Goal: Contribute content: Contribute content

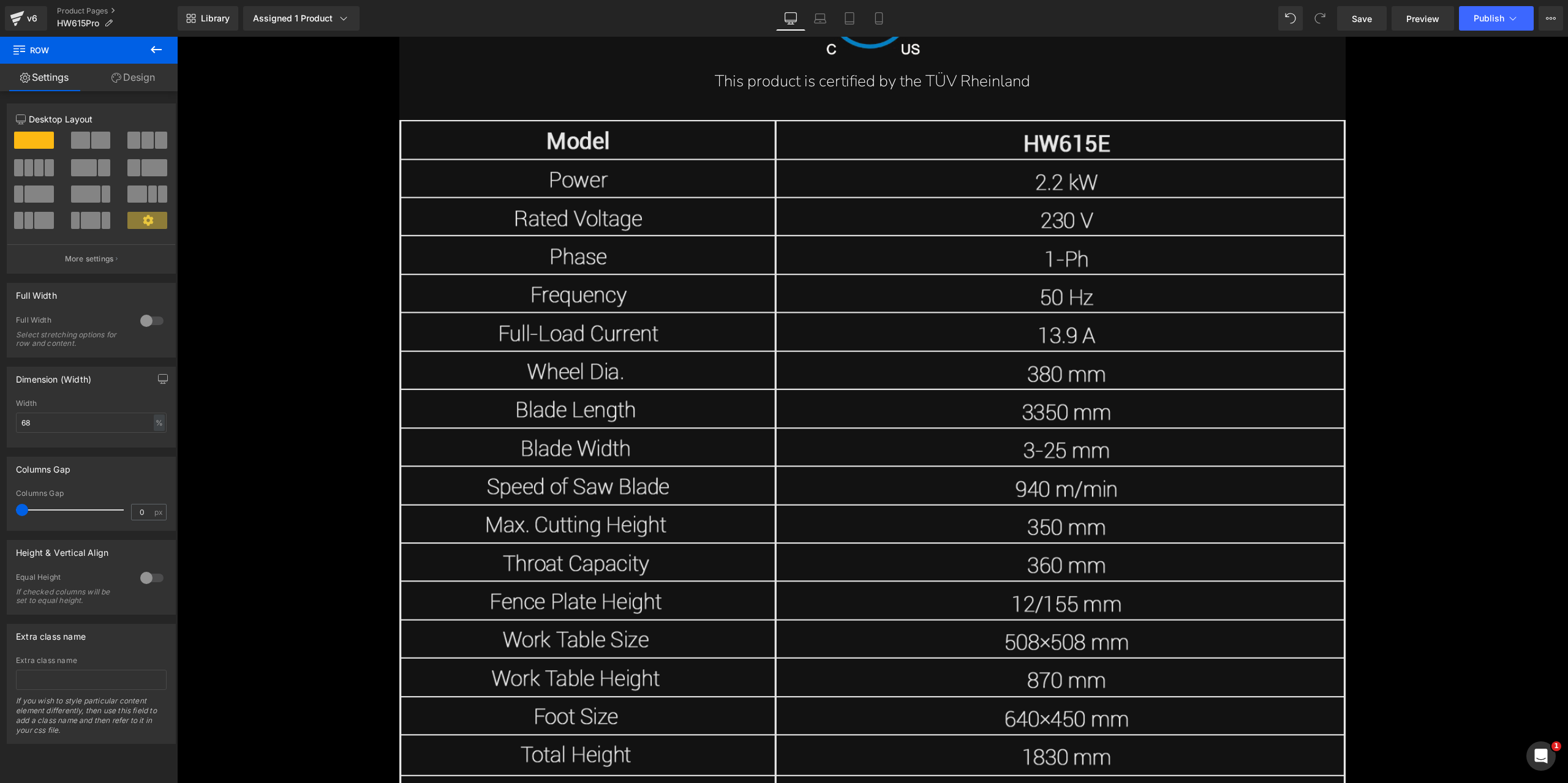
scroll to position [16258, 0]
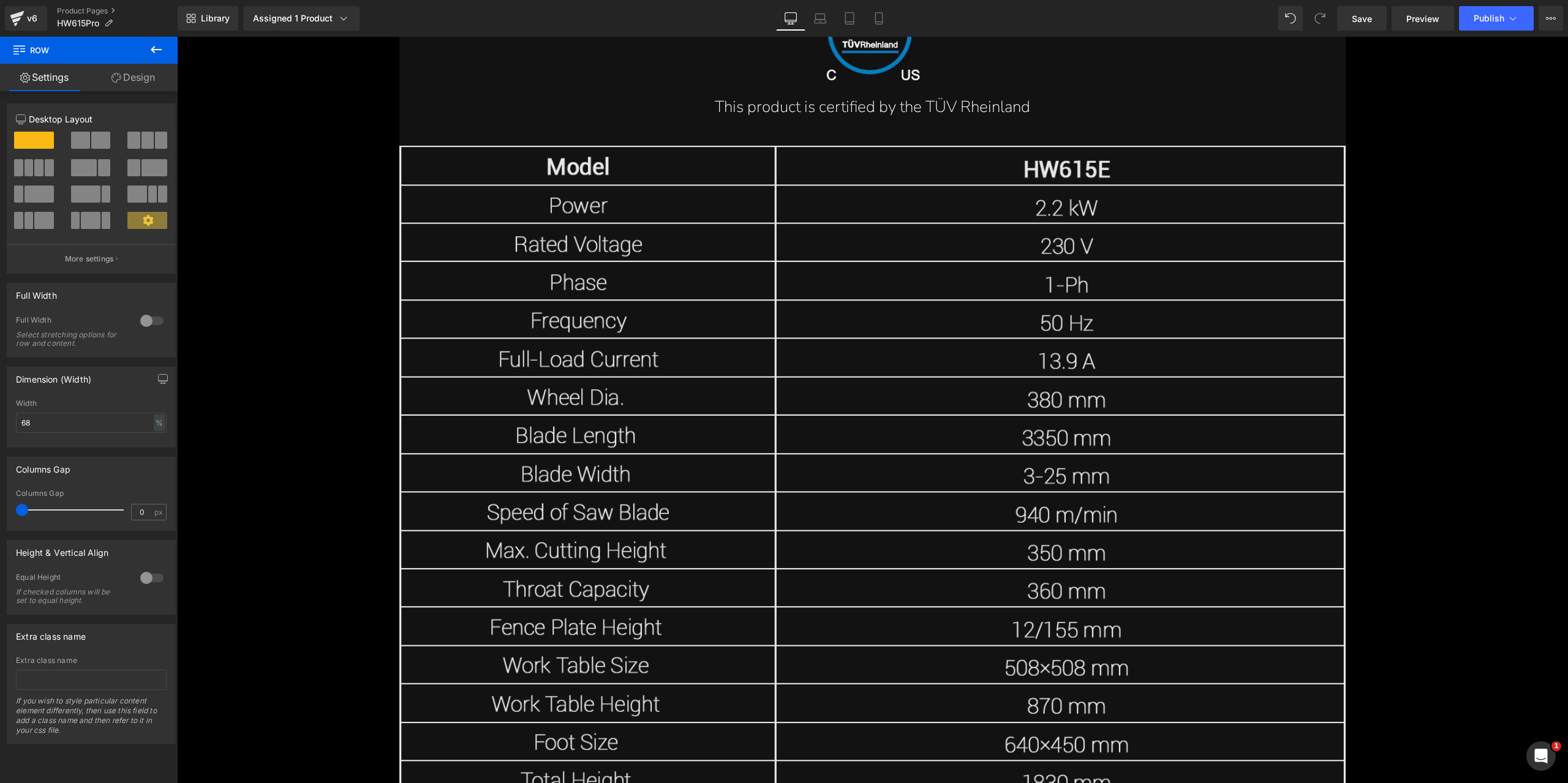
click at [1036, 413] on img at bounding box center [871, 532] width 946 height 774
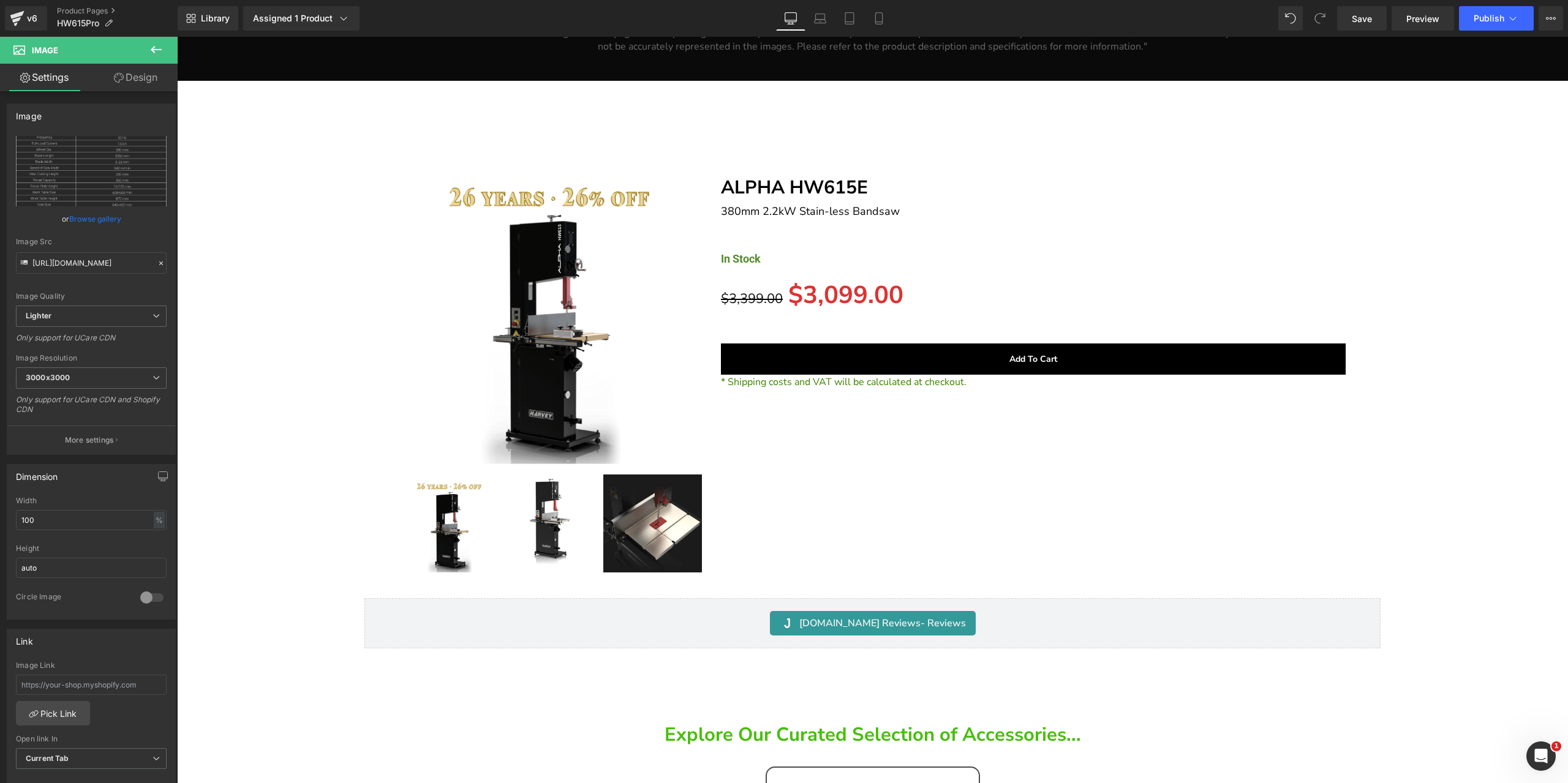
scroll to position [21815, 0]
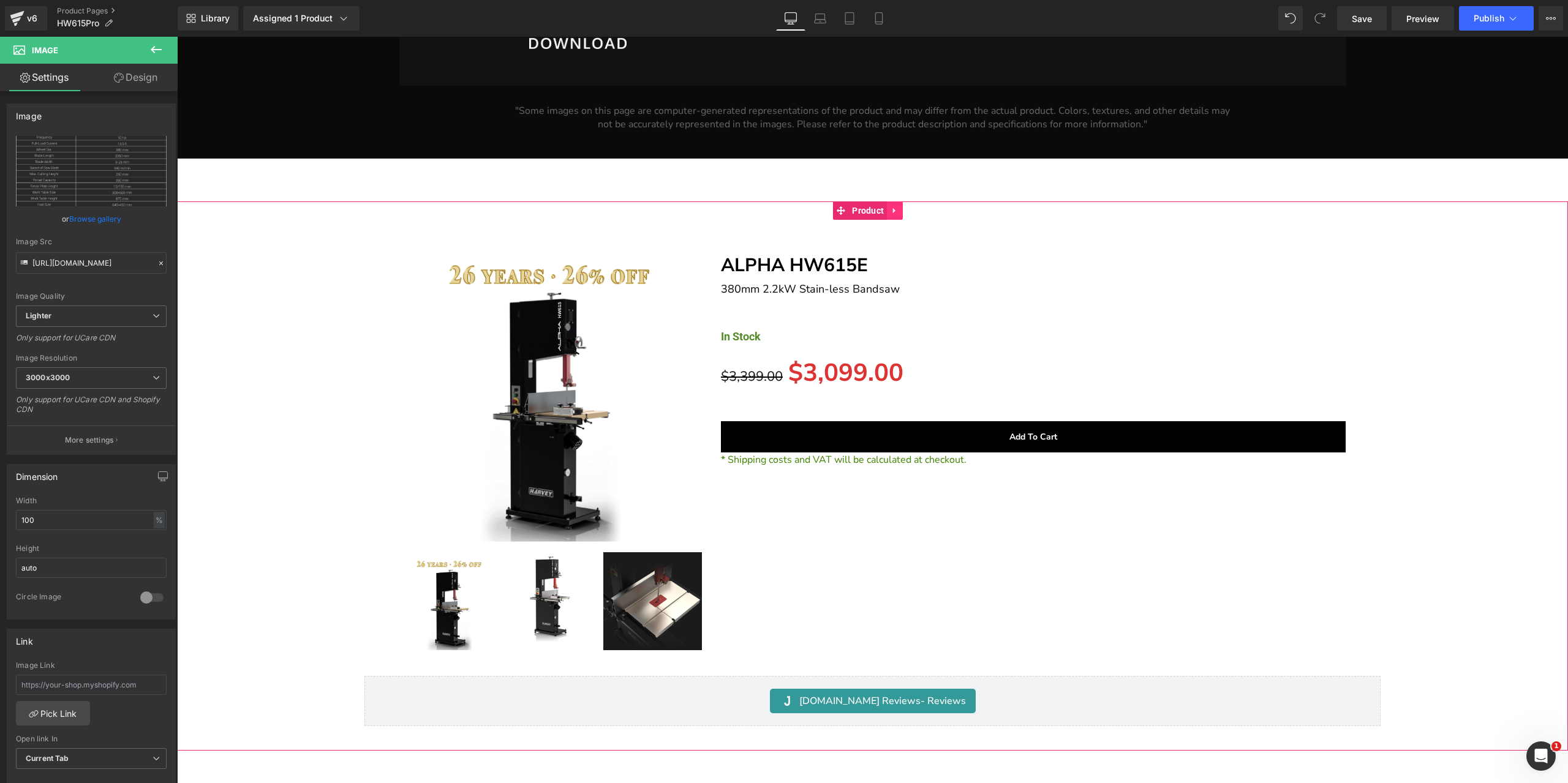
click at [899, 206] on icon at bounding box center [895, 210] width 9 height 10
click at [907, 202] on link at bounding box center [903, 210] width 16 height 18
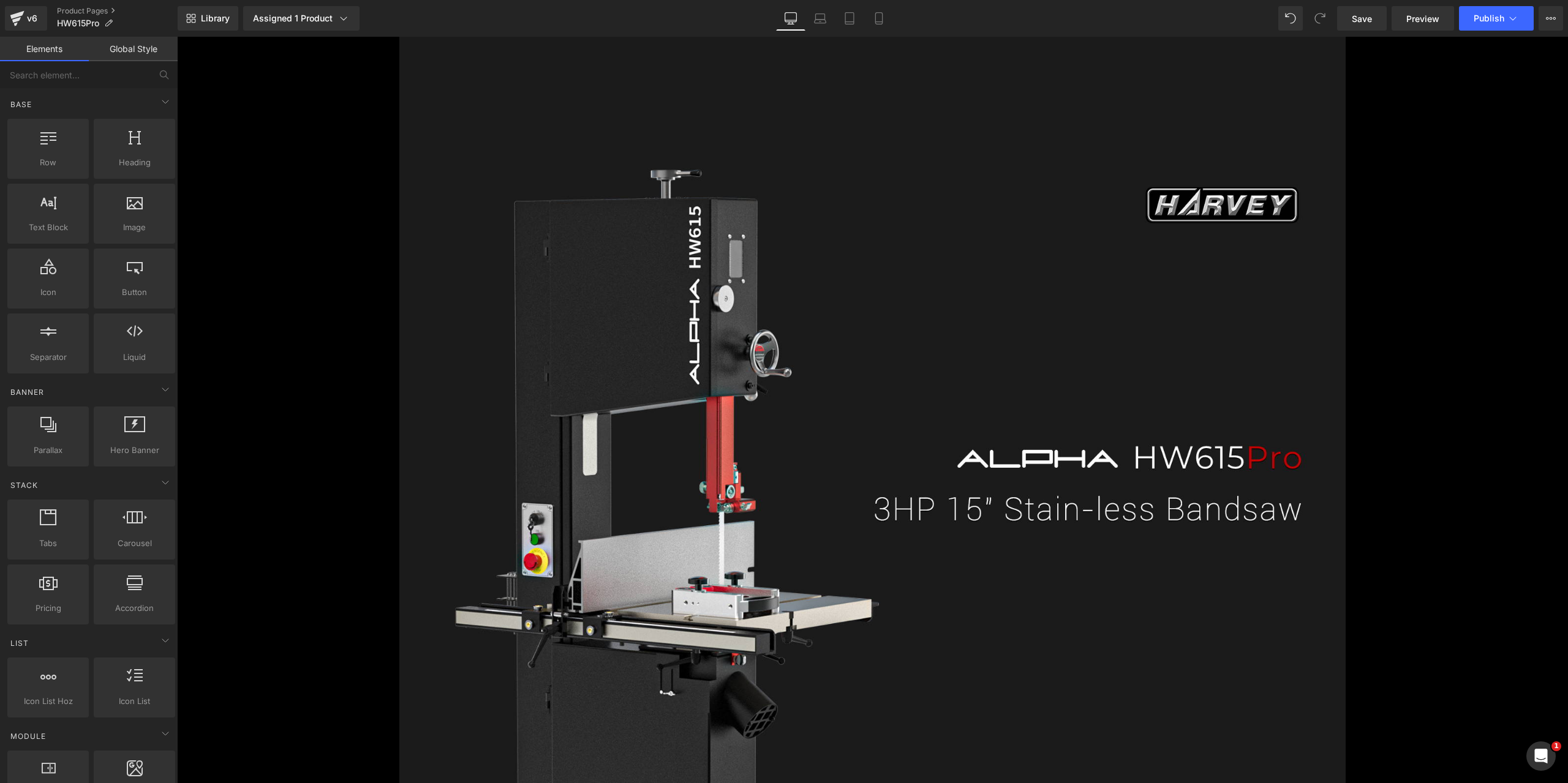
scroll to position [882, 0]
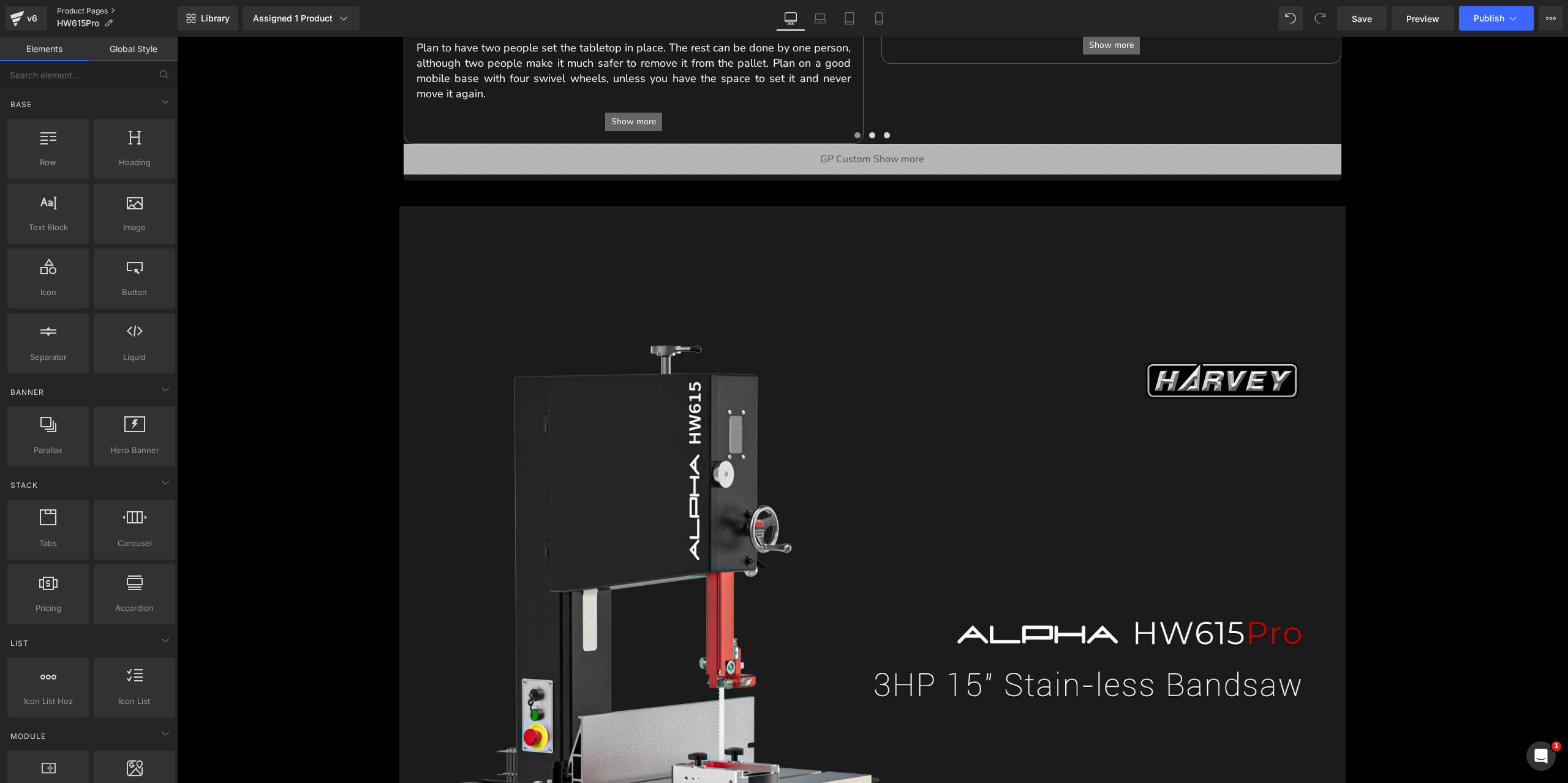
drag, startPoint x: 723, startPoint y: 0, endPoint x: 89, endPoint y: 10, distance: 634.1
click at [89, 10] on link "Product Pages" at bounding box center [117, 10] width 120 height 10
click at [1363, 22] on span "Save" at bounding box center [1361, 18] width 20 height 13
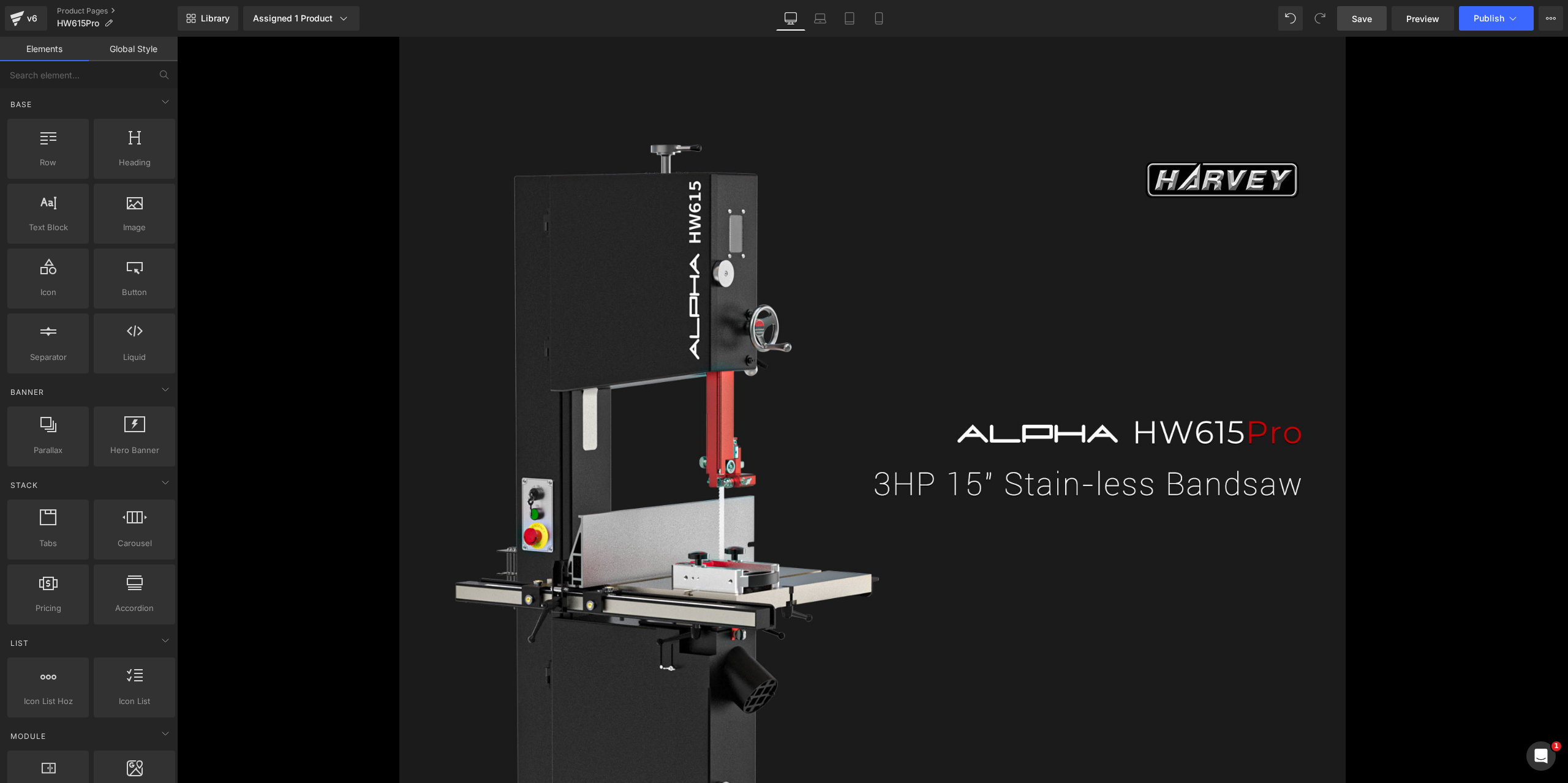
scroll to position [881, 0]
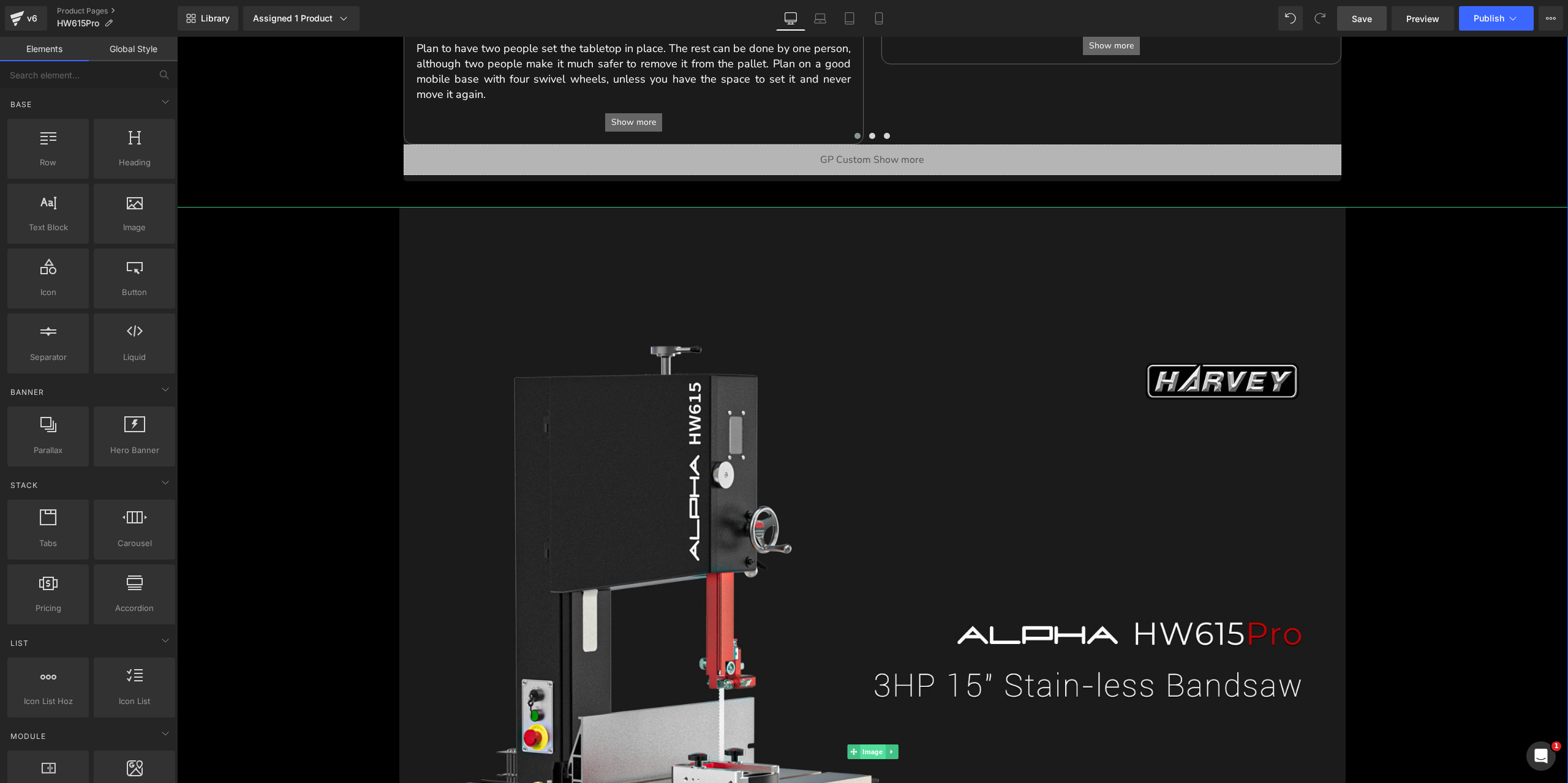
click at [866, 753] on span "Image" at bounding box center [872, 752] width 25 height 15
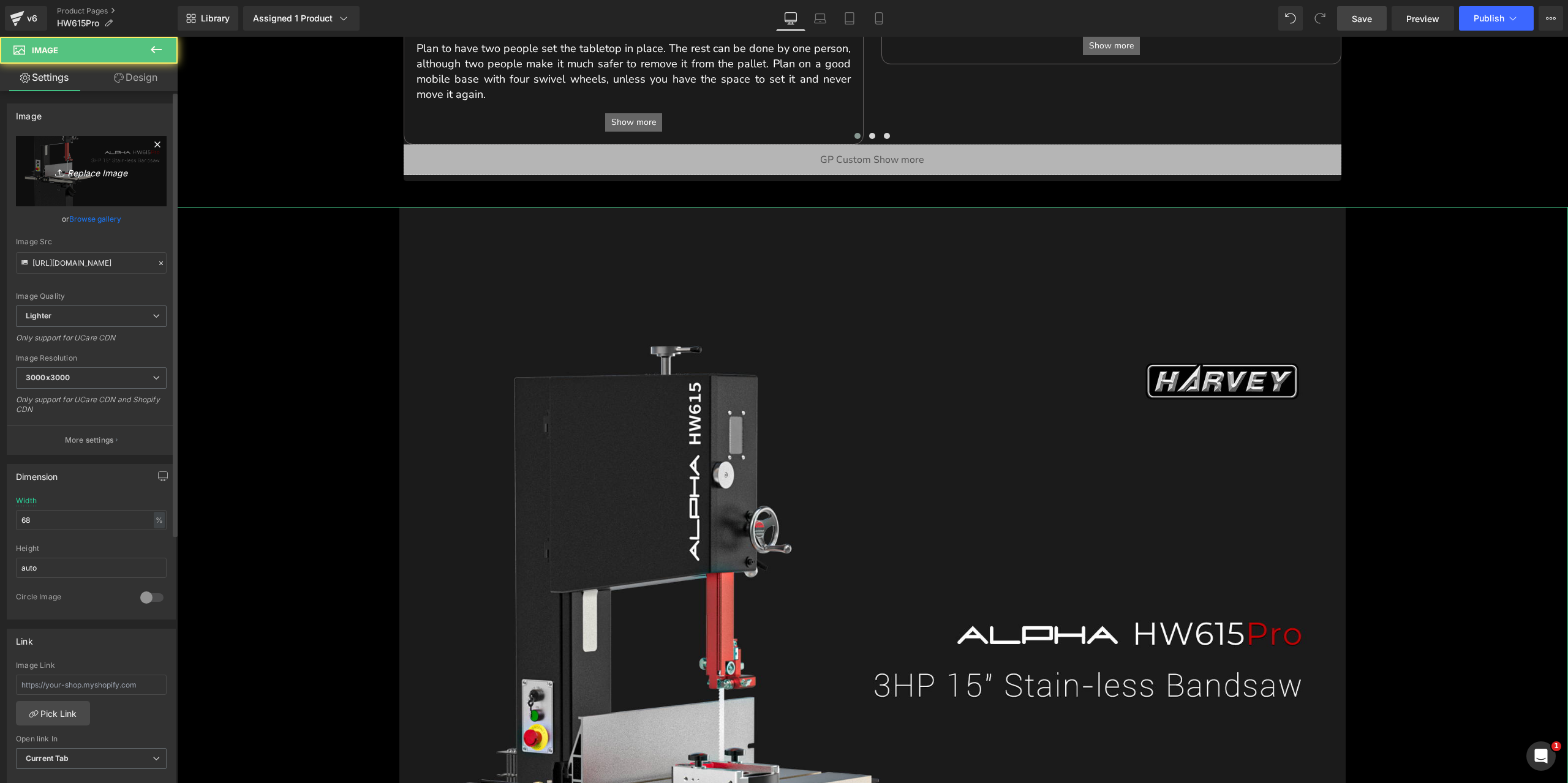
click at [127, 169] on icon "Replace Image" at bounding box center [91, 171] width 98 height 16
type input "C:\fakepath\15-inch-stainless-bandsaw-3hp-alpha-hw615pro.webp"
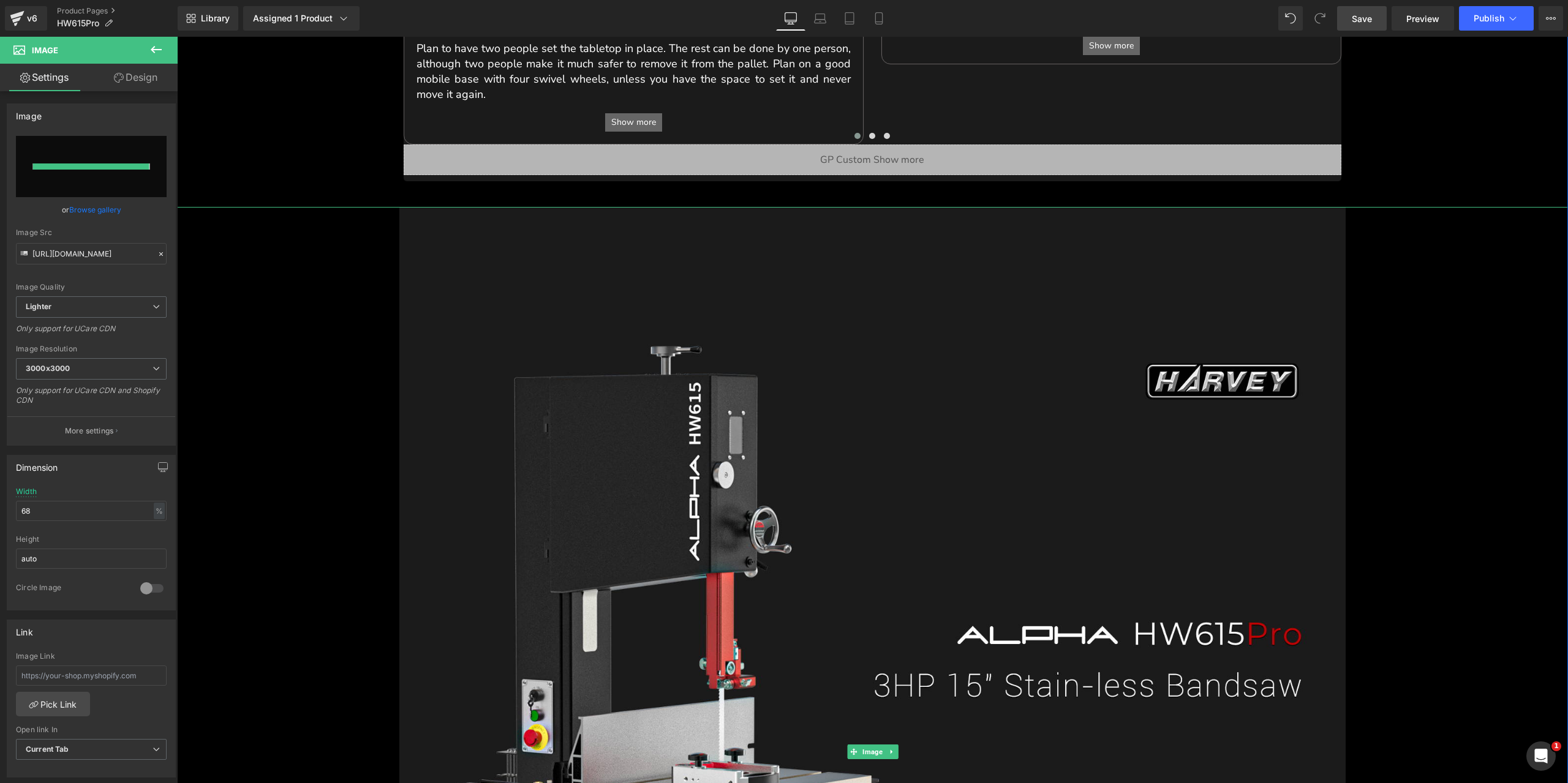
type input "[URL][DOMAIN_NAME]"
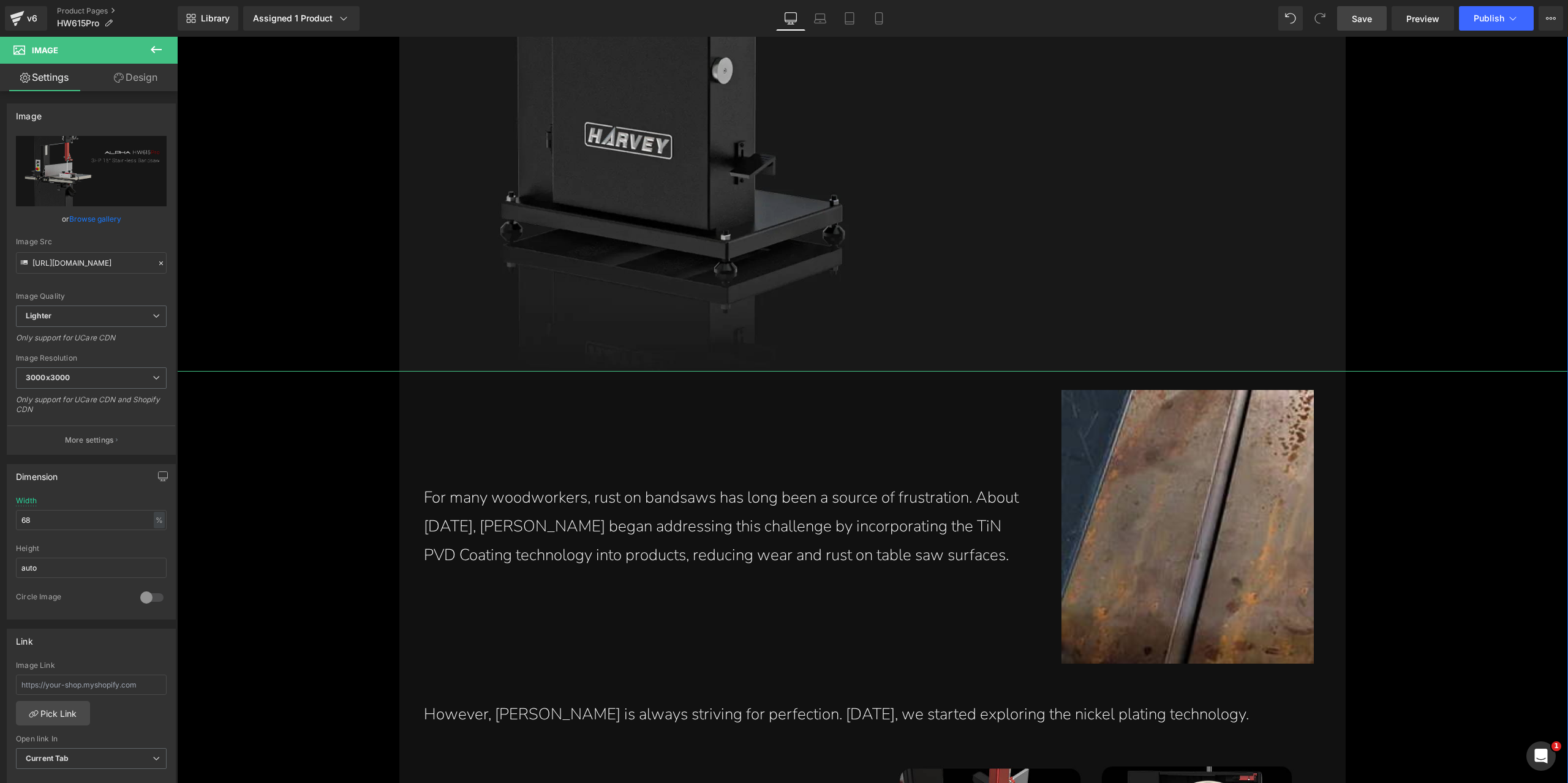
scroll to position [1922, 0]
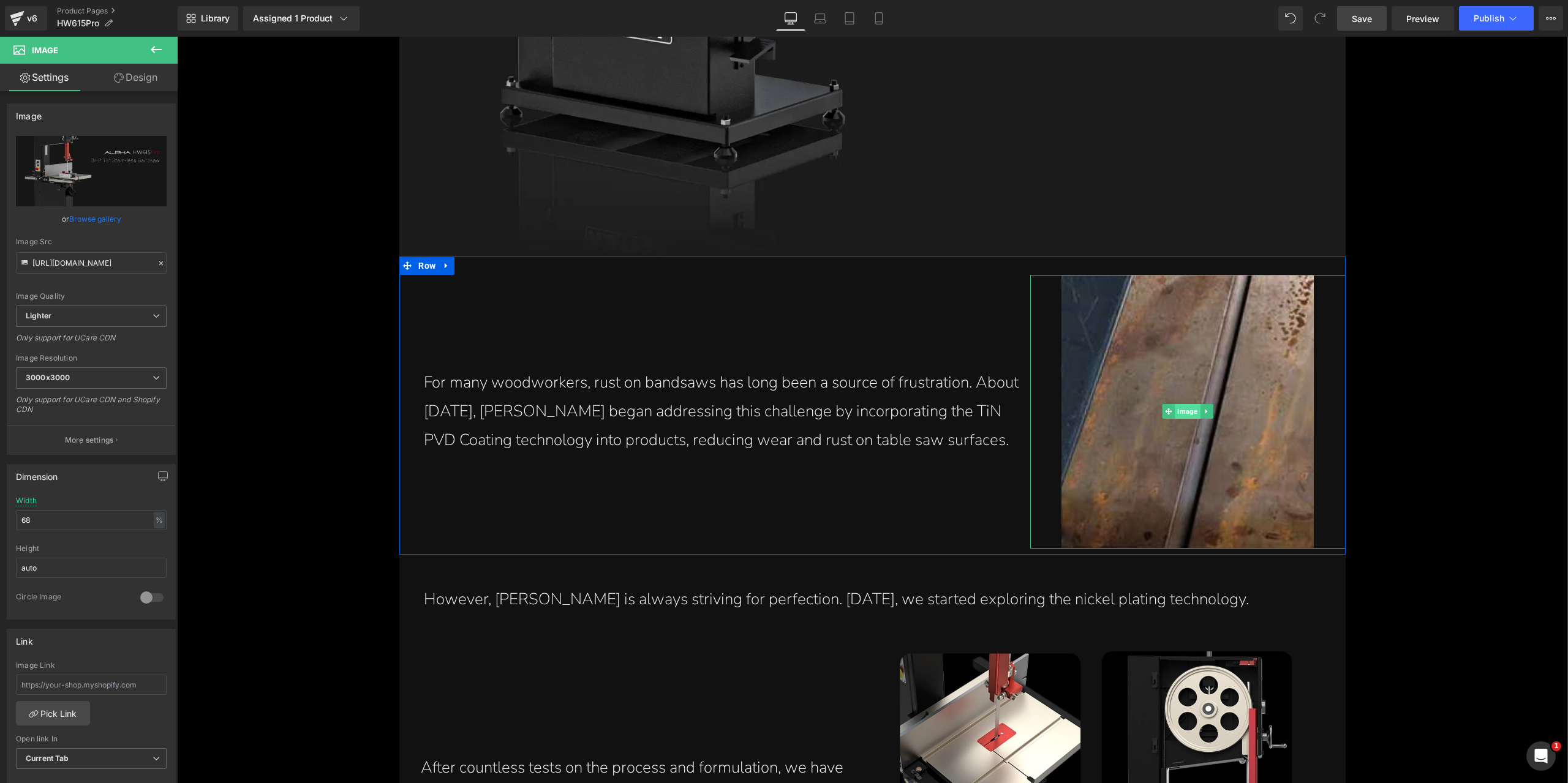
click at [1183, 414] on span "Image" at bounding box center [1187, 411] width 25 height 15
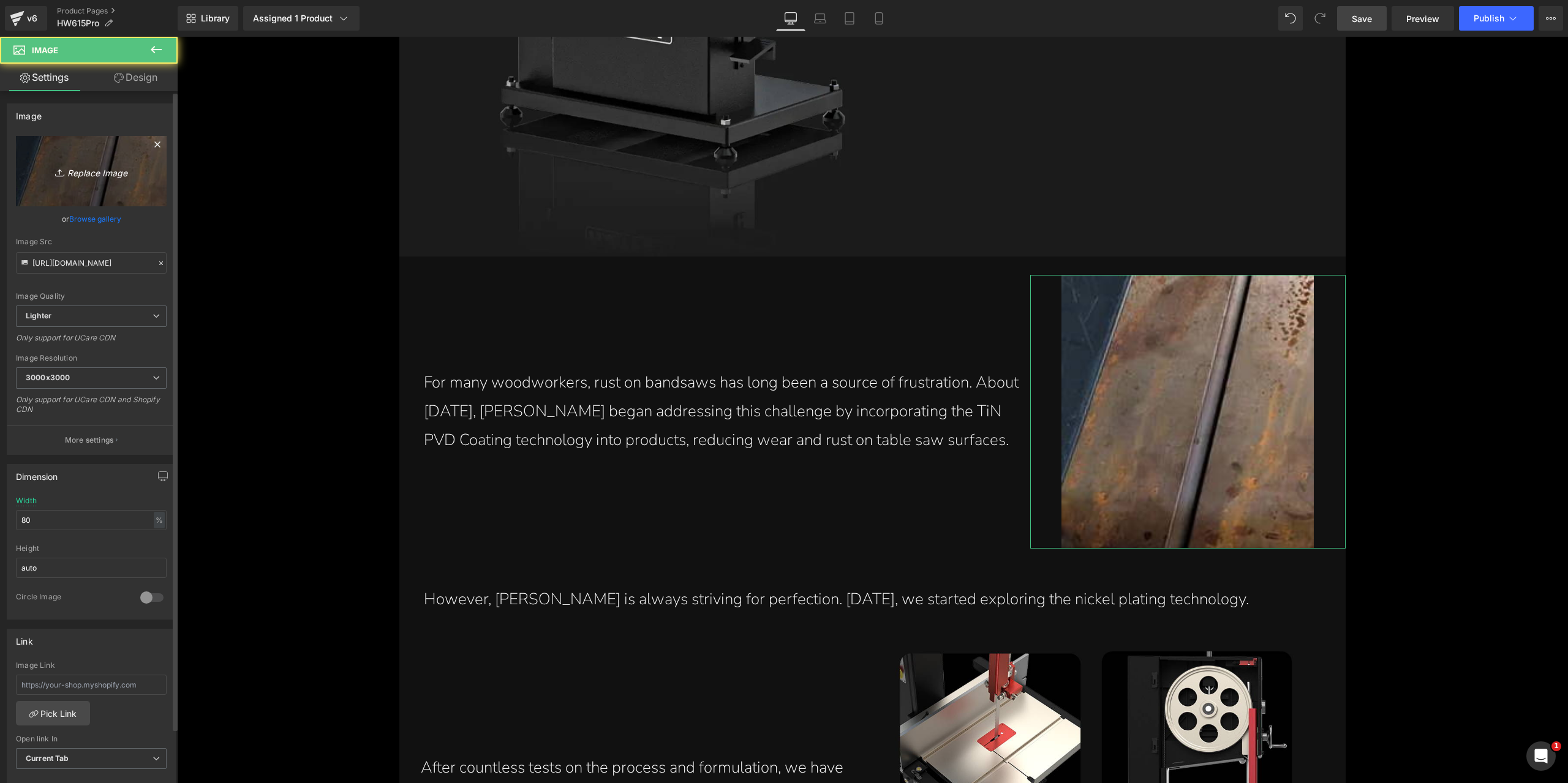
click at [128, 182] on link "Replace Image" at bounding box center [91, 171] width 151 height 71
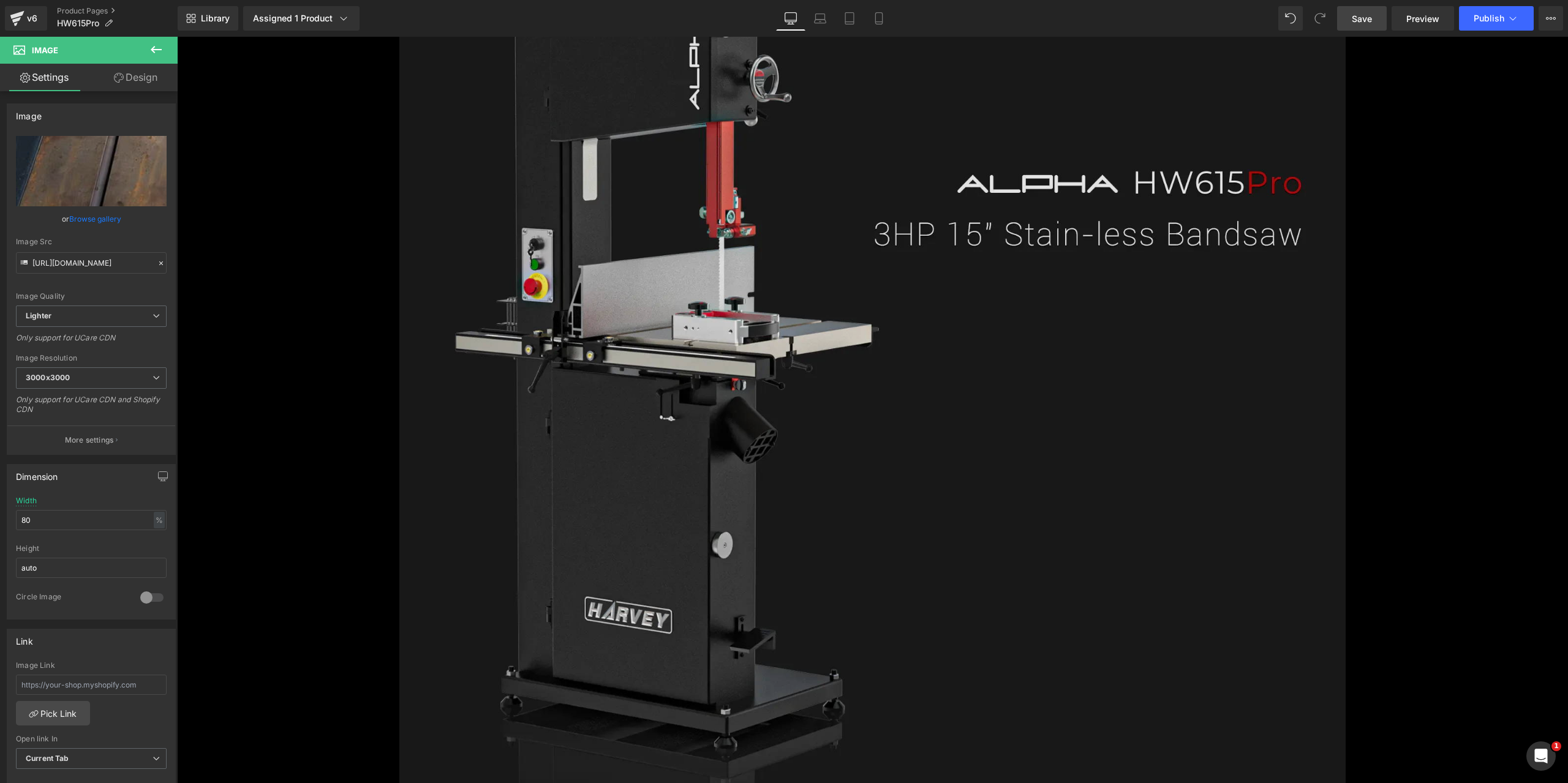
scroll to position [1309, 0]
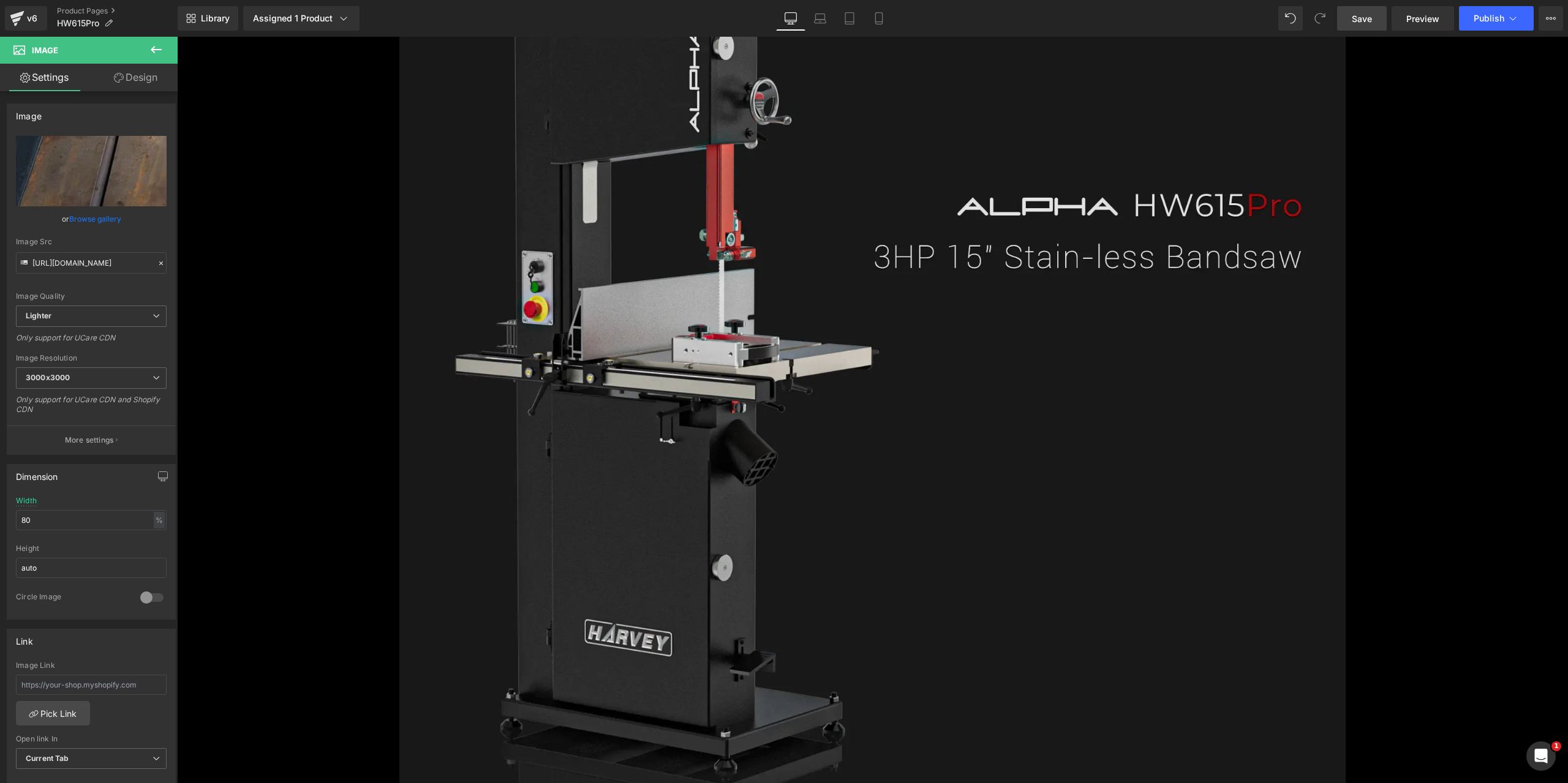
click at [940, 325] on img at bounding box center [871, 324] width 946 height 1091
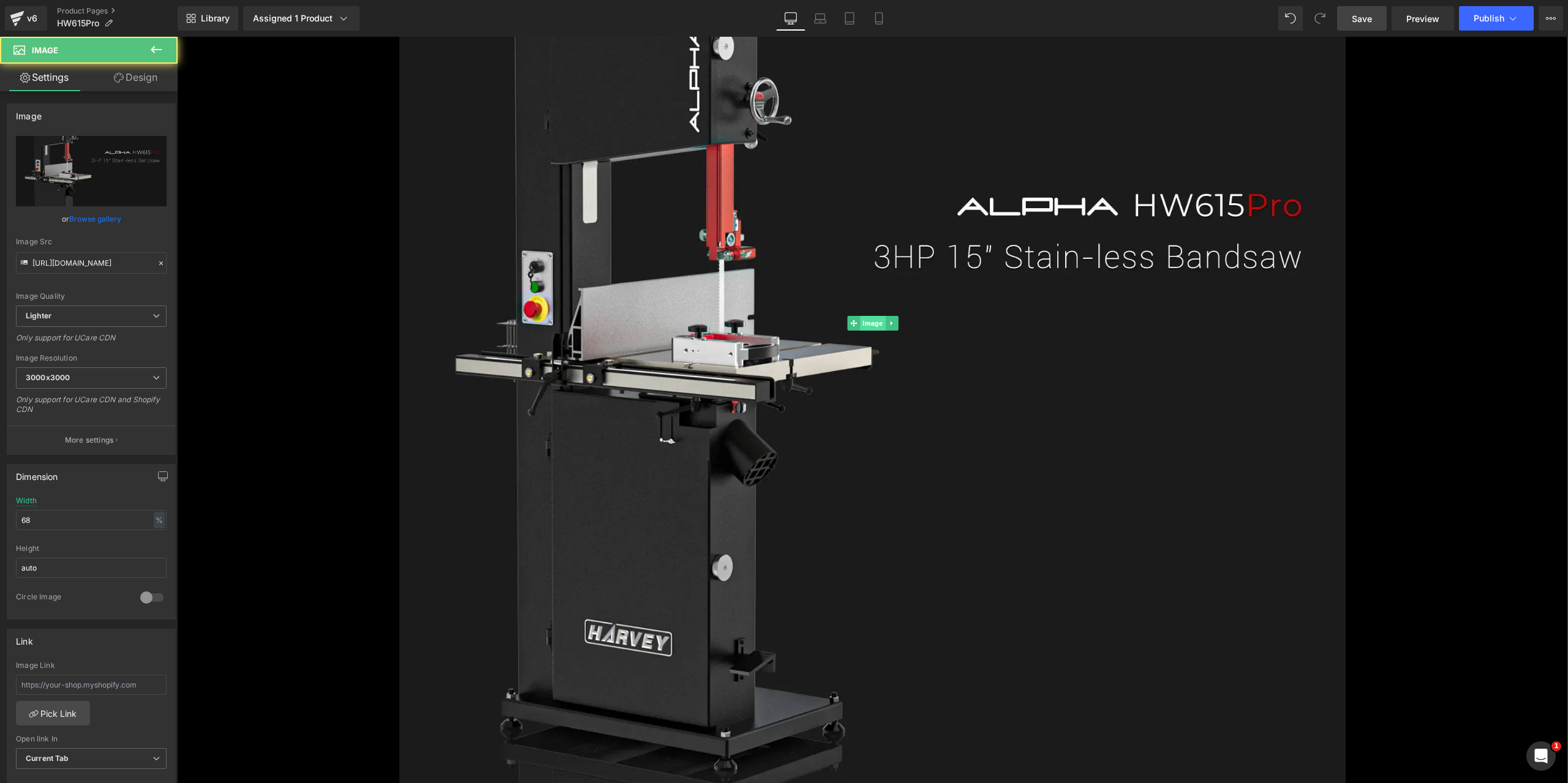
click at [863, 323] on span "Image" at bounding box center [872, 323] width 25 height 15
click at [93, 429] on button "More settings" at bounding box center [91, 439] width 168 height 29
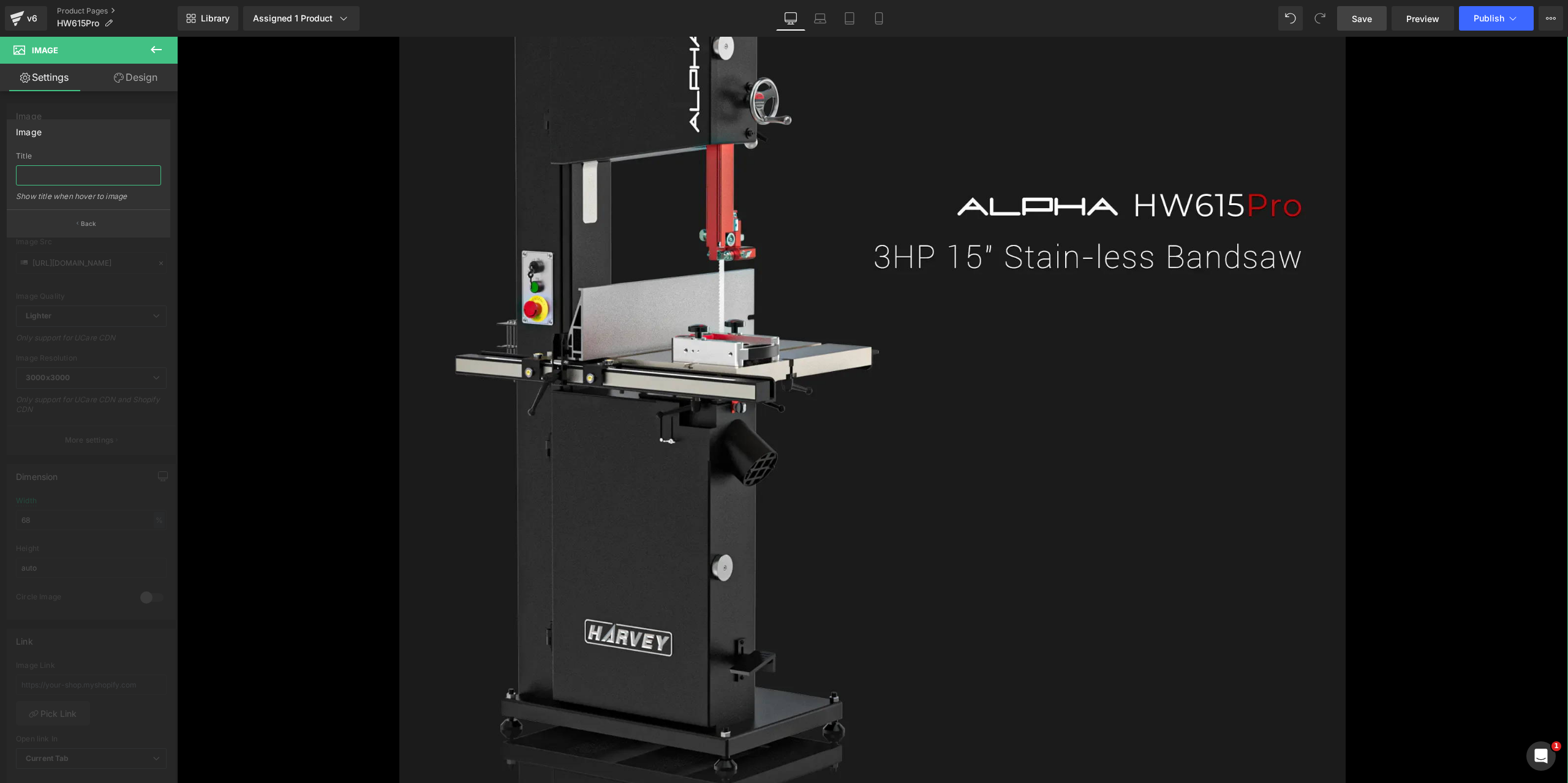
click at [69, 177] on input "text" at bounding box center [88, 175] width 145 height 20
click at [60, 174] on input "text" at bounding box center [88, 175] width 145 height 20
paste input "15 Inch Stainless Bandsaw 3HP Alpha HW615Pro"
type input "15 Inch Stainless Bandsaw 3HP Alpha HW615Pro"
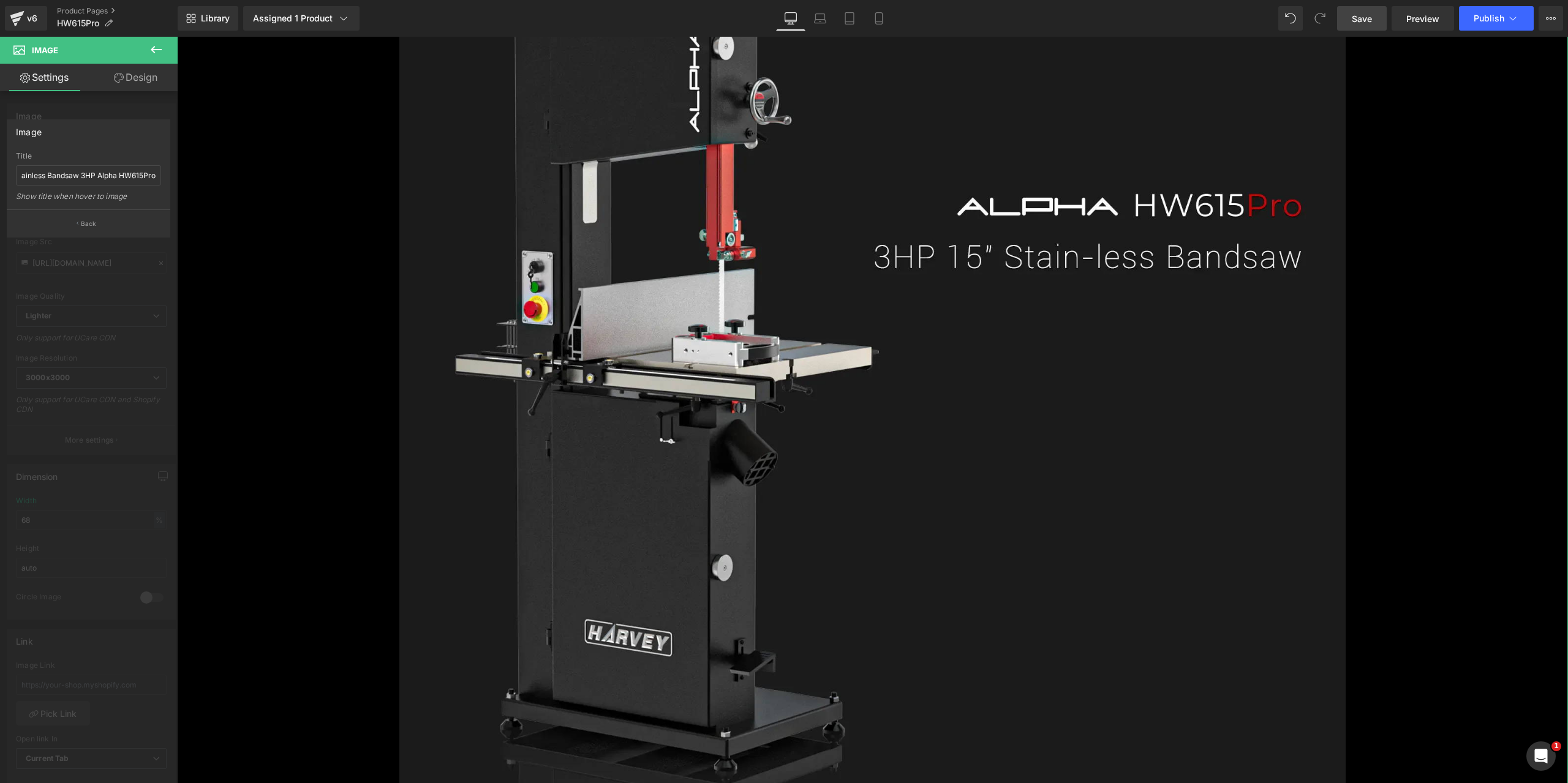
click at [106, 136] on div "Image" at bounding box center [88, 131] width 162 height 24
click at [93, 217] on button "Back" at bounding box center [88, 223] width 163 height 28
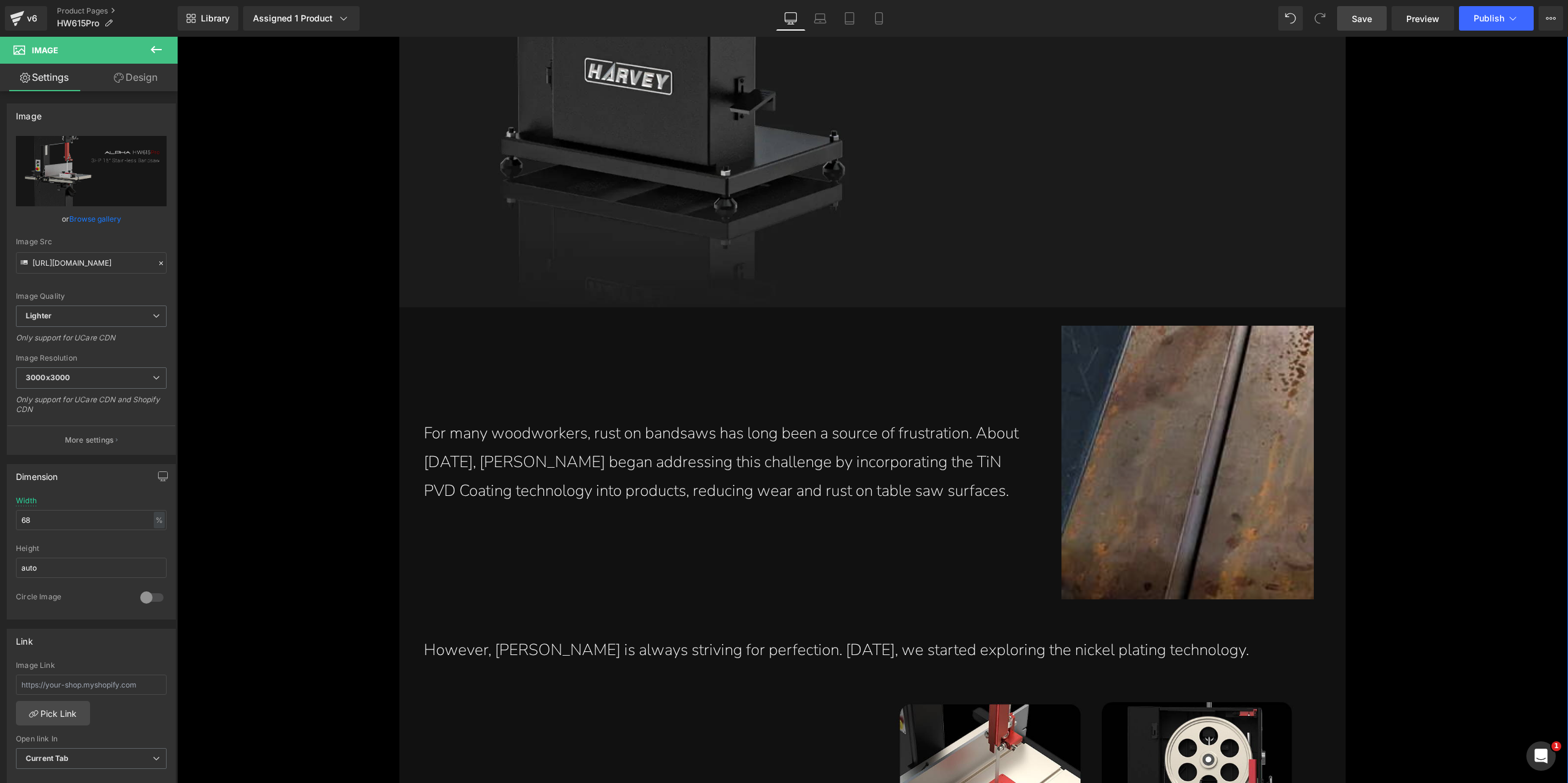
scroll to position [1922, 0]
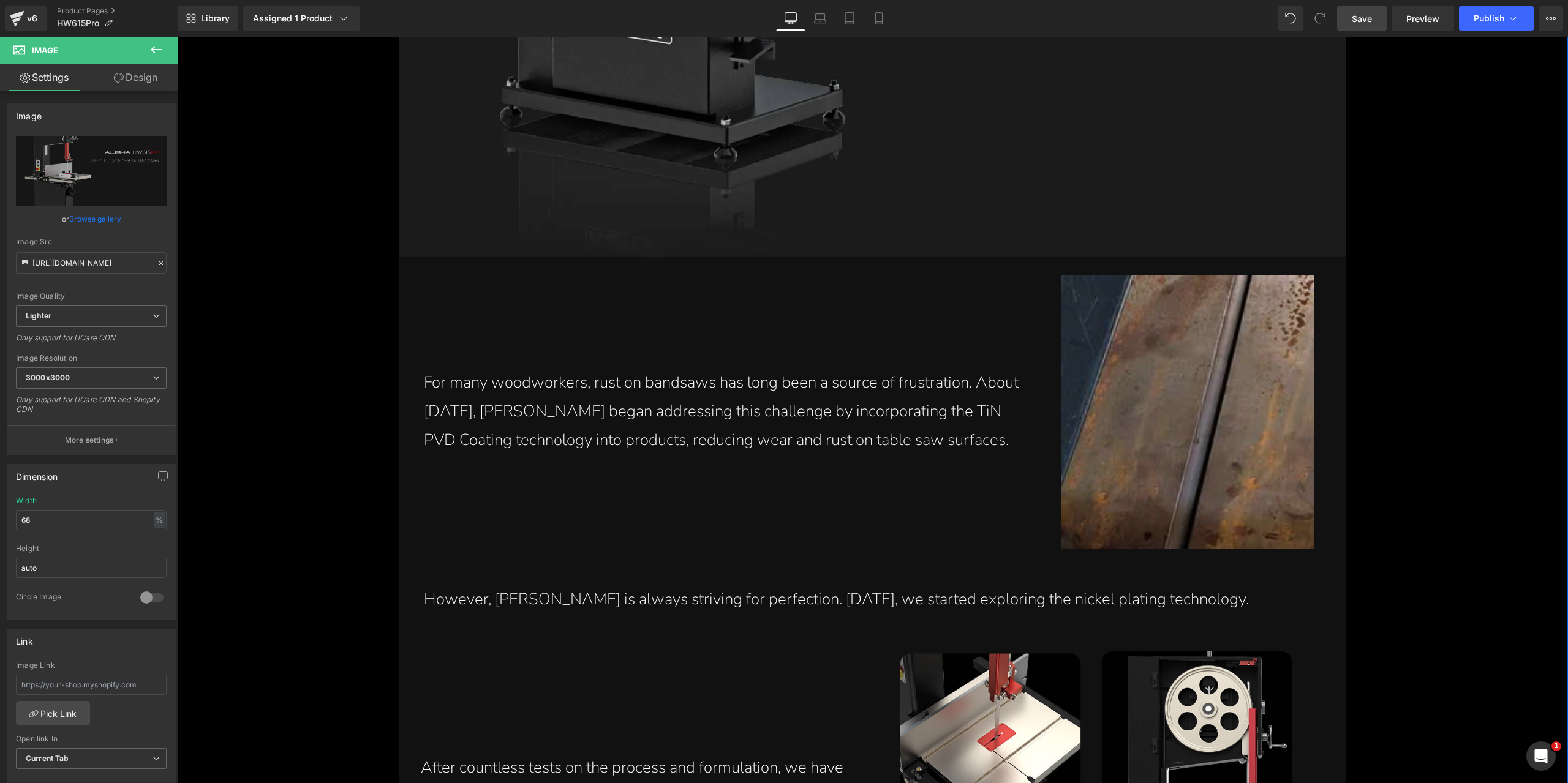
click at [1188, 428] on img at bounding box center [1187, 411] width 252 height 273
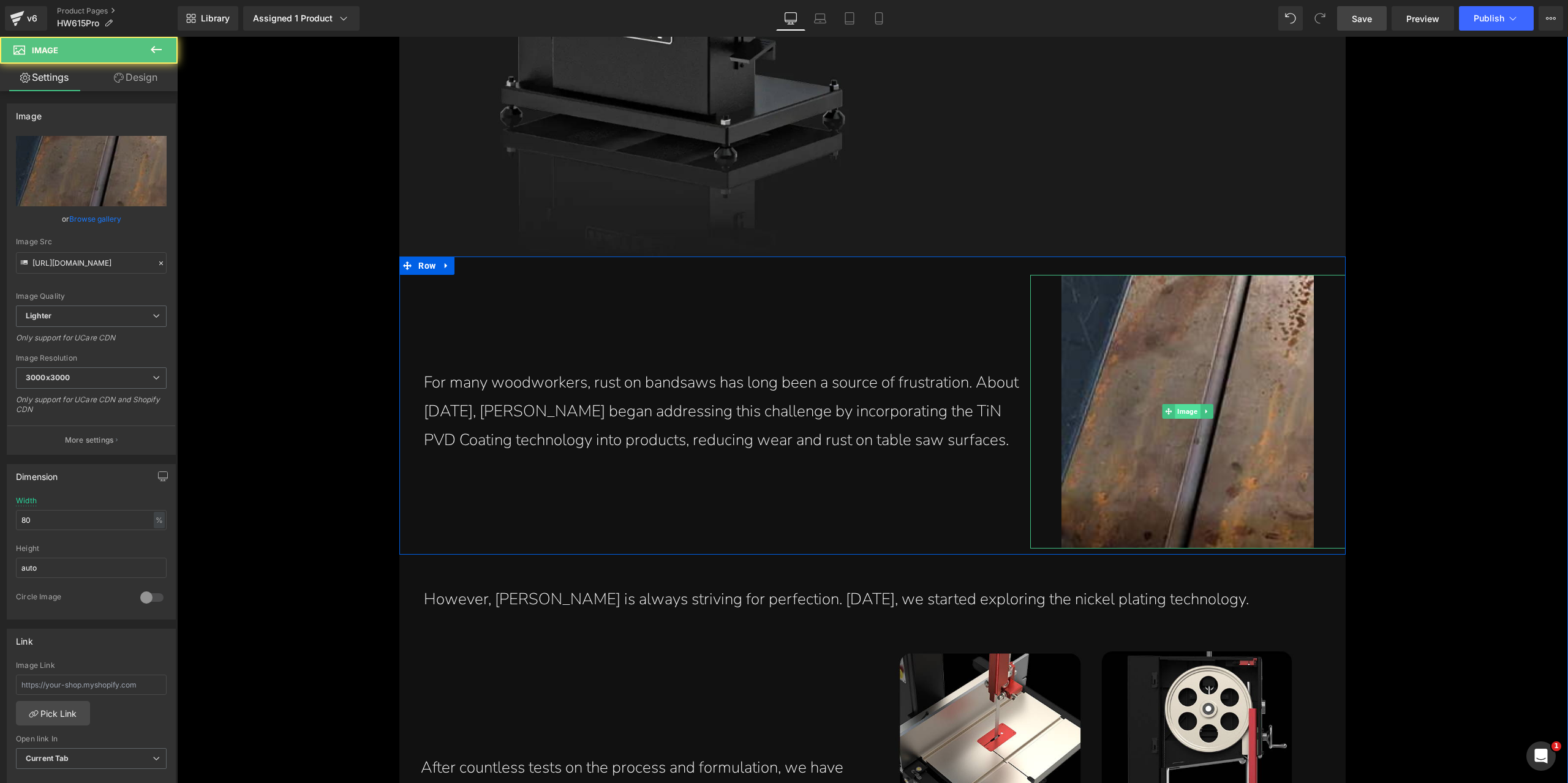
click at [1185, 416] on span "Image" at bounding box center [1187, 411] width 25 height 15
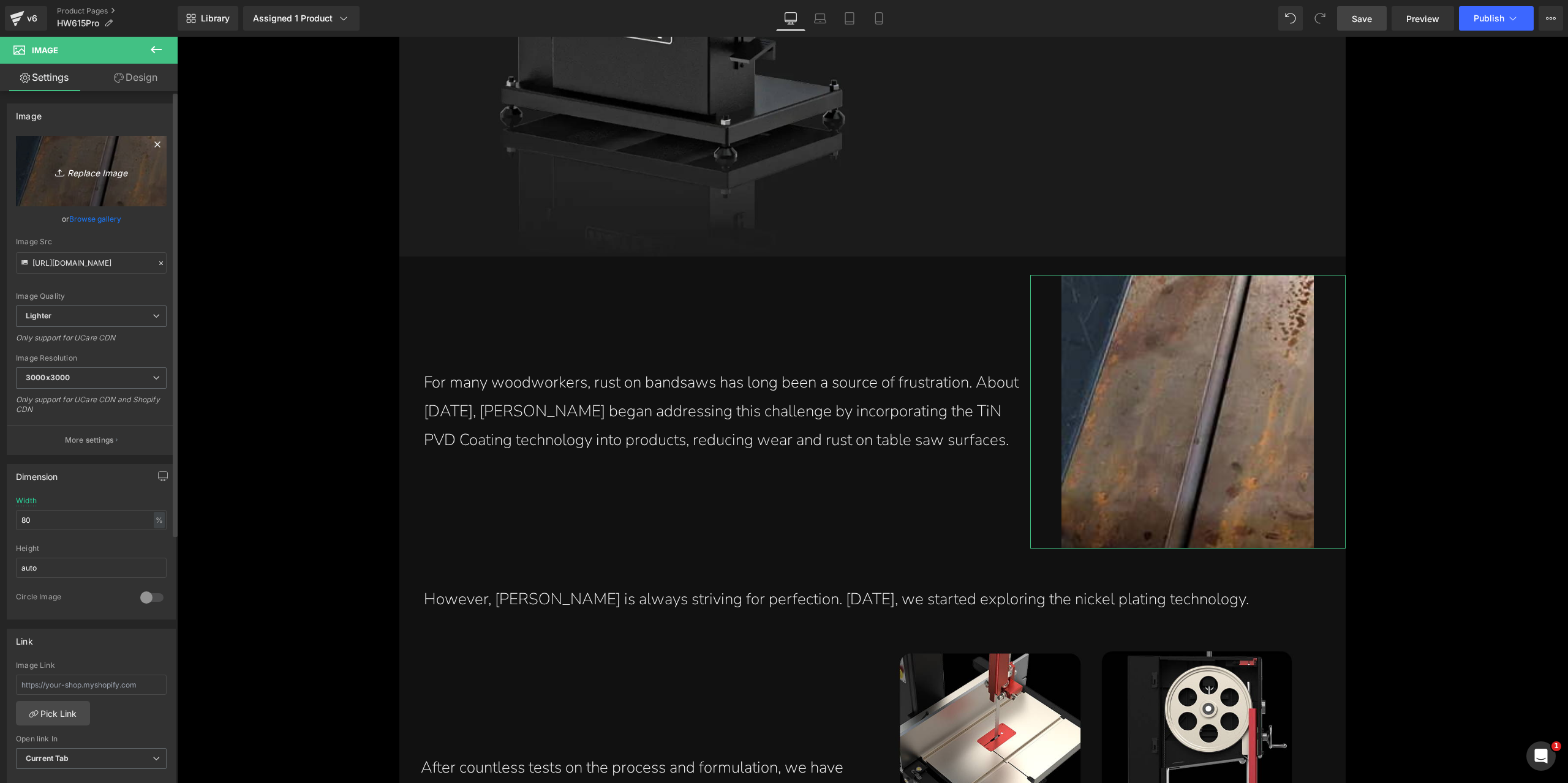
click at [116, 182] on link "Replace Image" at bounding box center [91, 171] width 151 height 71
type input "C:\fakepath\rust-commonly-found-on-competitor-bandsaws-after-prolonged-periods-…"
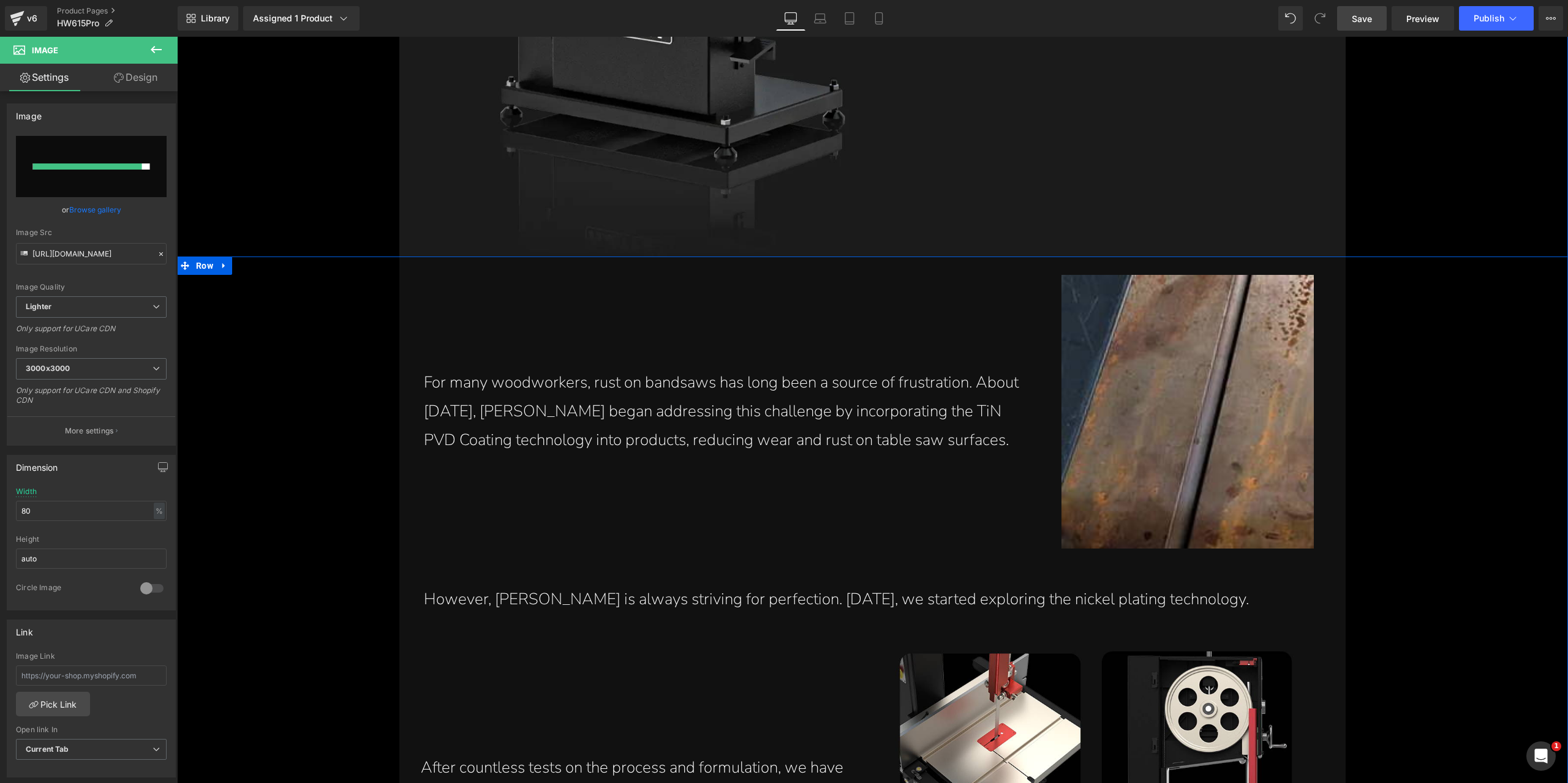
type input "[URL][DOMAIN_NAME]"
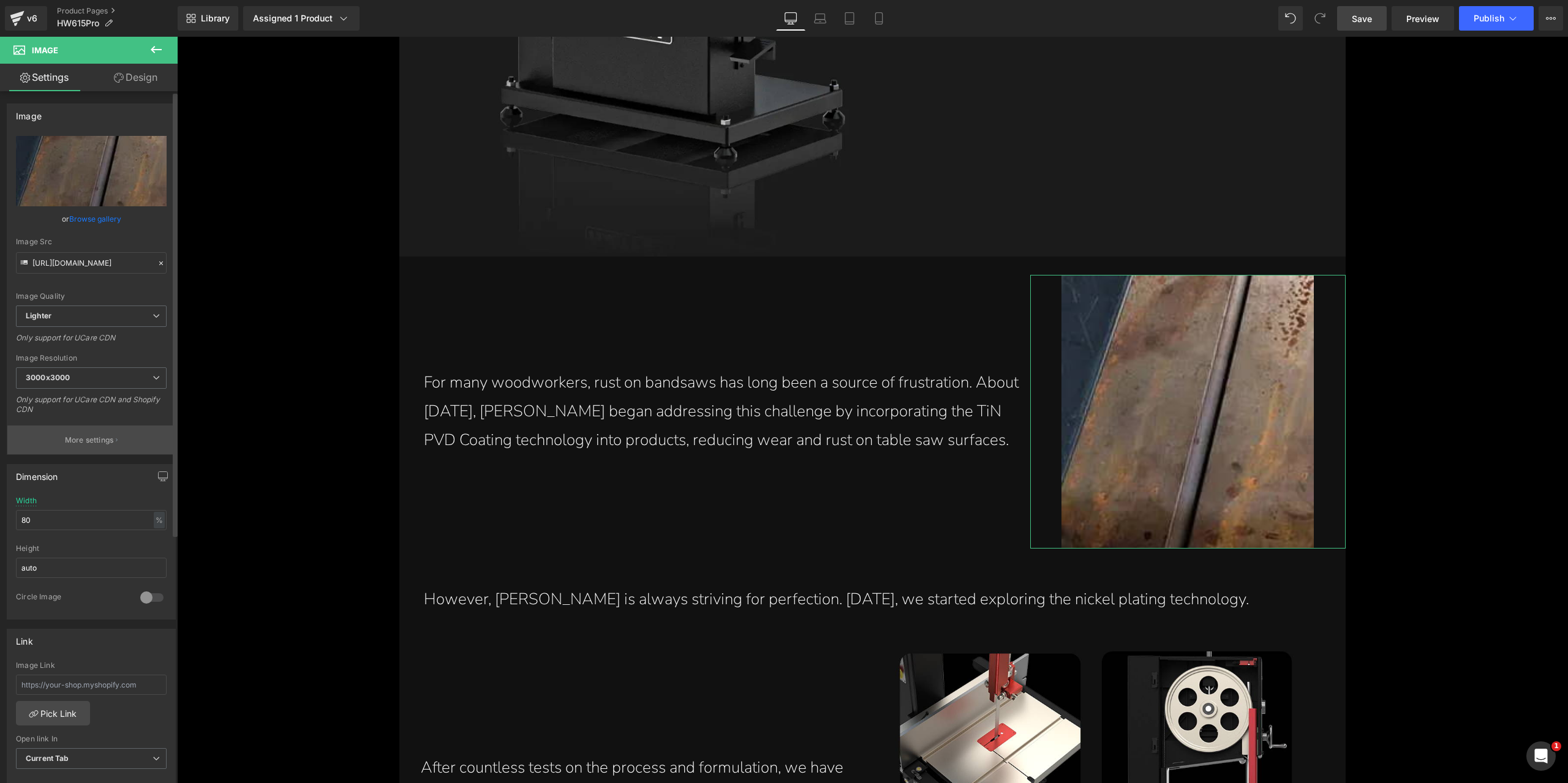
click at [119, 437] on button "More settings" at bounding box center [91, 439] width 168 height 29
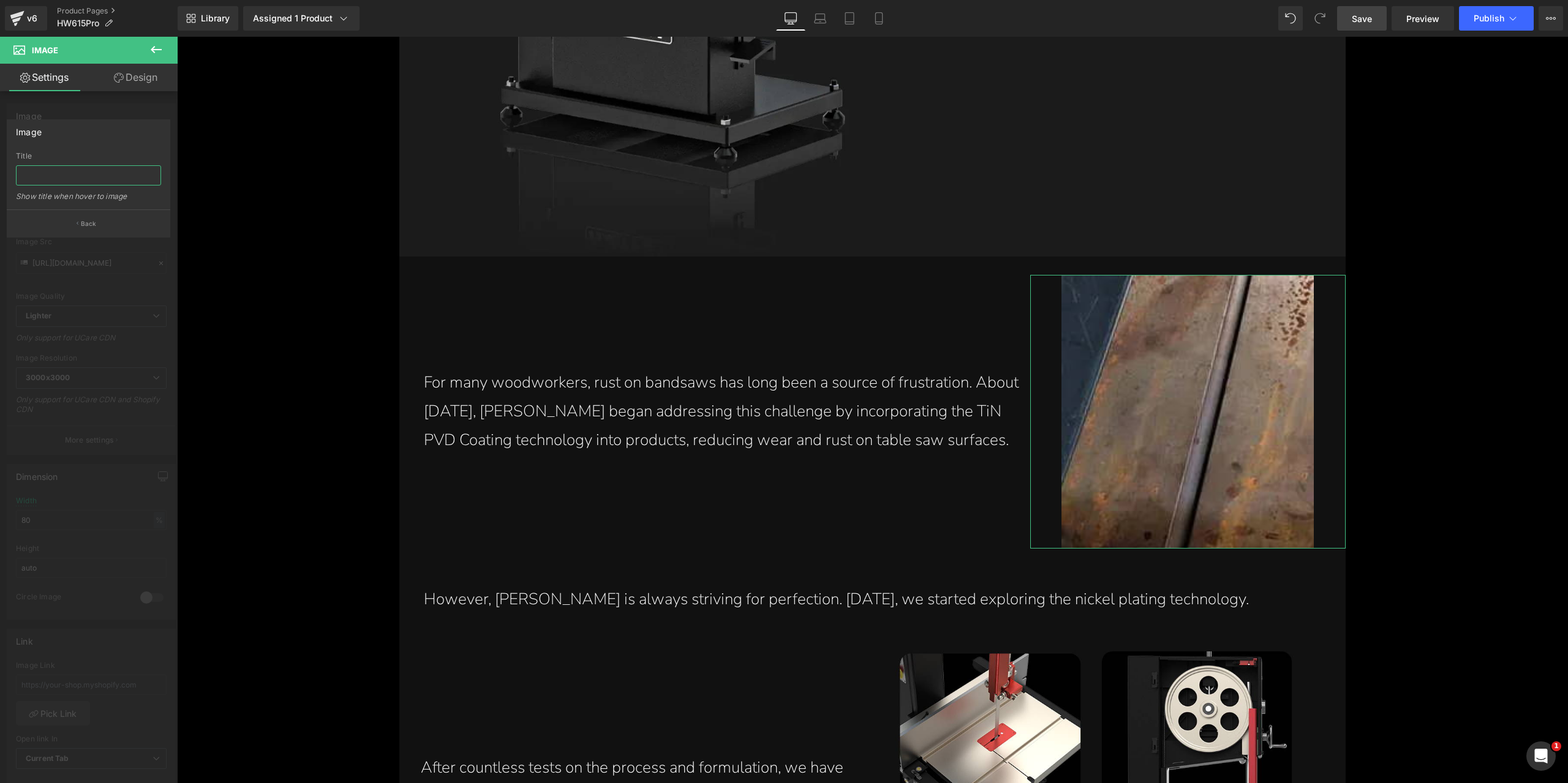
click at [113, 180] on input "text" at bounding box center [88, 175] width 145 height 20
click at [85, 177] on input "text" at bounding box center [88, 175] width 145 height 20
paste input "Rust commonly found on competitor bandsaws after prolonged periods of use"
type input "Rust commonly found on competitor bandsaws after prolonged periods of use"
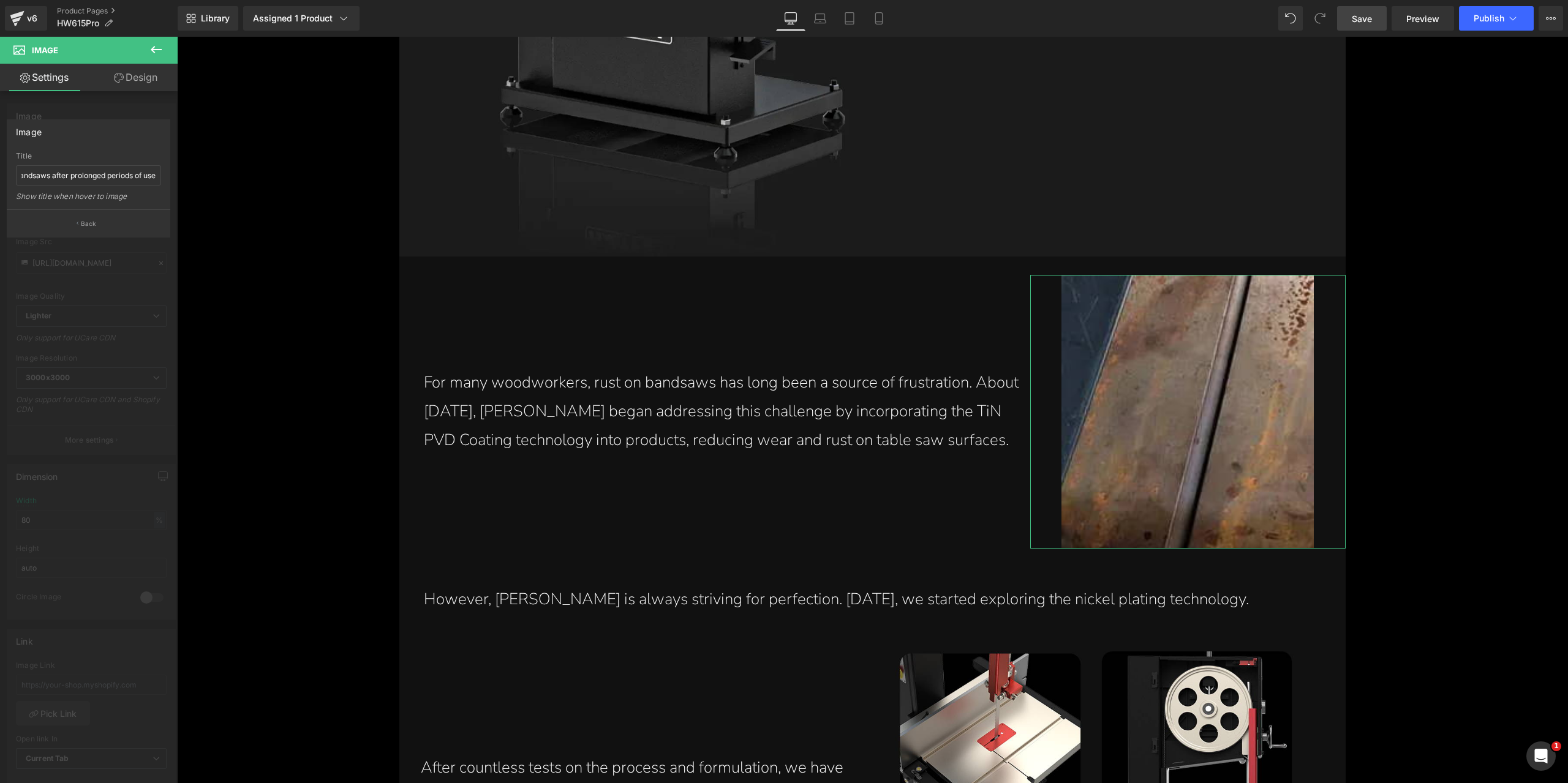
click at [115, 139] on div "Image" at bounding box center [88, 131] width 162 height 24
click at [118, 217] on button "Back" at bounding box center [88, 223] width 163 height 28
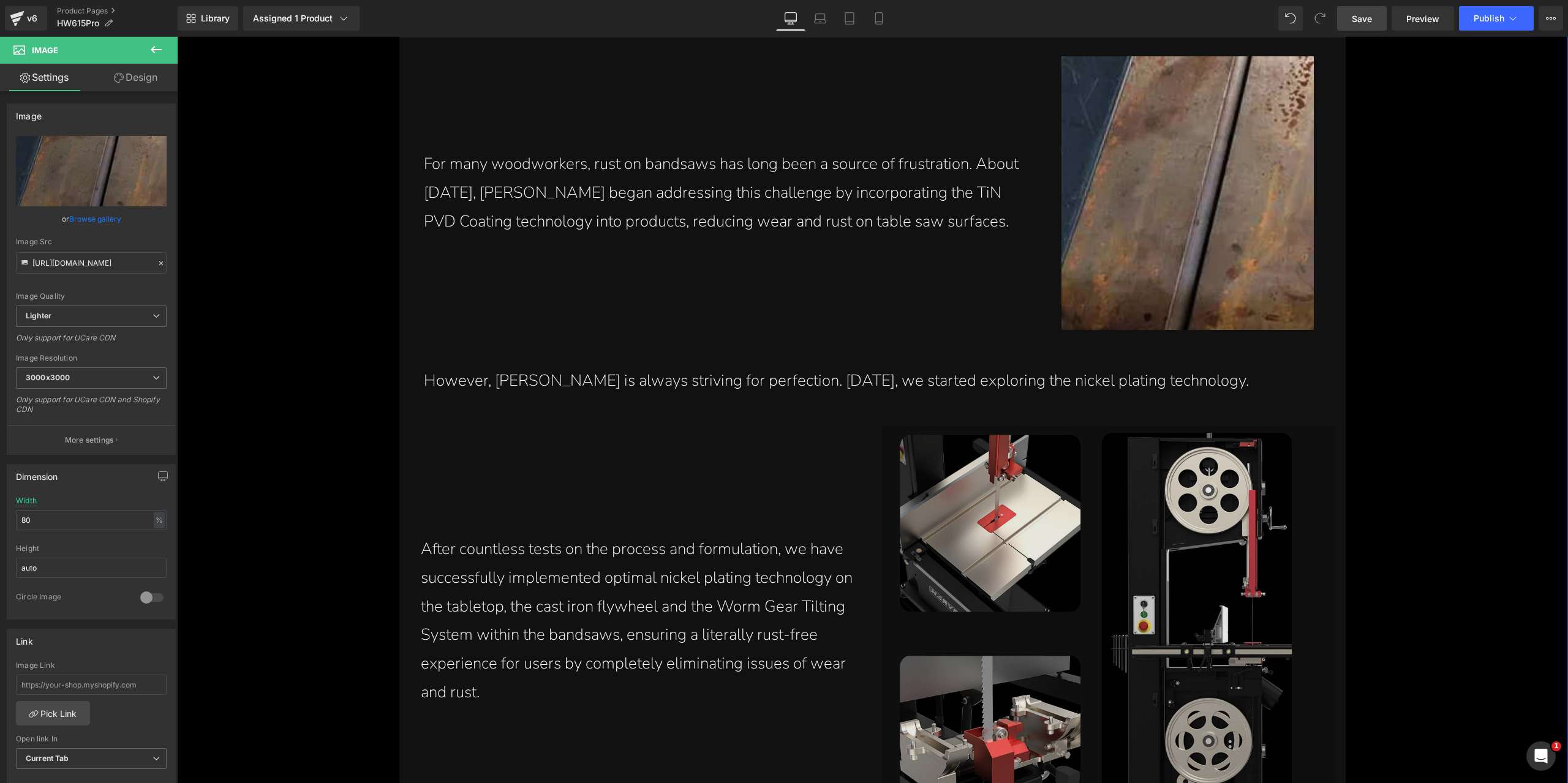
scroll to position [2167, 0]
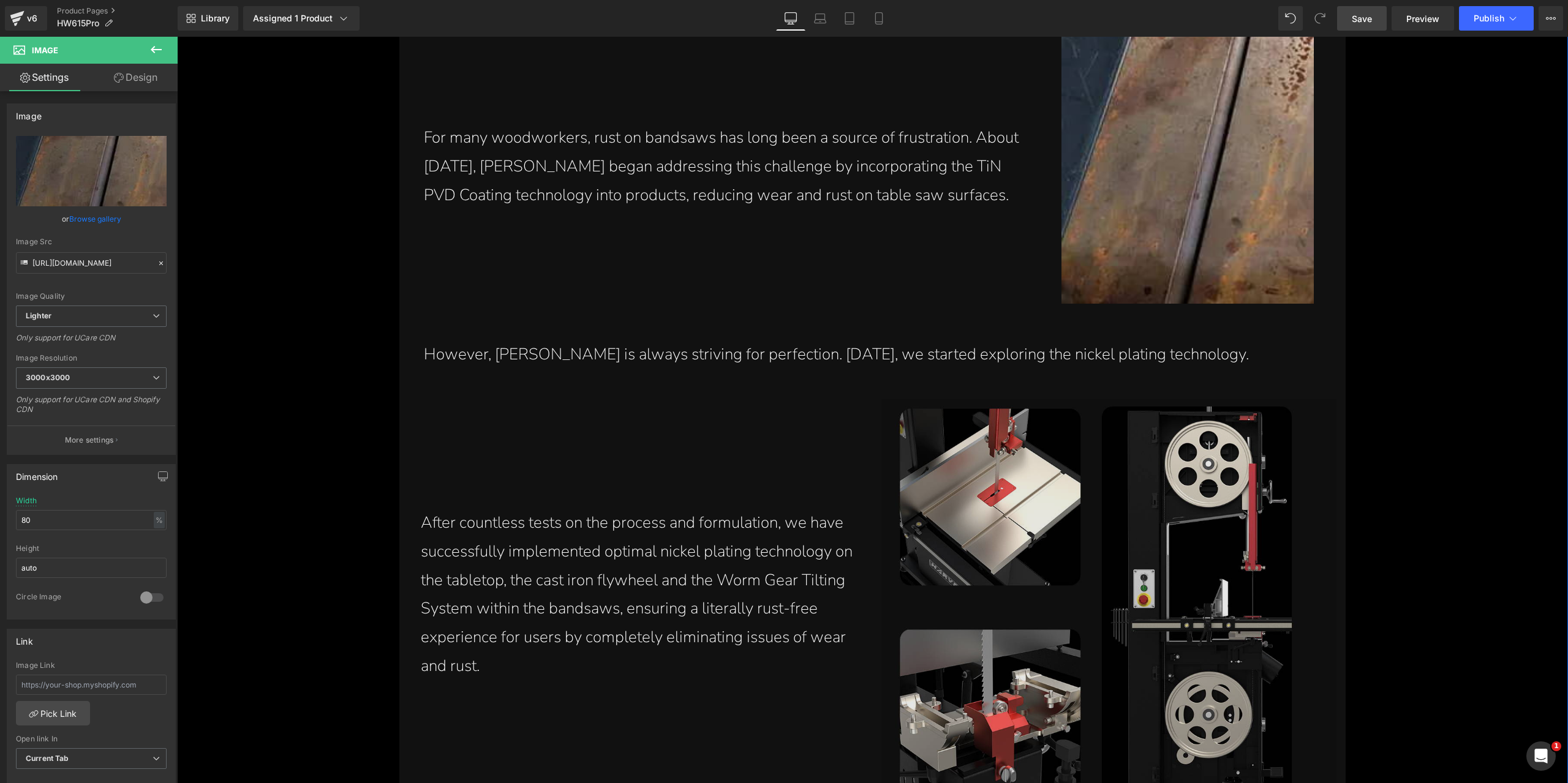
click at [1000, 478] on img at bounding box center [1108, 608] width 454 height 419
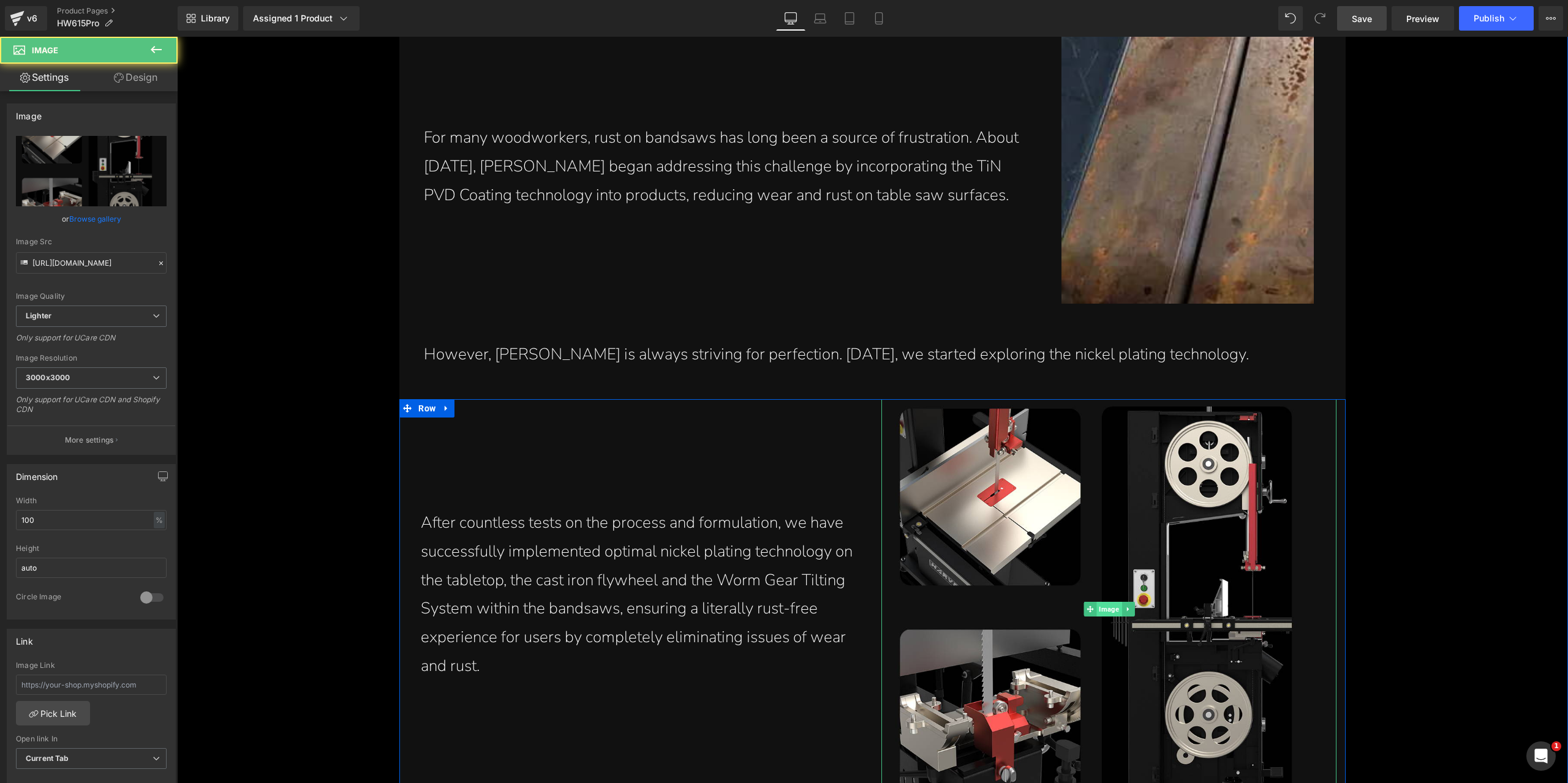
click at [1110, 615] on span "Image" at bounding box center [1109, 608] width 25 height 15
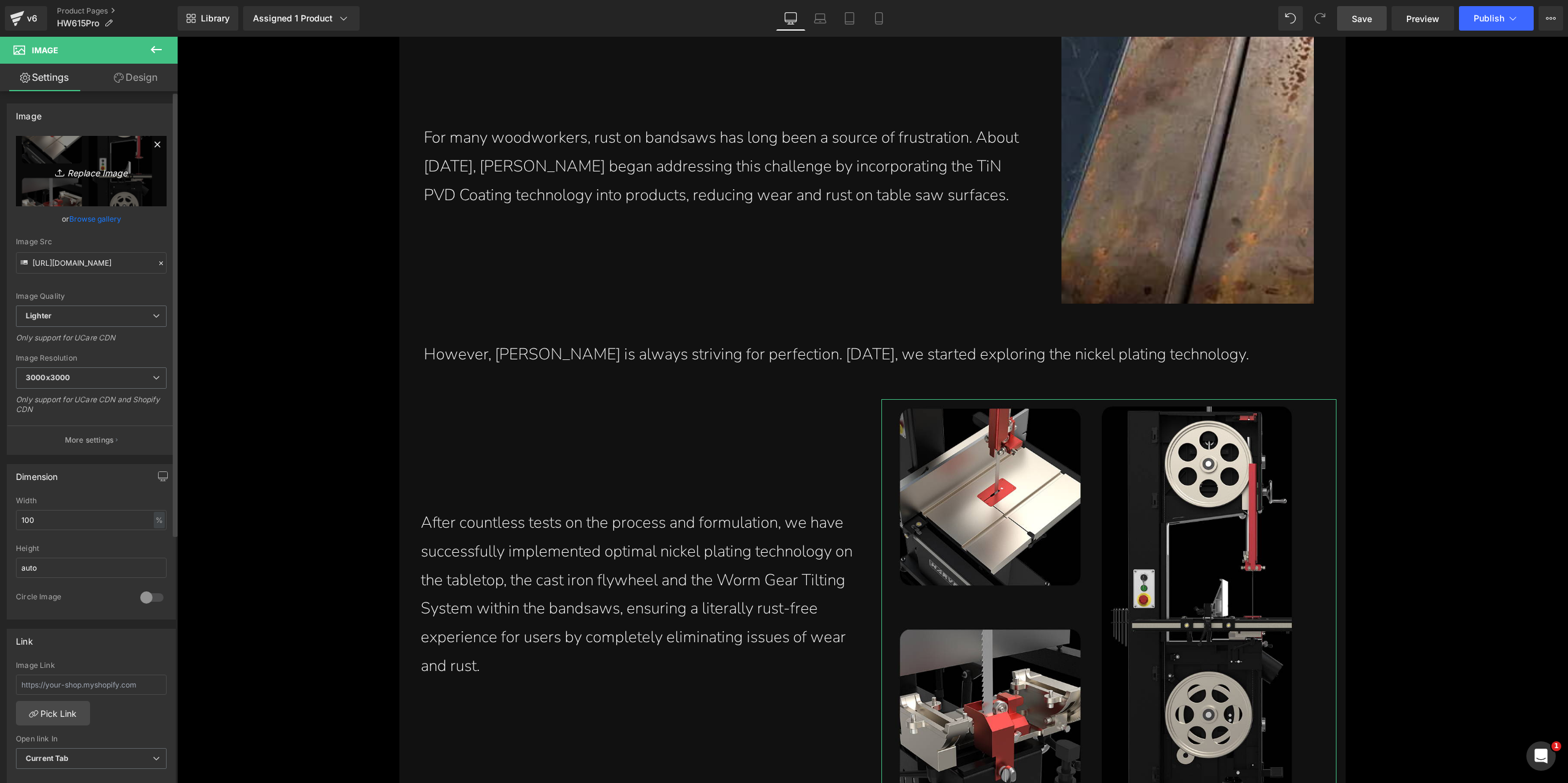
click at [118, 174] on icon "Replace Image" at bounding box center [91, 171] width 98 height 16
type input "C:\fakepath\15-inch-stainless-bandsaw-3hp-alpha-hw615pro-nickel-plated-table-to…"
type input "[URL][DOMAIN_NAME]"
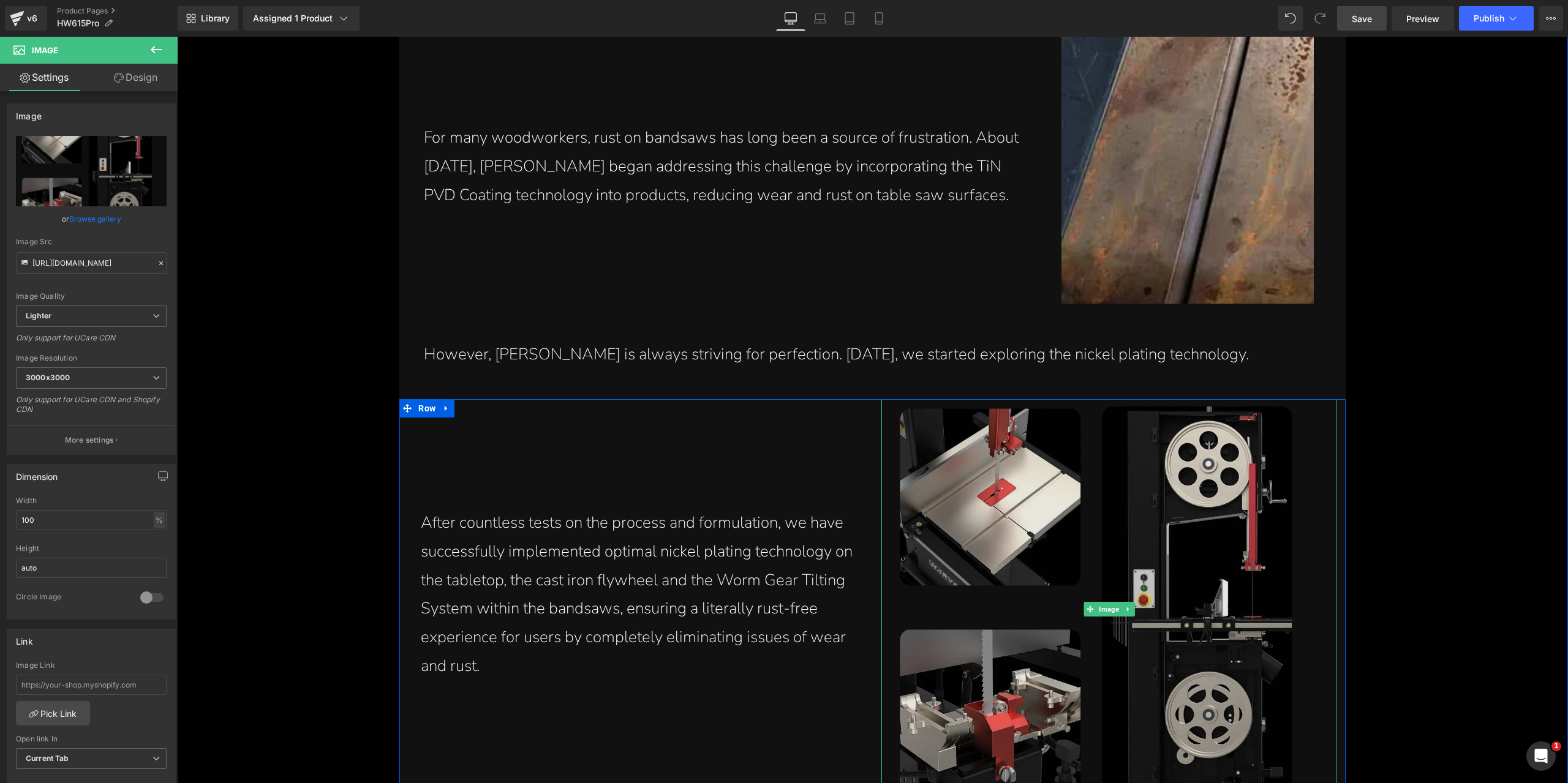
drag, startPoint x: 1101, startPoint y: 610, endPoint x: 1014, endPoint y: 601, distance: 87.5
click at [1102, 610] on span "Image" at bounding box center [1109, 608] width 25 height 15
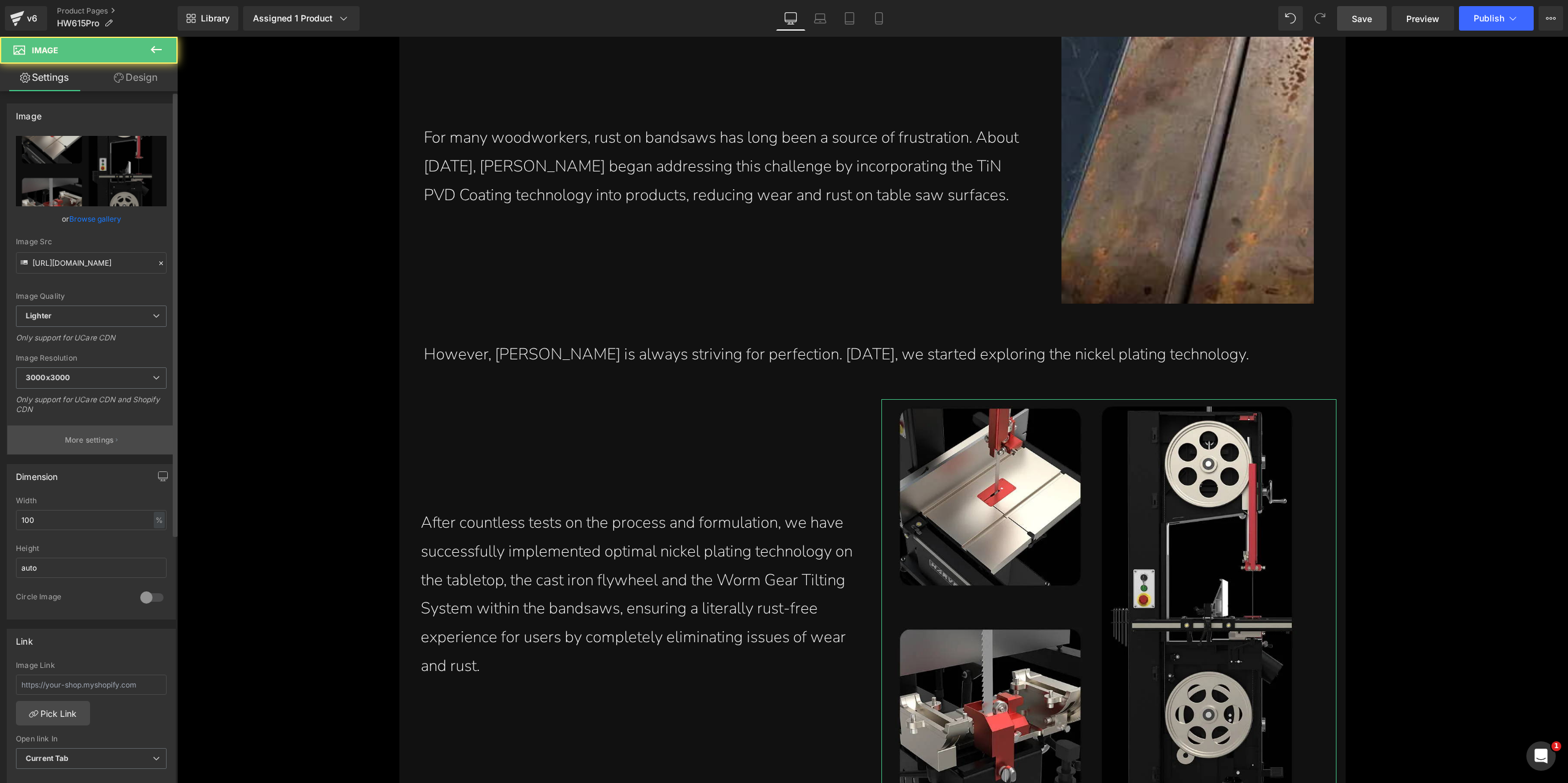
click at [100, 431] on button "More settings" at bounding box center [91, 439] width 168 height 29
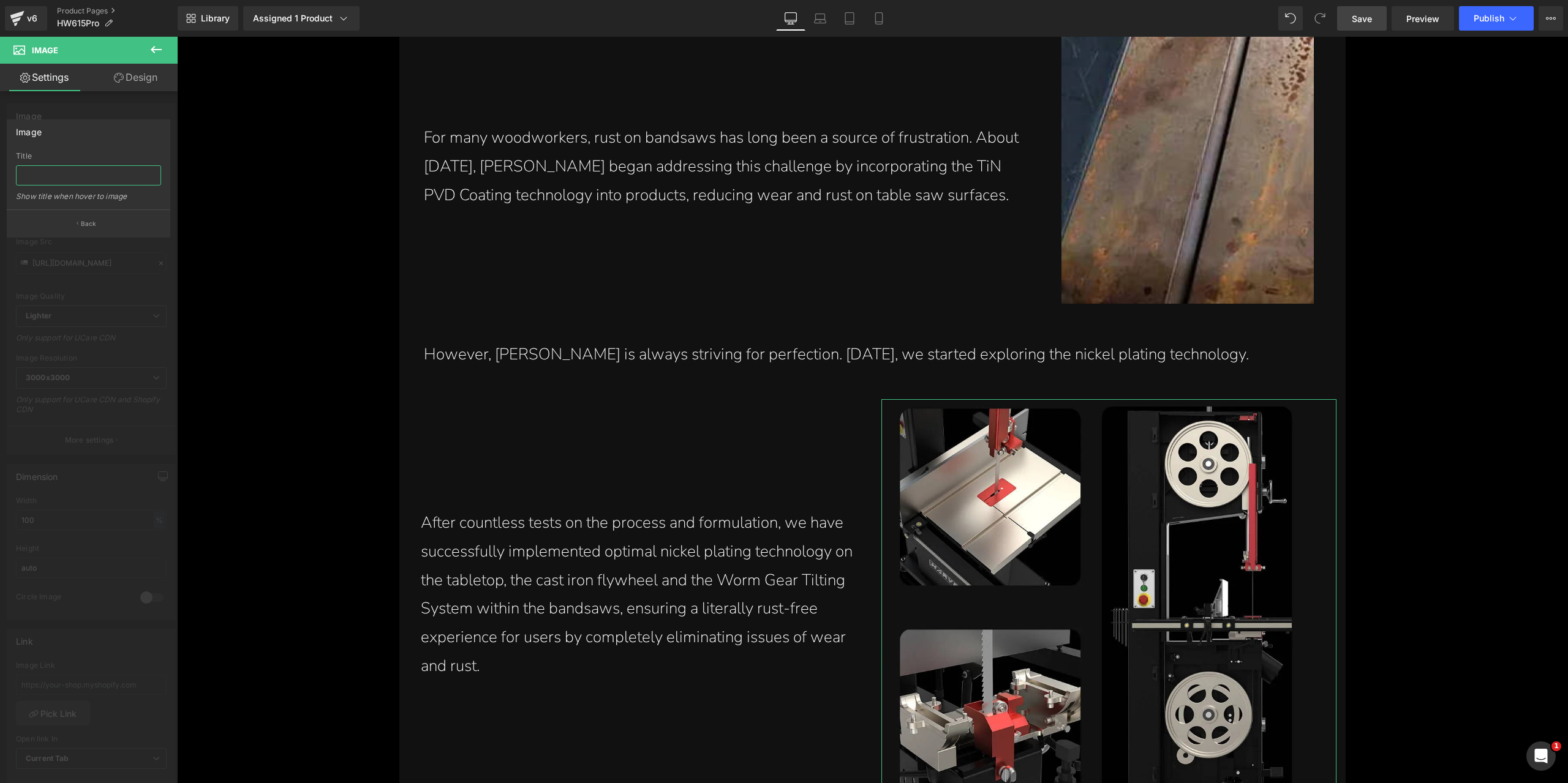
click at [107, 175] on input "text" at bounding box center [88, 175] width 145 height 20
paste input "15 Inch Stainless Bandsaw 3HP Alpha HW615Pro Nickel Plated Table Top with TiN P…"
click at [28, 173] on input "15 Inch Stainless Bandsaw 3HP Alpha HW615Pro Nickel Plated Table Top with TiN P…" at bounding box center [88, 175] width 145 height 20
click at [21, 174] on input "15 Inch Stainless Bandsaw 3HP Alpha HW615Pro Nickel Plated Table Top with TiN P…" at bounding box center [88, 175] width 145 height 20
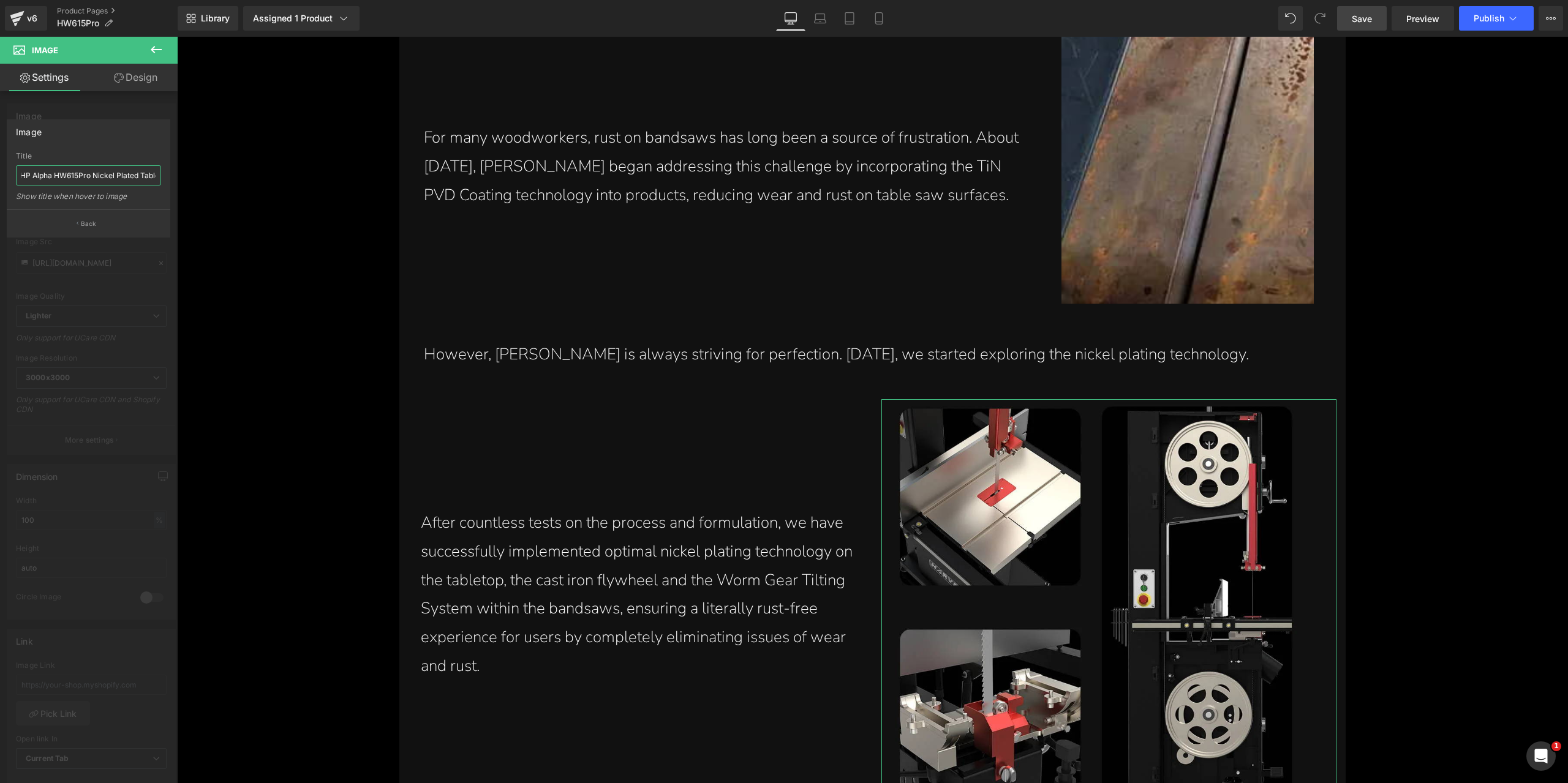
scroll to position [0, 107]
drag, startPoint x: 30, startPoint y: 175, endPoint x: 120, endPoint y: 189, distance: 91.1
click at [120, 189] on div "Title 15 Inch Stainless Bandsaw 3HP Alpha HW615Pro Nickel Plated Table Top with…" at bounding box center [88, 181] width 145 height 58
click at [113, 170] on input "15 Inch Stainless Bandsaw 3HP Alpha HW615Pro Nickel Plated Table Top with TiN P…" at bounding box center [88, 175] width 145 height 20
type input "15 Inch Stainless Bandsaw 3HP Alpha HW615Pro Nickel Plated Table Top with TiN P…"
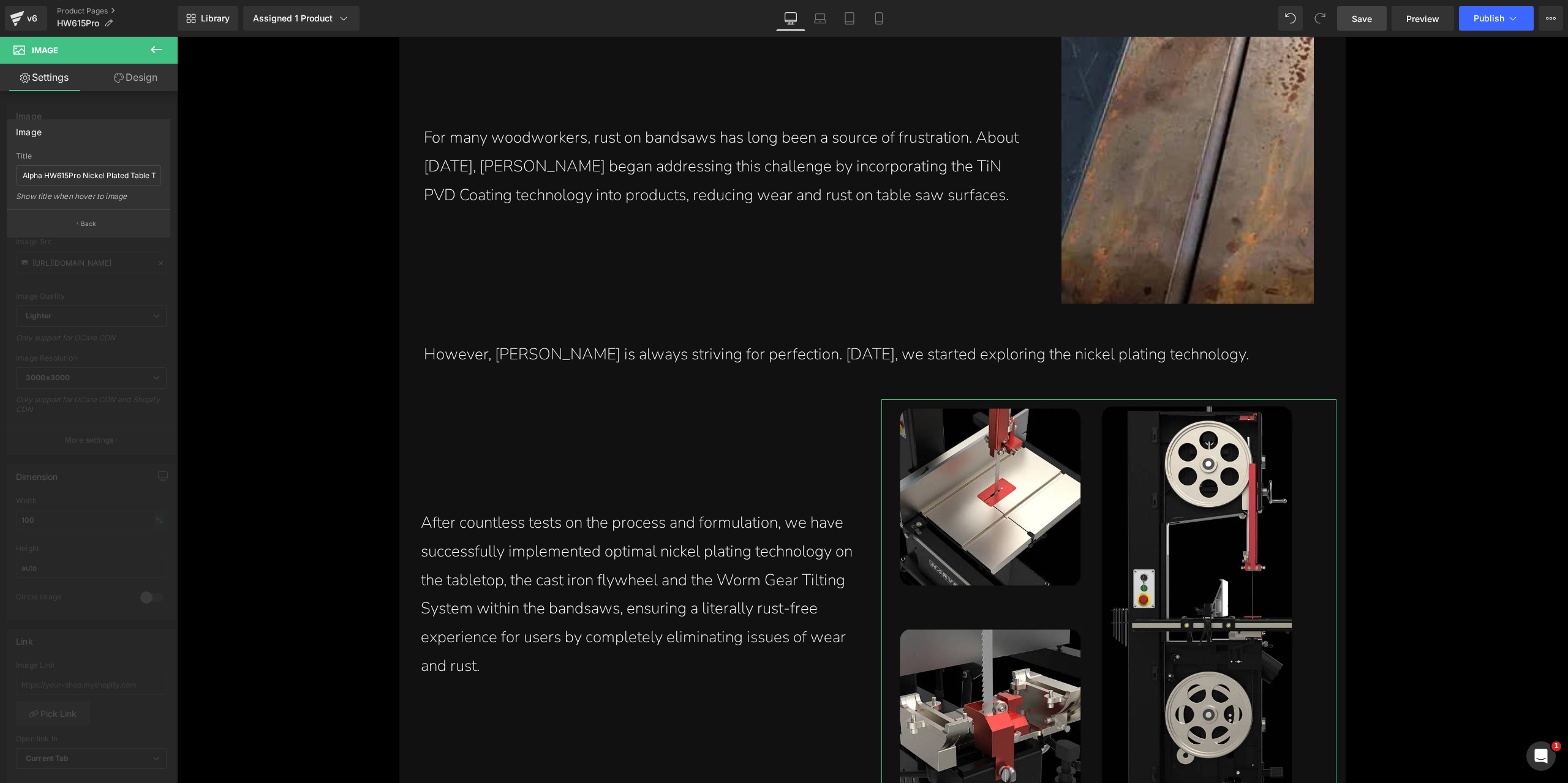
click at [107, 154] on div "Title" at bounding box center [88, 156] width 145 height 9
click at [104, 223] on button "Back" at bounding box center [88, 223] width 163 height 28
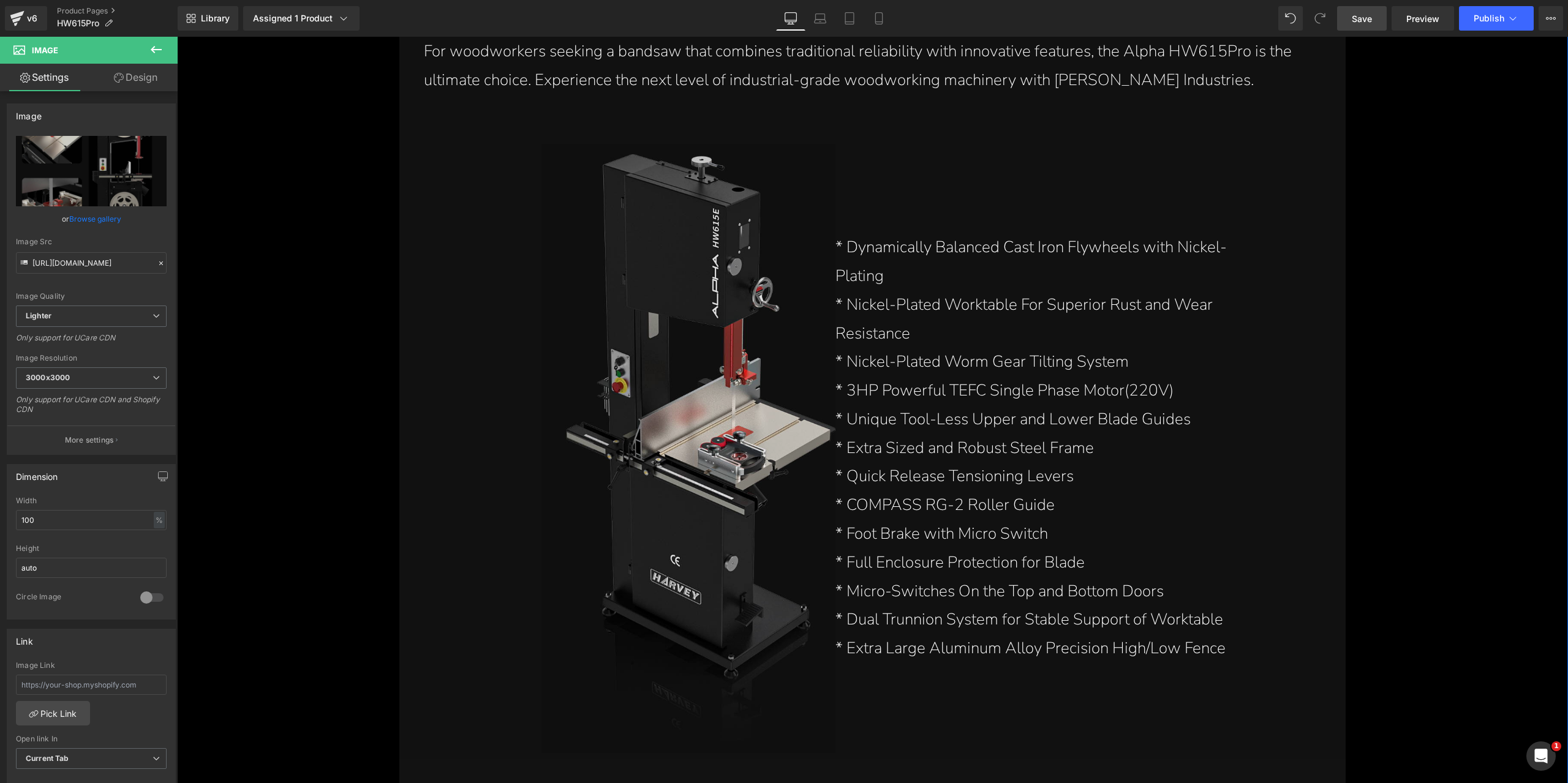
scroll to position [3513, 0]
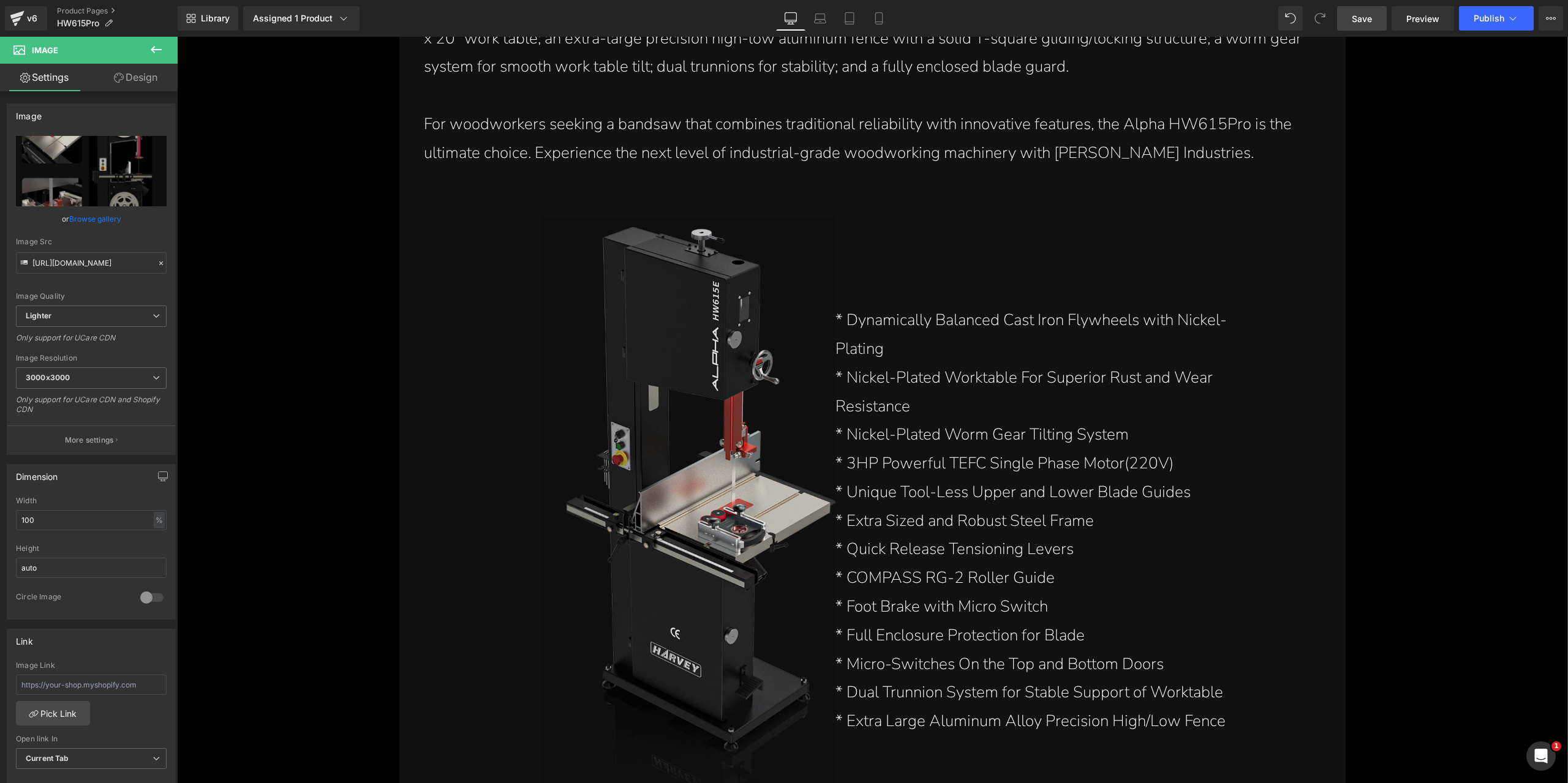
click at [695, 382] on img at bounding box center [688, 521] width 294 height 609
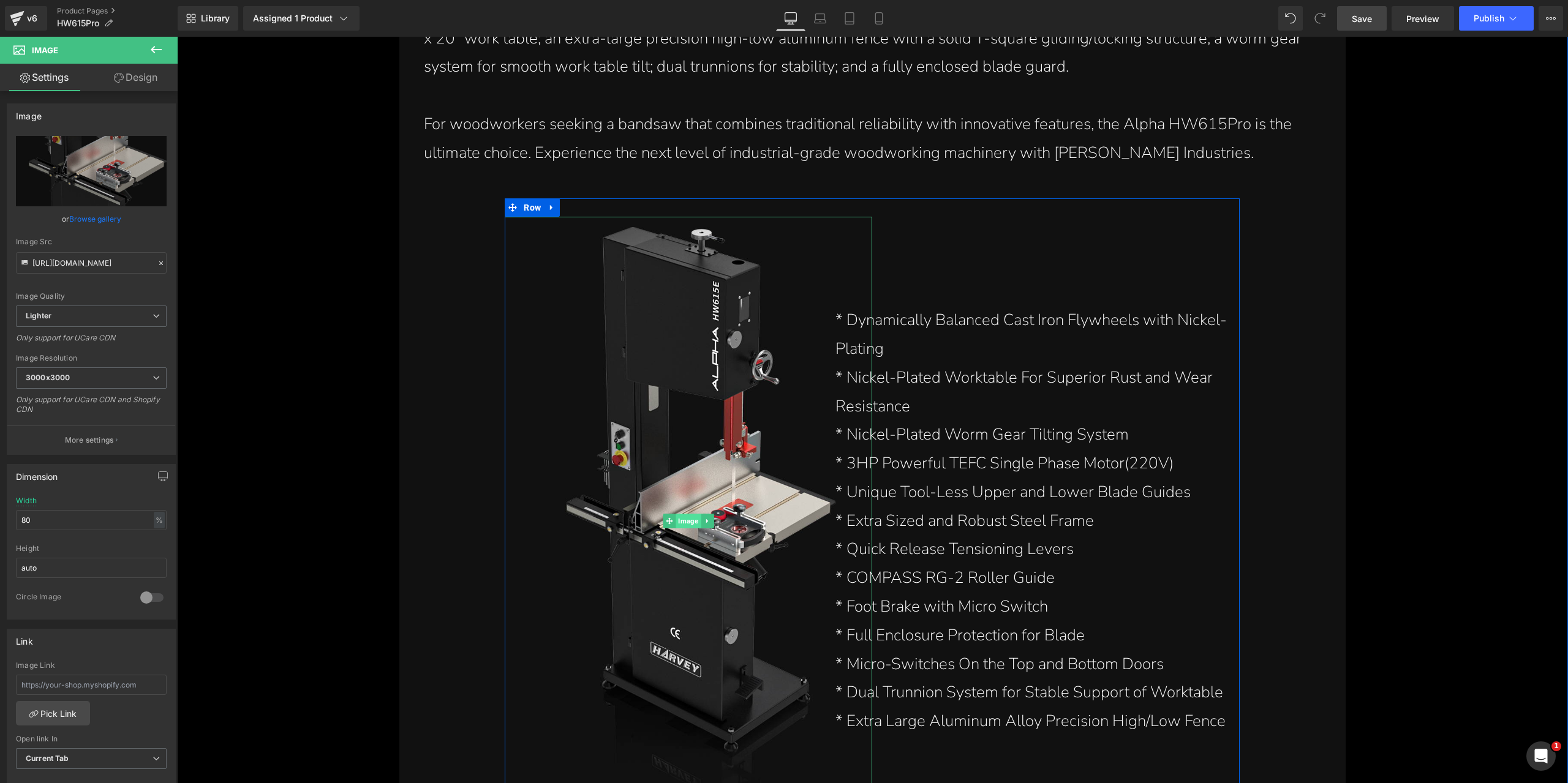
click at [682, 518] on span "Image" at bounding box center [688, 520] width 25 height 15
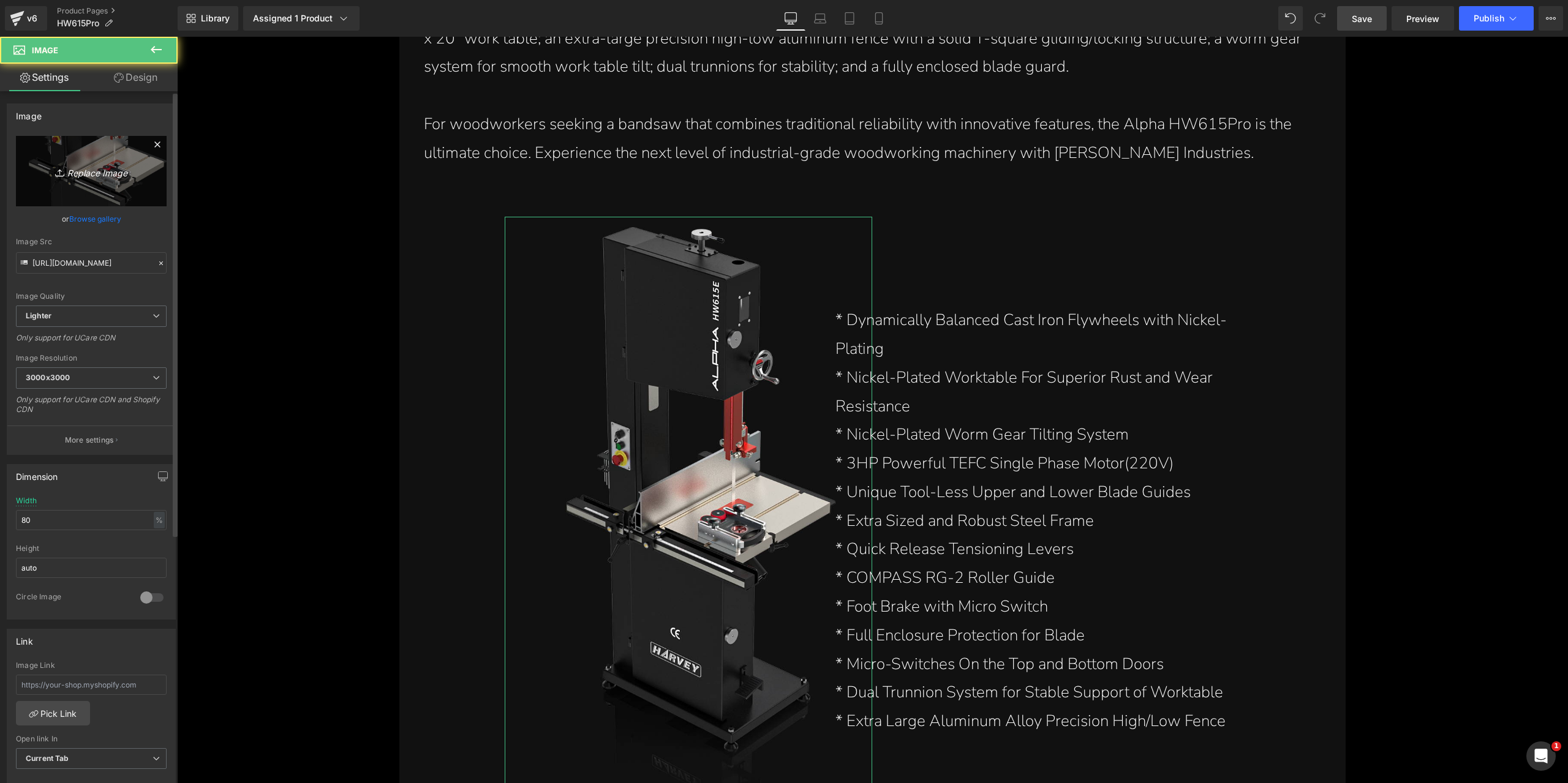
click at [113, 173] on icon "Replace Image" at bounding box center [91, 171] width 98 height 16
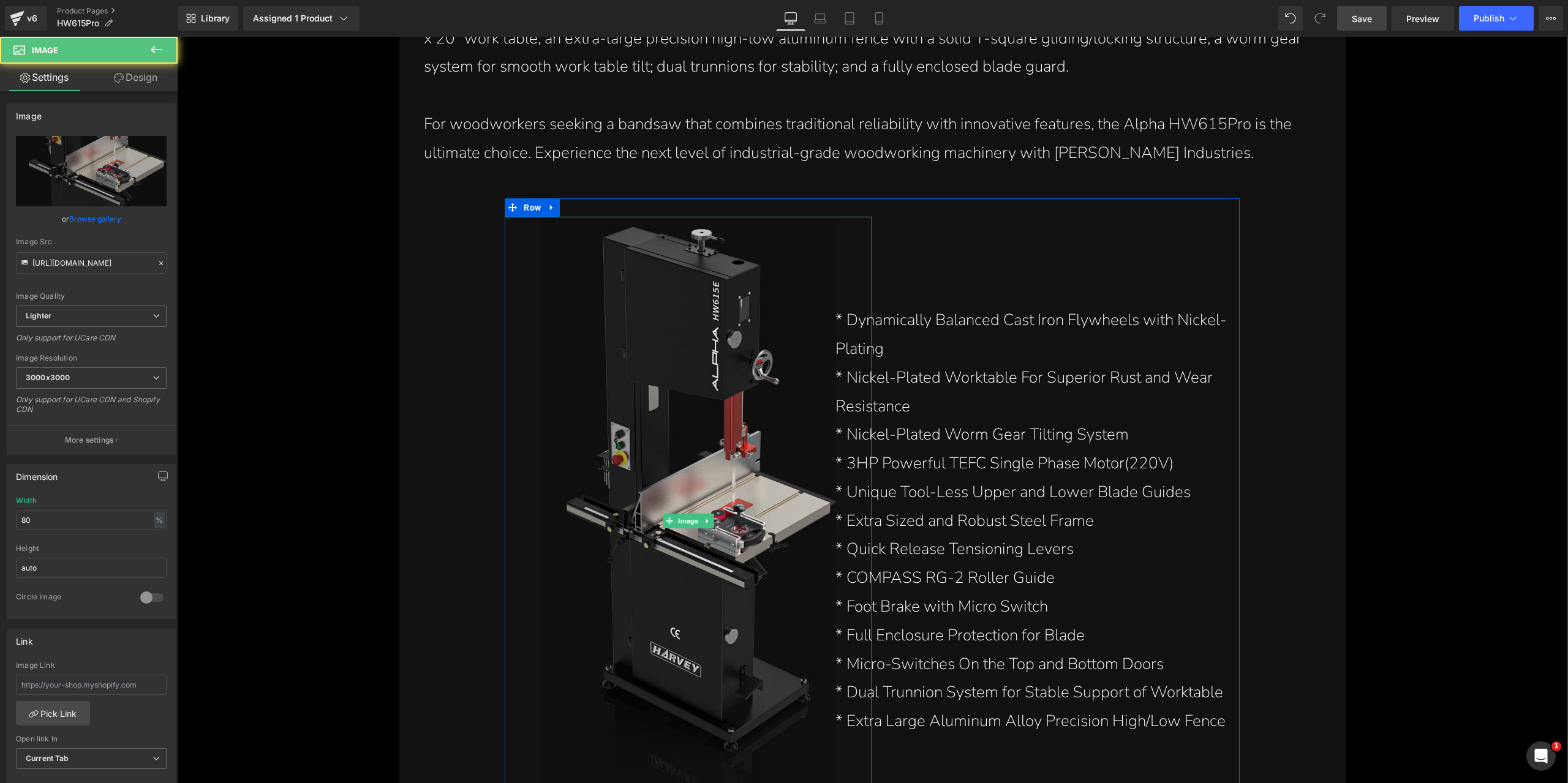
click at [590, 458] on img at bounding box center [688, 521] width 294 height 609
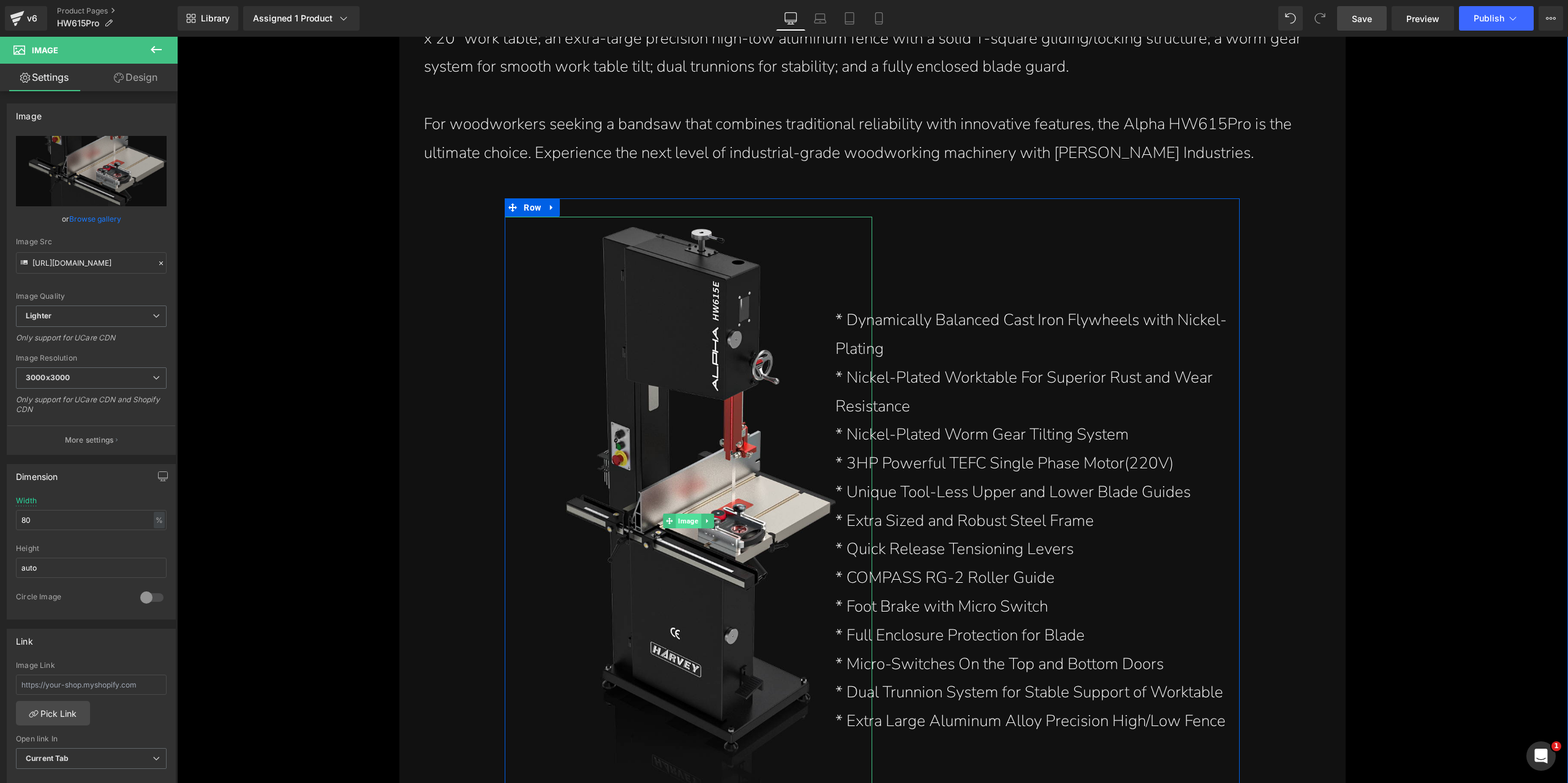
click at [681, 522] on span "Image" at bounding box center [688, 520] width 25 height 15
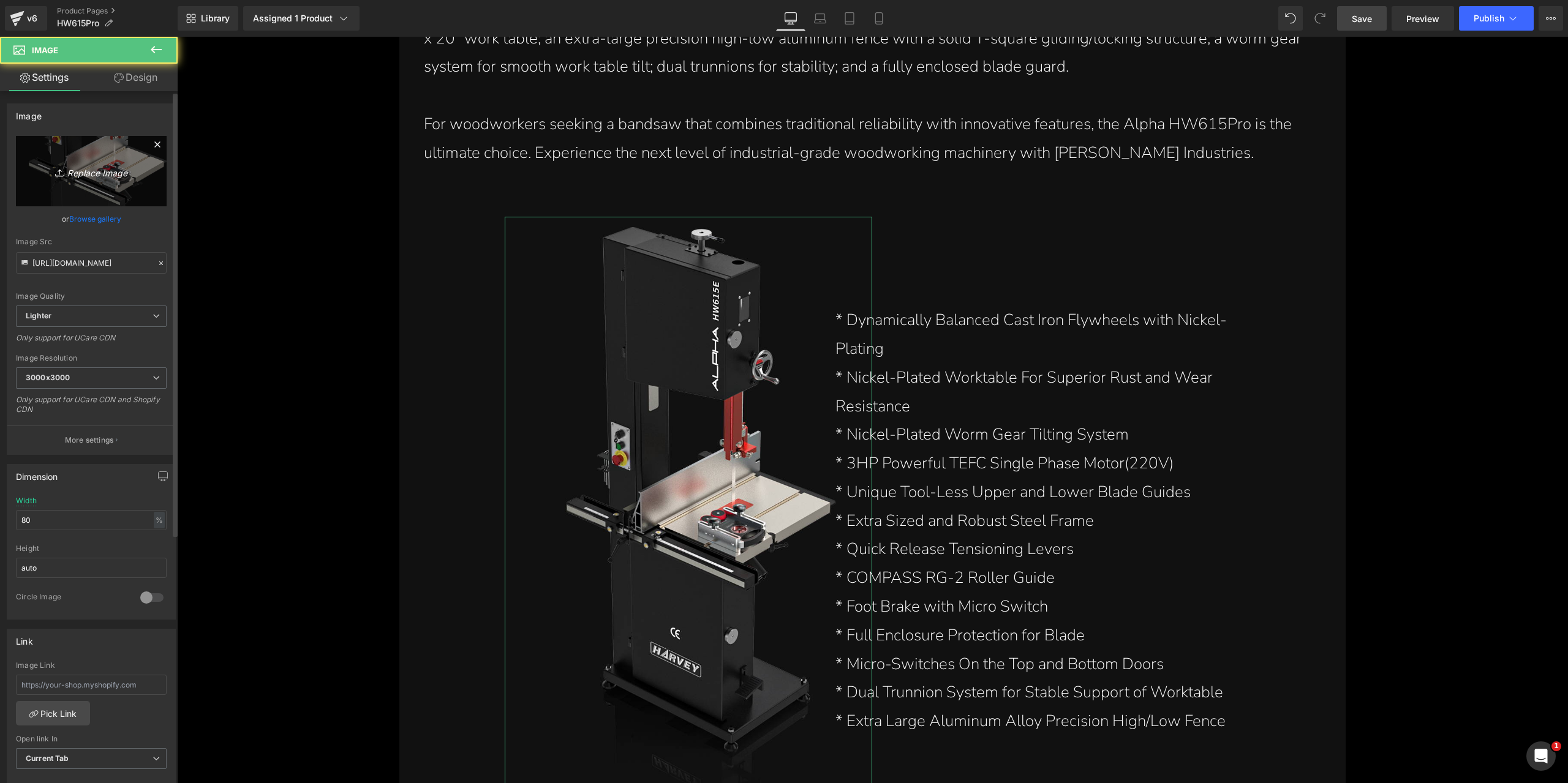
click at [126, 180] on link "Replace Image" at bounding box center [91, 171] width 151 height 71
type input "C:\fakepath\best-15-inch-stainless-bandsaw-3hp-alpha-hw615pro.webp"
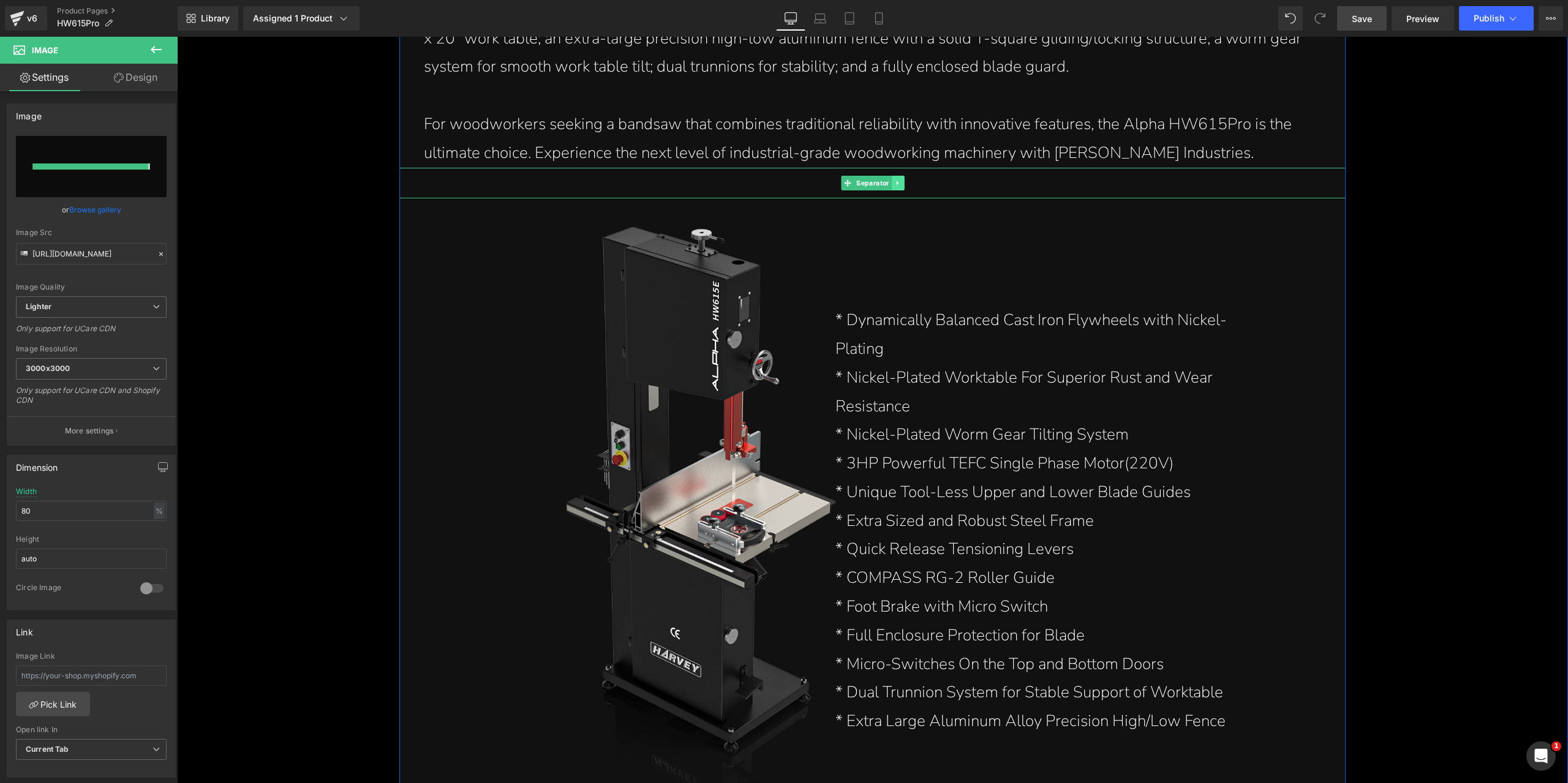
type input "[URL][DOMAIN_NAME]"
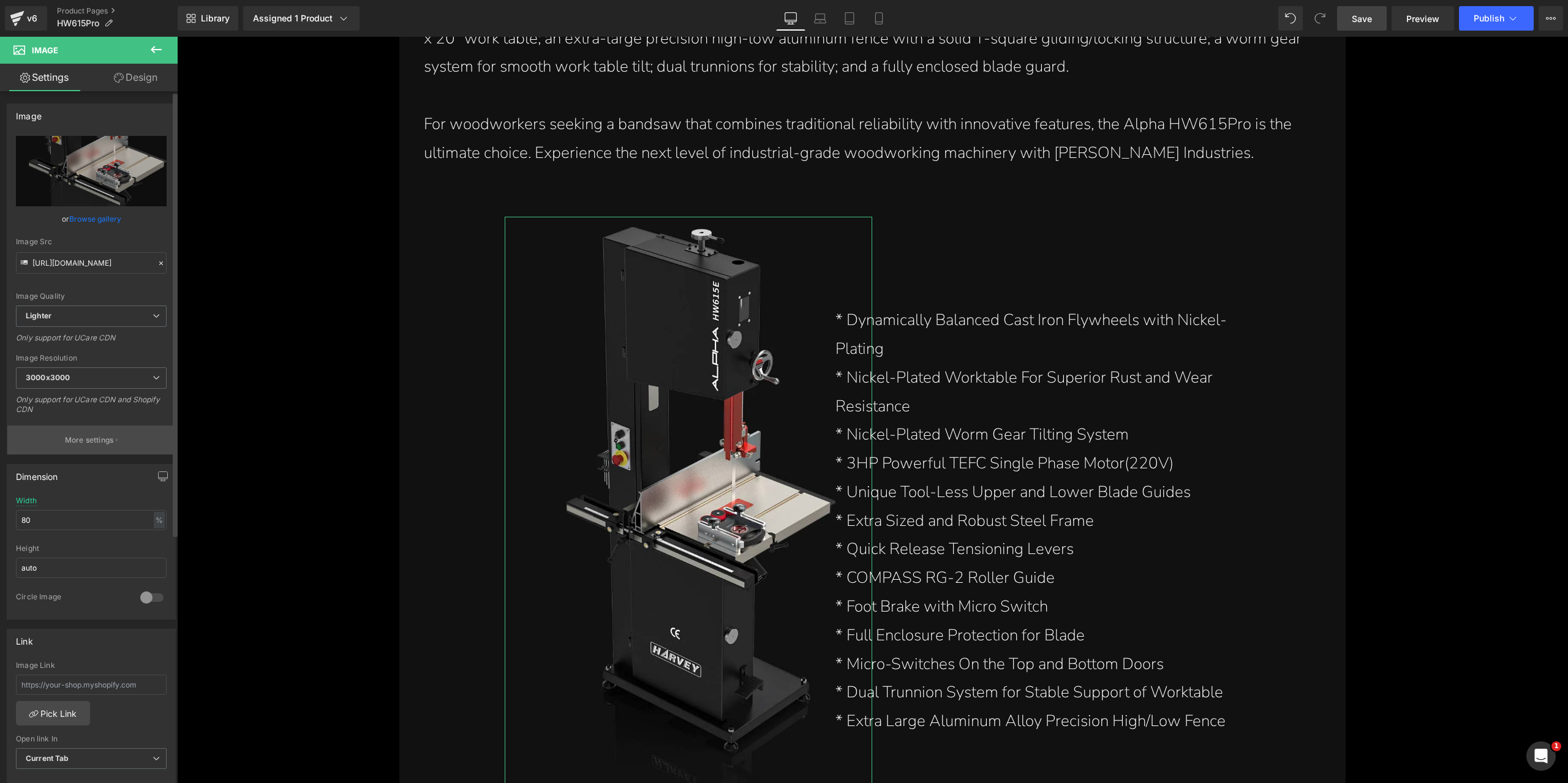
click at [81, 436] on p "More settings" at bounding box center [89, 440] width 49 height 11
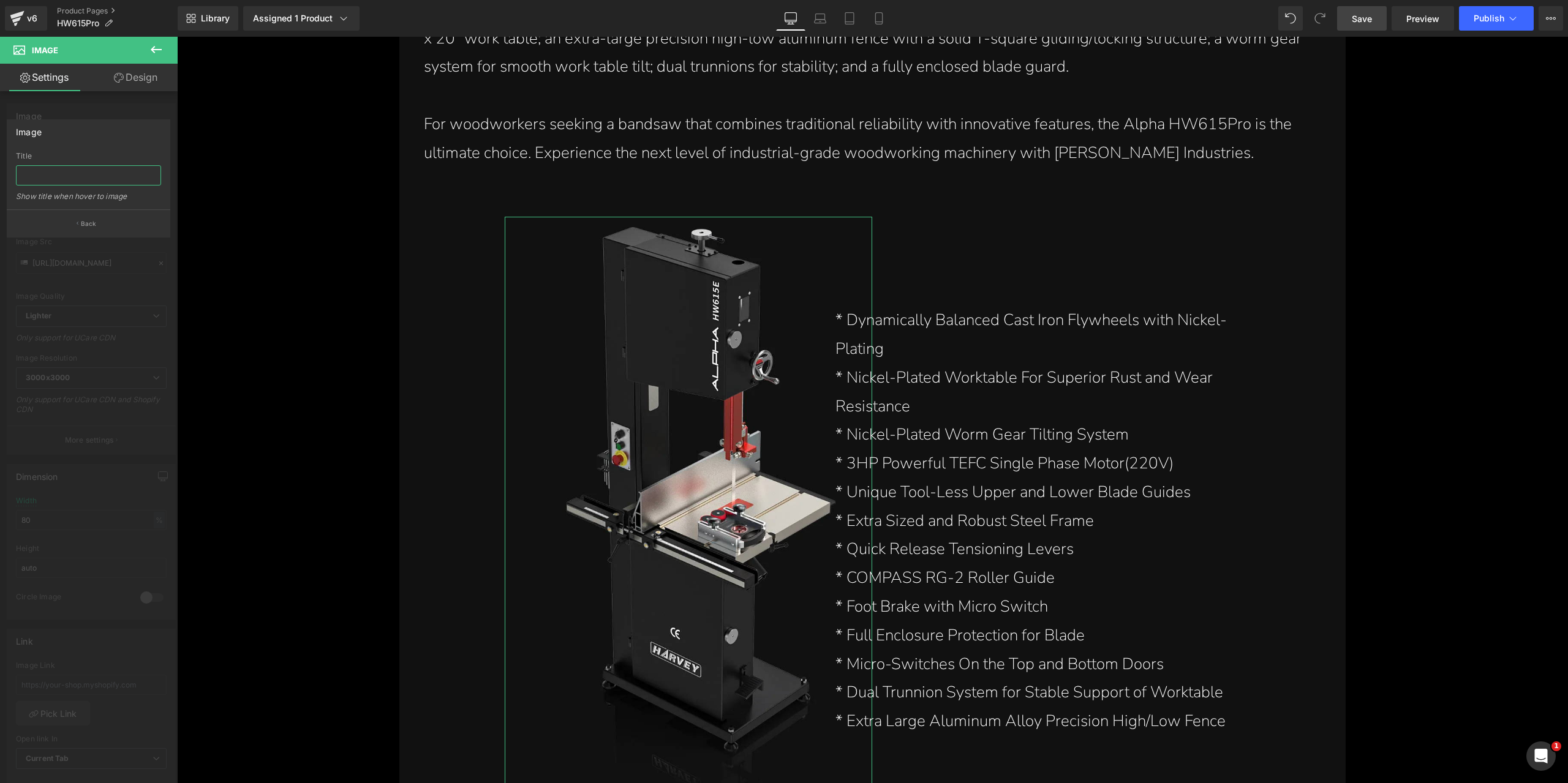
click at [85, 176] on input "text" at bounding box center [88, 175] width 145 height 20
click at [121, 171] on input "text" at bounding box center [88, 175] width 145 height 20
paste input "Best 15 Inch Stainless Bandsaw 3HP Alpha HW615Pro"
type input "Best 15 Inch Stainless Bandsaw 3HP Alpha HW615Pro"
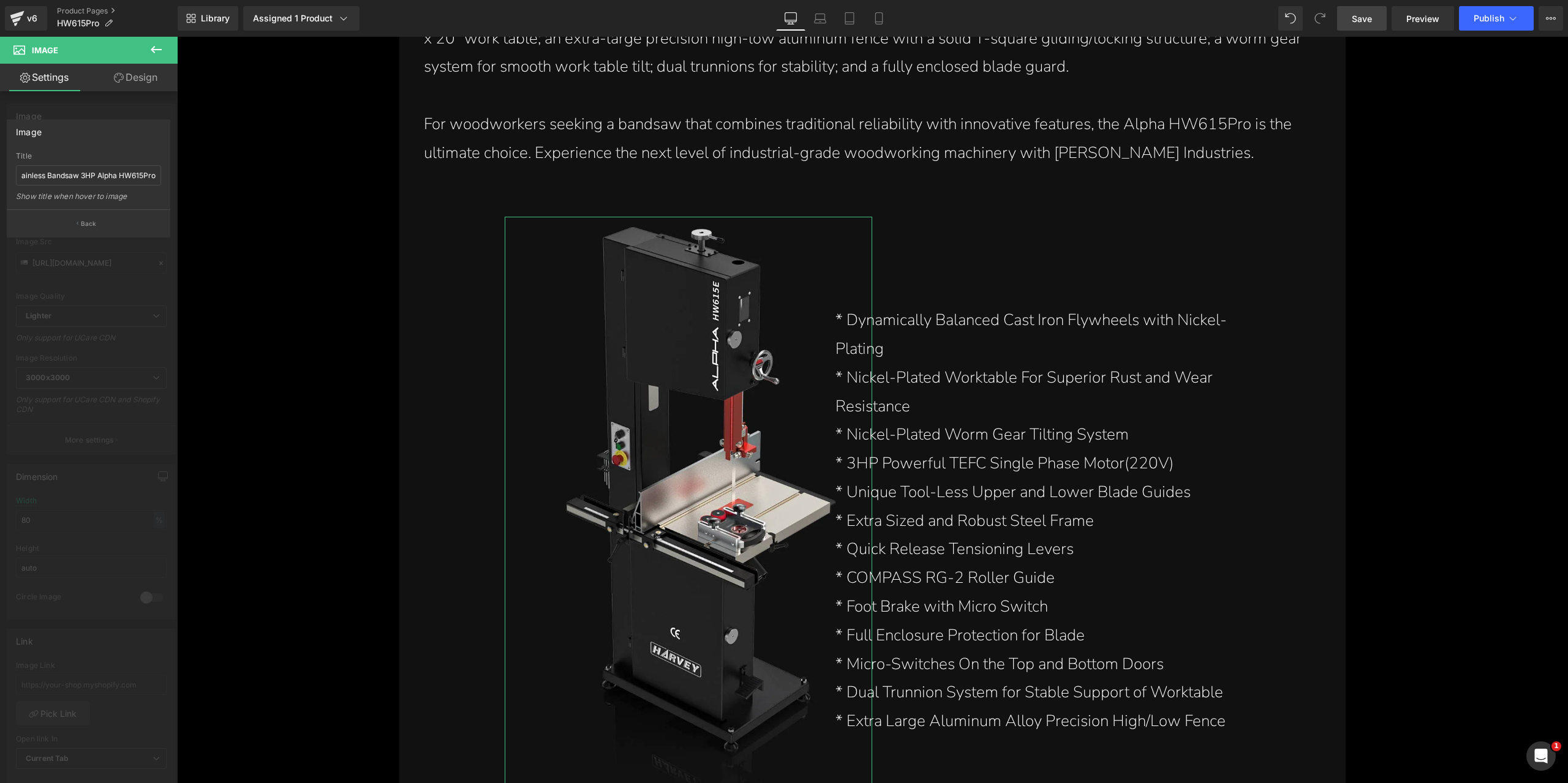
click at [124, 141] on div "Image" at bounding box center [88, 131] width 162 height 24
click at [118, 221] on button "Back" at bounding box center [88, 223] width 163 height 28
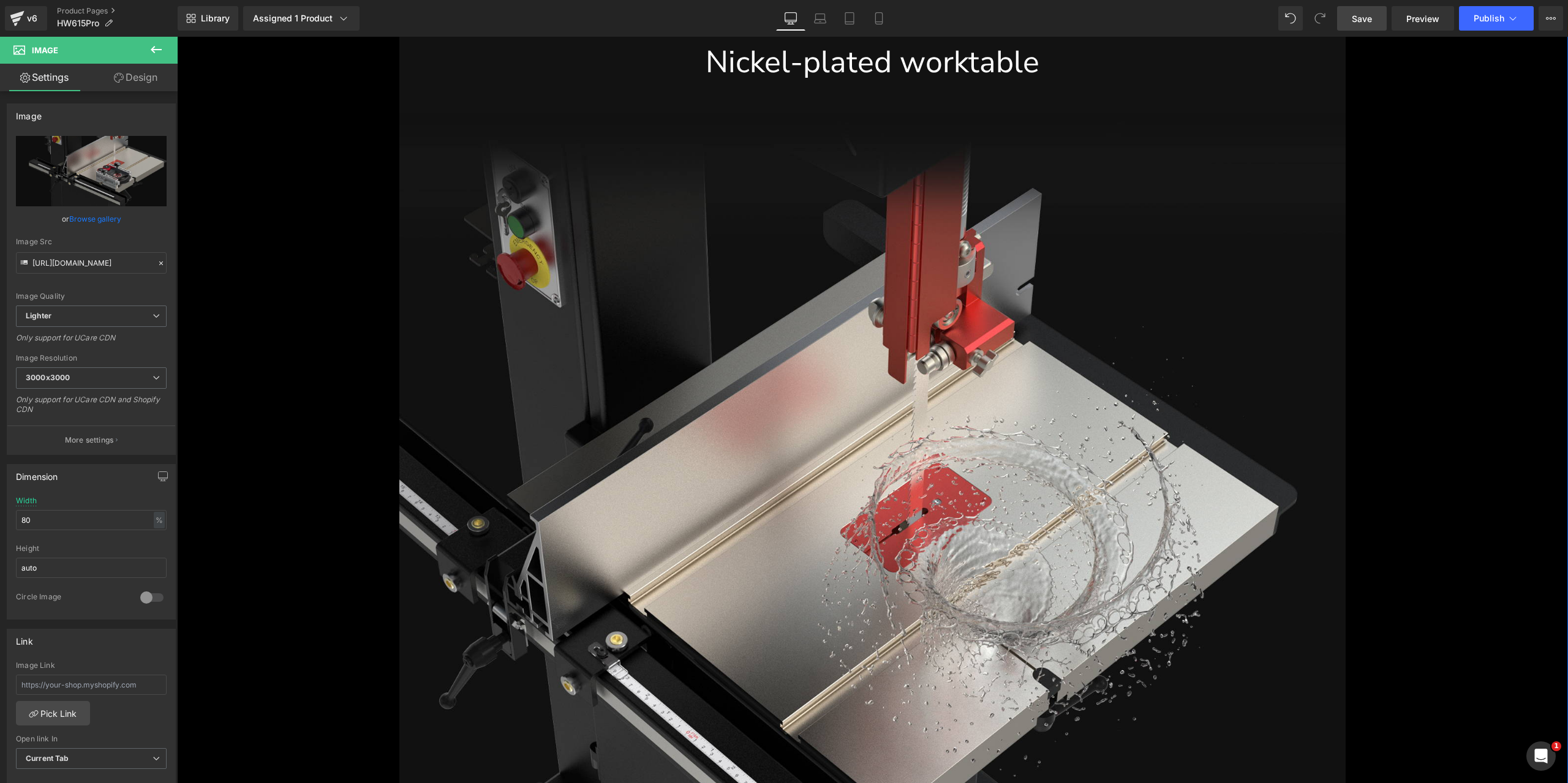
scroll to position [4616, 0]
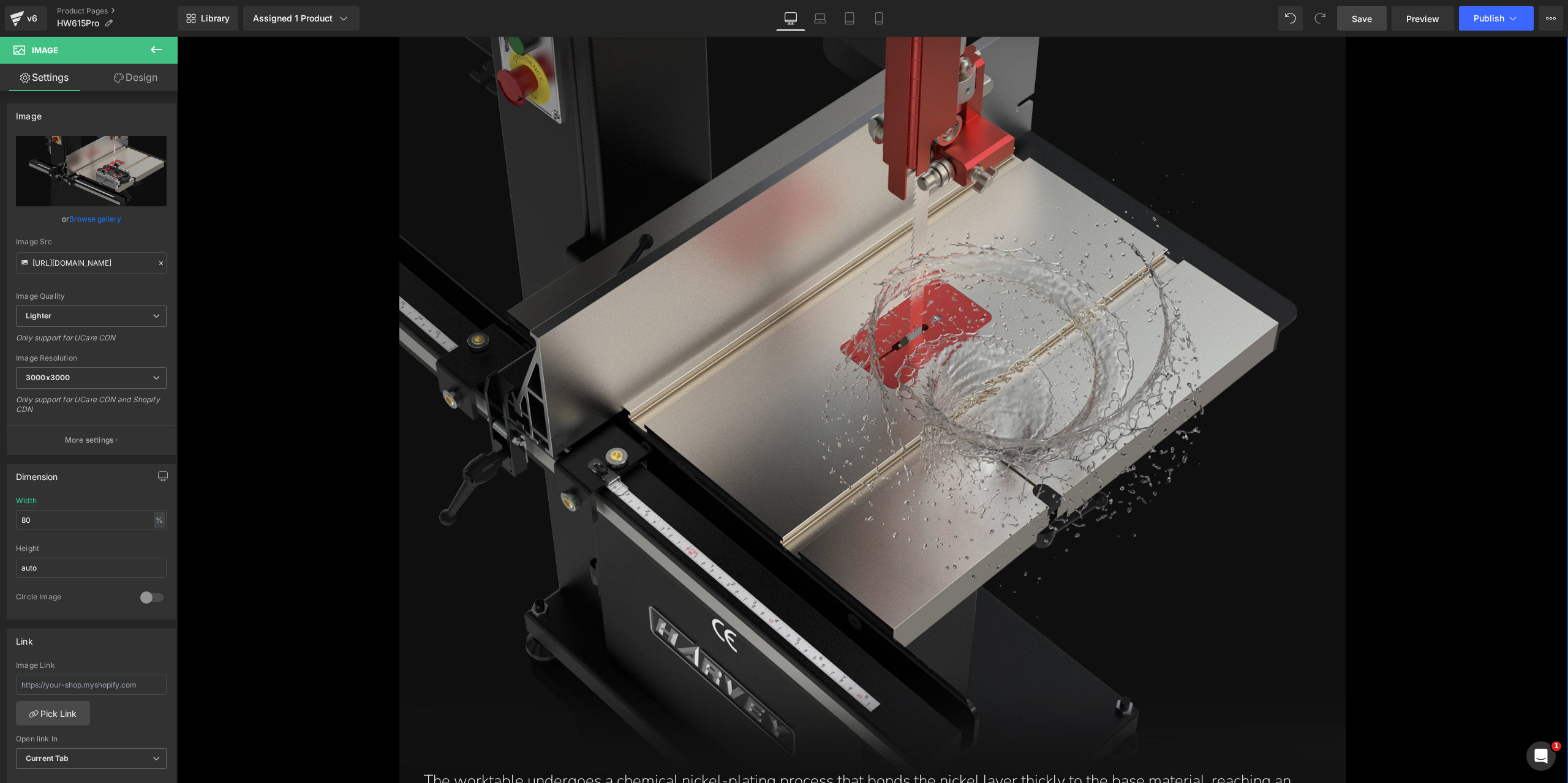
click at [869, 409] on img at bounding box center [871, 373] width 946 height 887
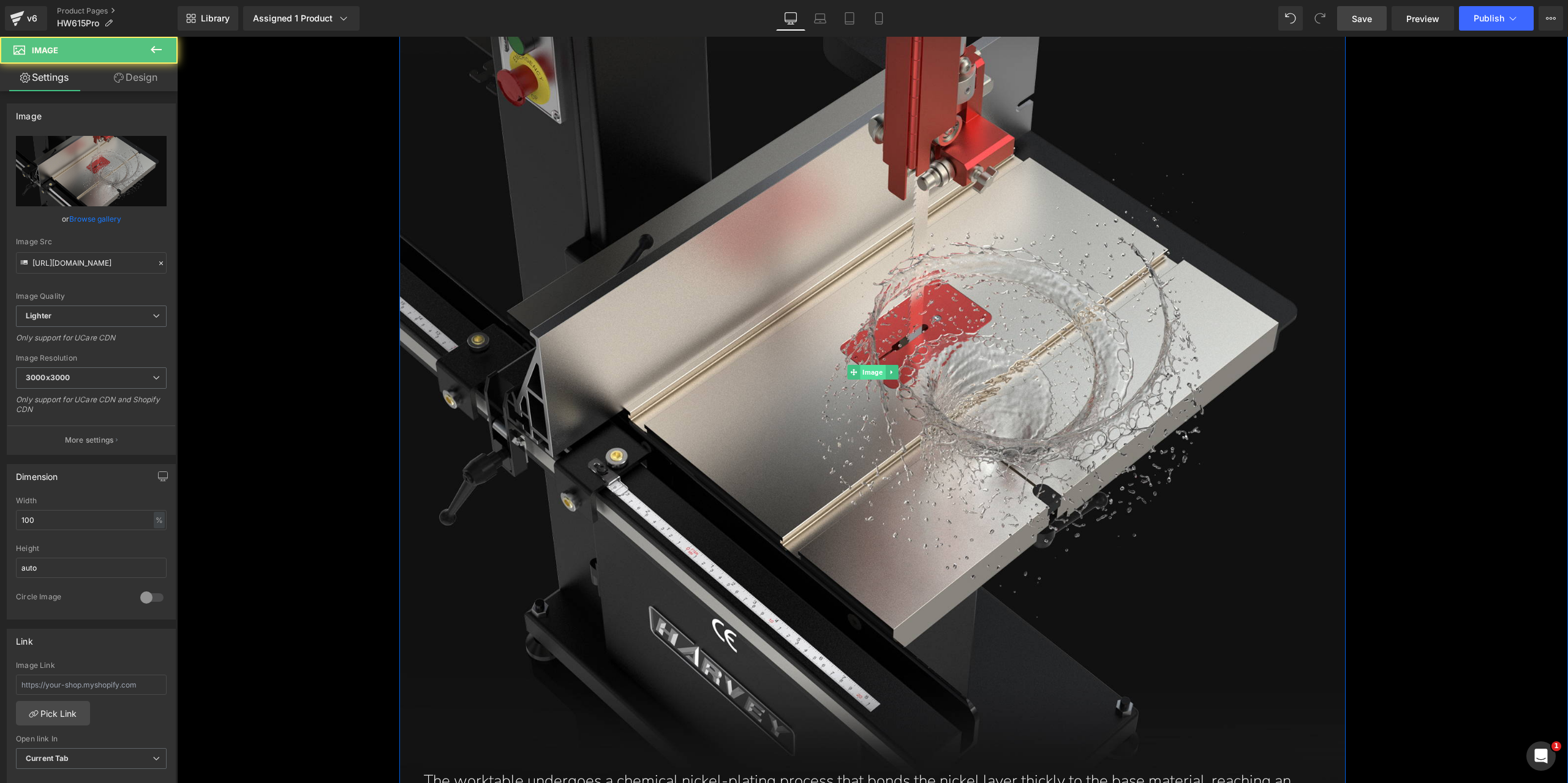
click at [873, 376] on span "Image" at bounding box center [872, 372] width 25 height 15
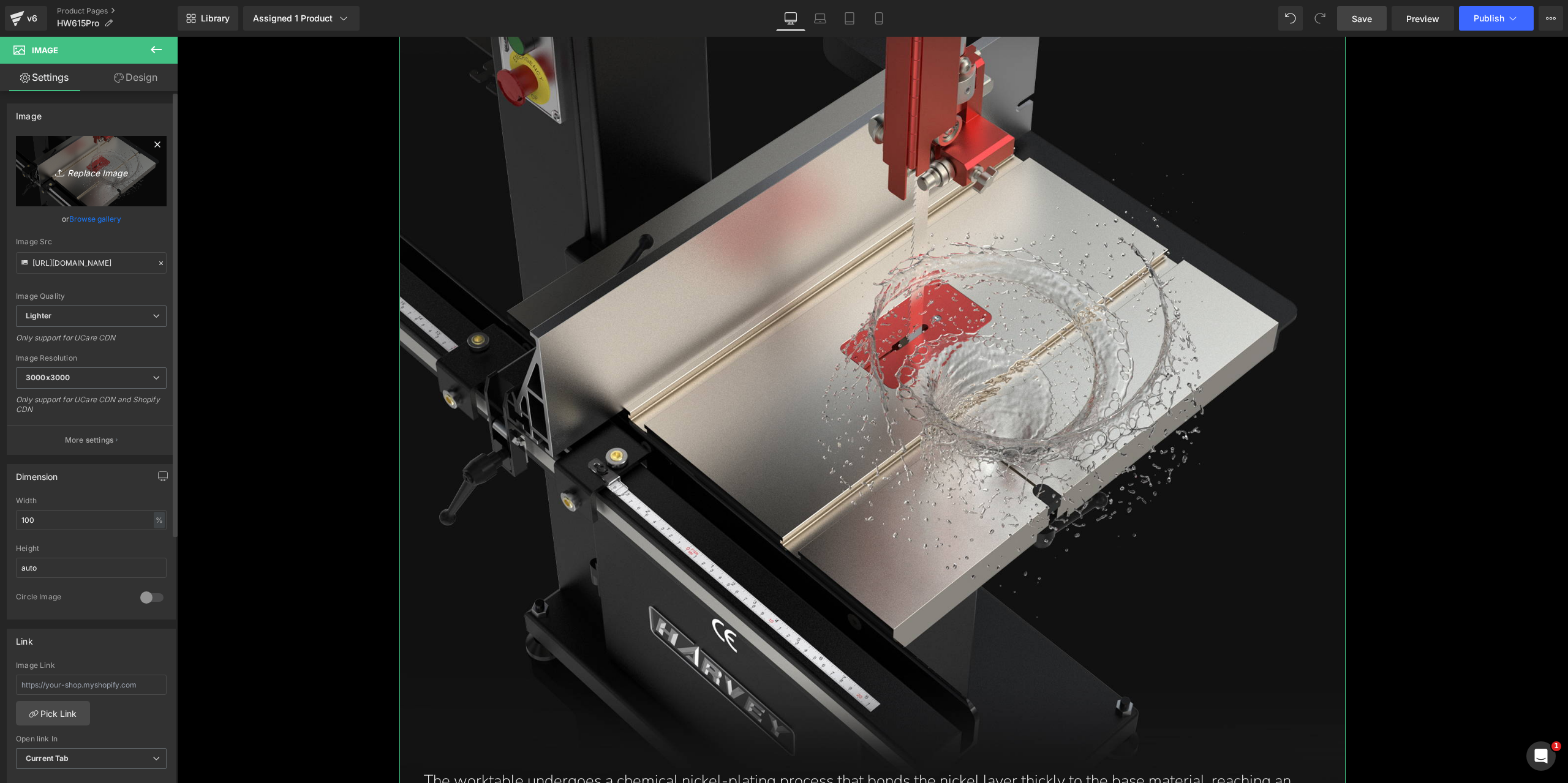
click at [79, 180] on link "Replace Image" at bounding box center [91, 171] width 151 height 71
type input "C:\fakepath\nickel-plating-on-cast-iron-table-with-500hv-700hv-hardness-15-inch…"
type input "[URL][DOMAIN_NAME]"
click at [71, 426] on button "More settings" at bounding box center [91, 439] width 168 height 29
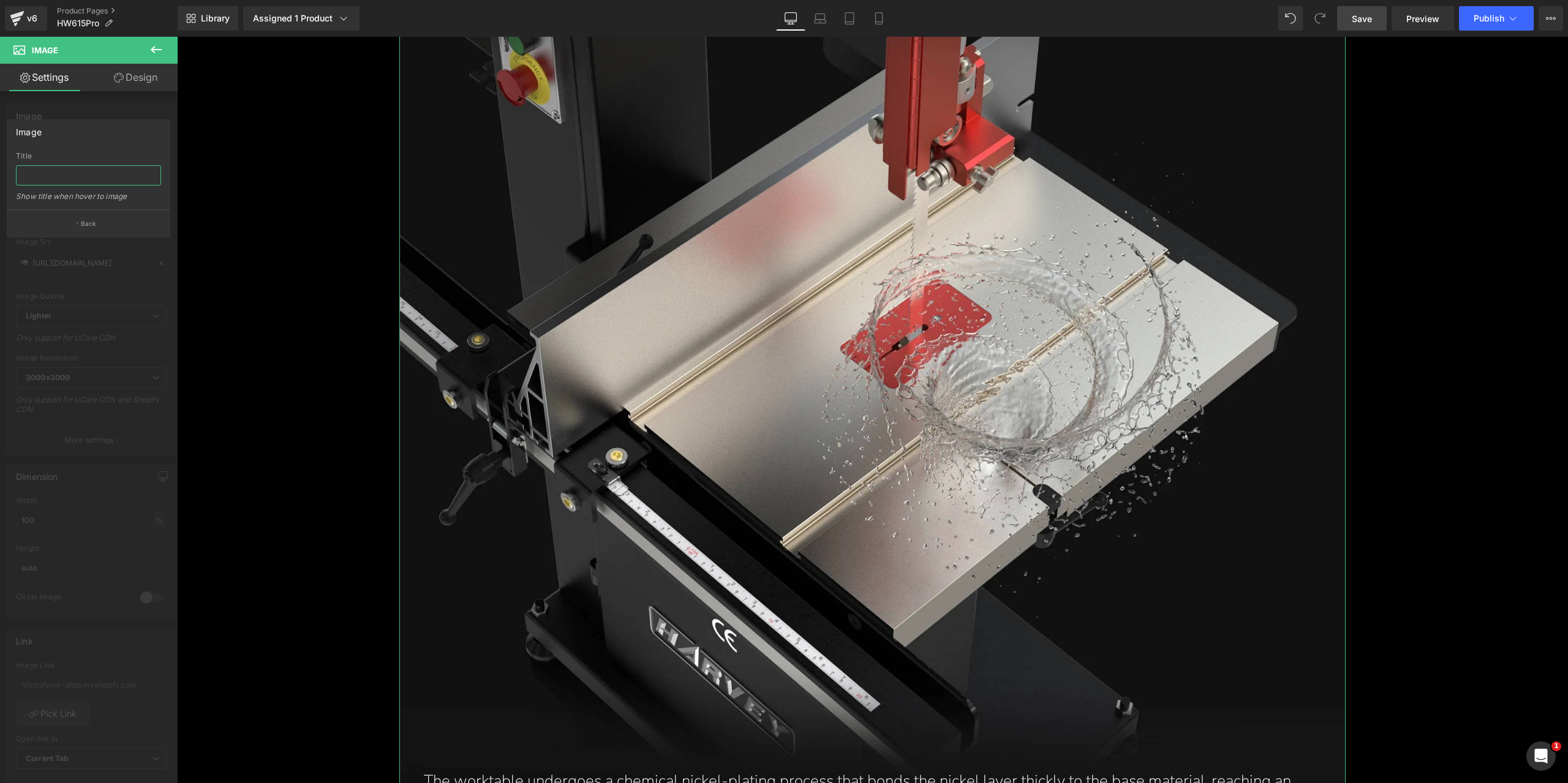
click at [81, 182] on input "text" at bounding box center [88, 175] width 145 height 20
paste input "Nickel plating on cast iron table with 500HV to 700HV hardness for enhanced dur…"
type input "Nickel plating on cast iron table with 500HV to 700HV hardness for enhanced dur…"
click at [113, 131] on div "Image" at bounding box center [88, 131] width 162 height 24
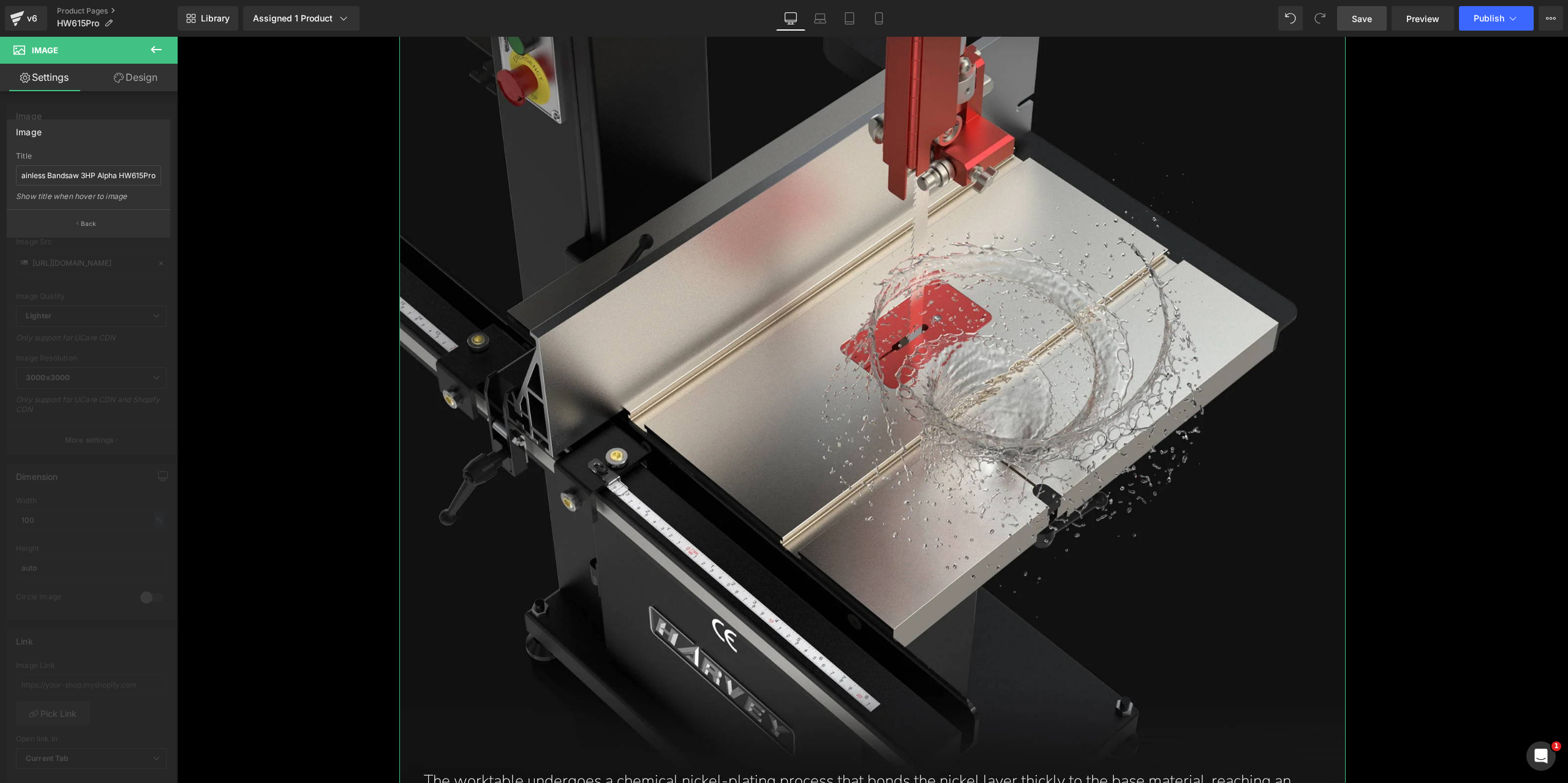
scroll to position [0, 0]
drag, startPoint x: 113, startPoint y: 223, endPoint x: 51, endPoint y: 172, distance: 80.3
click at [113, 223] on button "Back" at bounding box center [88, 223] width 163 height 28
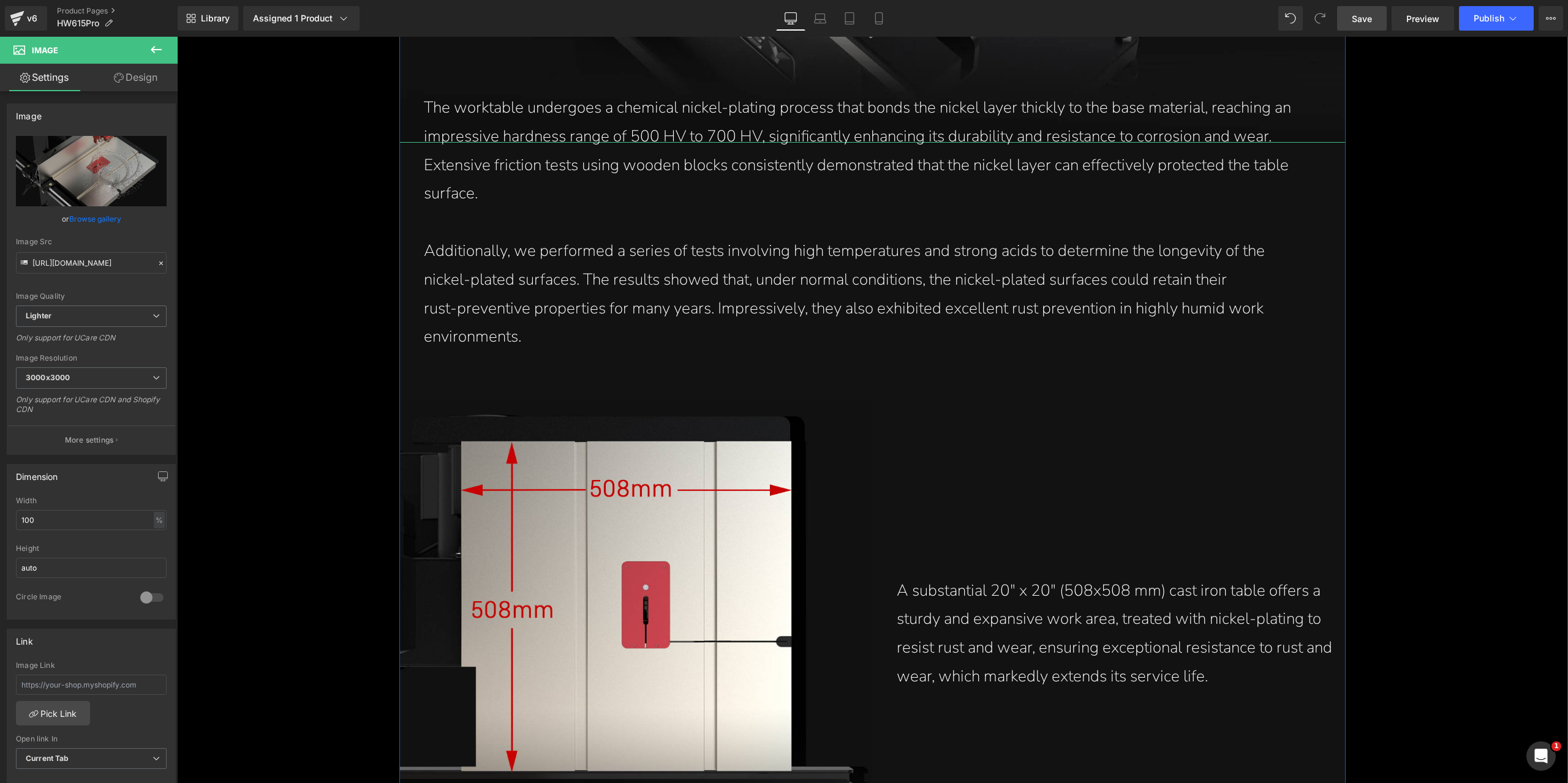
scroll to position [5534, 0]
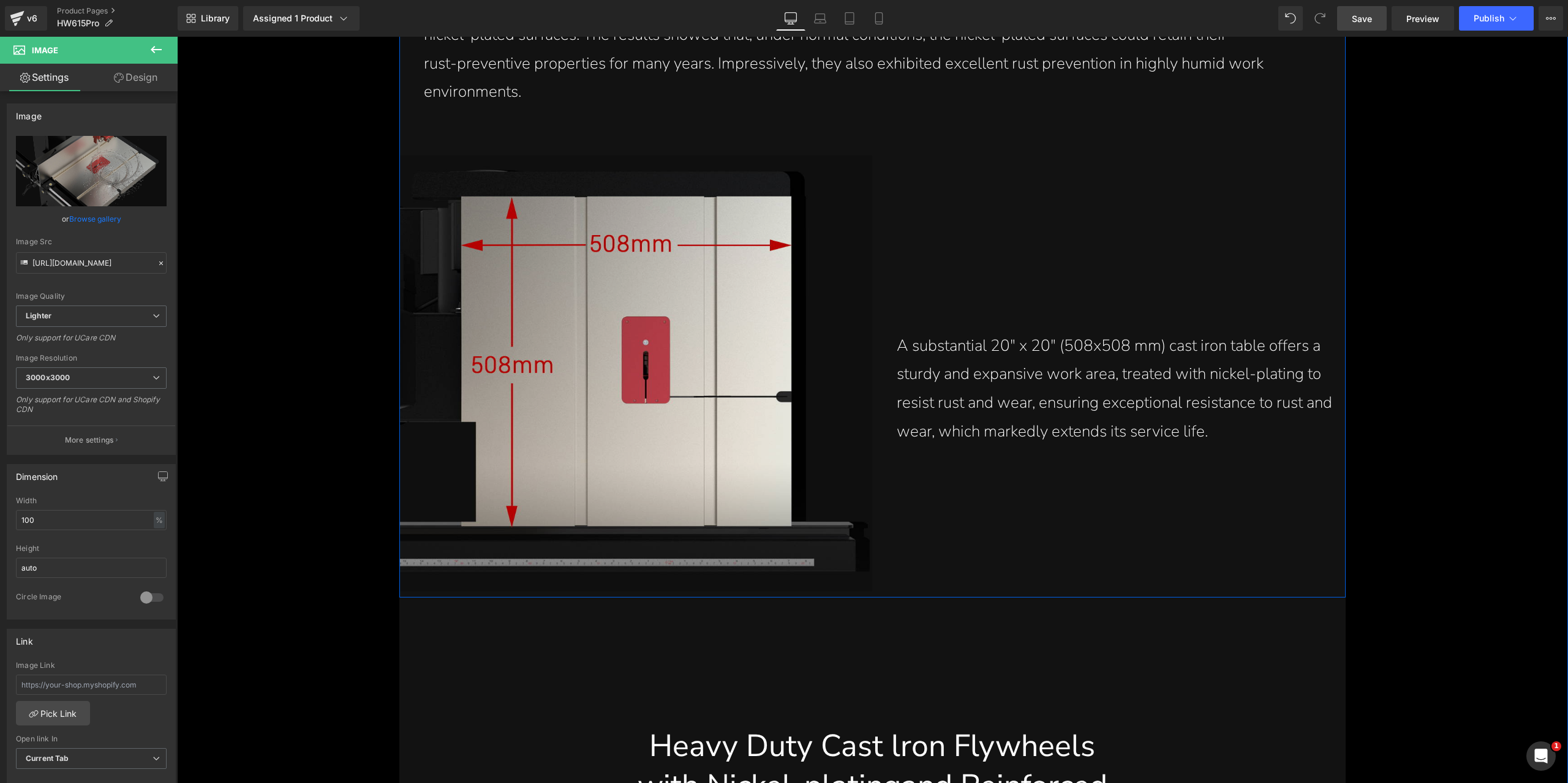
click at [604, 356] on img at bounding box center [635, 373] width 472 height 436
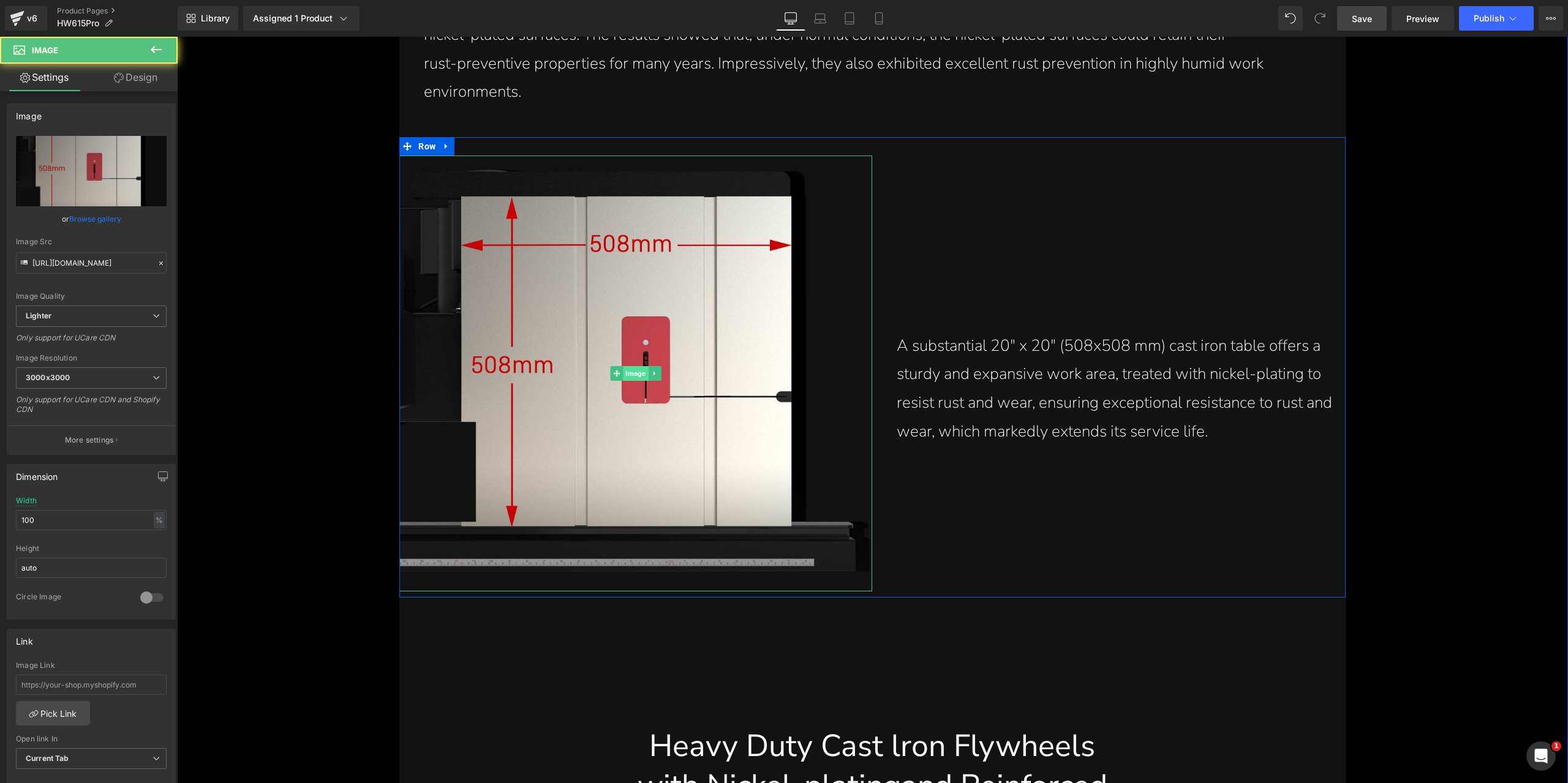
click at [629, 369] on span "Image" at bounding box center [636, 373] width 25 height 15
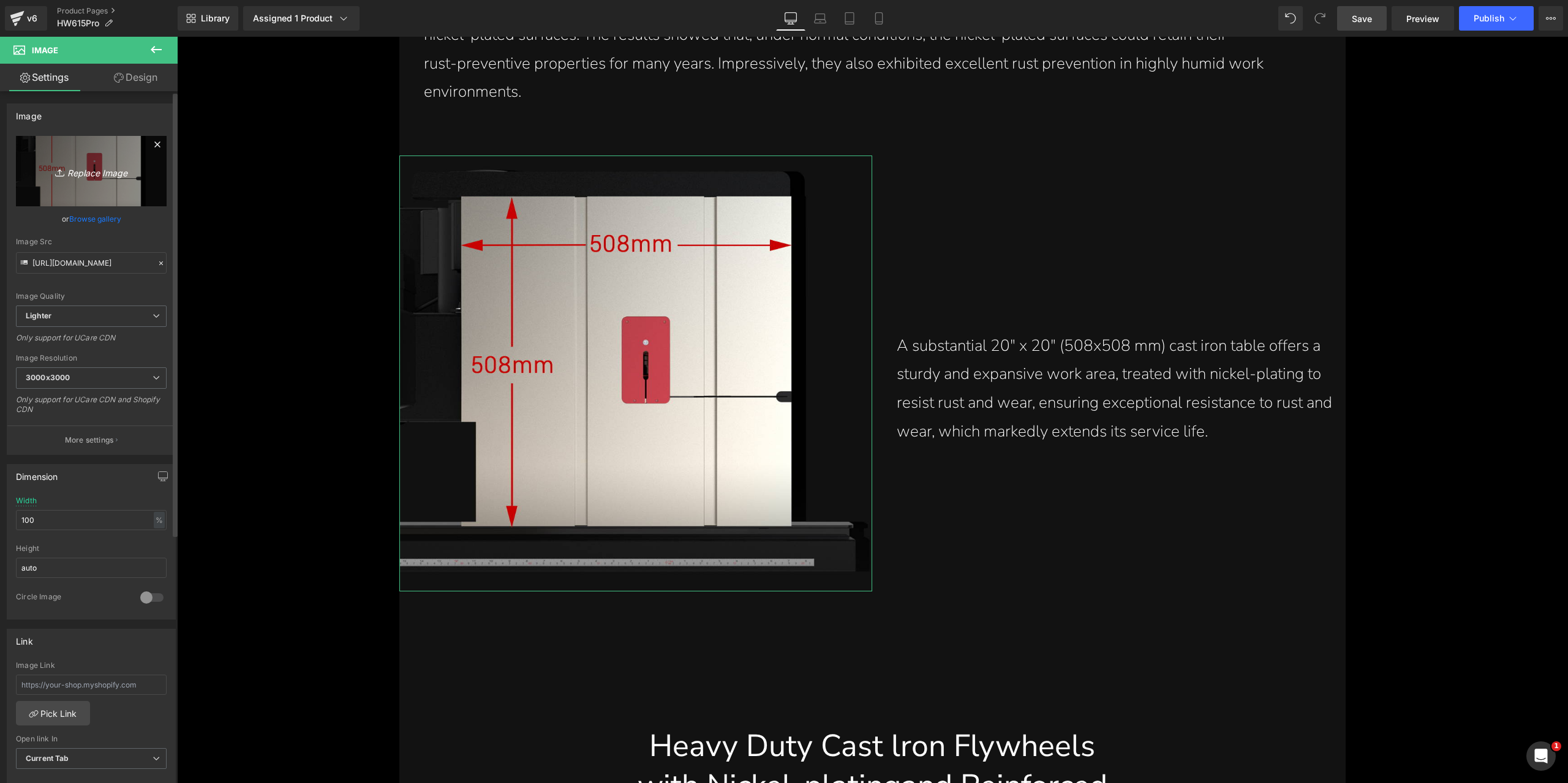
click at [87, 171] on icon "Replace Image" at bounding box center [91, 171] width 98 height 16
type input "C:\fakepath\extended-20x20-cast-iron-table-surface-for-large-wood-ensuring-safe…"
type input "[URL][DOMAIN_NAME]"
click at [635, 370] on span "Image" at bounding box center [636, 373] width 25 height 15
drag, startPoint x: 77, startPoint y: 430, endPoint x: 128, endPoint y: 354, distance: 91.5
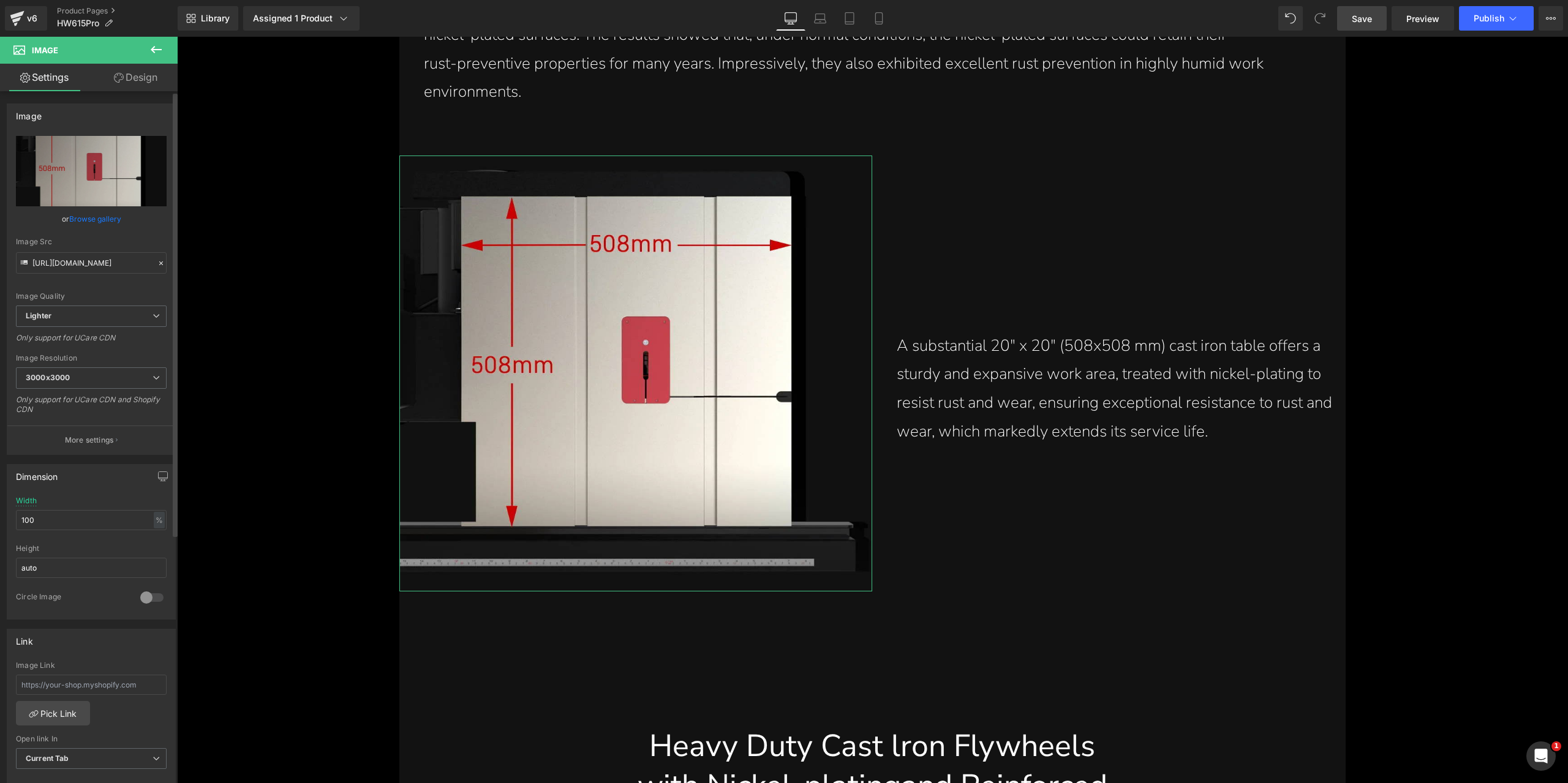
click at [78, 430] on button "More settings" at bounding box center [91, 439] width 168 height 29
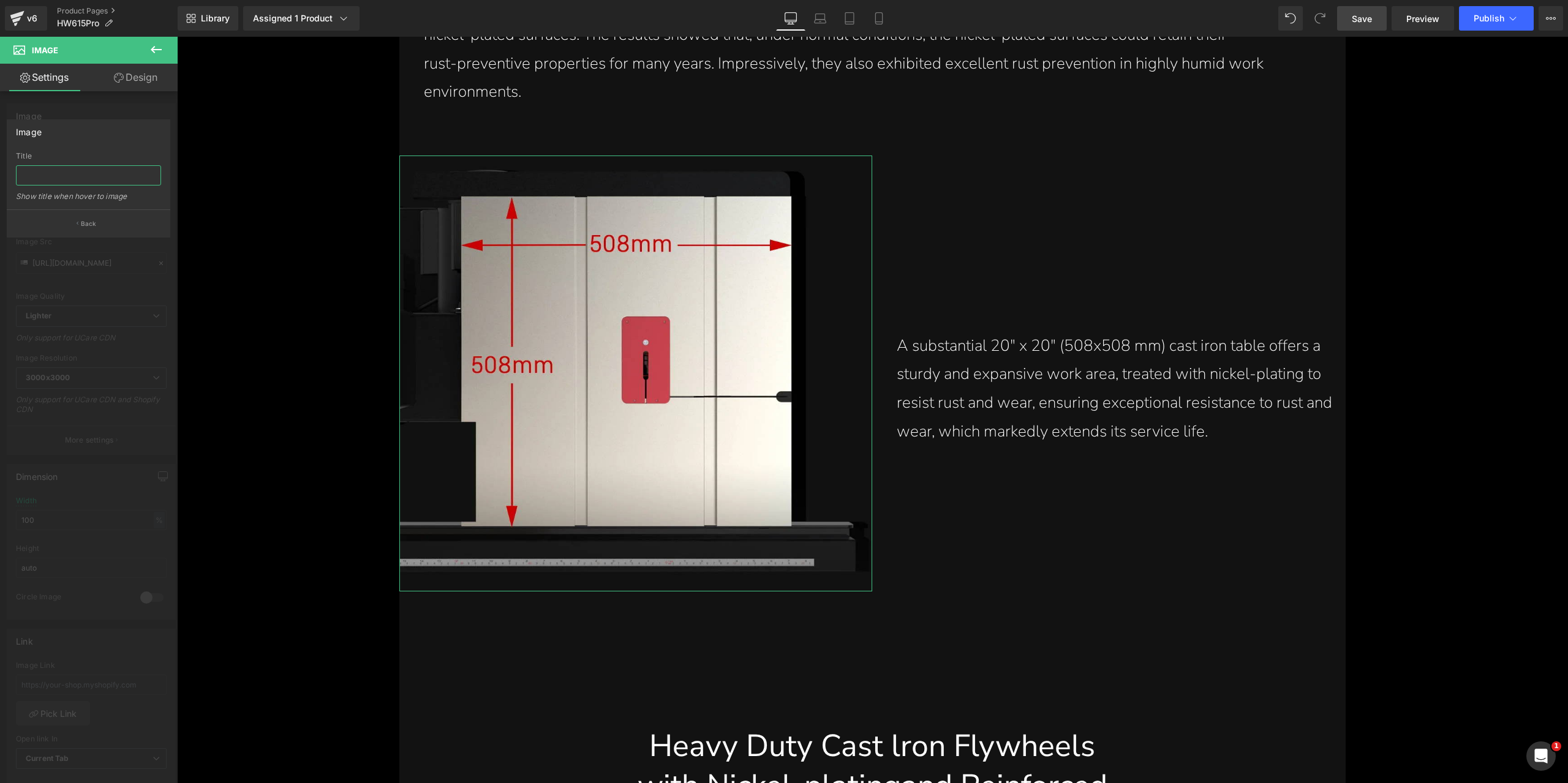
click at [95, 181] on input "text" at bounding box center [88, 175] width 145 height 20
paste input "Extended 20x20 cast iron table surface for large pieces of wood, ensuring safet…"
type input "Extended 20x20 cast iron table surface for large pieces of wood, ensuring safet…"
click at [102, 144] on div "Image Extended 20x20 cast iron table surface for large pieces of wood, ensuring…" at bounding box center [88, 178] width 163 height 118
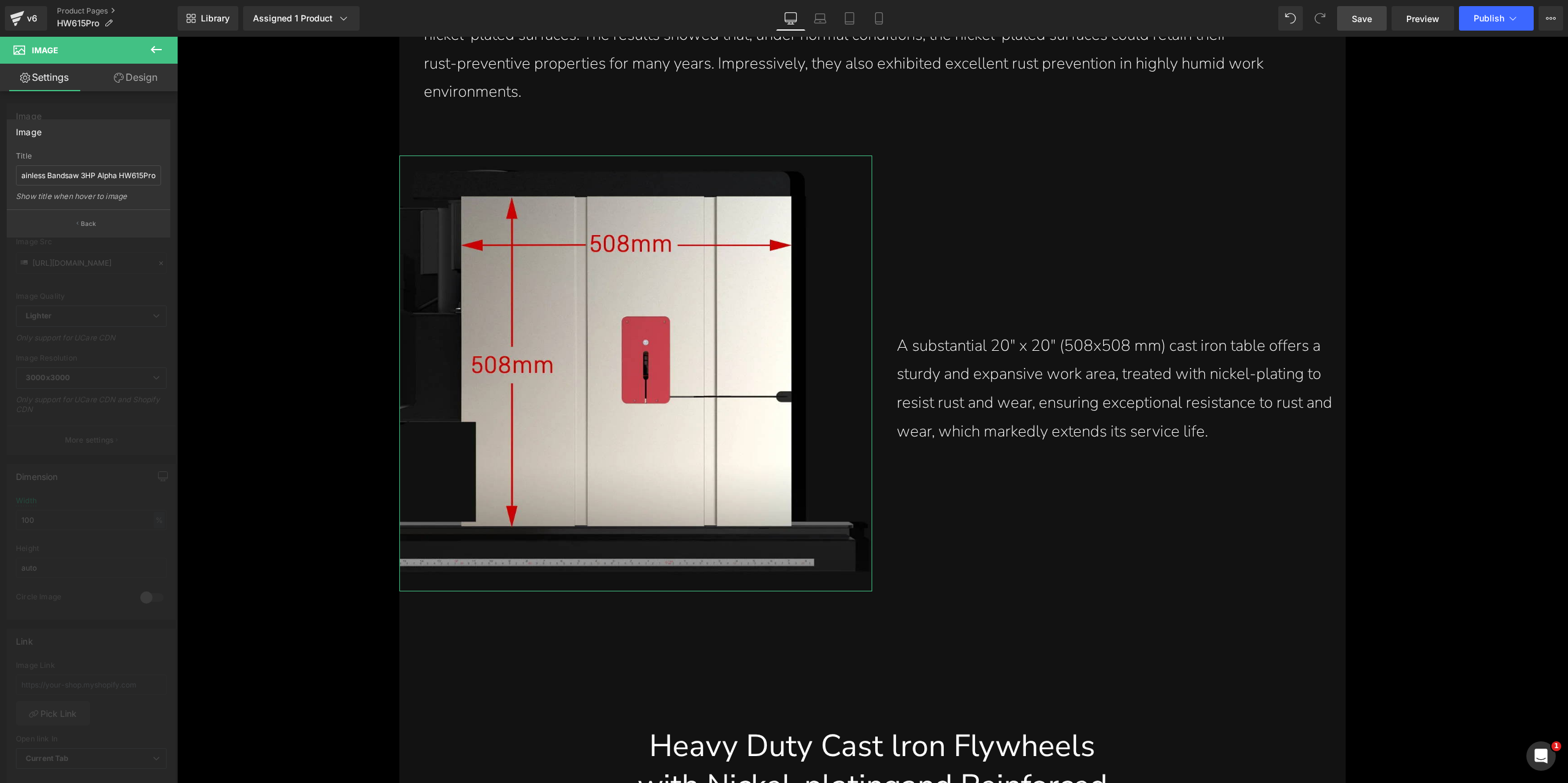
scroll to position [0, 0]
drag, startPoint x: 106, startPoint y: 225, endPoint x: 34, endPoint y: 188, distance: 81.0
click at [106, 225] on button "Back" at bounding box center [88, 223] width 163 height 28
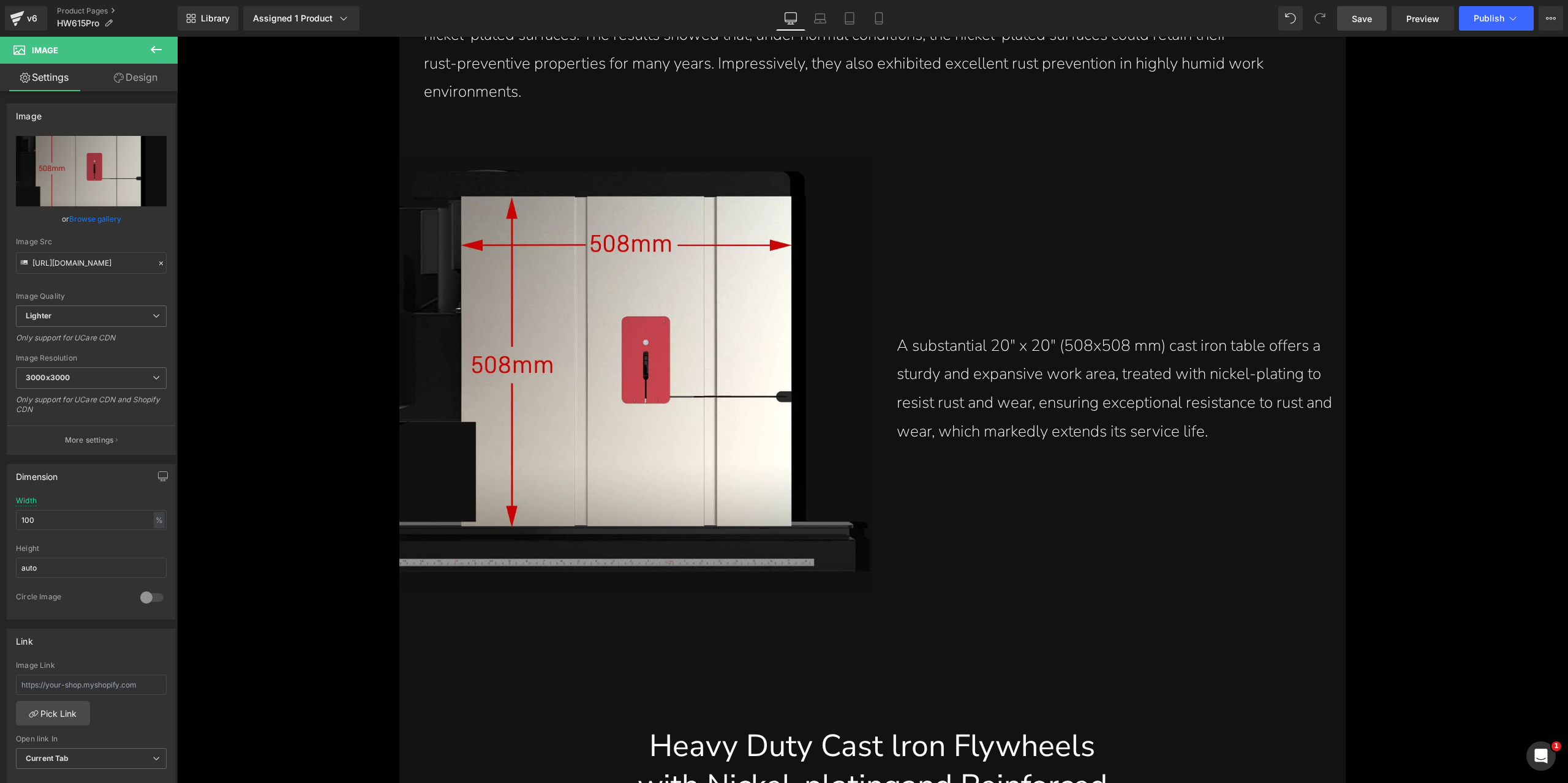
click at [1358, 20] on span "Save" at bounding box center [1361, 18] width 20 height 13
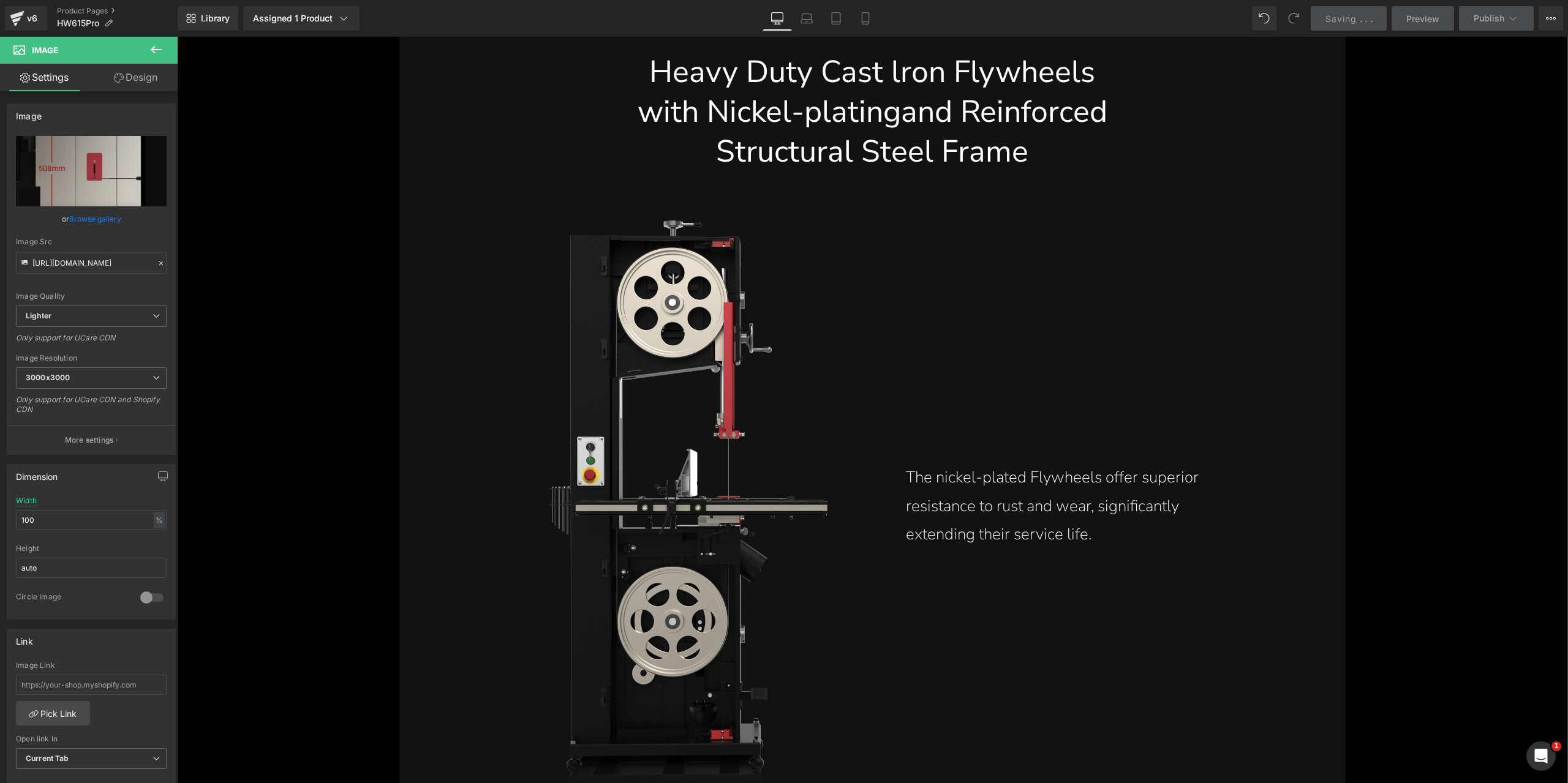
scroll to position [6269, 0]
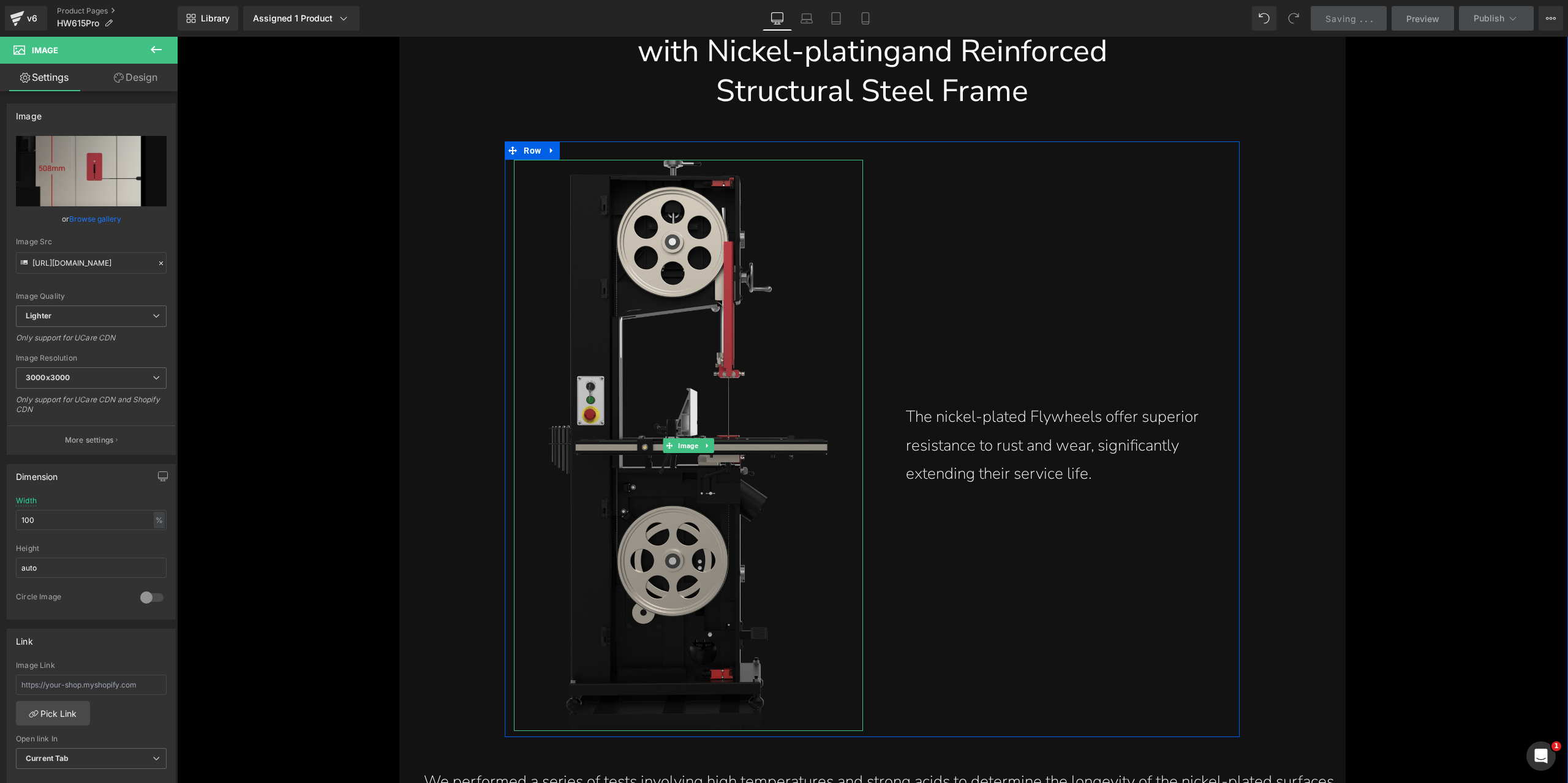
click at [664, 408] on img at bounding box center [688, 445] width 279 height 571
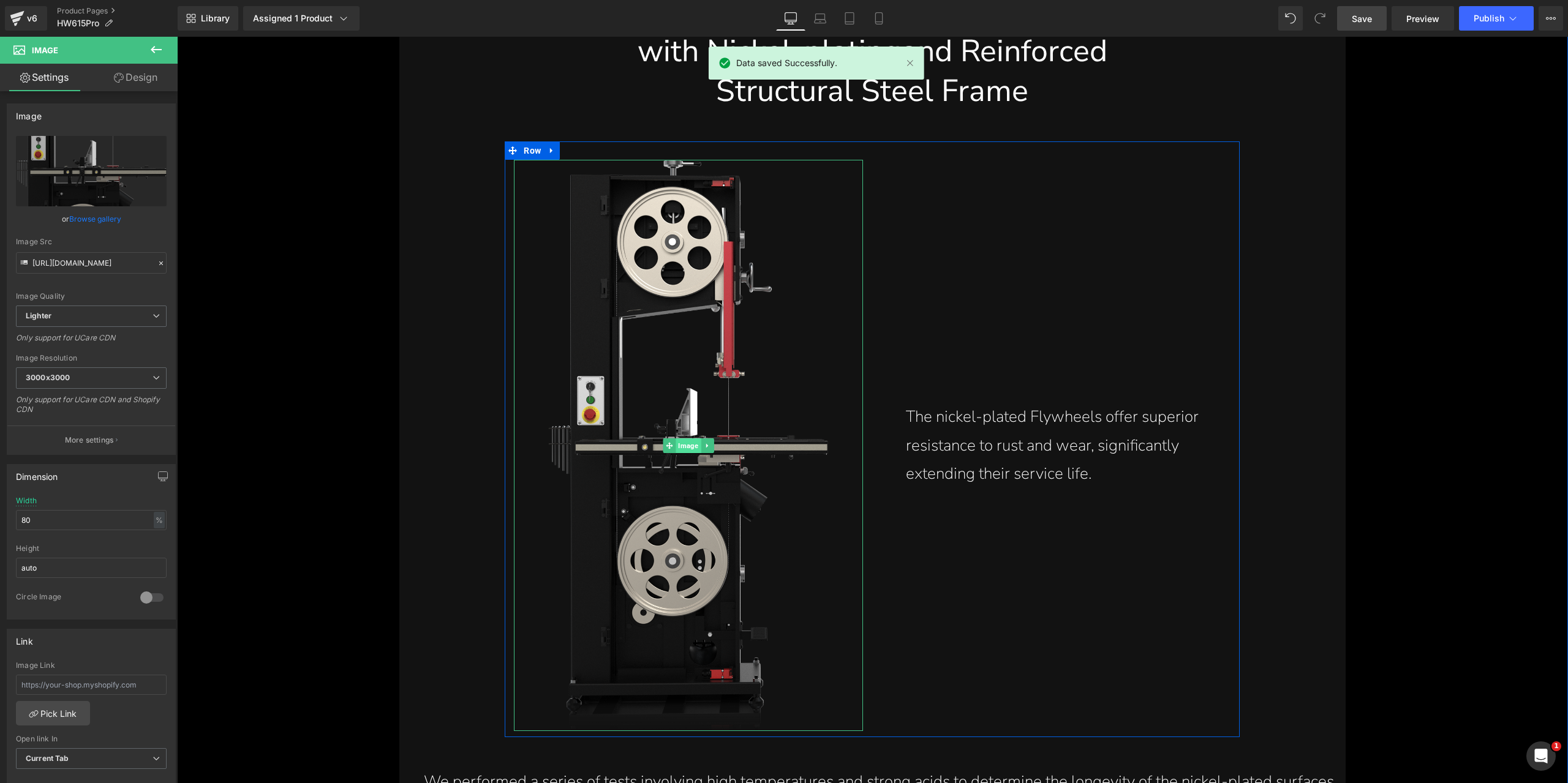
click at [682, 442] on span "Image" at bounding box center [688, 445] width 25 height 15
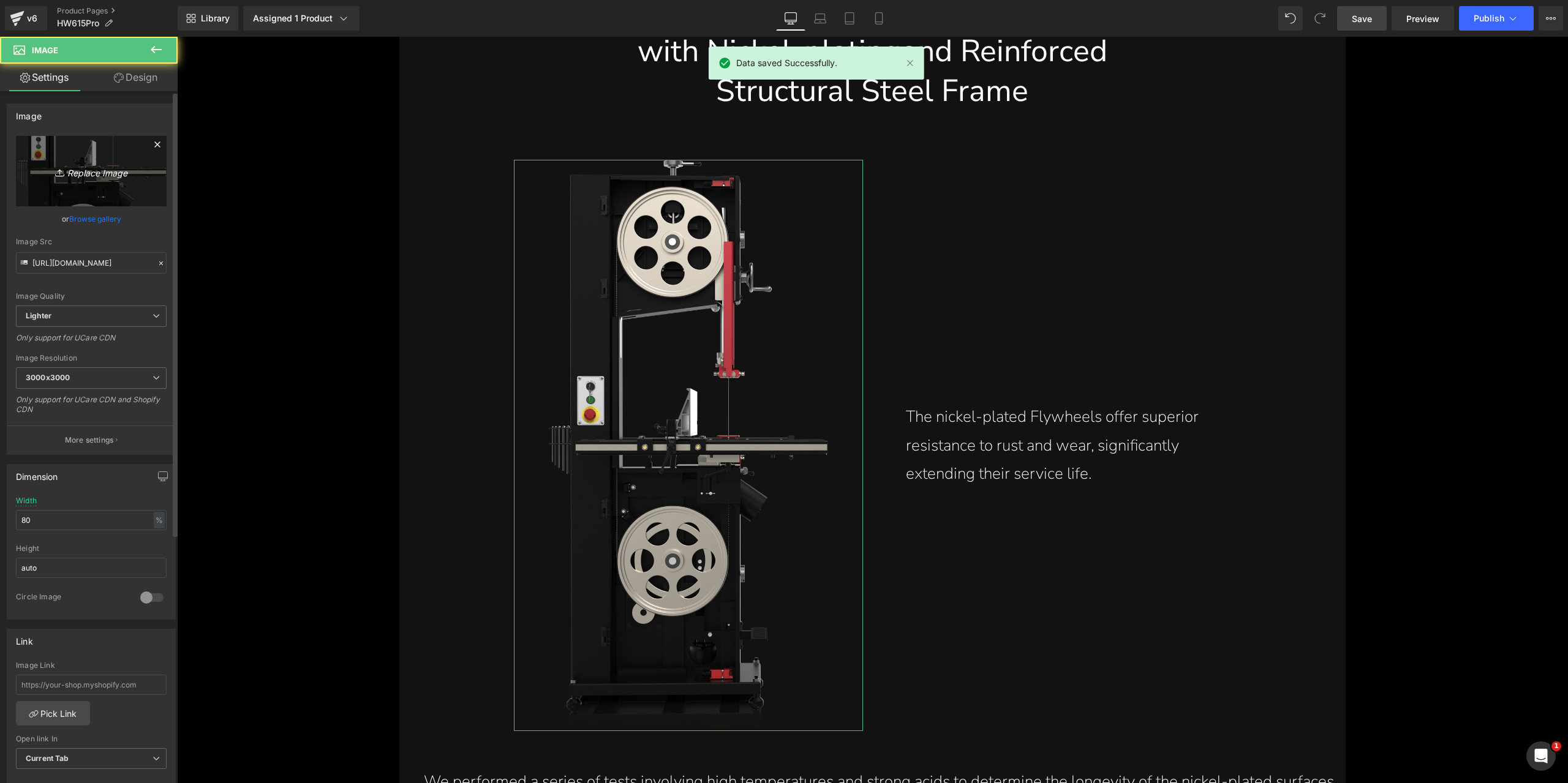
click at [113, 169] on icon "Replace Image" at bounding box center [91, 171] width 98 height 16
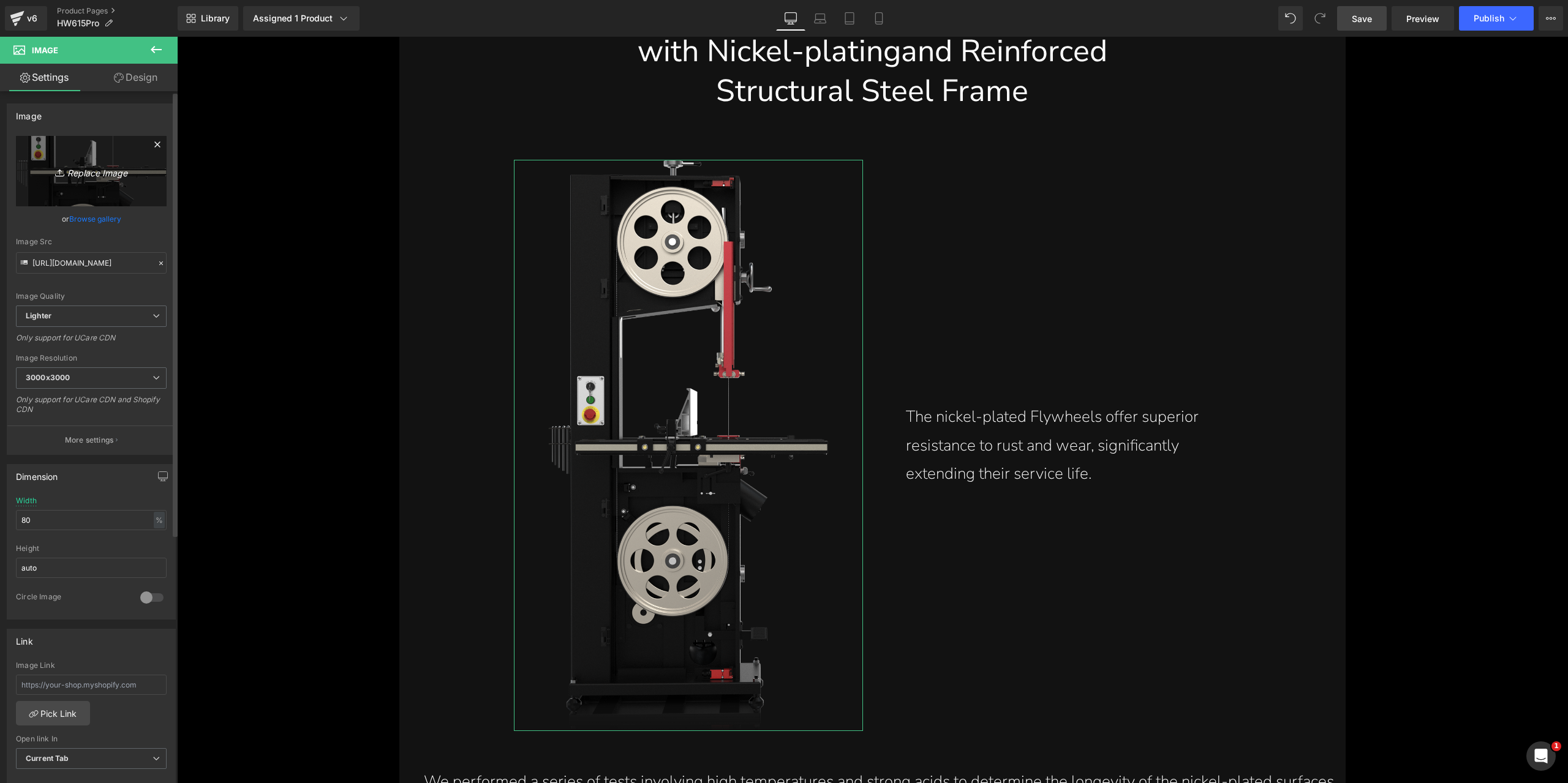
type input "C:\fakepath\heavy-duty-cast-iron-flywheels-with-nickel-plating-reinforced-struc…"
type input "[URL][DOMAIN_NAME]"
click at [83, 438] on p "More settings" at bounding box center [89, 440] width 49 height 11
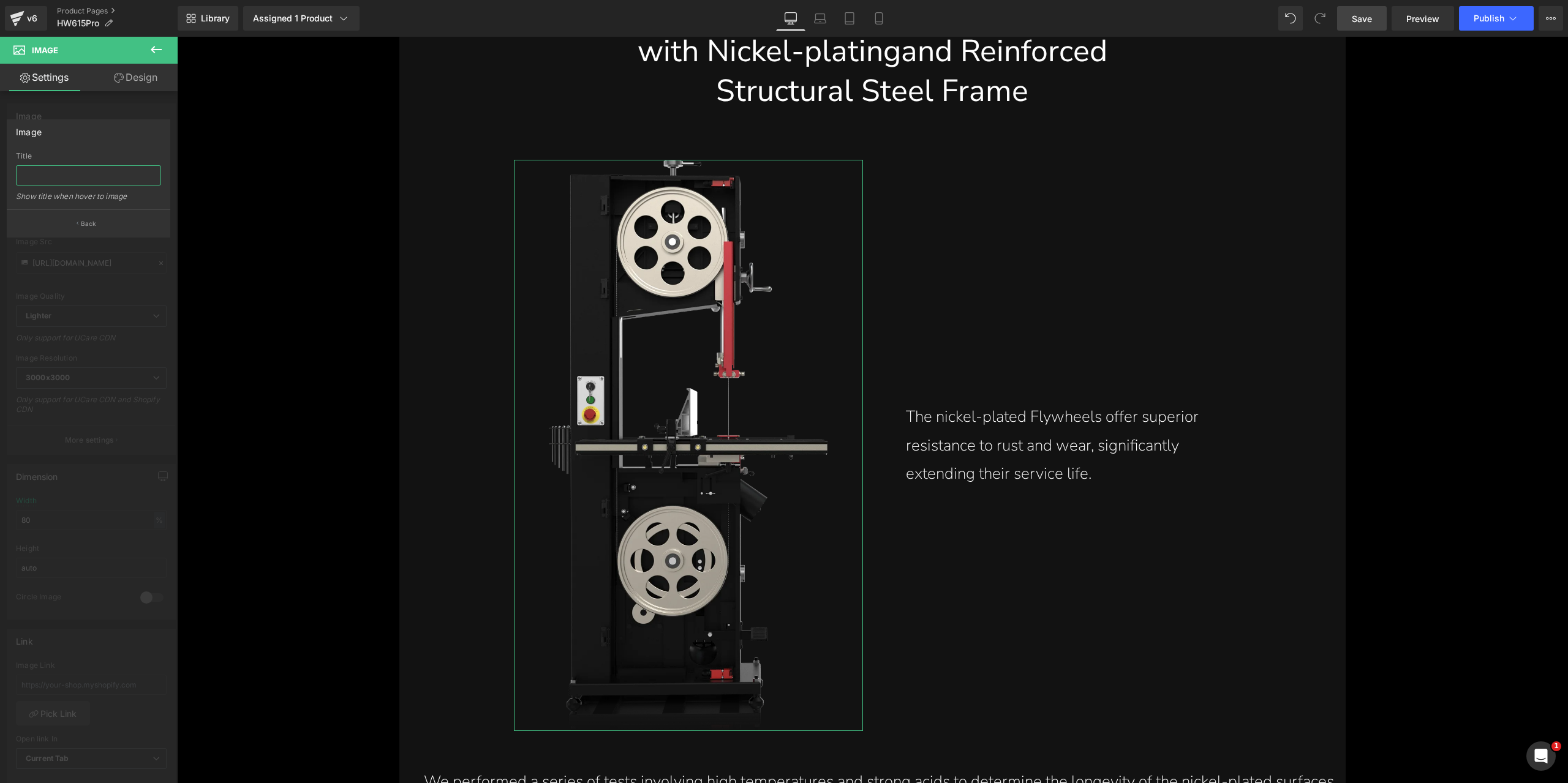
click at [73, 175] on input "text" at bounding box center [88, 175] width 145 height 20
paste input "Heavy duty cast iron flywheels with nickel plating and reinforced structural st…"
type input "Heavy duty cast iron flywheels with nickel plating and reinforced structural st…"
click at [92, 141] on div "Image" at bounding box center [88, 131] width 162 height 24
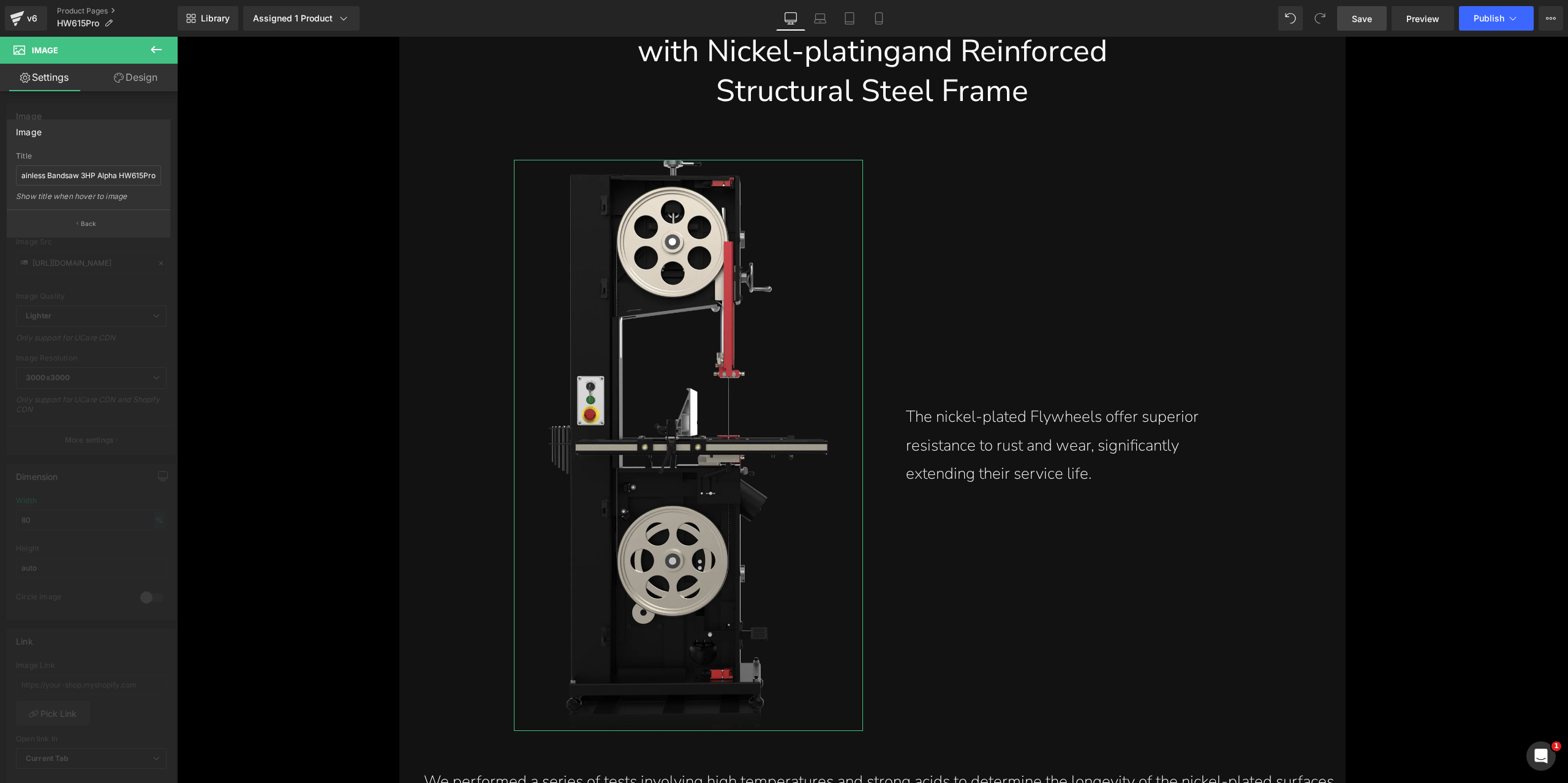
scroll to position [0, 0]
click at [98, 220] on button "Back" at bounding box center [88, 223] width 163 height 28
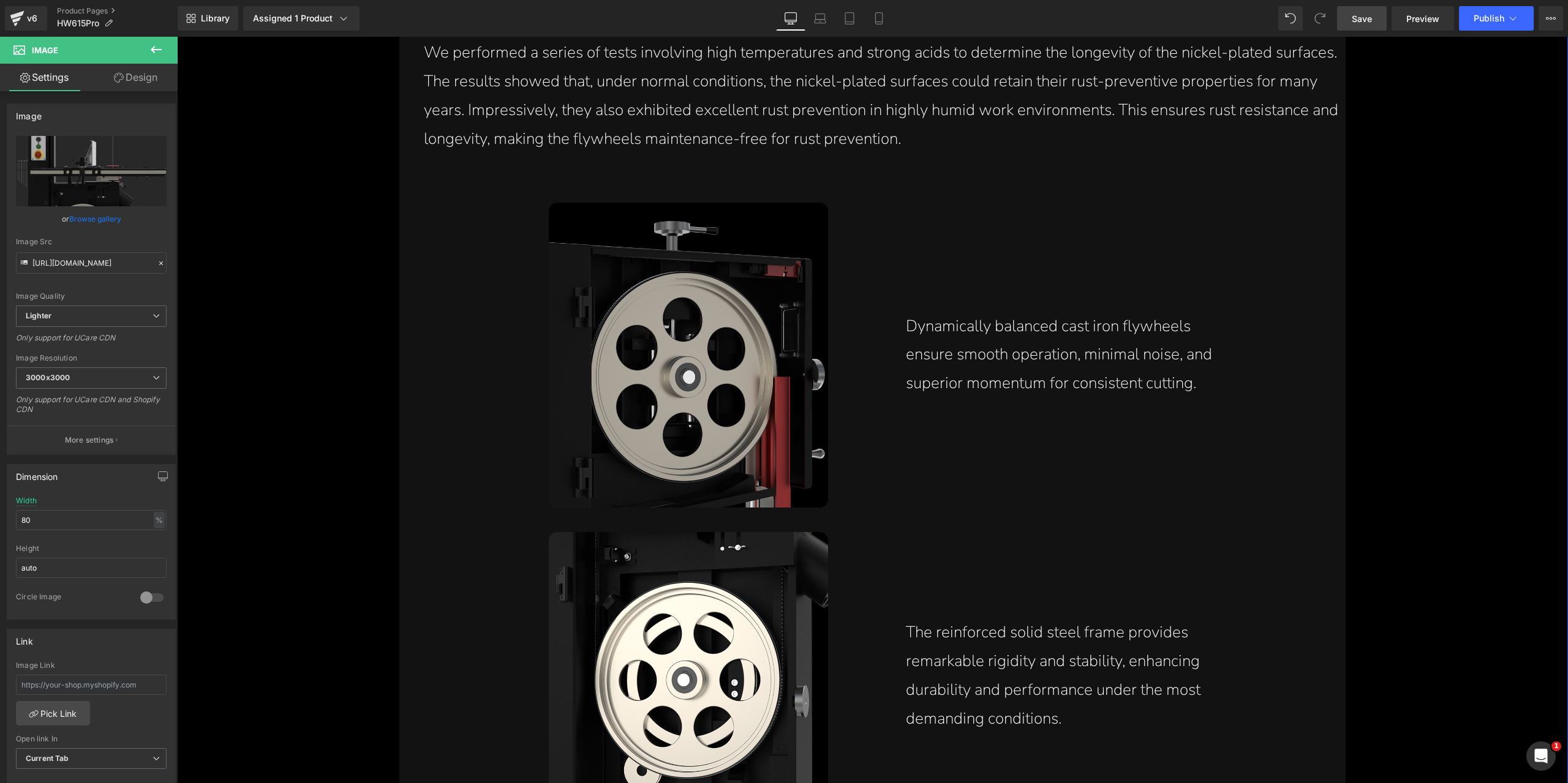
scroll to position [7003, 0]
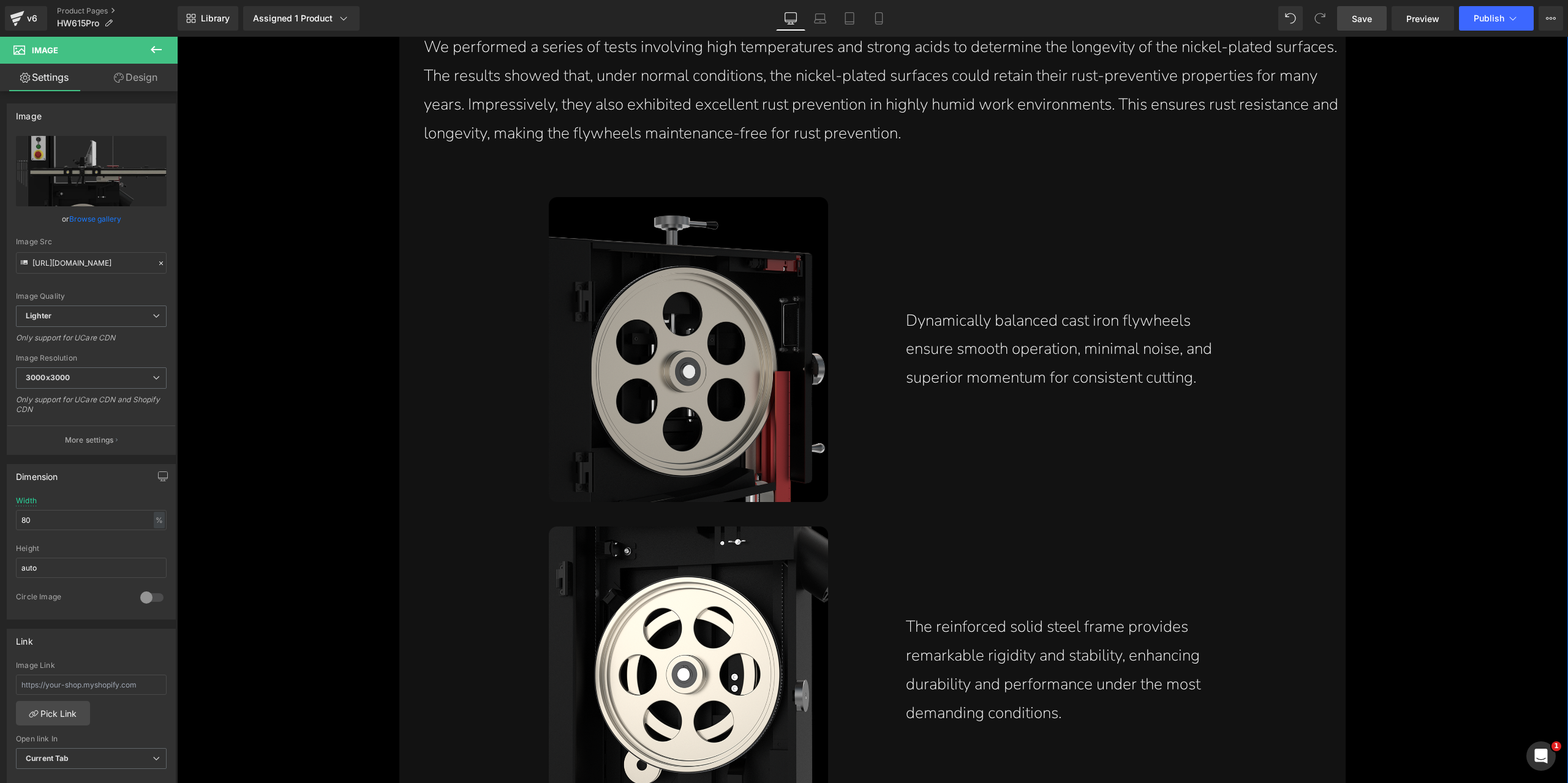
click at [689, 416] on img at bounding box center [688, 349] width 279 height 305
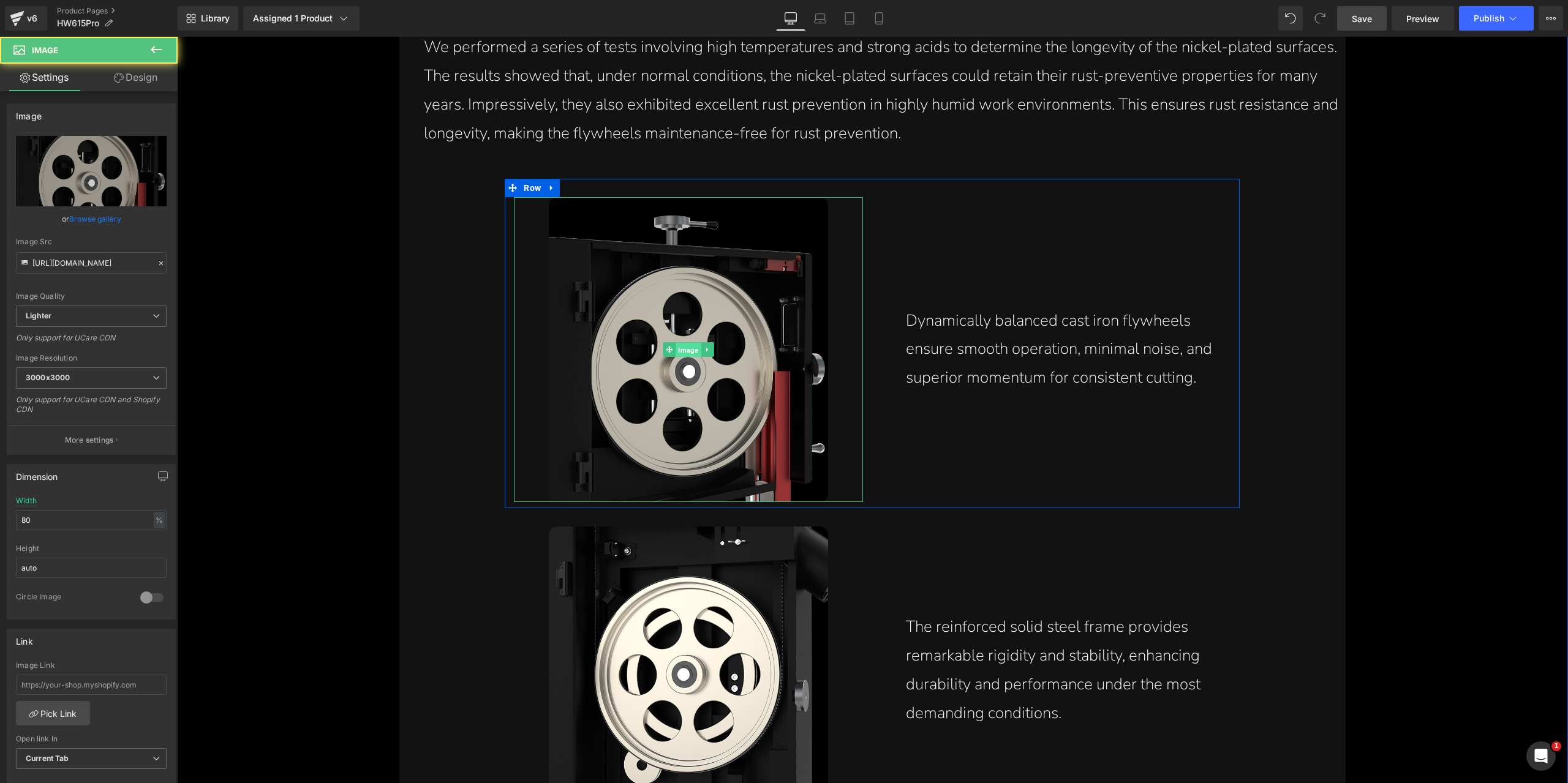
click at [690, 351] on span "Image" at bounding box center [688, 349] width 25 height 15
click at [99, 169] on icon "Replace Image" at bounding box center [91, 171] width 98 height 16
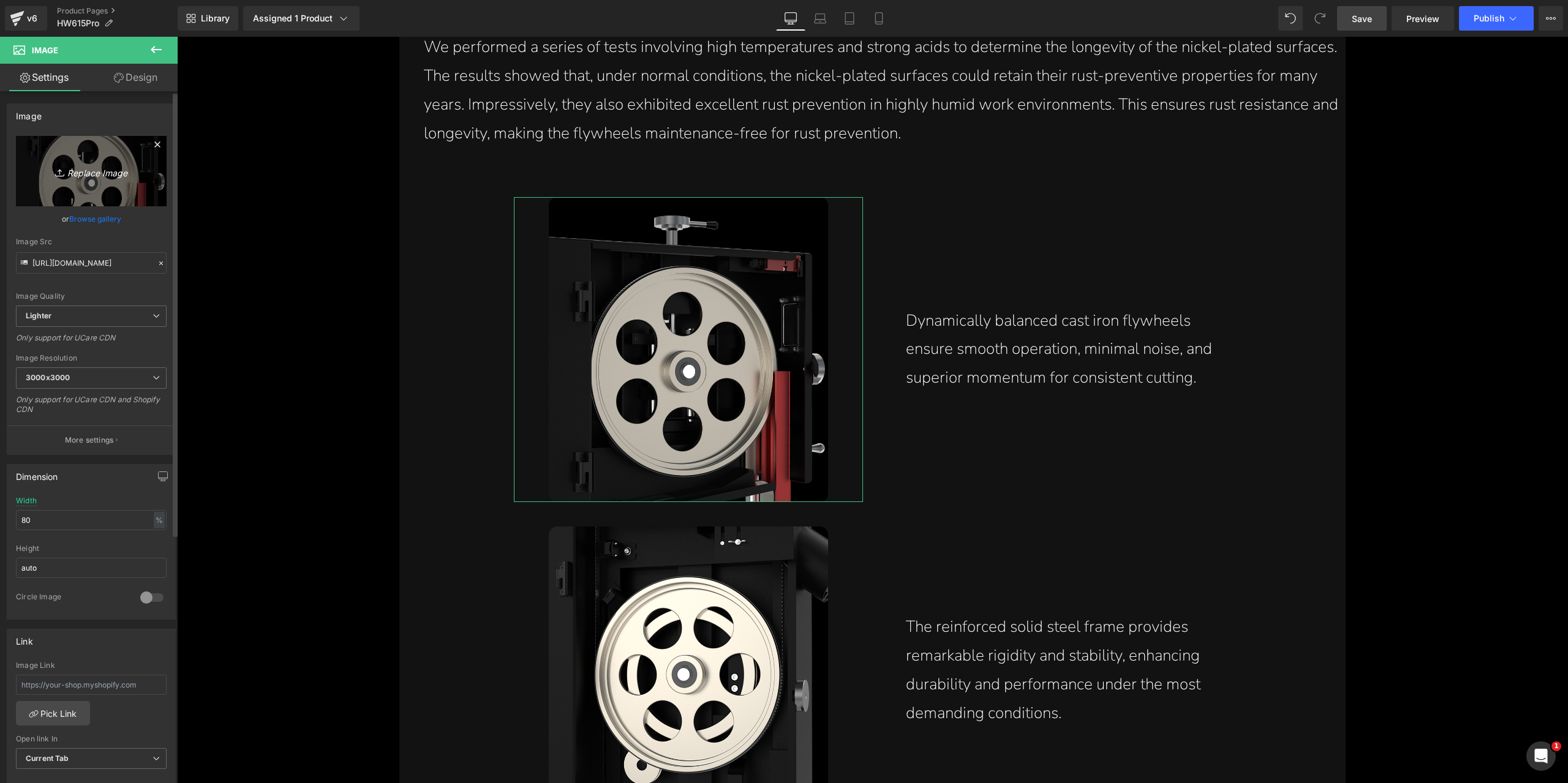
type input "C:\fakepath\dynamically-balanced-cast-iron-flywheels-smooth-operation-minimal-n…"
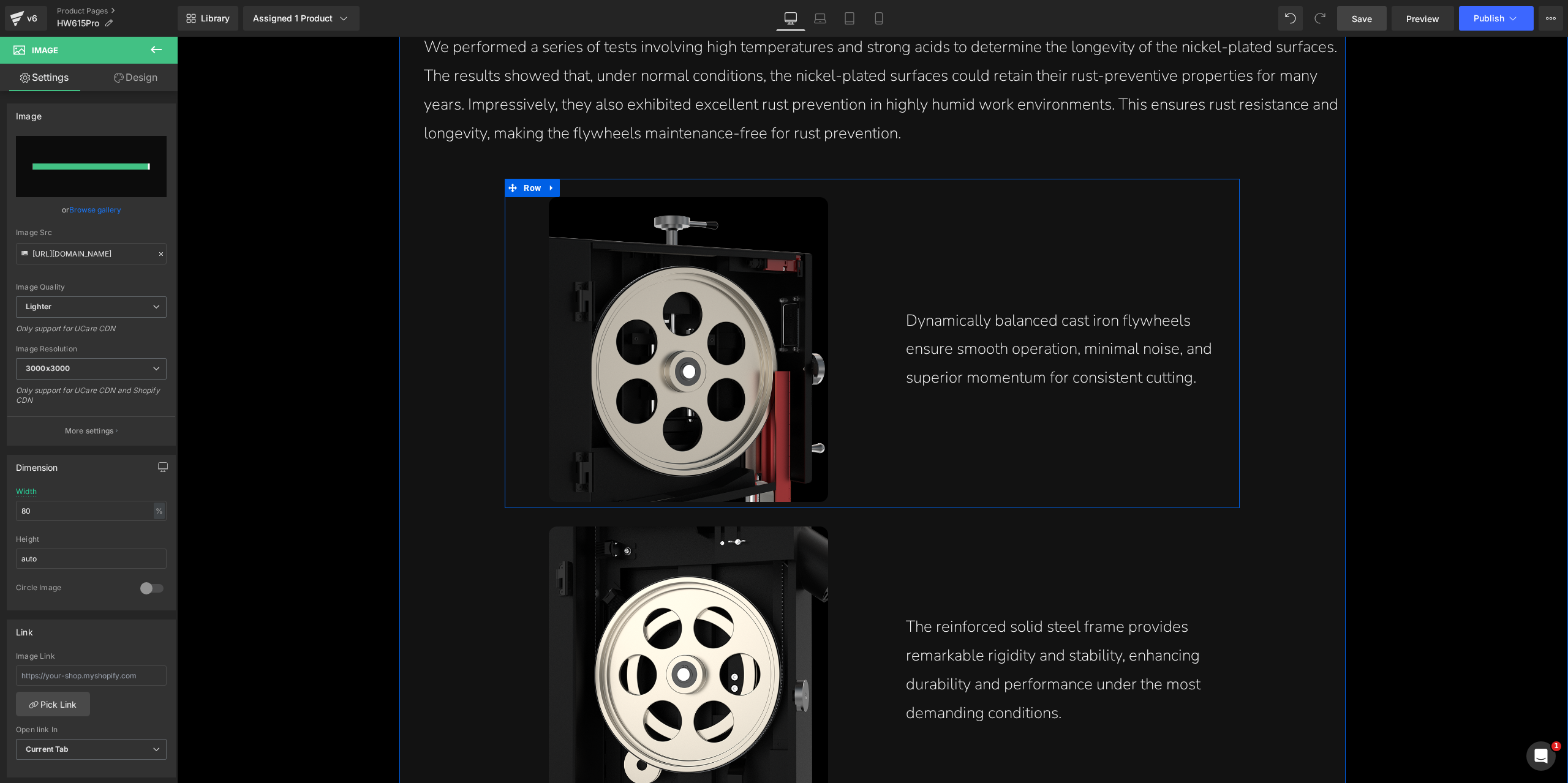
type input "[URL][DOMAIN_NAME]"
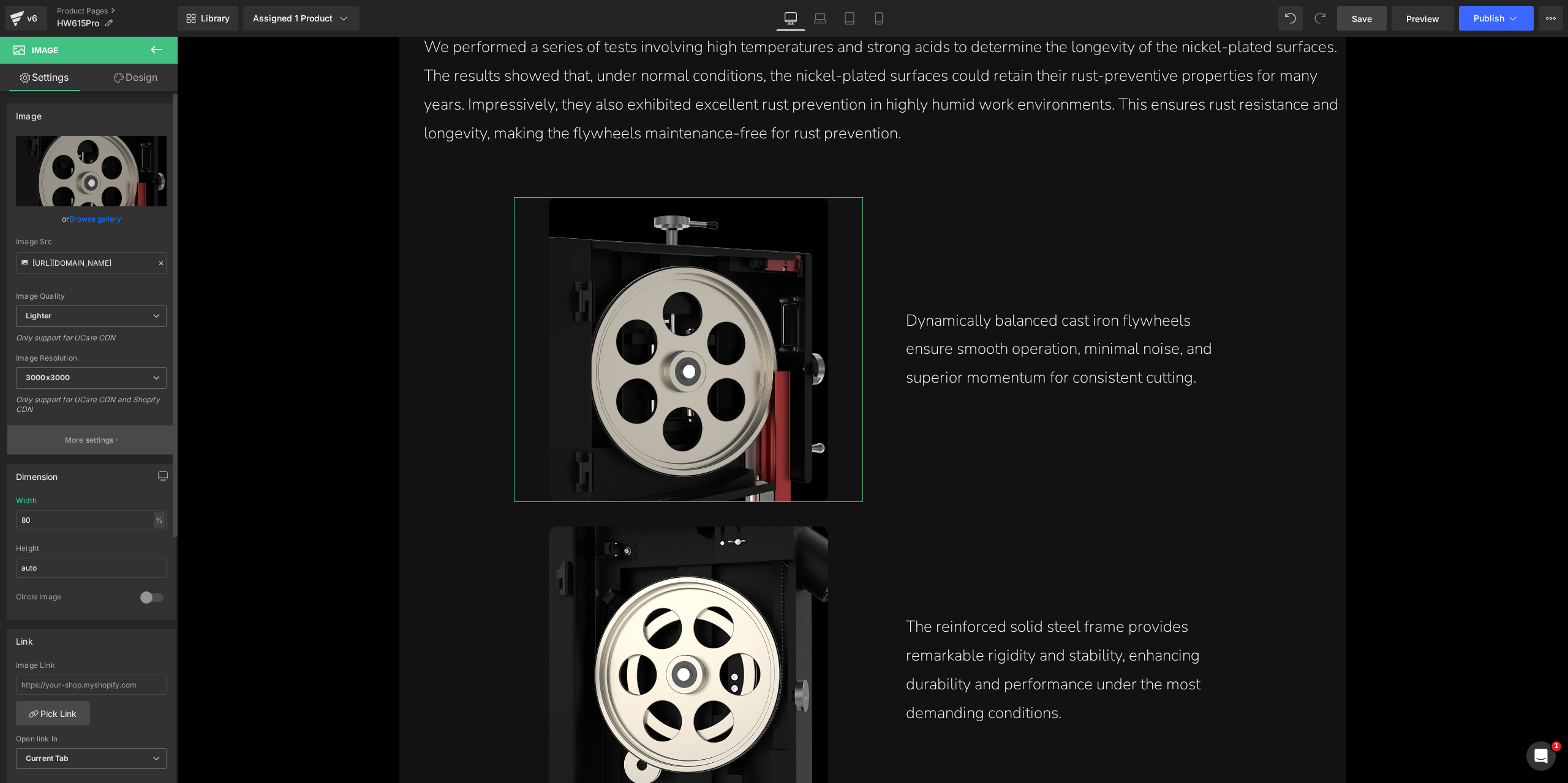
click at [100, 444] on button "More settings" at bounding box center [91, 439] width 168 height 29
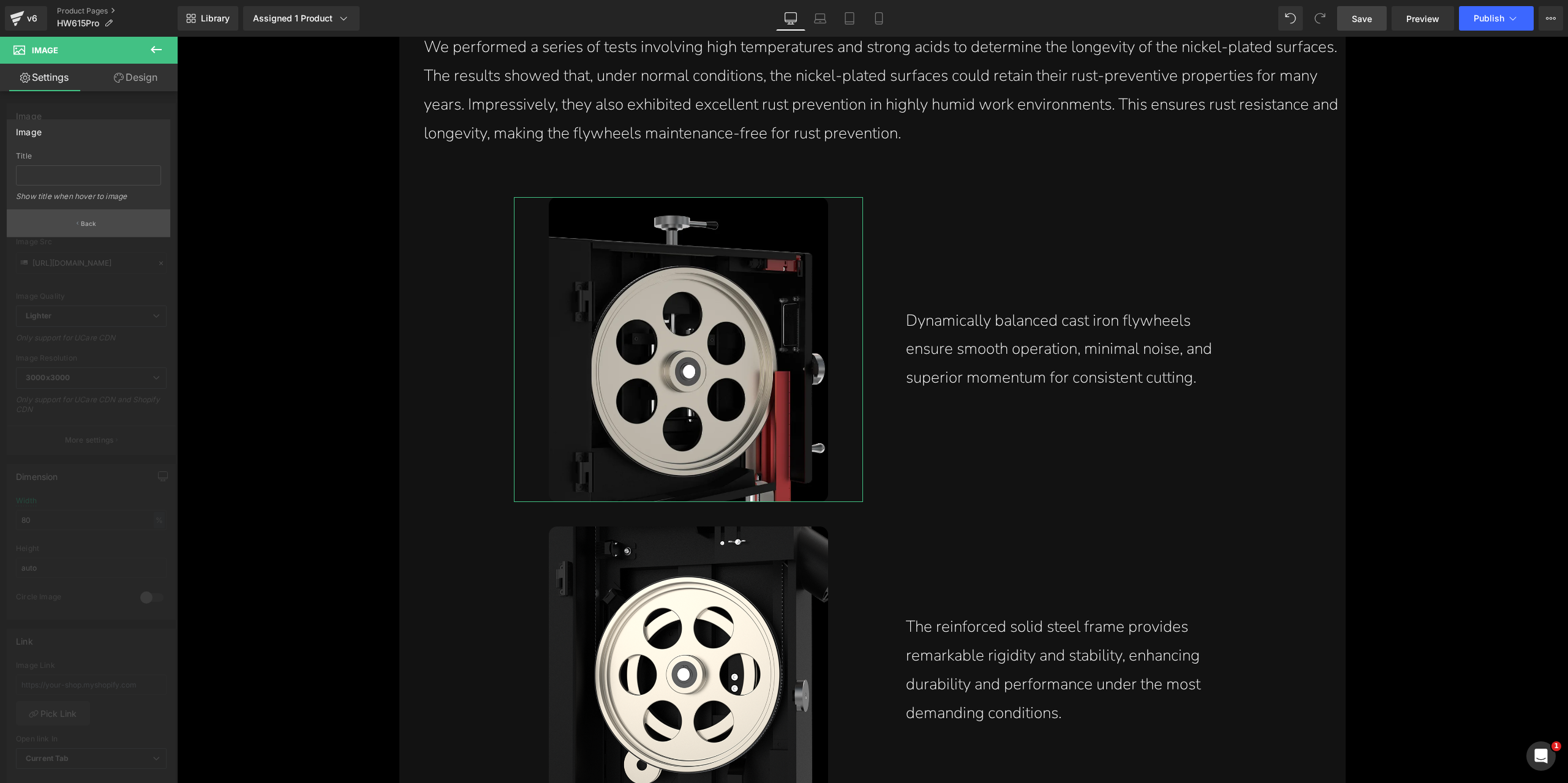
click at [81, 214] on button "Back" at bounding box center [88, 223] width 163 height 28
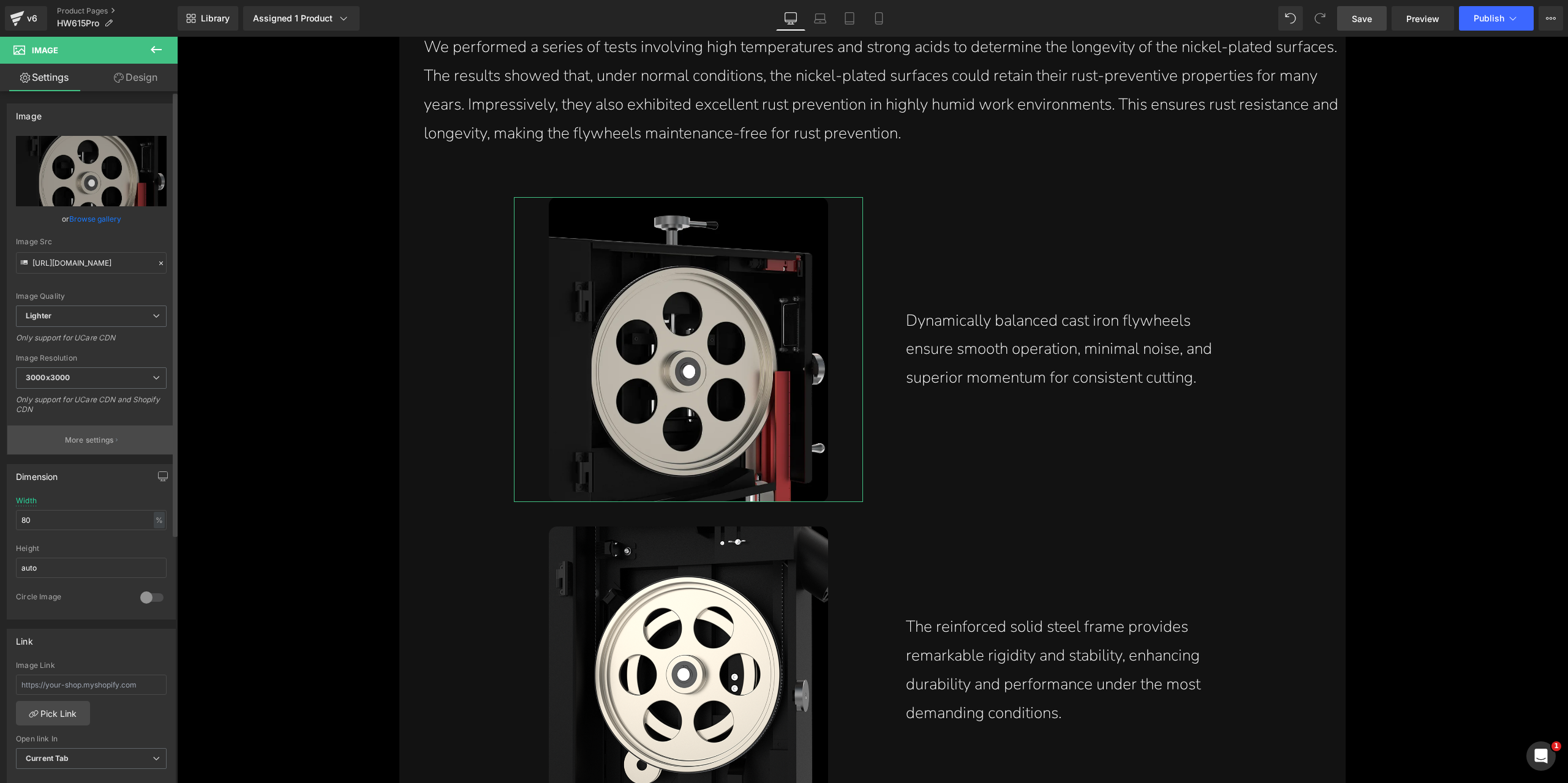
click at [89, 438] on p "More settings" at bounding box center [89, 440] width 49 height 11
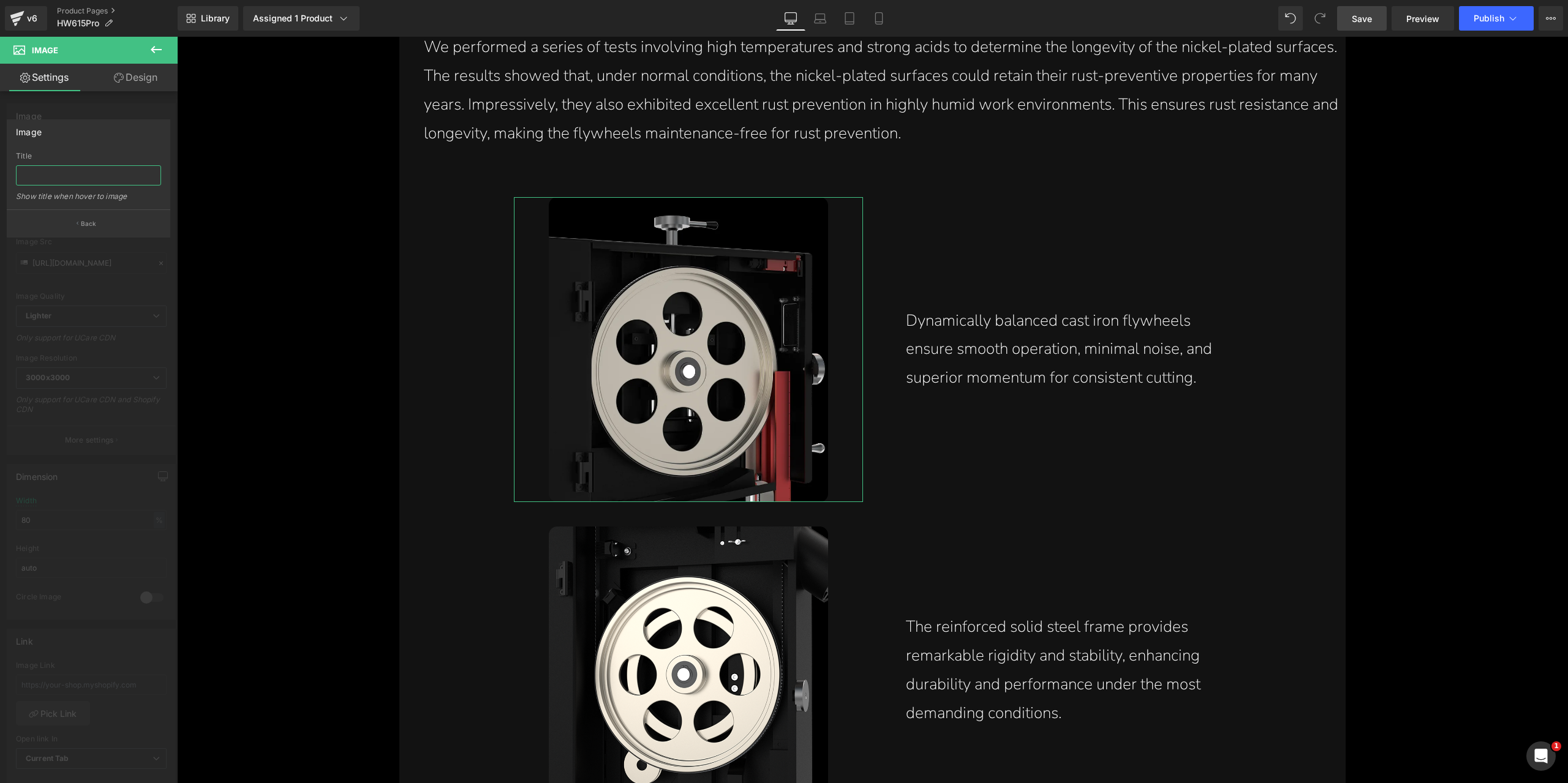
click at [81, 178] on input "text" at bounding box center [88, 175] width 145 height 20
paste input "Dynamically balanced cast iron flywheels ensure smooth operation with minimal n…"
type input "Dynamically balanced cast iron flywheels ensure smooth operation with minimal n…"
click at [92, 217] on button "Back" at bounding box center [88, 223] width 163 height 28
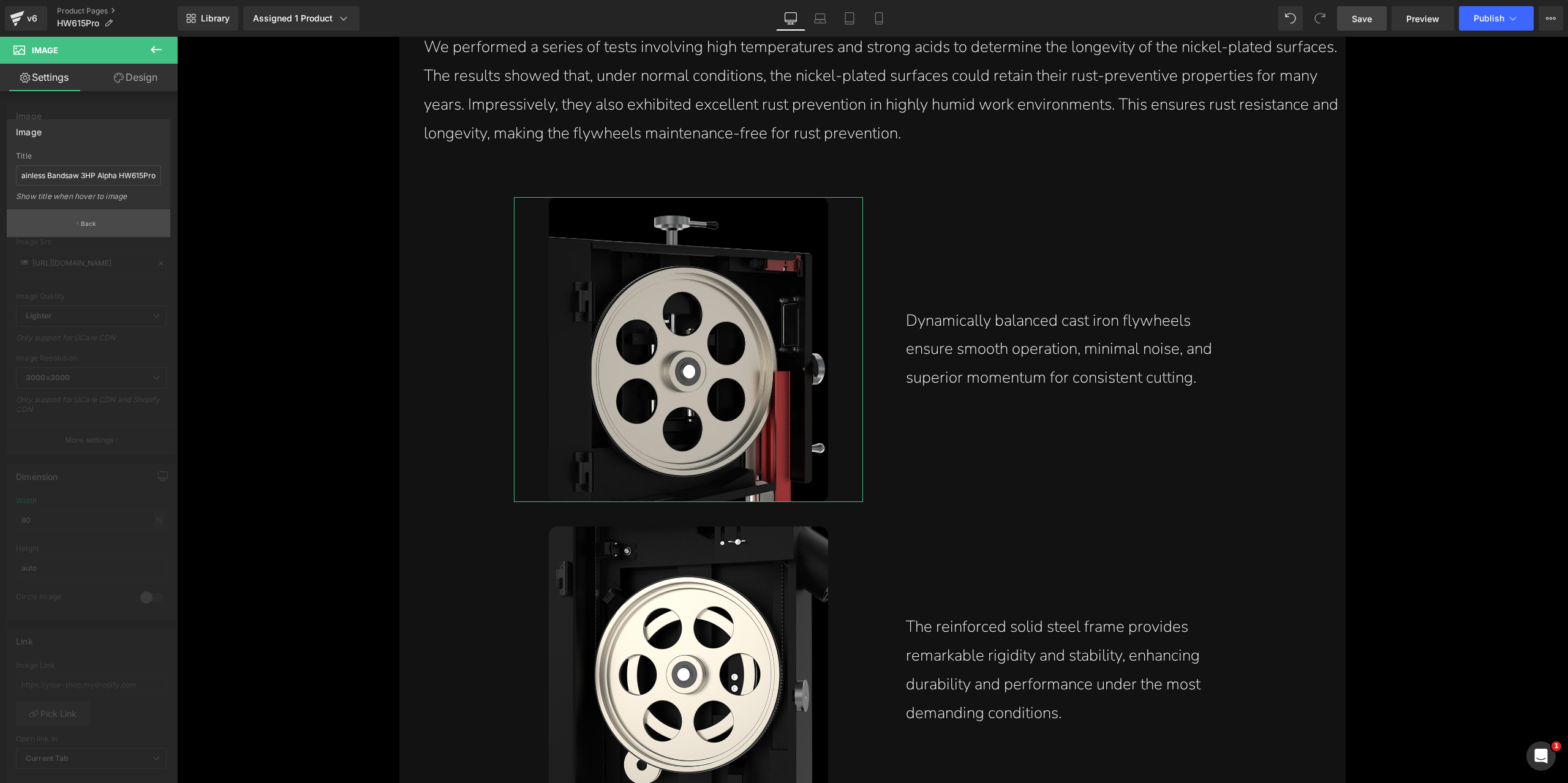
scroll to position [0, 0]
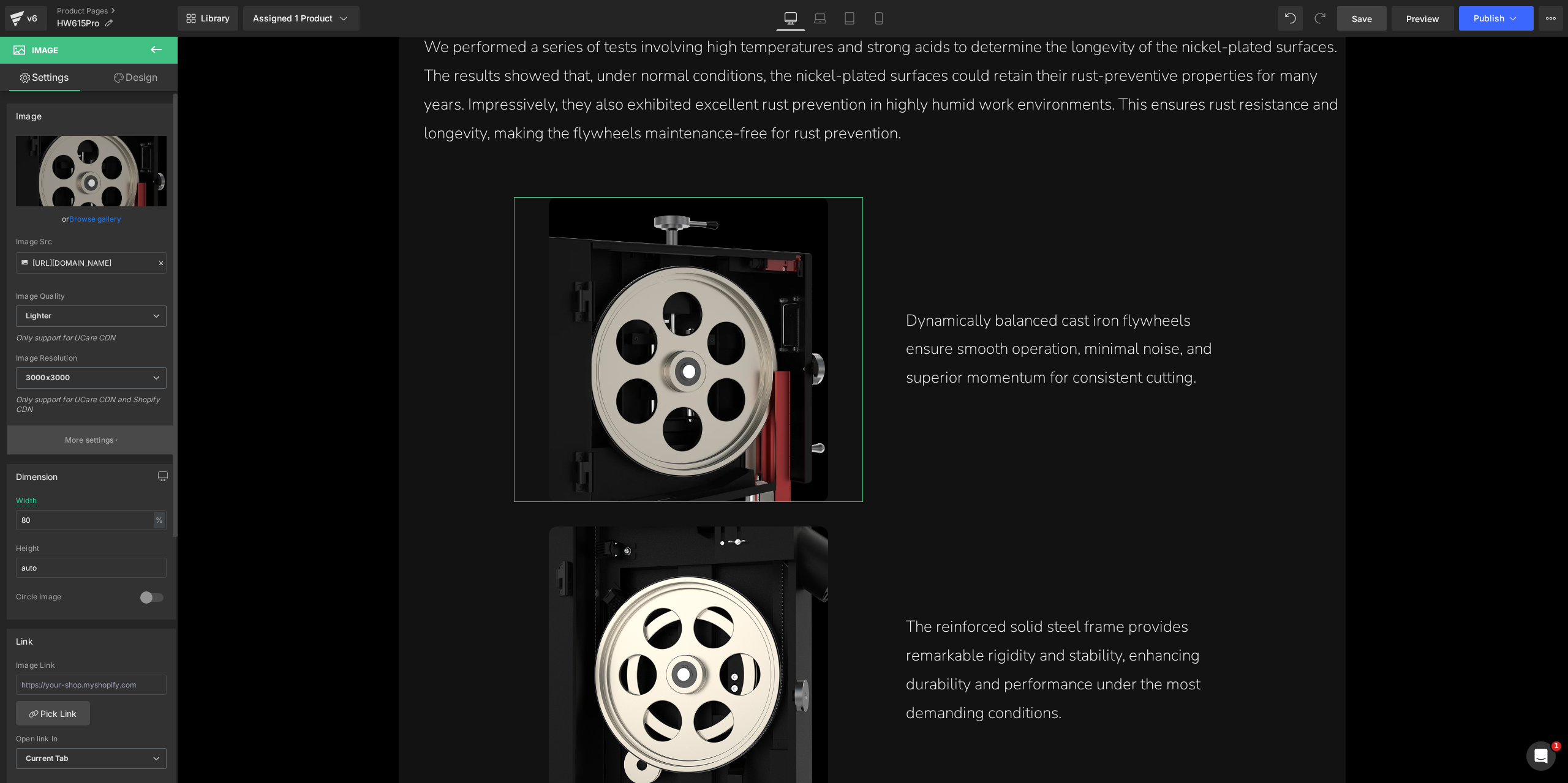
click at [88, 436] on p "More settings" at bounding box center [89, 440] width 49 height 11
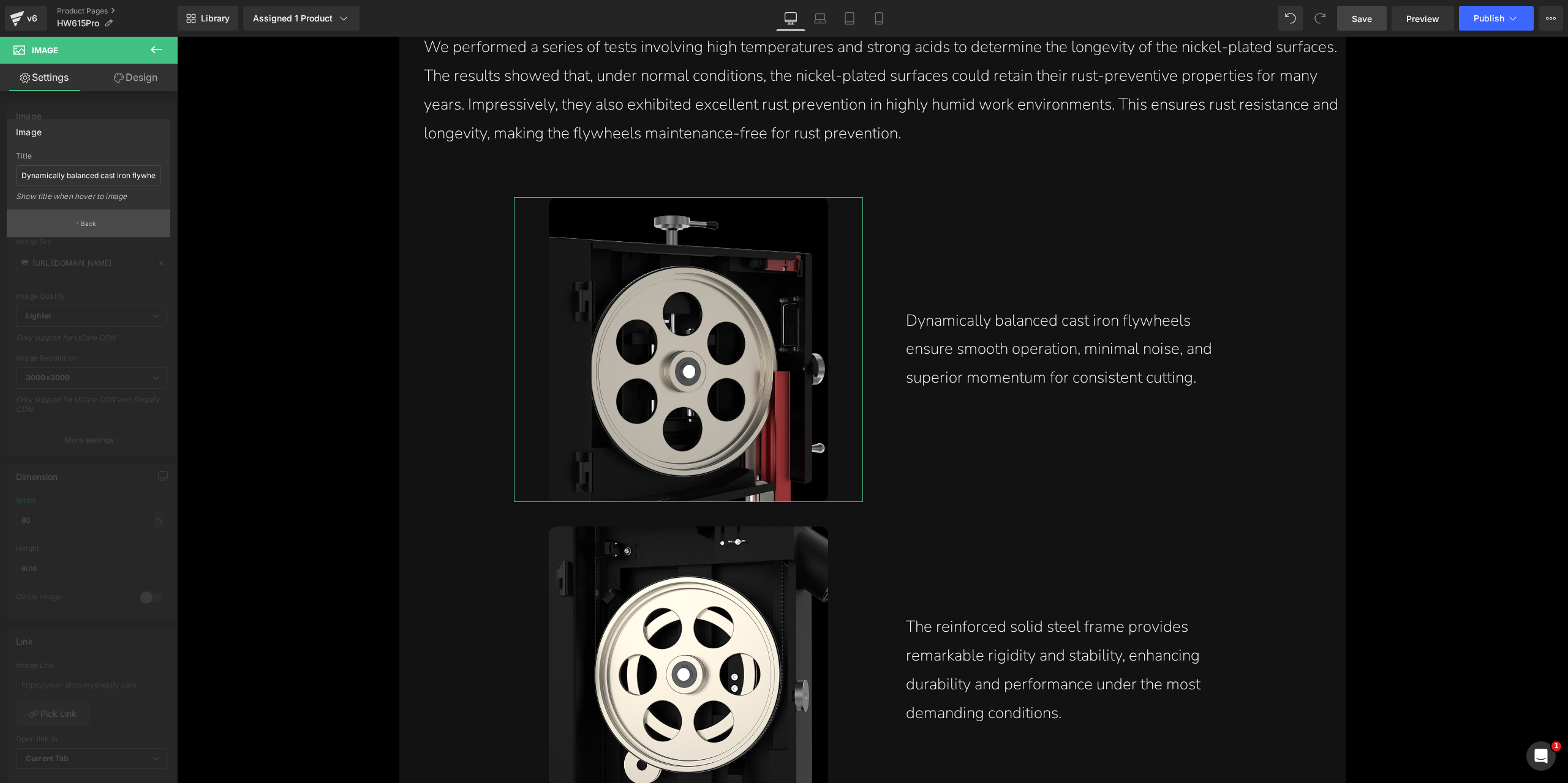
click at [97, 224] on button "Back" at bounding box center [88, 223] width 163 height 28
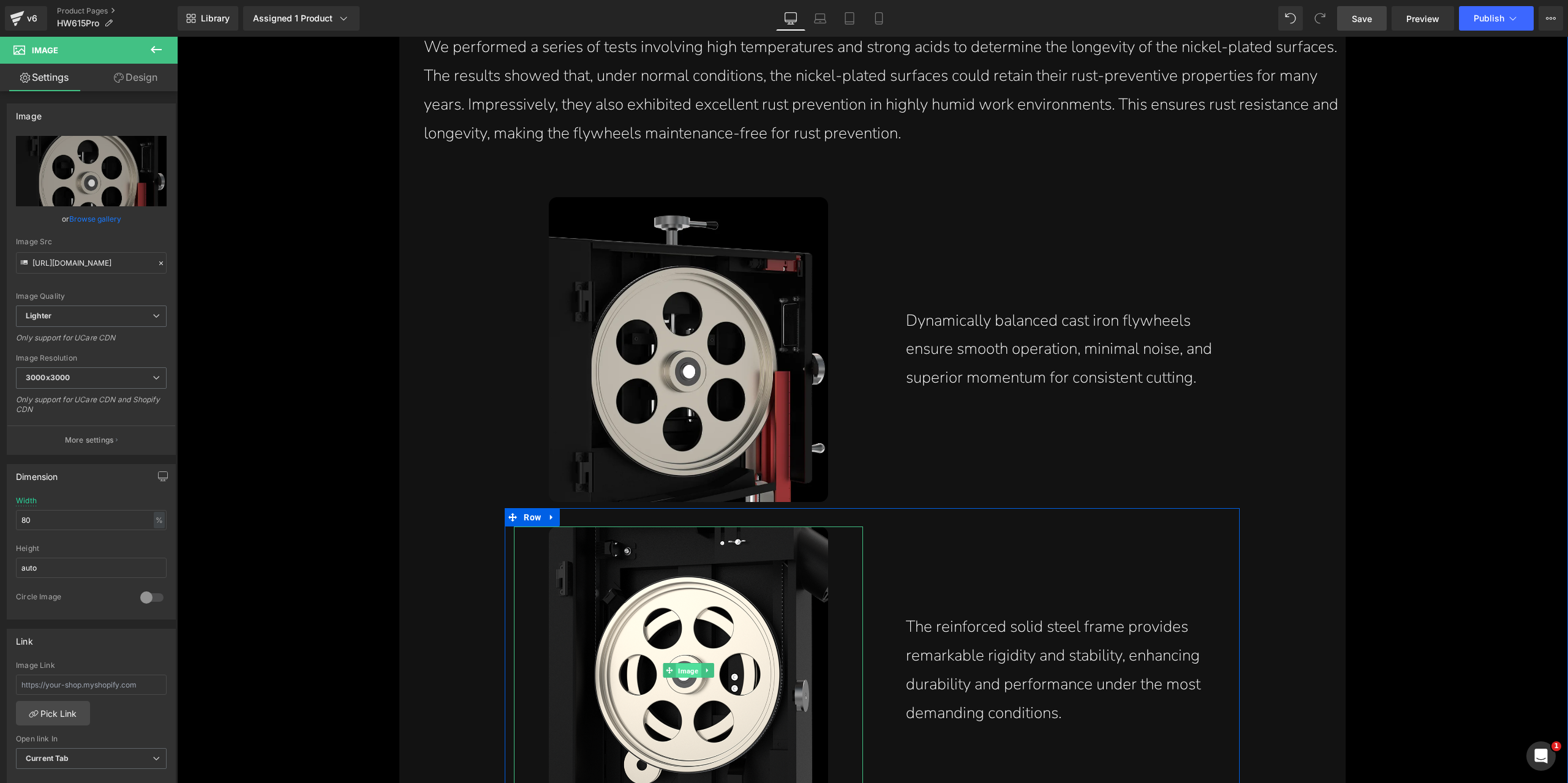
click at [690, 670] on span "Image" at bounding box center [688, 670] width 25 height 15
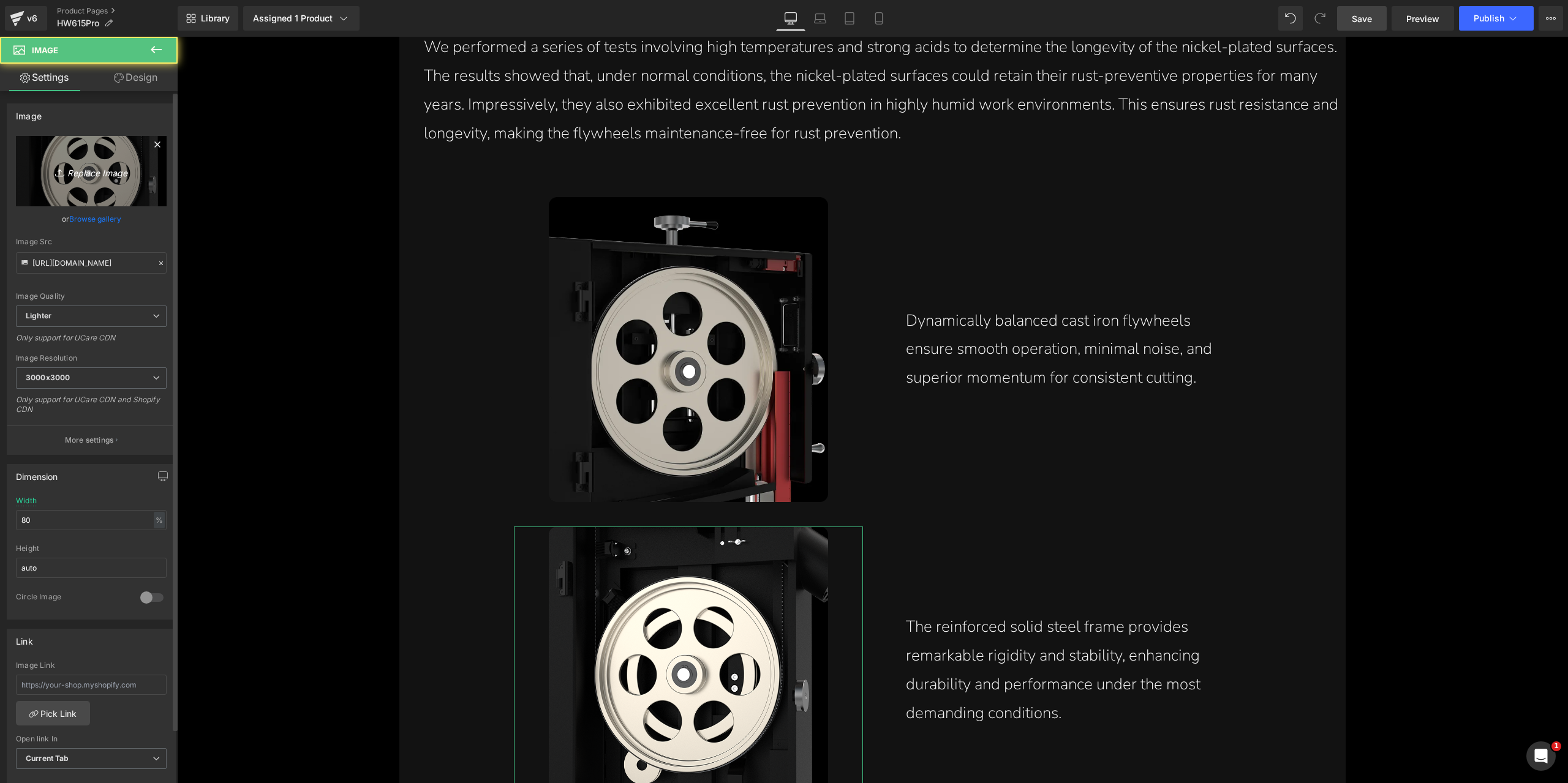
click at [106, 161] on link "Replace Image" at bounding box center [91, 171] width 151 height 71
type input "C:\fakepath\cast-iron-flywheels-reinforced-solid-steel-frame-provide-rigidity-s…"
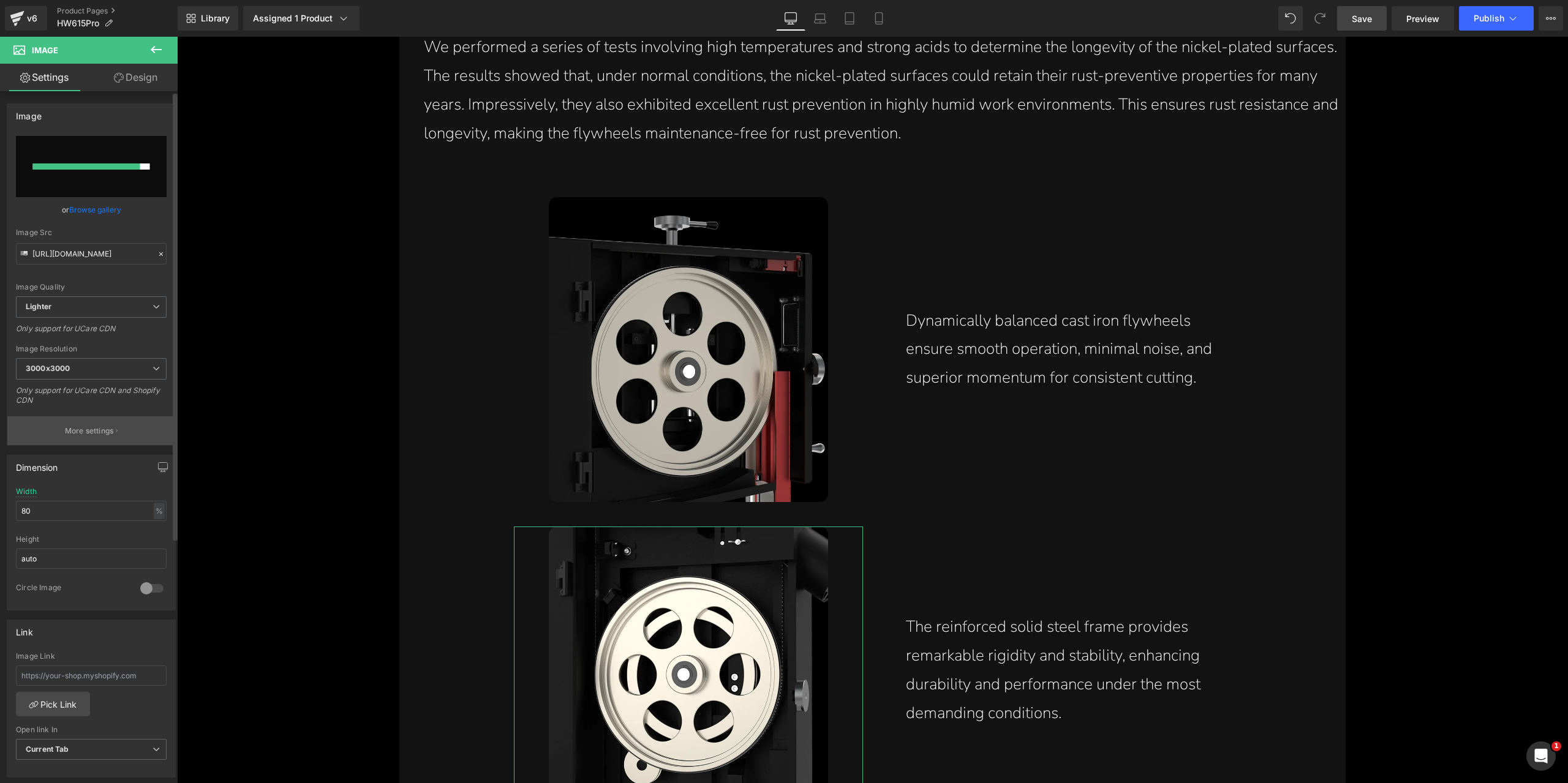
type input "[URL][DOMAIN_NAME]"
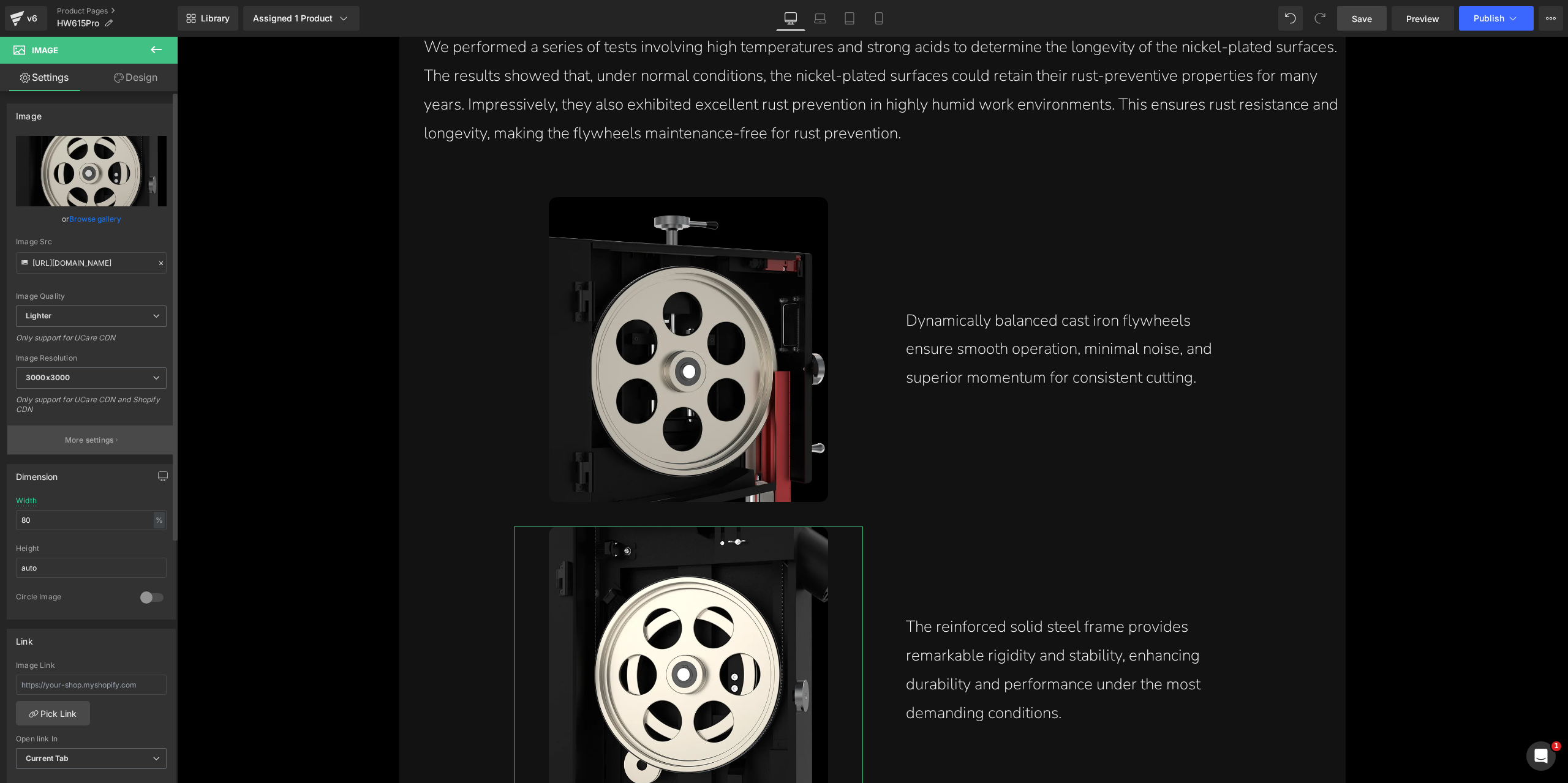
click at [121, 426] on button "More settings" at bounding box center [91, 439] width 168 height 29
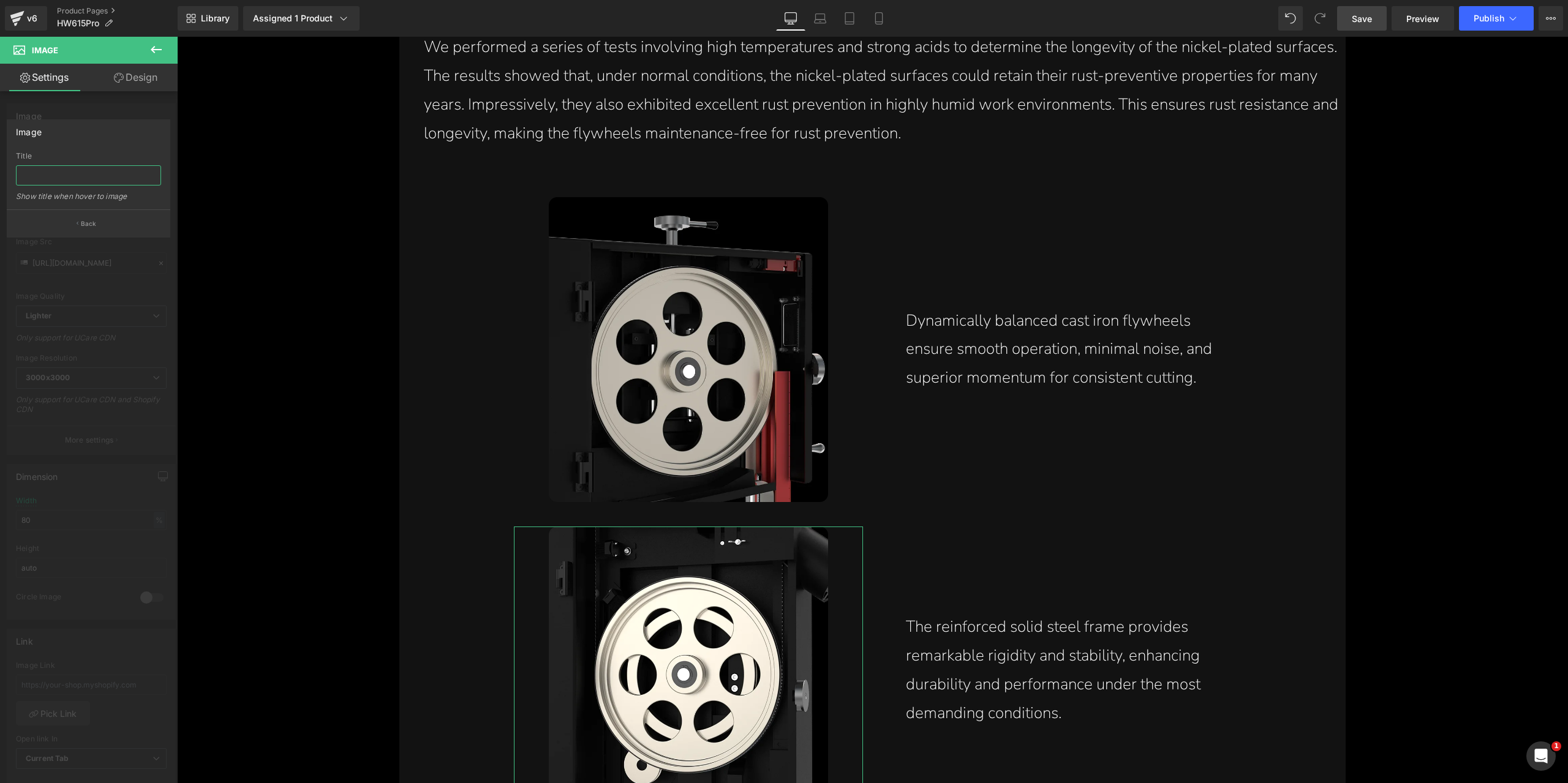
click at [113, 178] on input "text" at bounding box center [88, 175] width 145 height 20
paste input "cast iron flywheels reinforced solid steel frame provides rigidity and stabilit…"
type input "cast iron flywheels reinforced solid steel frame provides rigidity and stabilit…"
click at [127, 136] on div "Image" at bounding box center [88, 131] width 162 height 24
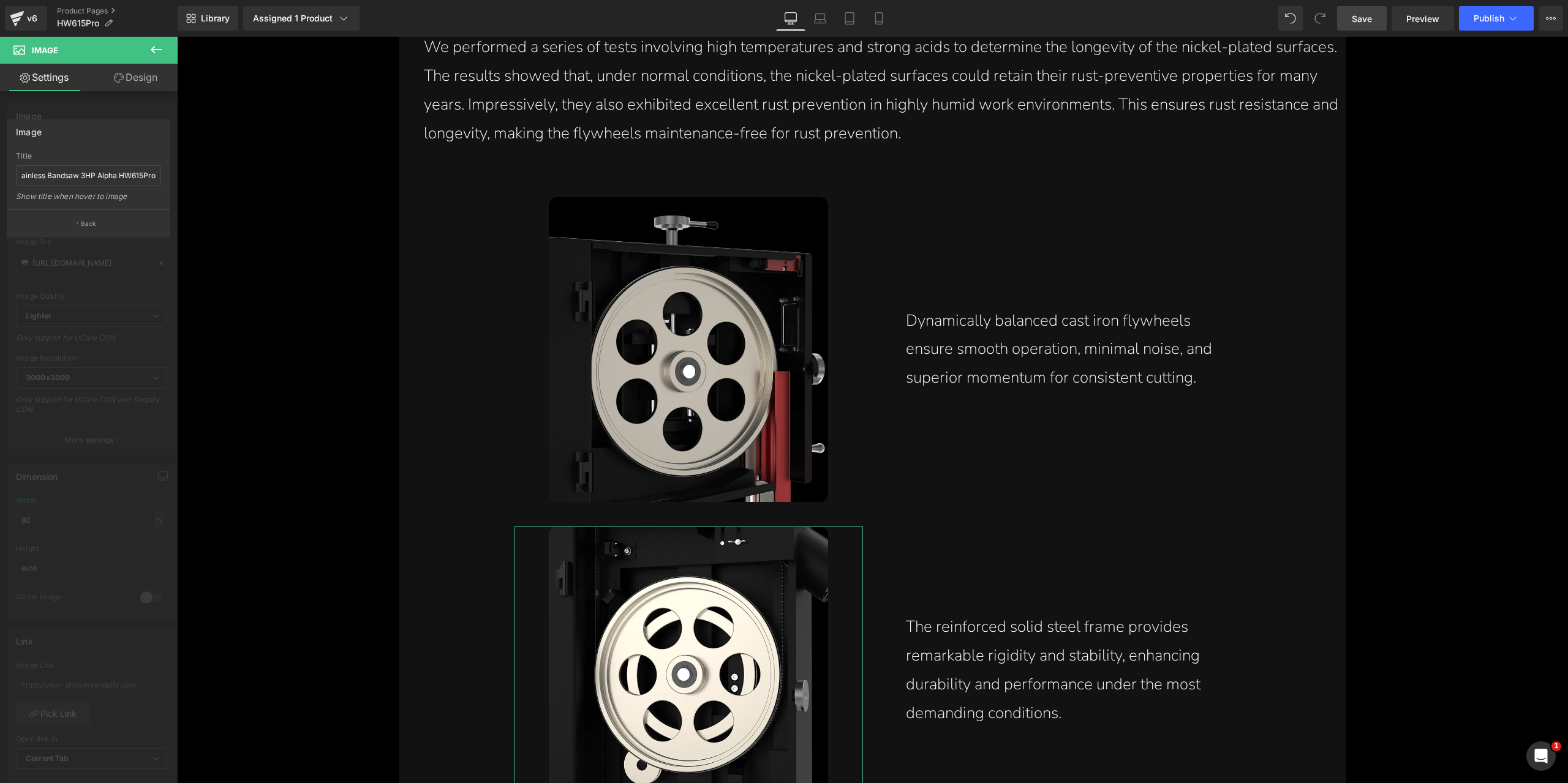
scroll to position [0, 0]
click at [116, 224] on button "Back" at bounding box center [88, 223] width 163 height 28
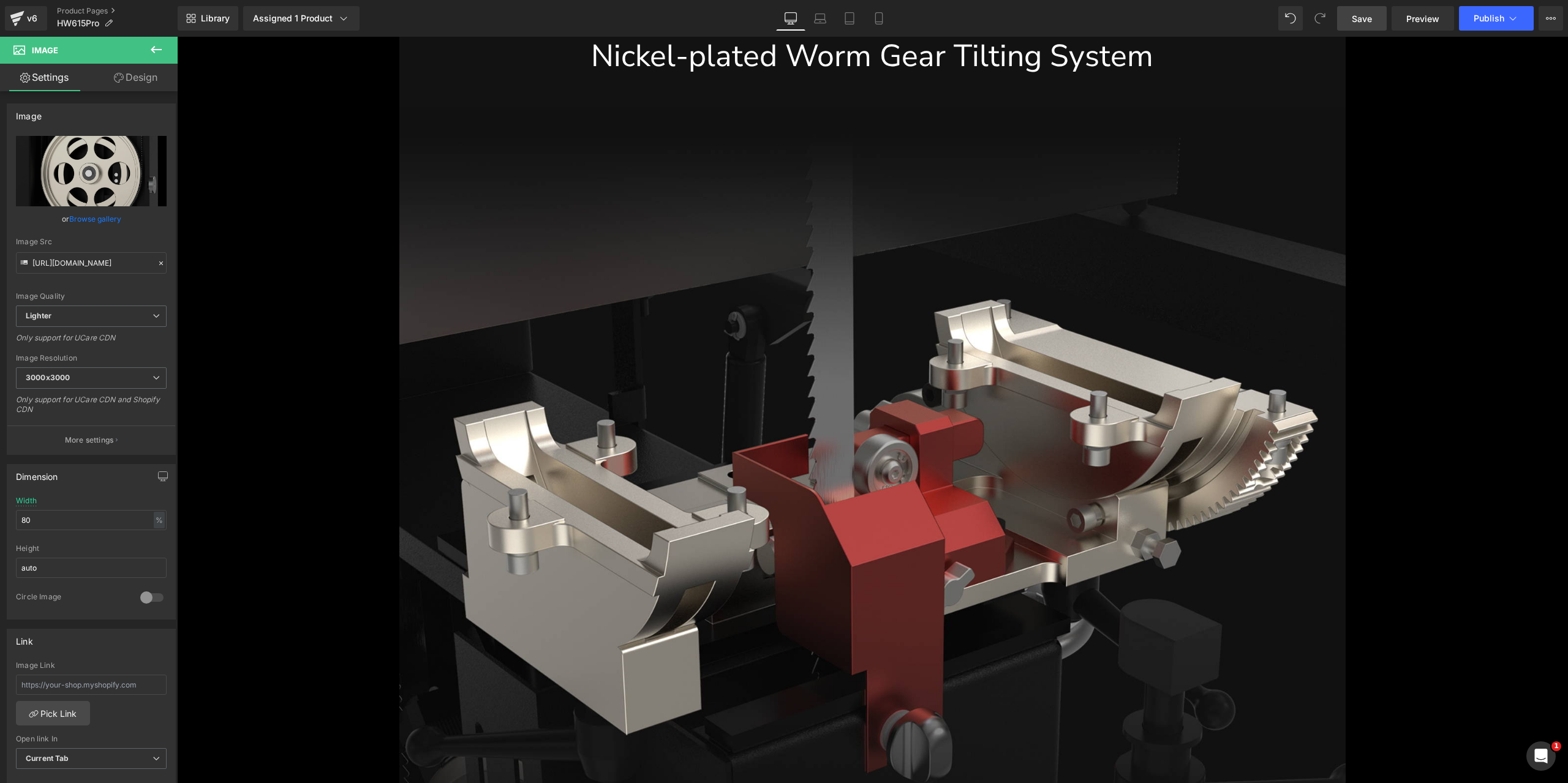
scroll to position [7922, 0]
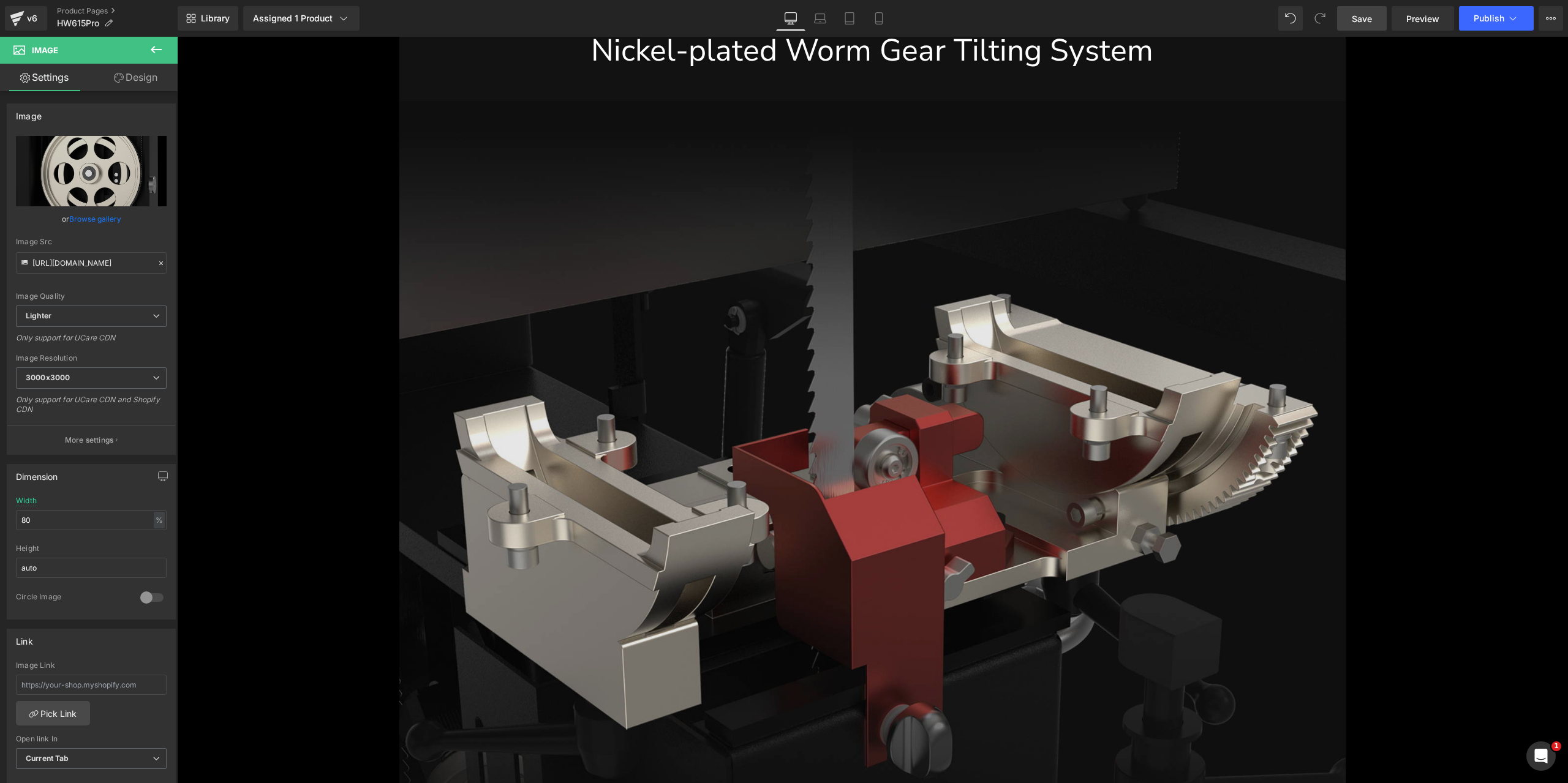
click at [871, 460] on img at bounding box center [871, 493] width 946 height 784
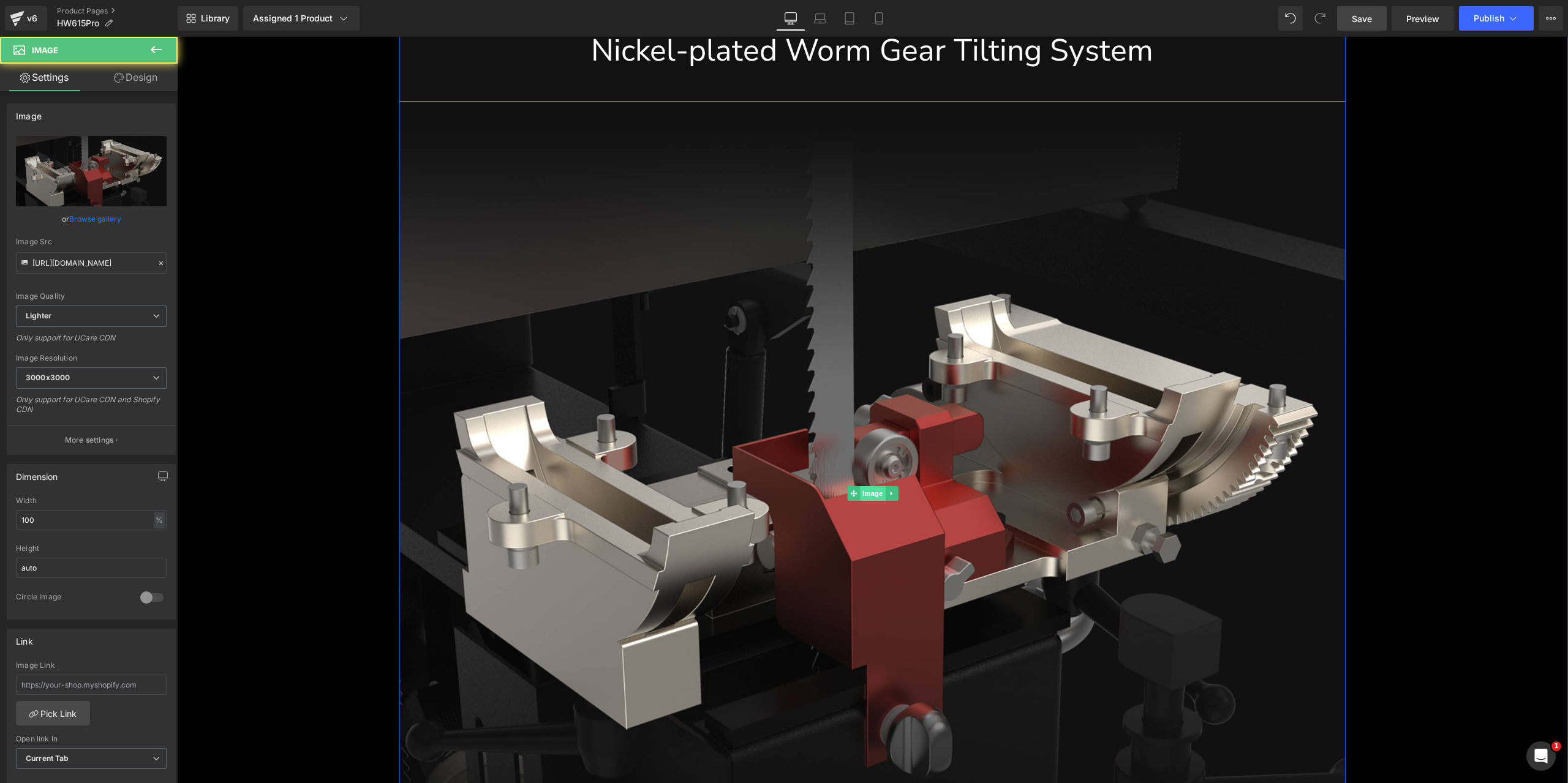
click at [868, 491] on span "Image" at bounding box center [872, 493] width 25 height 15
click at [95, 169] on icon "Replace Image" at bounding box center [91, 171] width 98 height 16
type input "C:\fakepath\nickel-plated-worm-gear-tilting-system-offers-enhanced-resistance-c…"
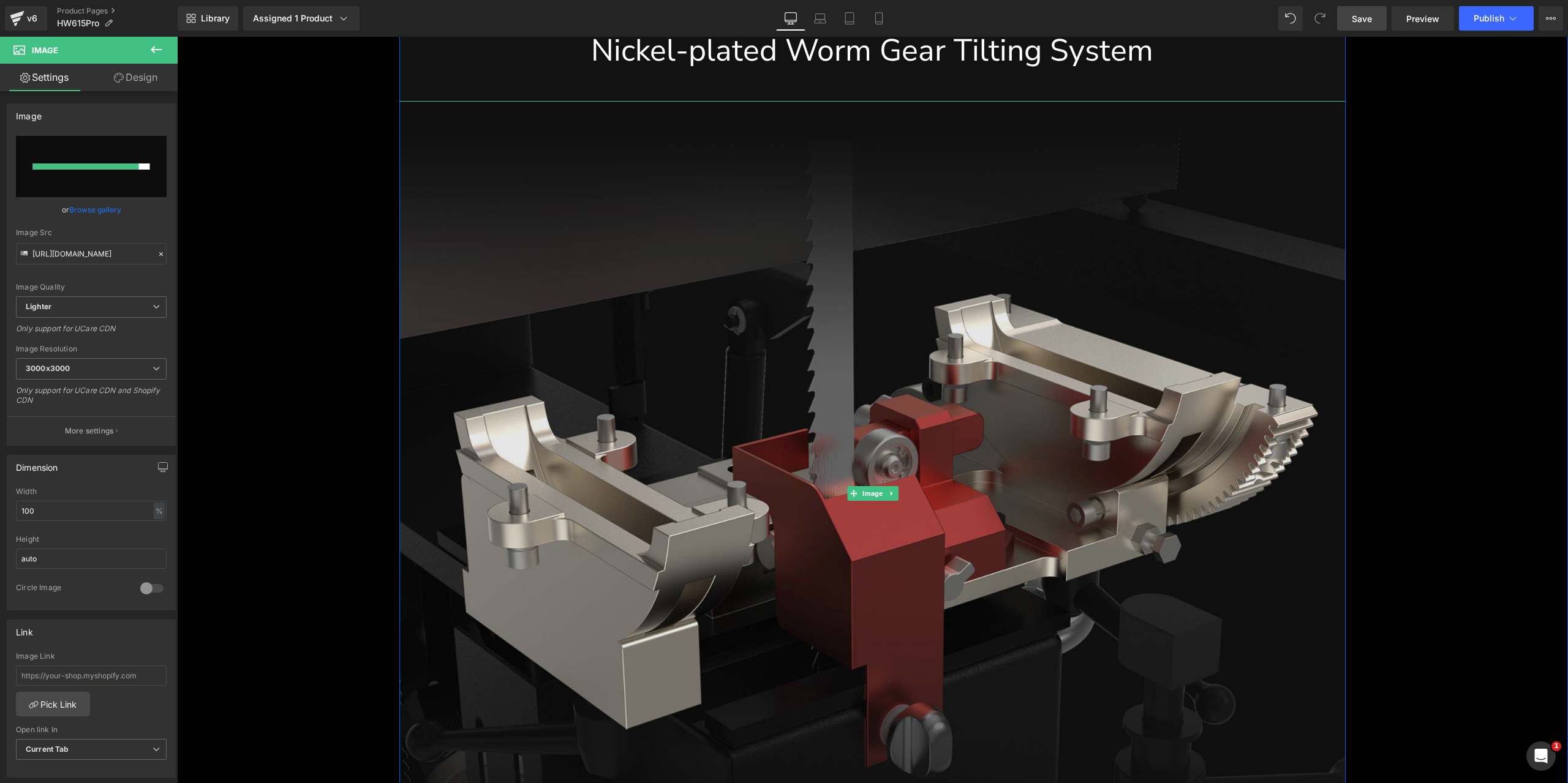
type input "[URL][DOMAIN_NAME]"
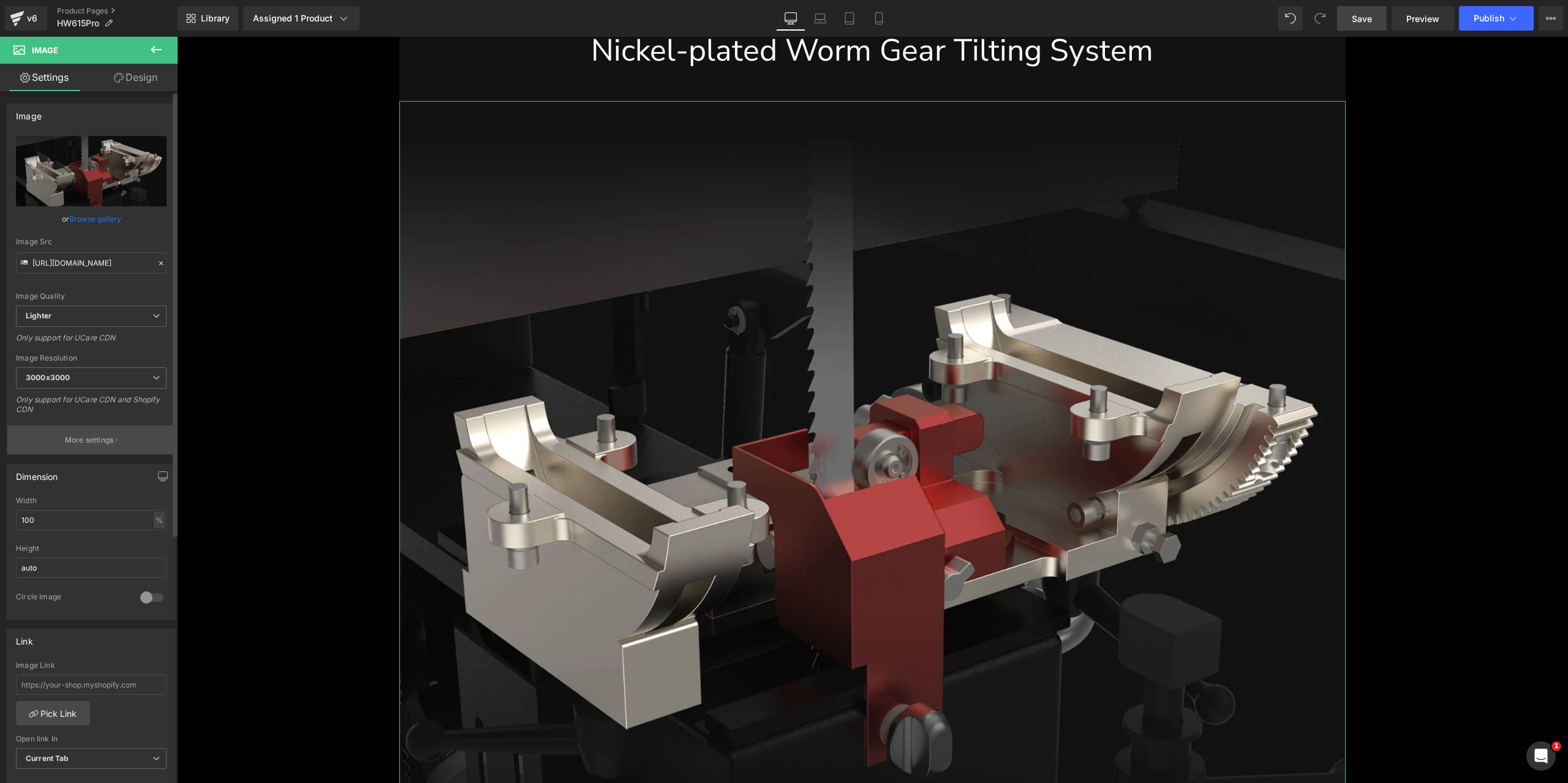
click at [72, 430] on button "More settings" at bounding box center [91, 439] width 168 height 29
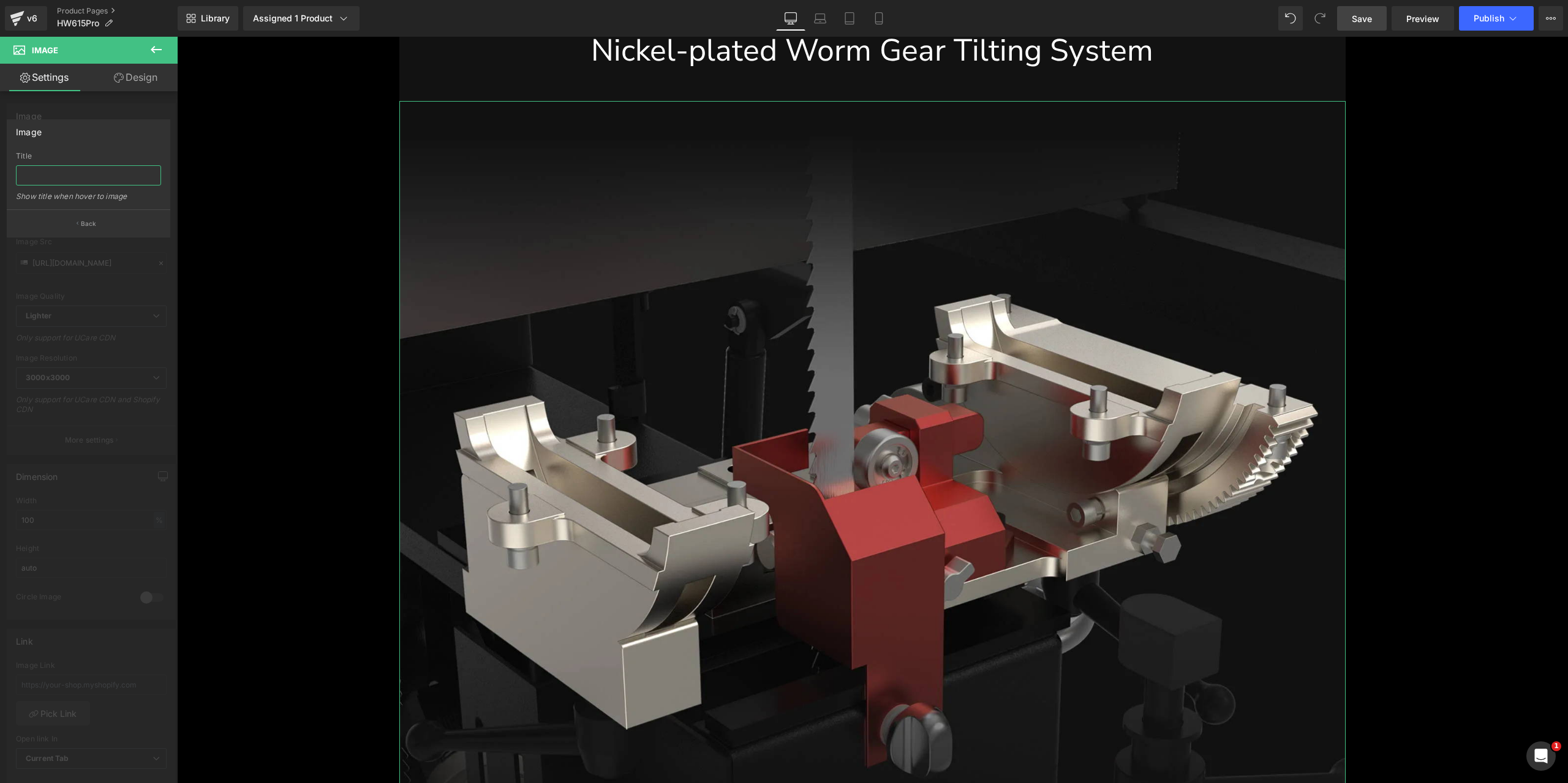
click at [103, 183] on input "text" at bounding box center [88, 175] width 145 height 20
paste input "Nickel Plated Worm Gear Tilting System offers enhanced resistance to corrosion …"
type input "Nickel Plated Worm Gear Tilting System offers enhanced resistance to corrosion …"
click at [104, 138] on div "Image" at bounding box center [88, 131] width 162 height 24
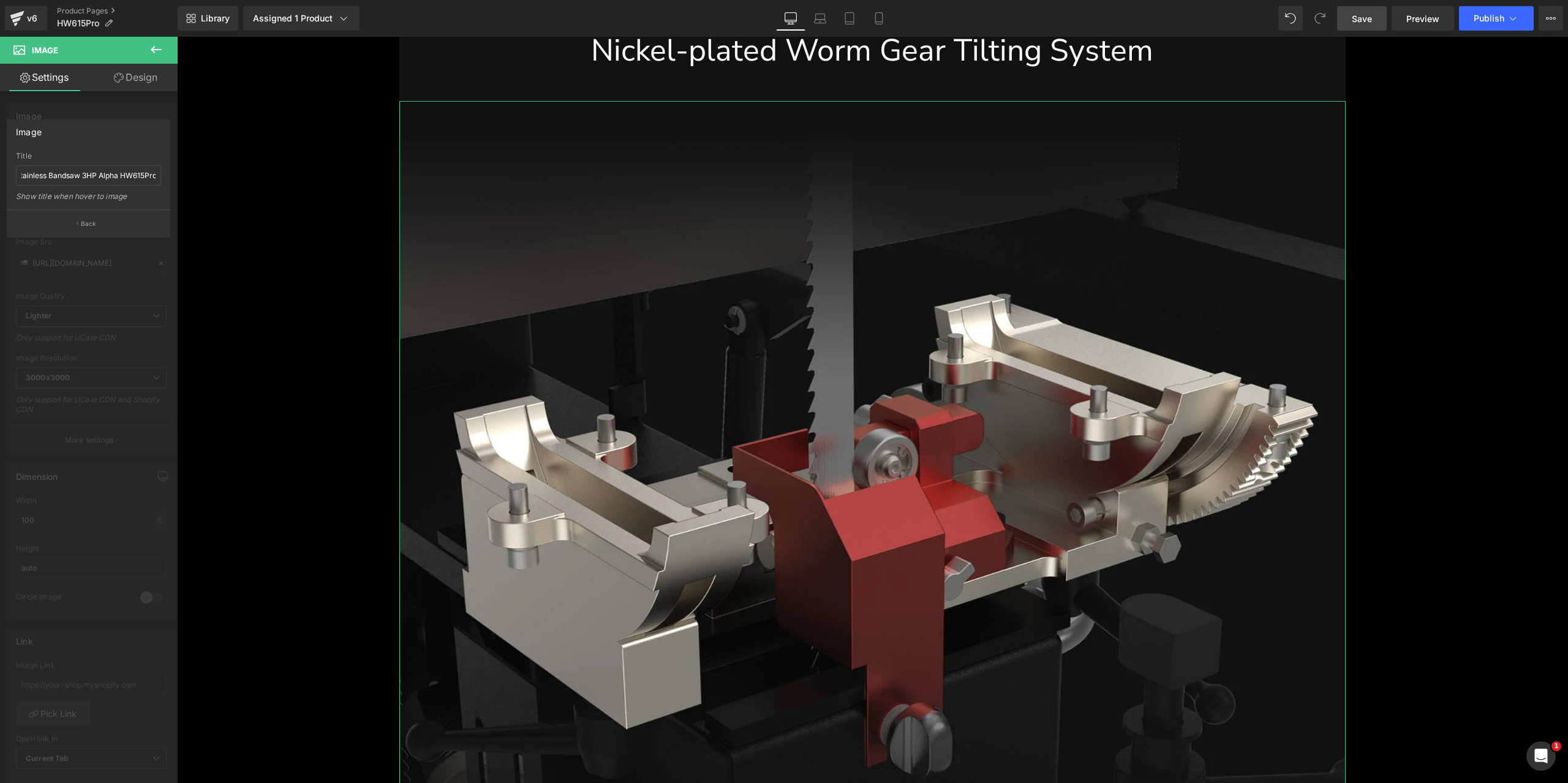
scroll to position [0, 0]
drag, startPoint x: 104, startPoint y: 219, endPoint x: 492, endPoint y: 351, distance: 409.8
click at [104, 219] on button "Back" at bounding box center [88, 223] width 163 height 28
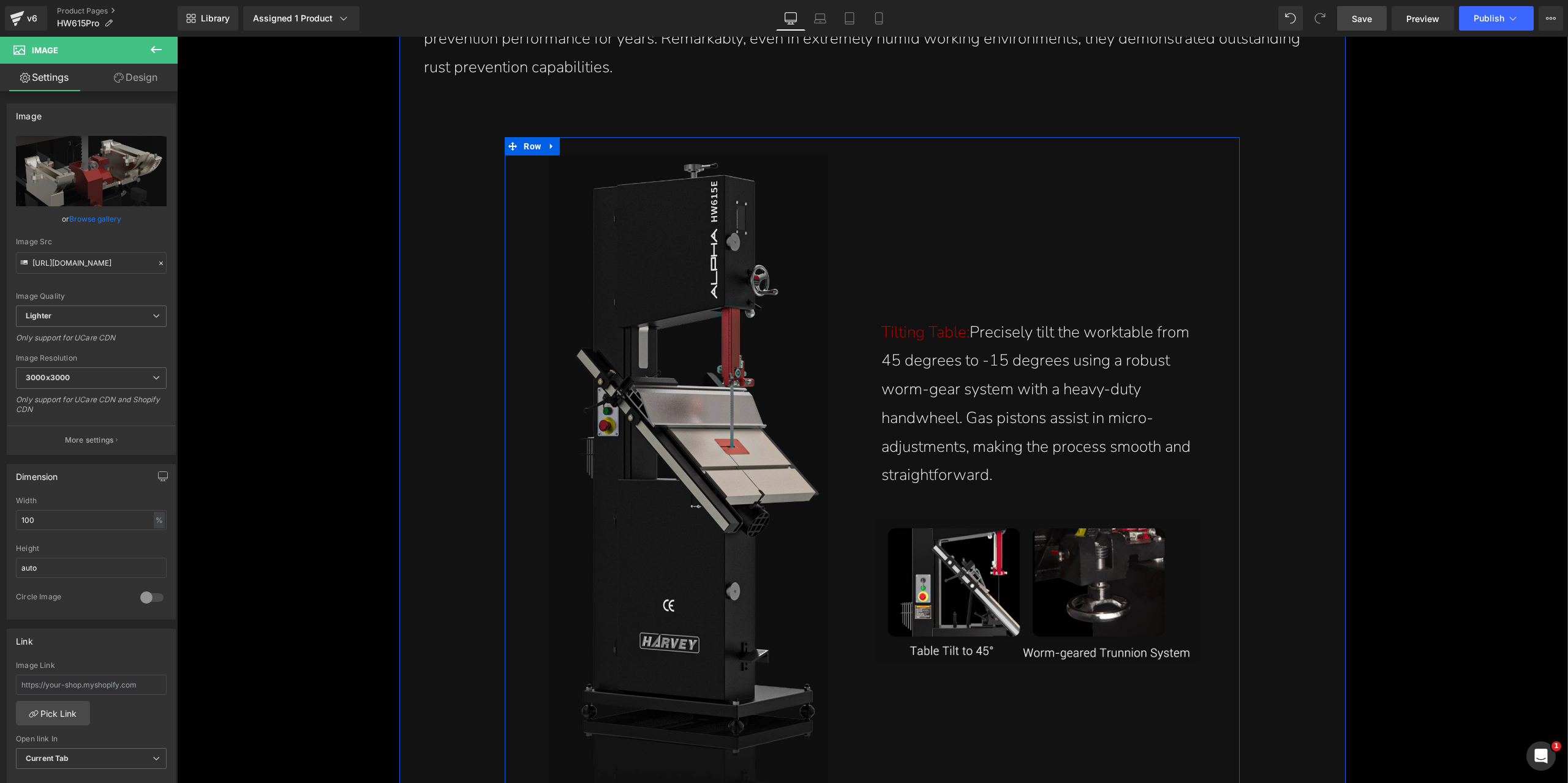
scroll to position [8963, 0]
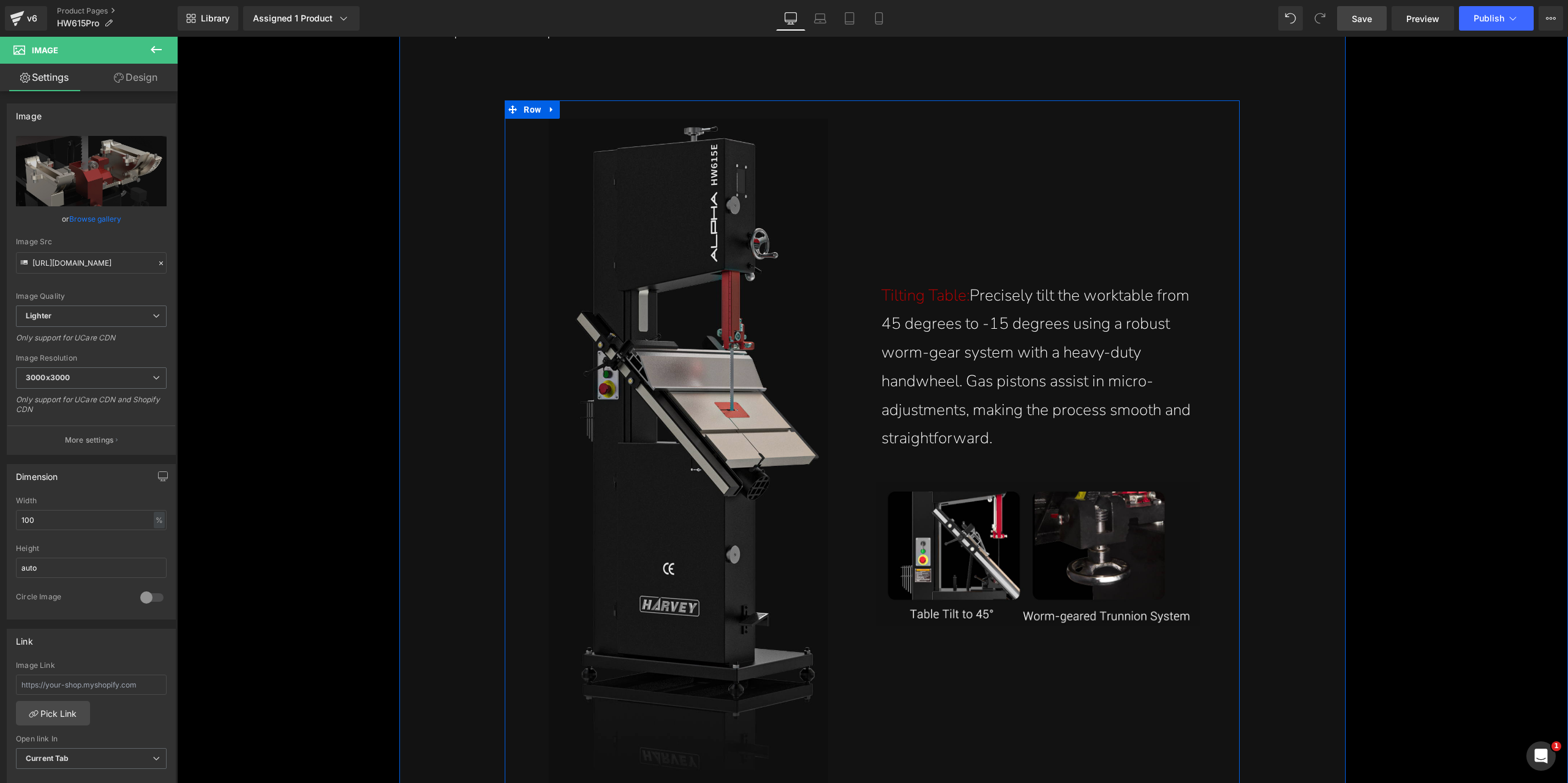
click at [664, 407] on img at bounding box center [688, 453] width 279 height 670
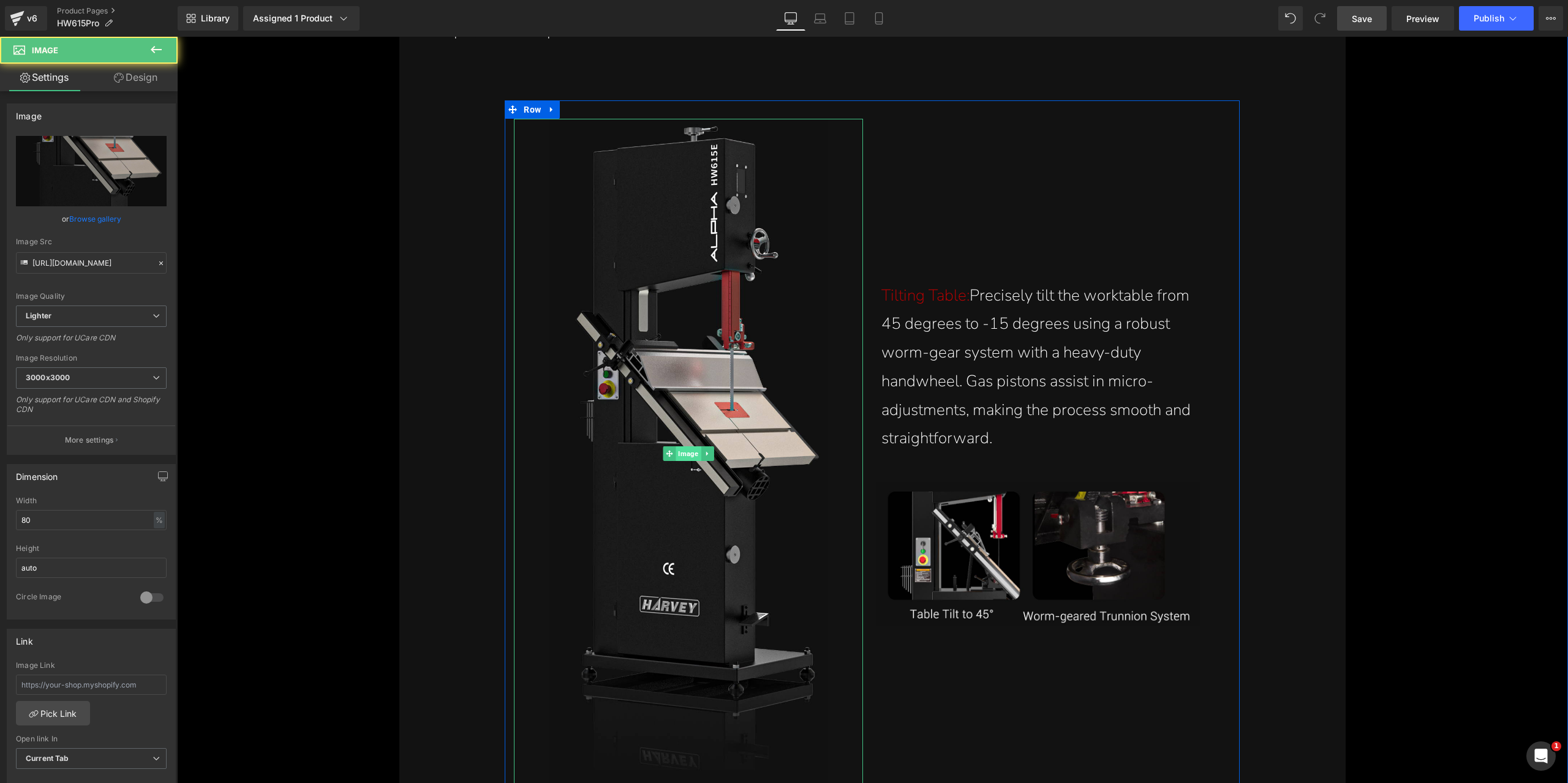
click at [681, 450] on span "Image" at bounding box center [688, 453] width 25 height 15
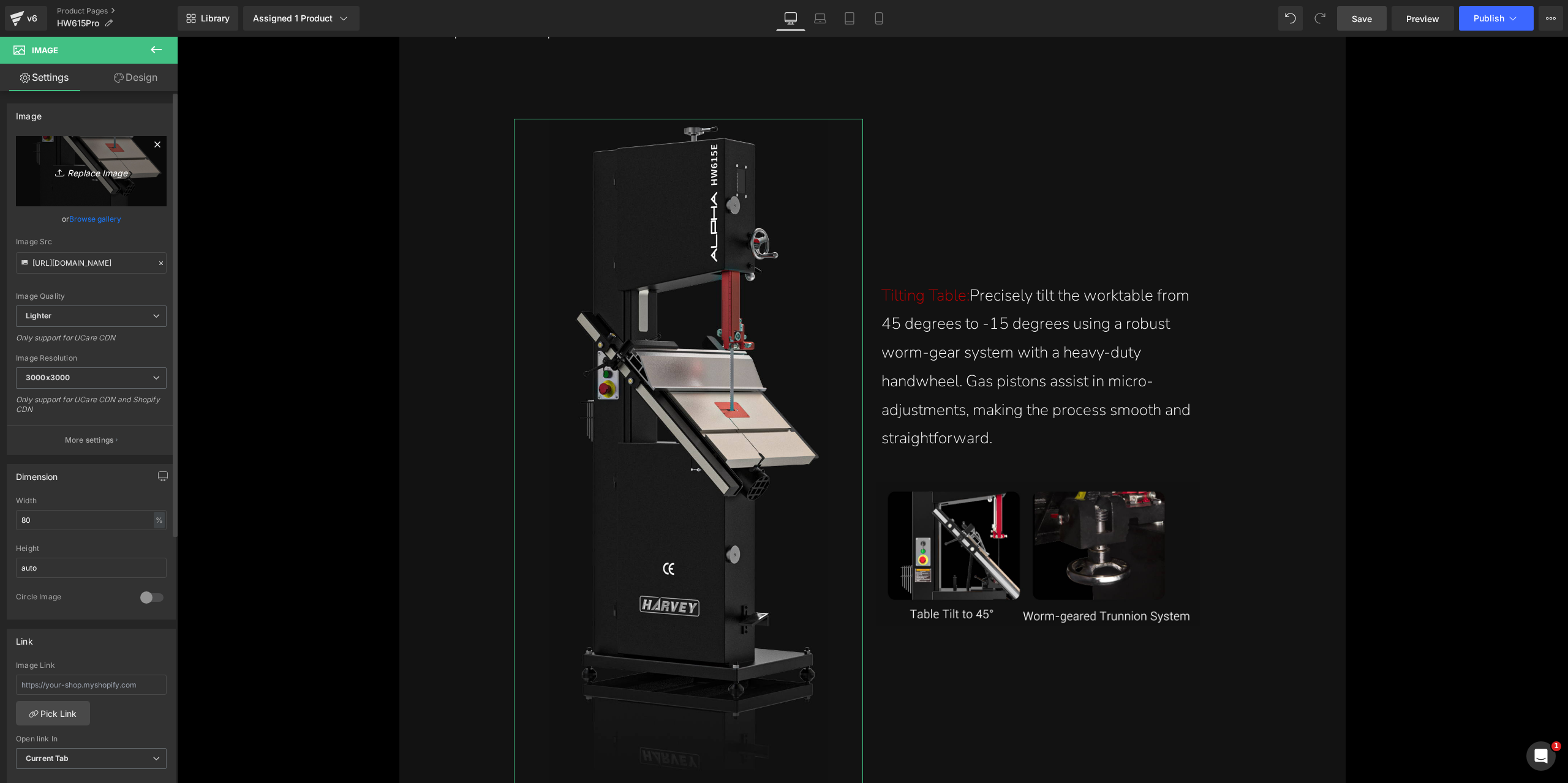
click at [91, 171] on icon "Replace Image" at bounding box center [91, 171] width 98 height 16
type input "C:\fakepath\tilting-table-precisely-tilts-from-45-degrees-to-negative-15-degree…"
type input "[URL][DOMAIN_NAME]"
click at [683, 452] on span "Image" at bounding box center [688, 453] width 25 height 15
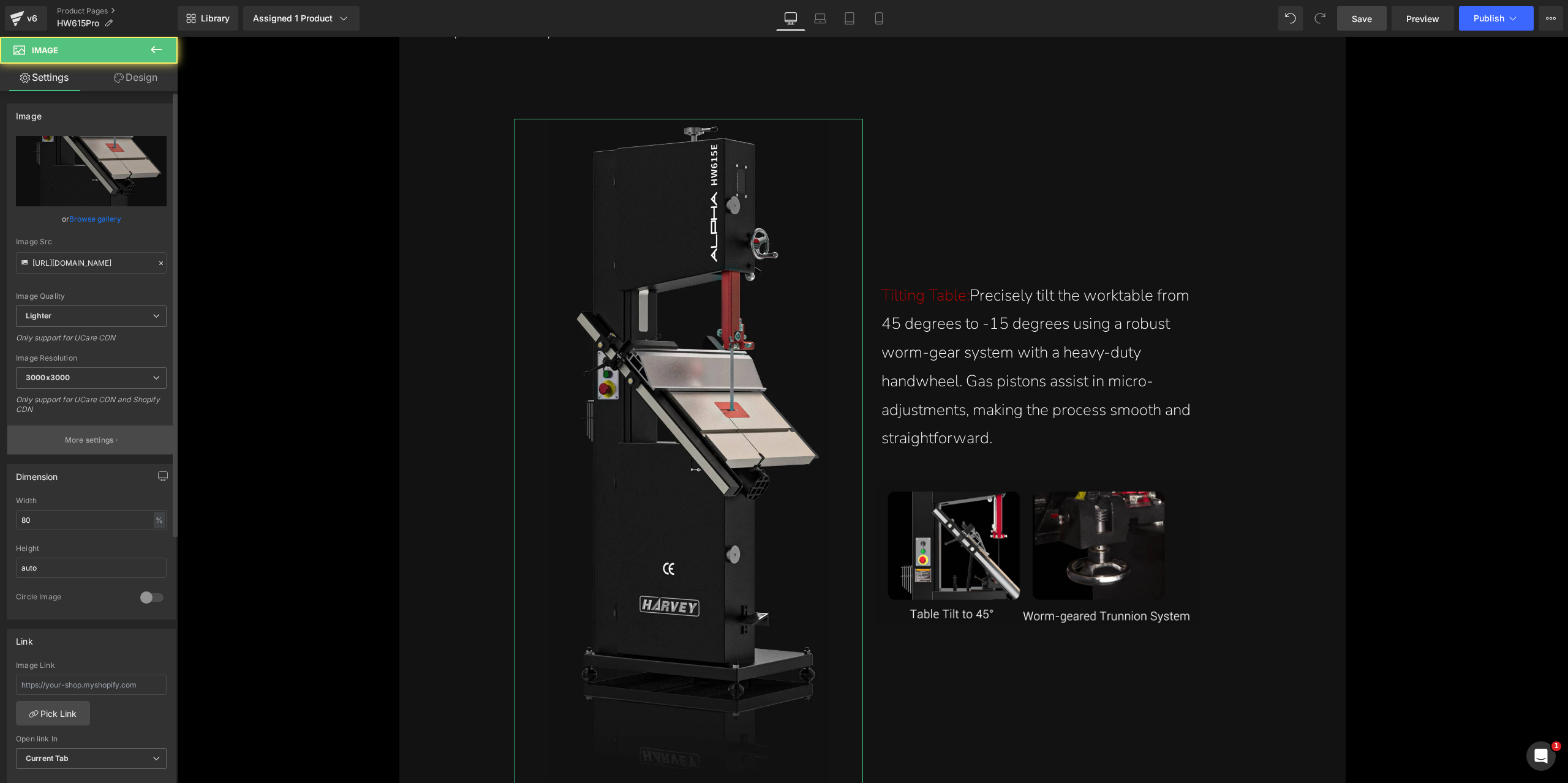
click at [98, 442] on p "More settings" at bounding box center [89, 440] width 49 height 11
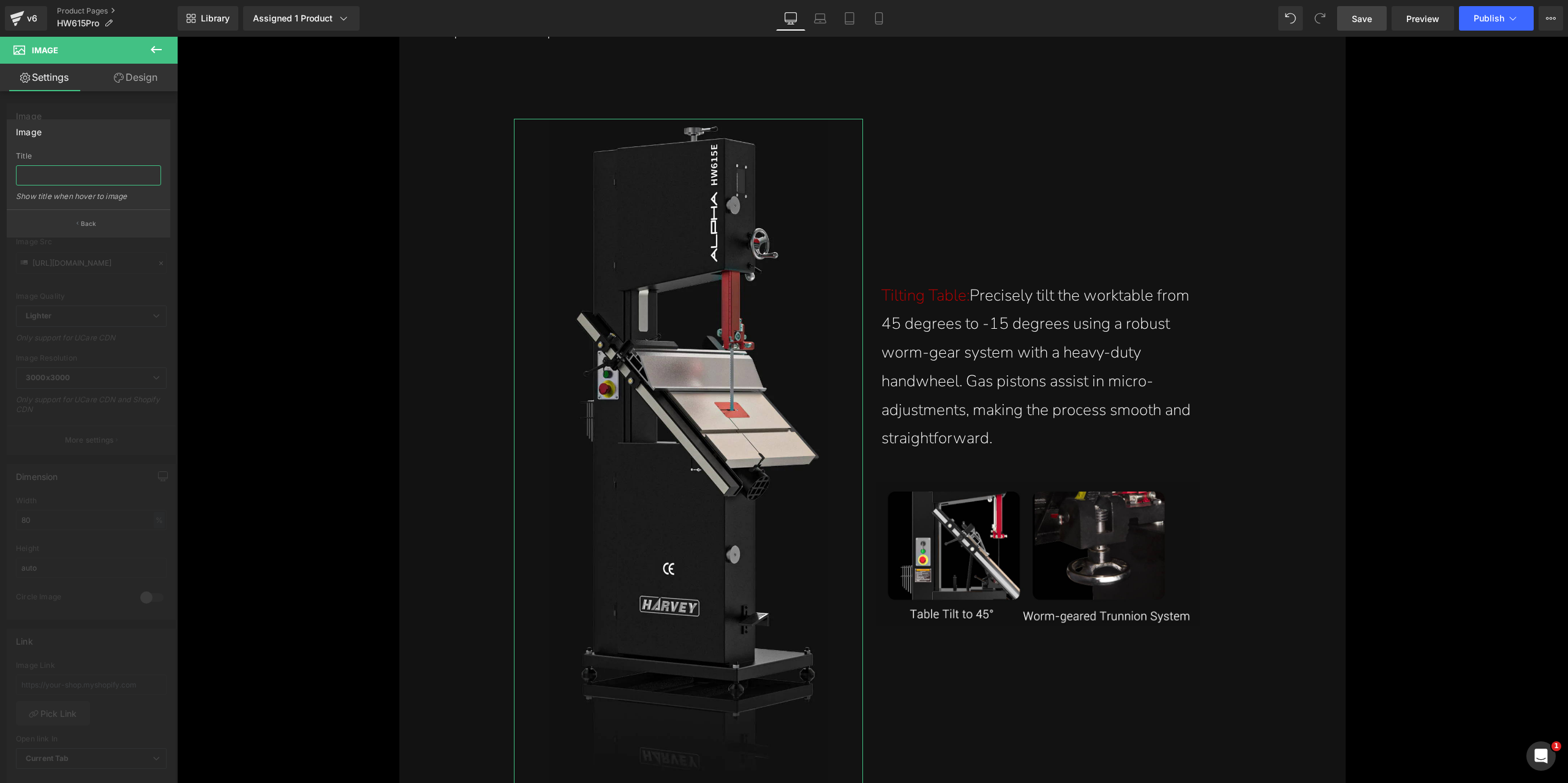
click at [89, 179] on input "text" at bounding box center [88, 175] width 145 height 20
paste input "Tilting table precisely tilts from 45 degrees to -15 degrees using the worm gea…"
type input "Tilting table precisely tilts from 45 degrees to -15 degrees using the worm gea…"
click at [88, 134] on div "Image" at bounding box center [88, 131] width 162 height 24
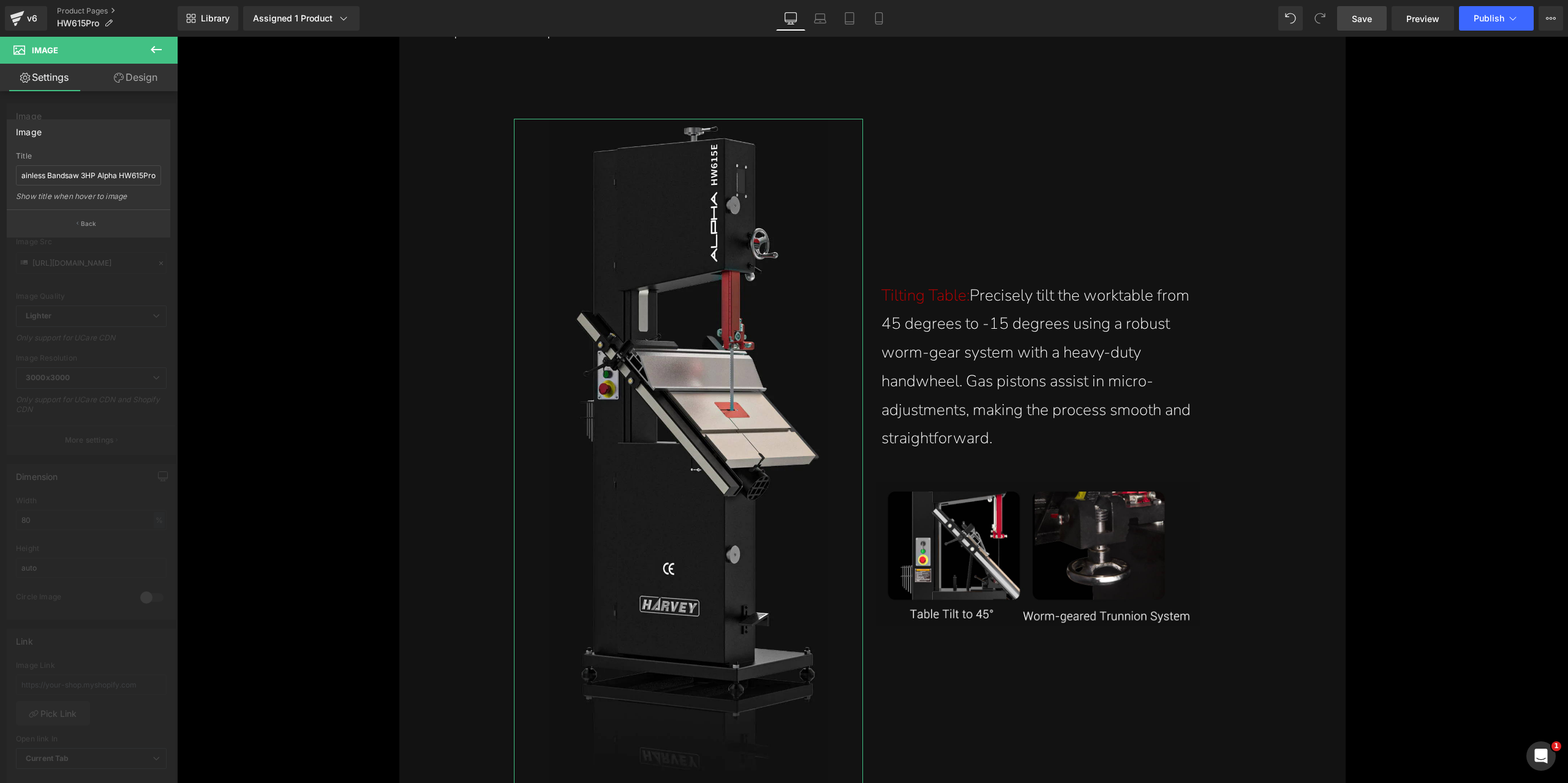
scroll to position [0, 0]
click at [105, 217] on button "Back" at bounding box center [88, 223] width 163 height 28
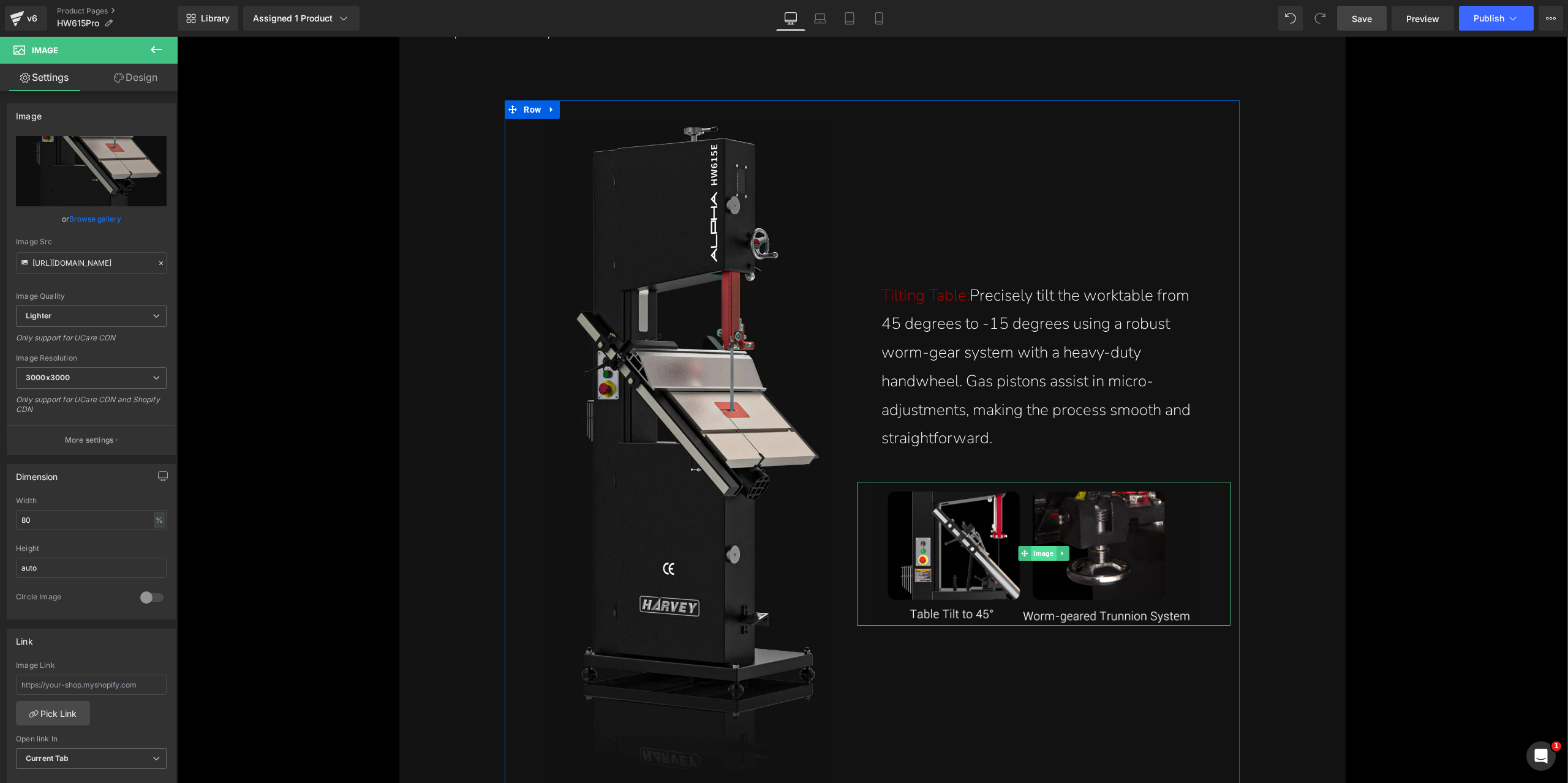
click at [1039, 553] on span "Image" at bounding box center [1043, 553] width 25 height 15
click at [91, 180] on link "Replace Image" at bounding box center [91, 171] width 151 height 71
type input "C:\fakepath\table-tilting-to-45-degrees-in-the-15-inch-stainless-bandsaw-3hp-al…"
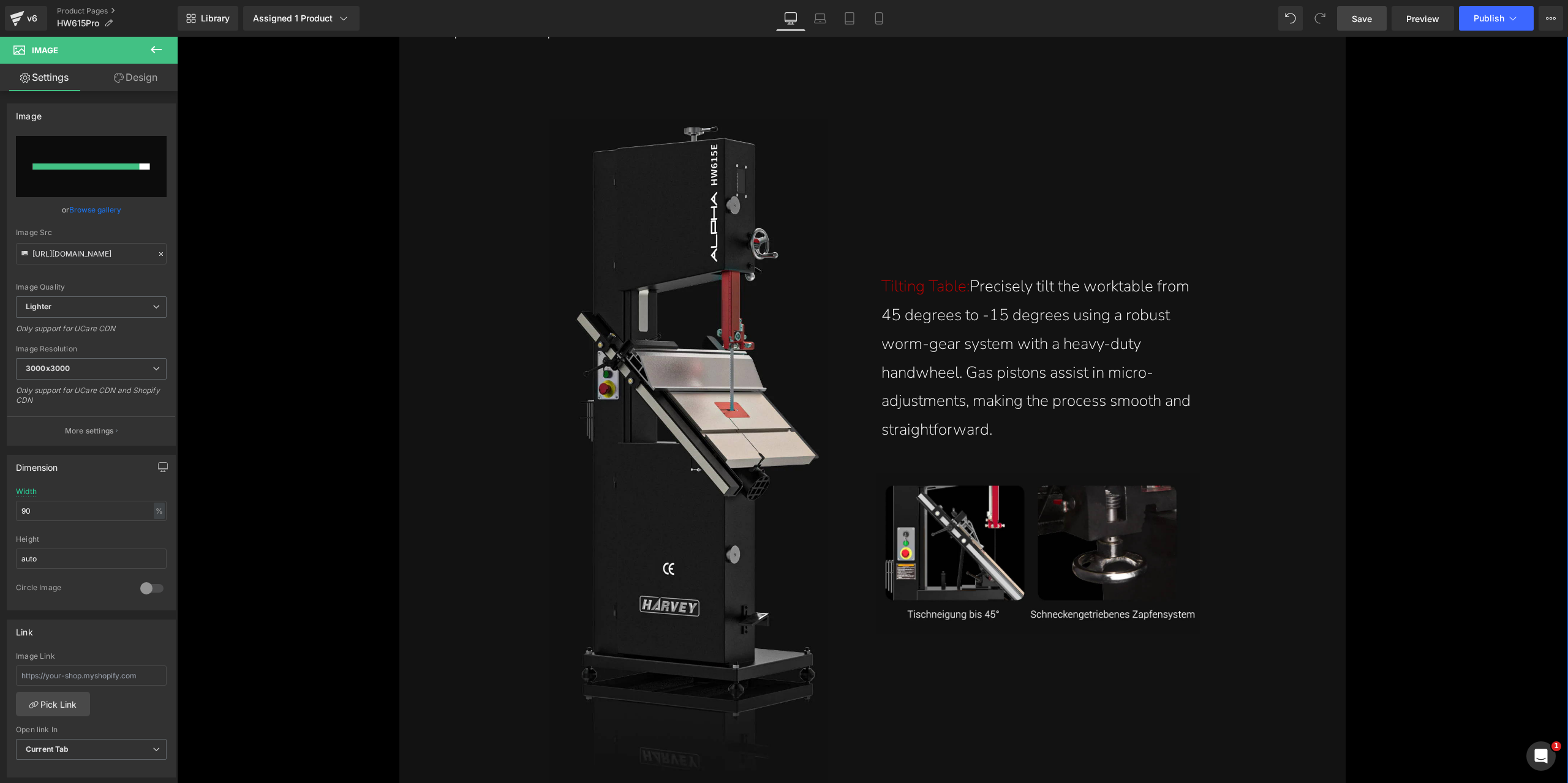
type input "[URL][DOMAIN_NAME]"
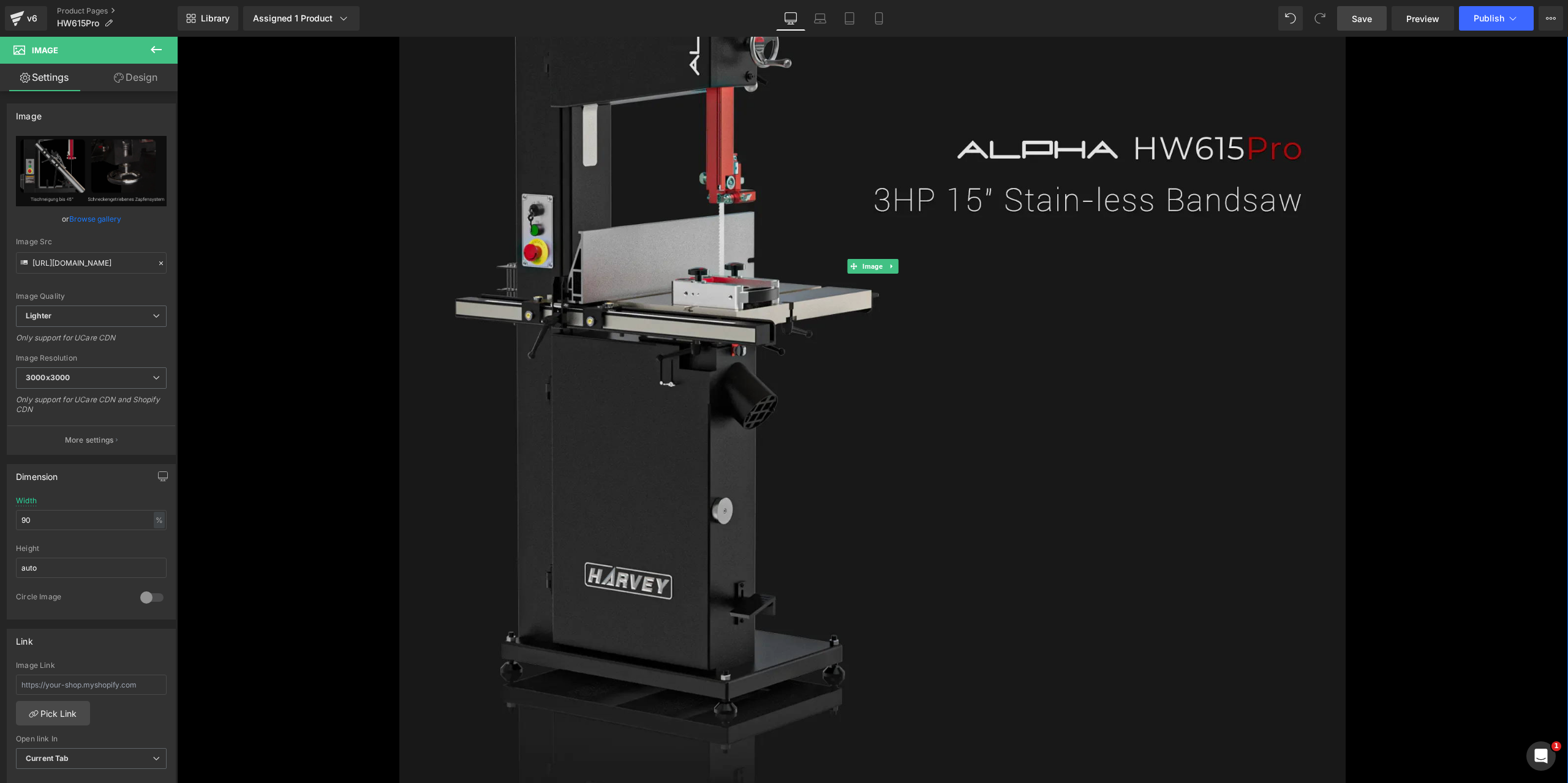
scroll to position [1370, 0]
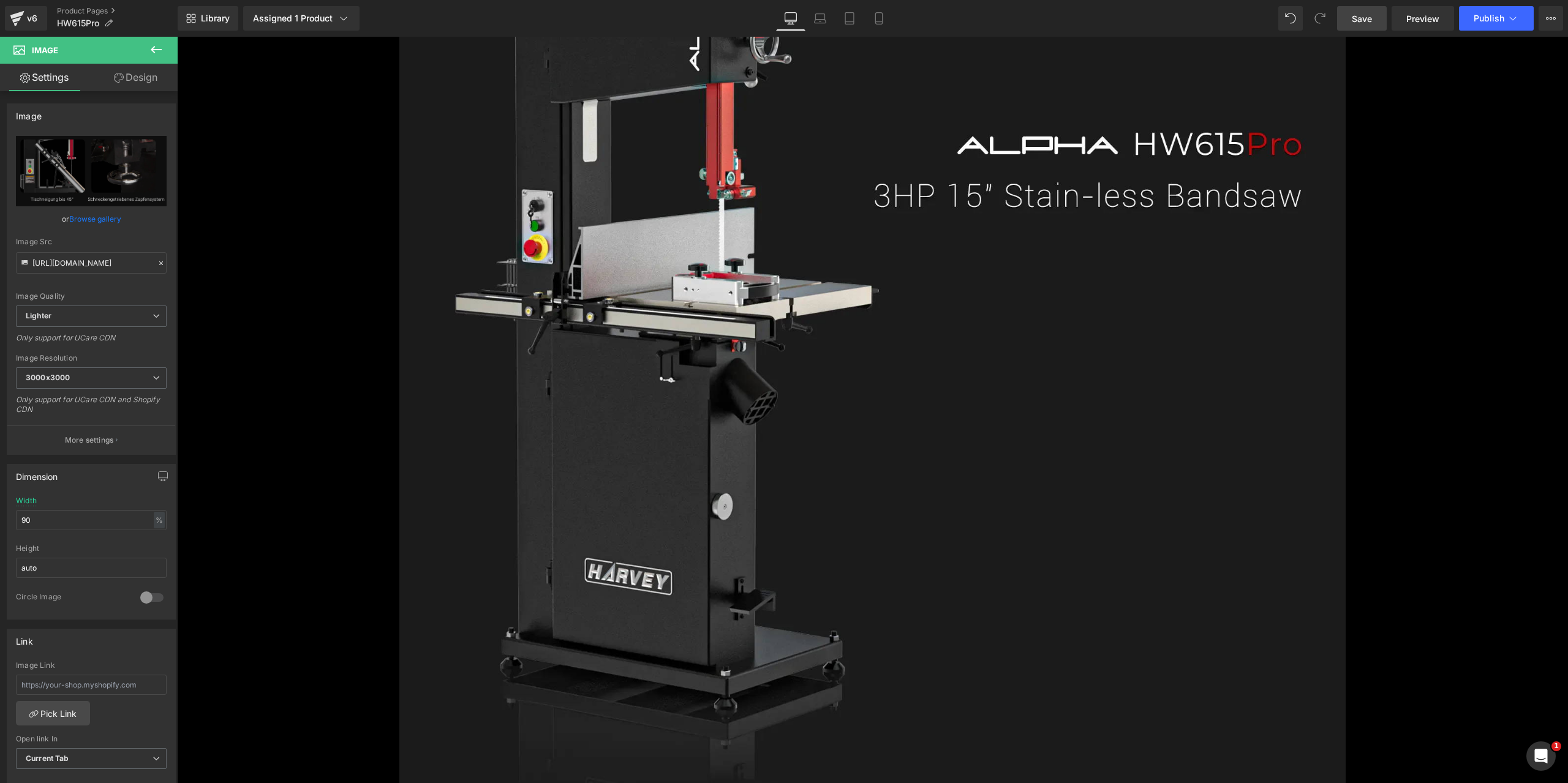
click at [1351, 24] on link "Save" at bounding box center [1361, 18] width 50 height 24
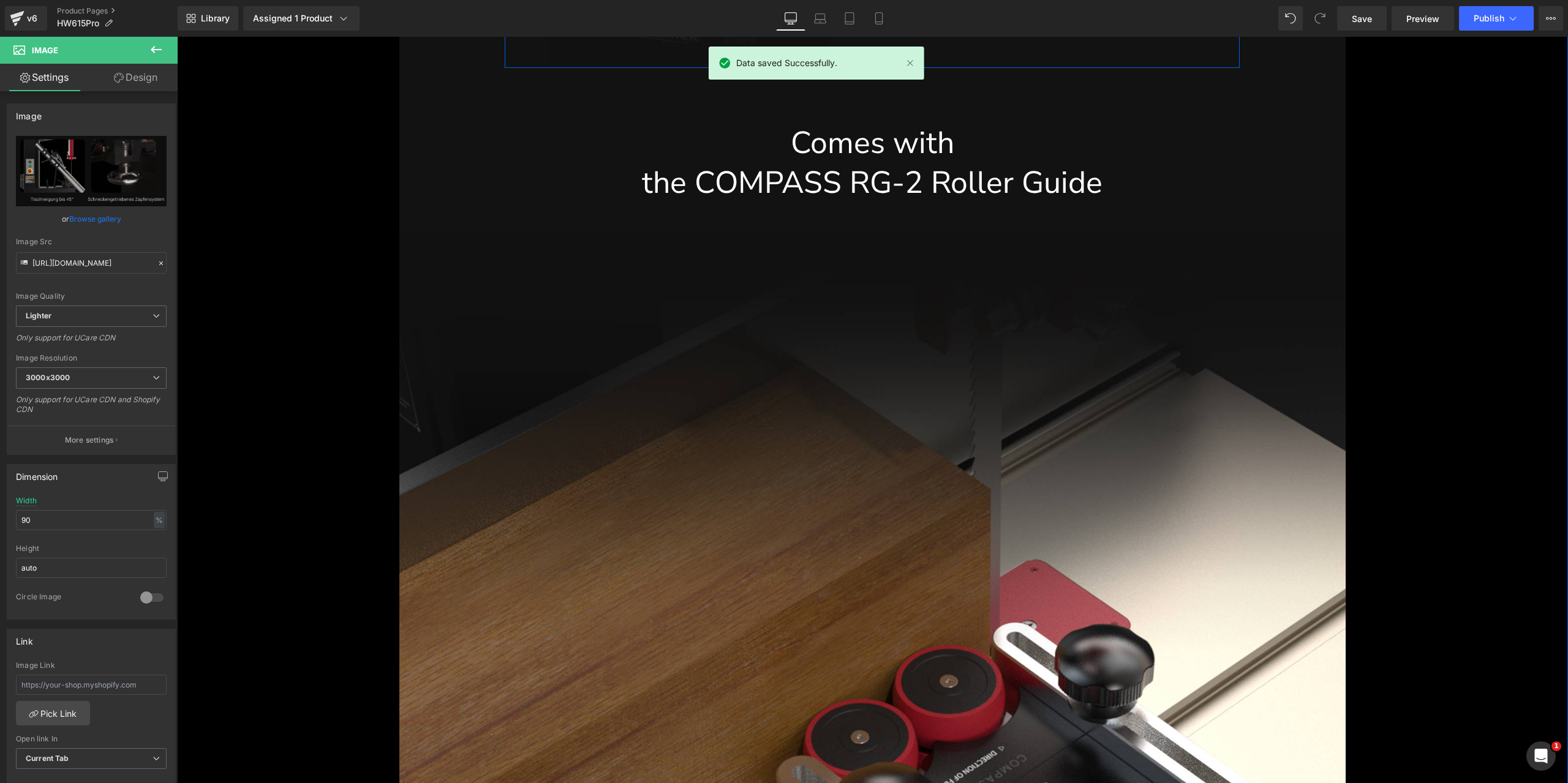
scroll to position [9873, 0]
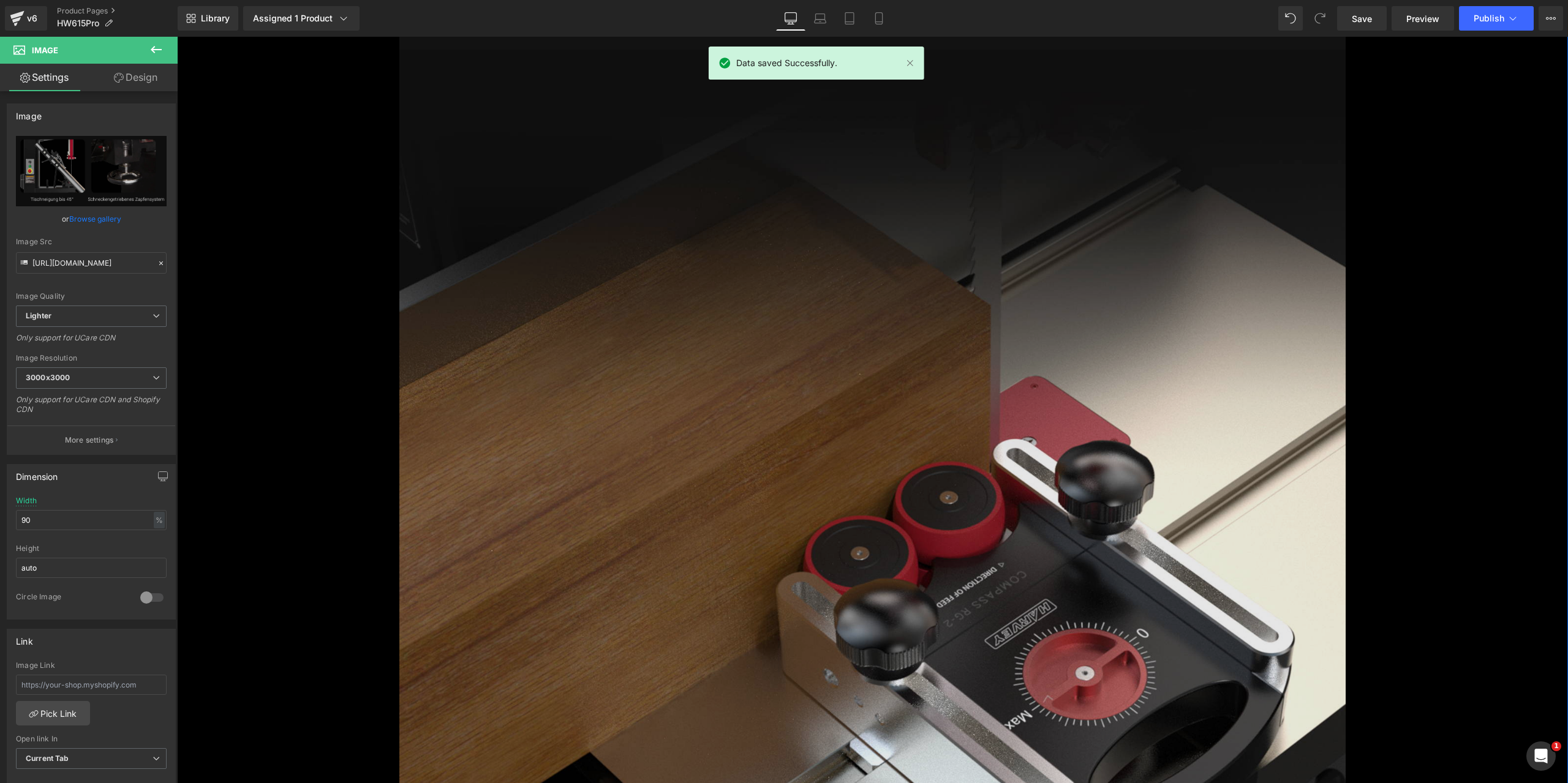
click at [864, 439] on img at bounding box center [871, 578] width 946 height 1057
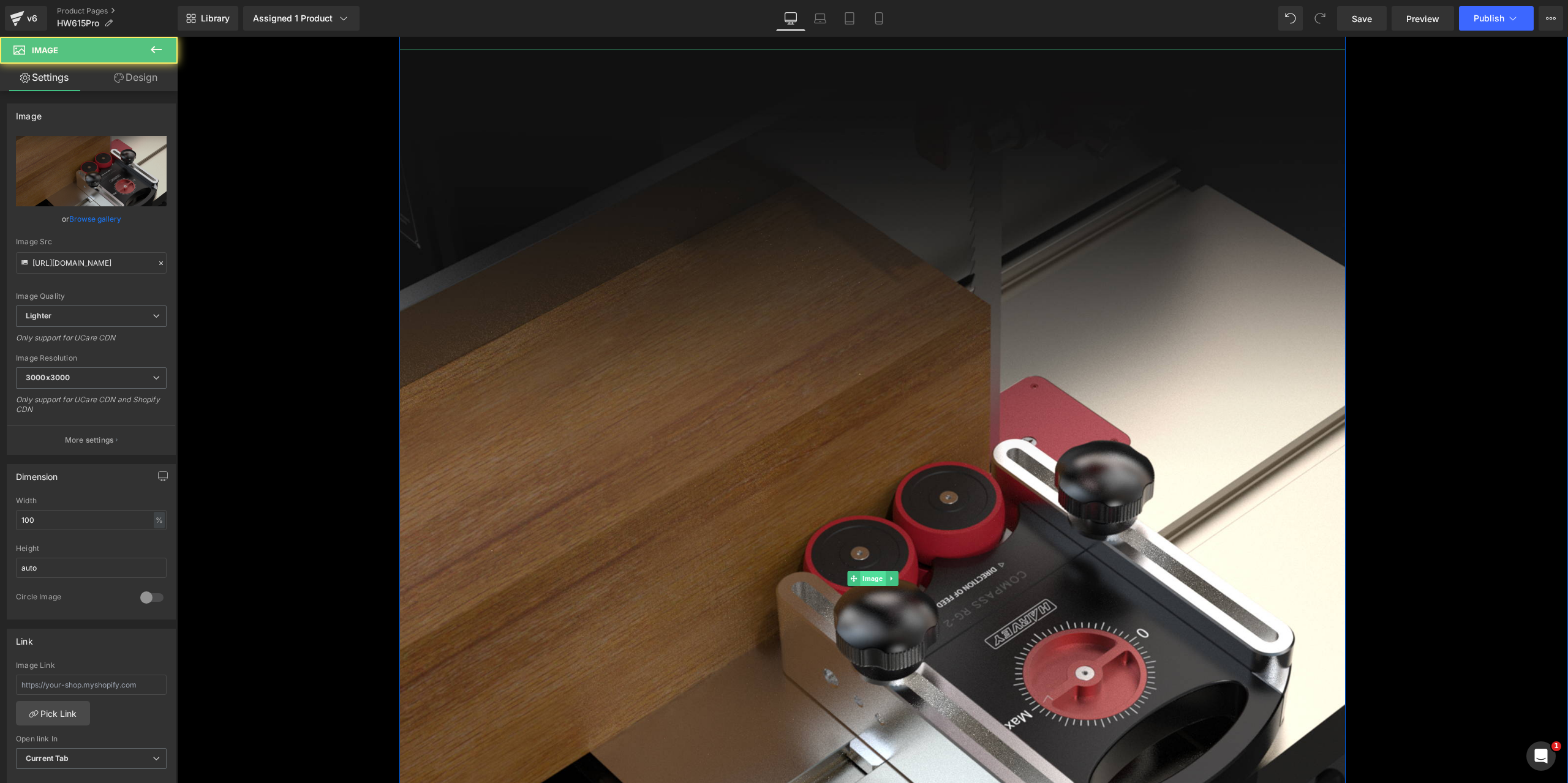
click at [864, 575] on span "Image" at bounding box center [872, 578] width 25 height 15
click at [131, 180] on link "Replace Image" at bounding box center [91, 171] width 151 height 71
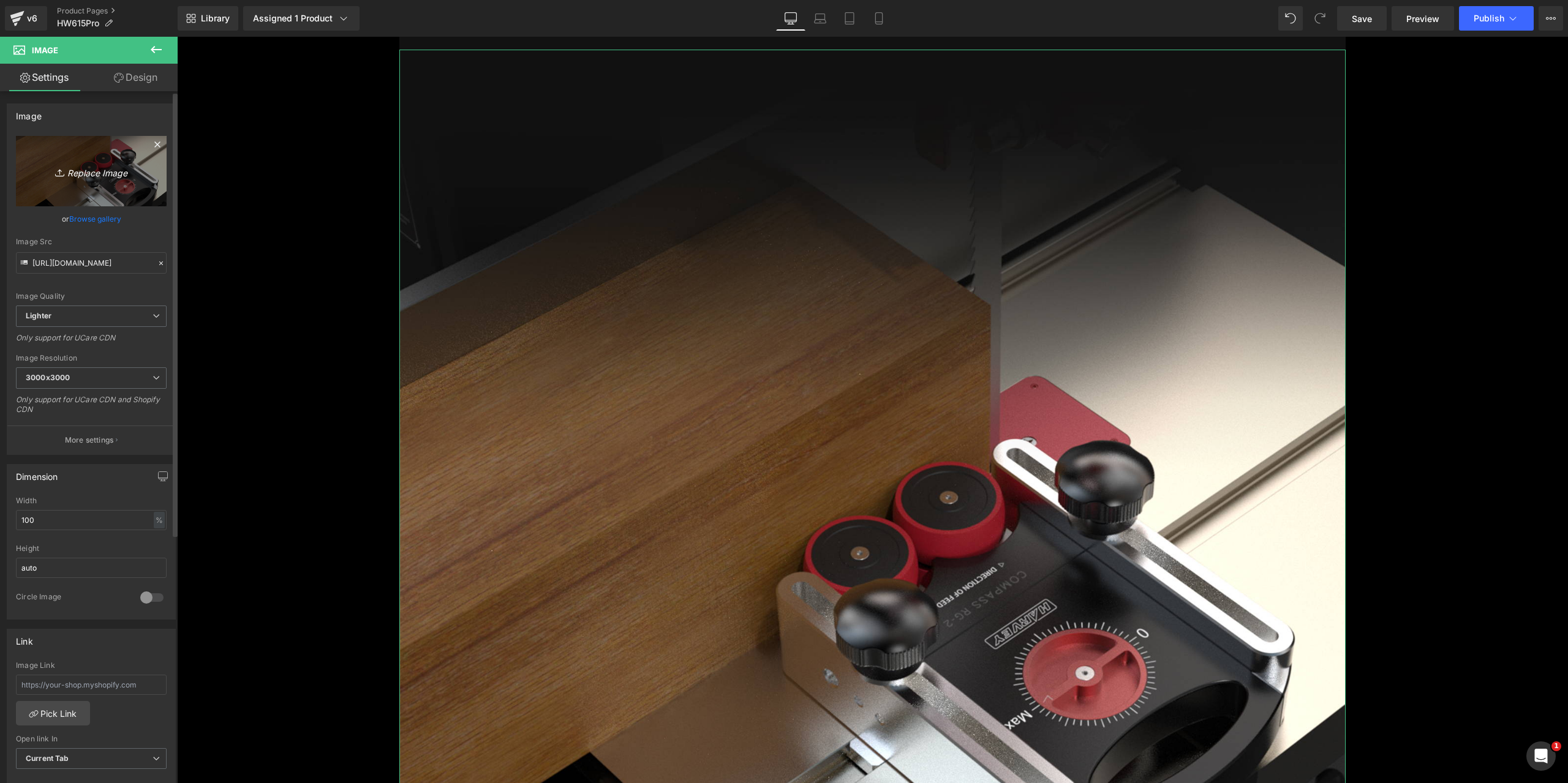
type input "C:\fakepath\Compass-rg-2-roller-guide-made-of-anodized-aircraft-grade-aluminum-…"
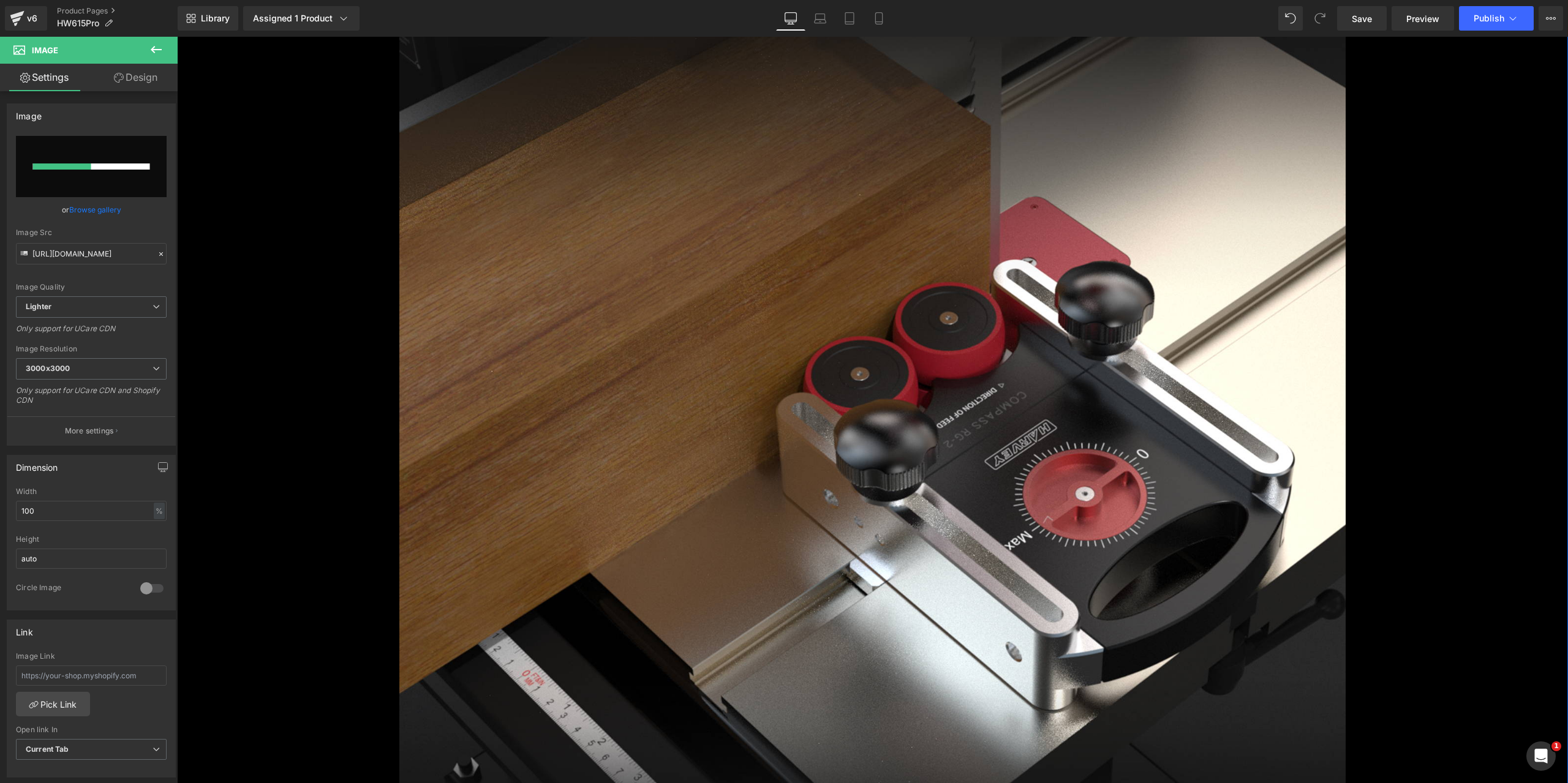
scroll to position [10057, 0]
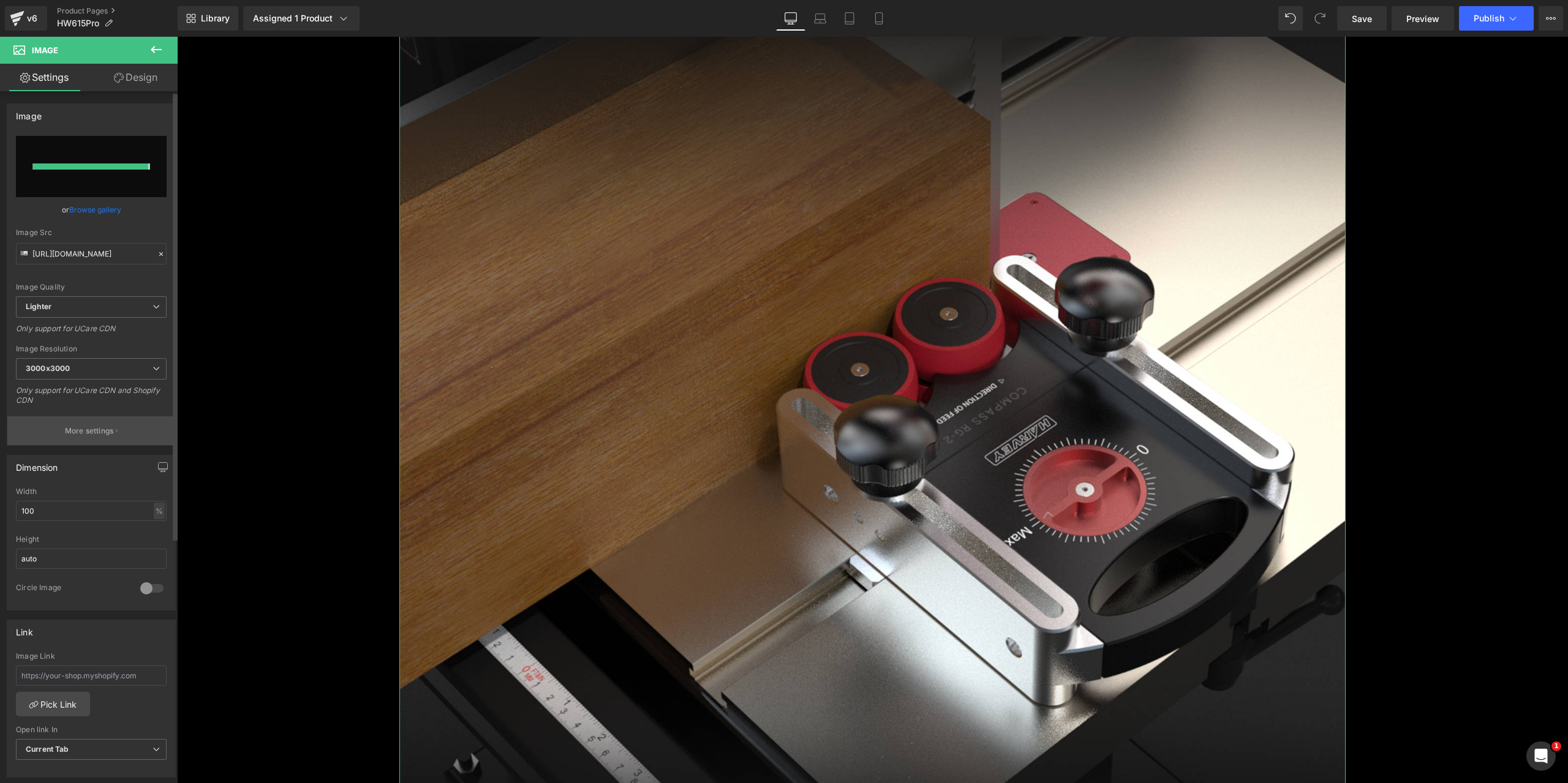
type input "[URL][DOMAIN_NAME]"
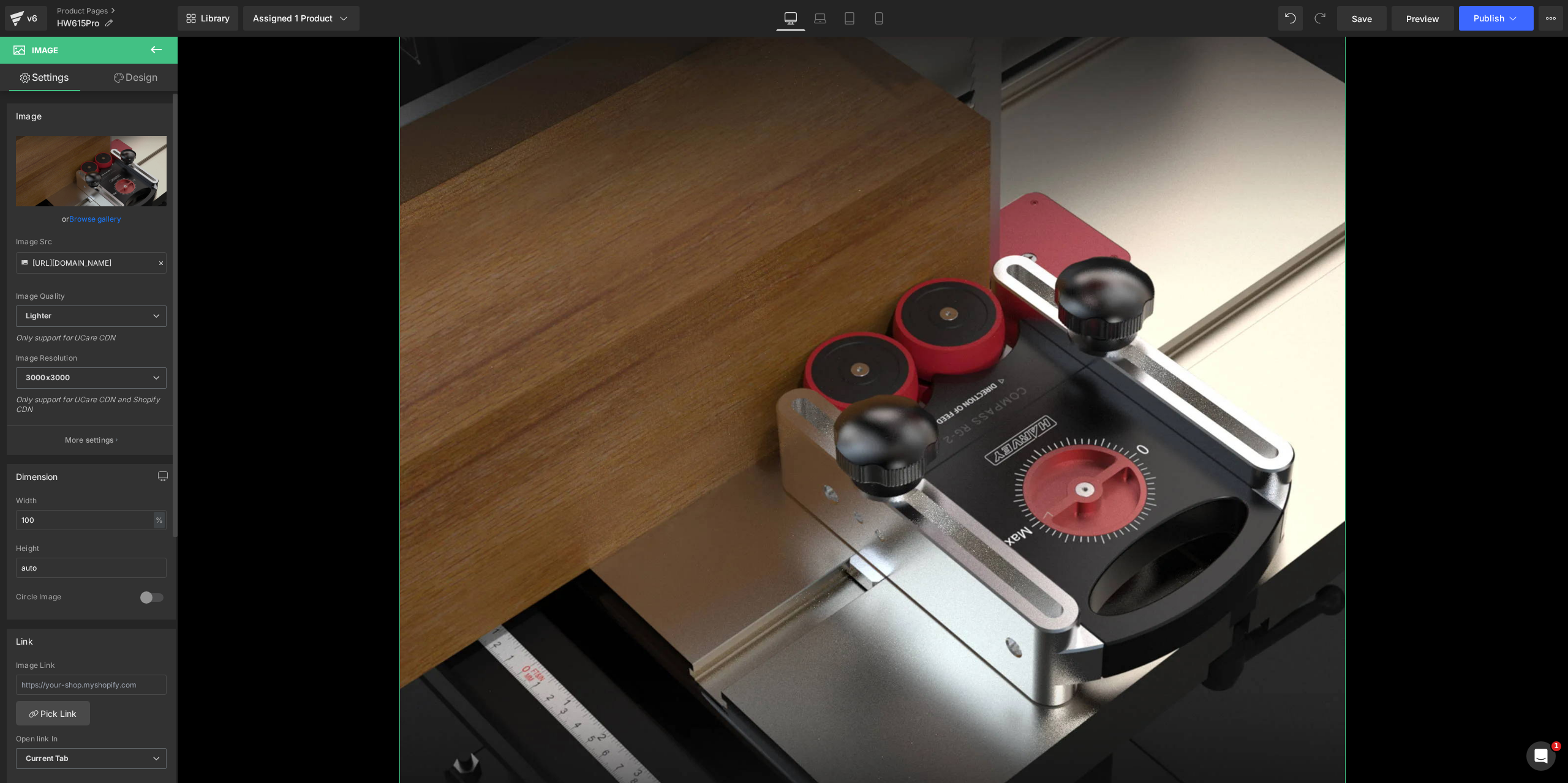
drag, startPoint x: 94, startPoint y: 431, endPoint x: 93, endPoint y: 422, distance: 9.1
click at [94, 431] on button "More settings" at bounding box center [91, 439] width 168 height 29
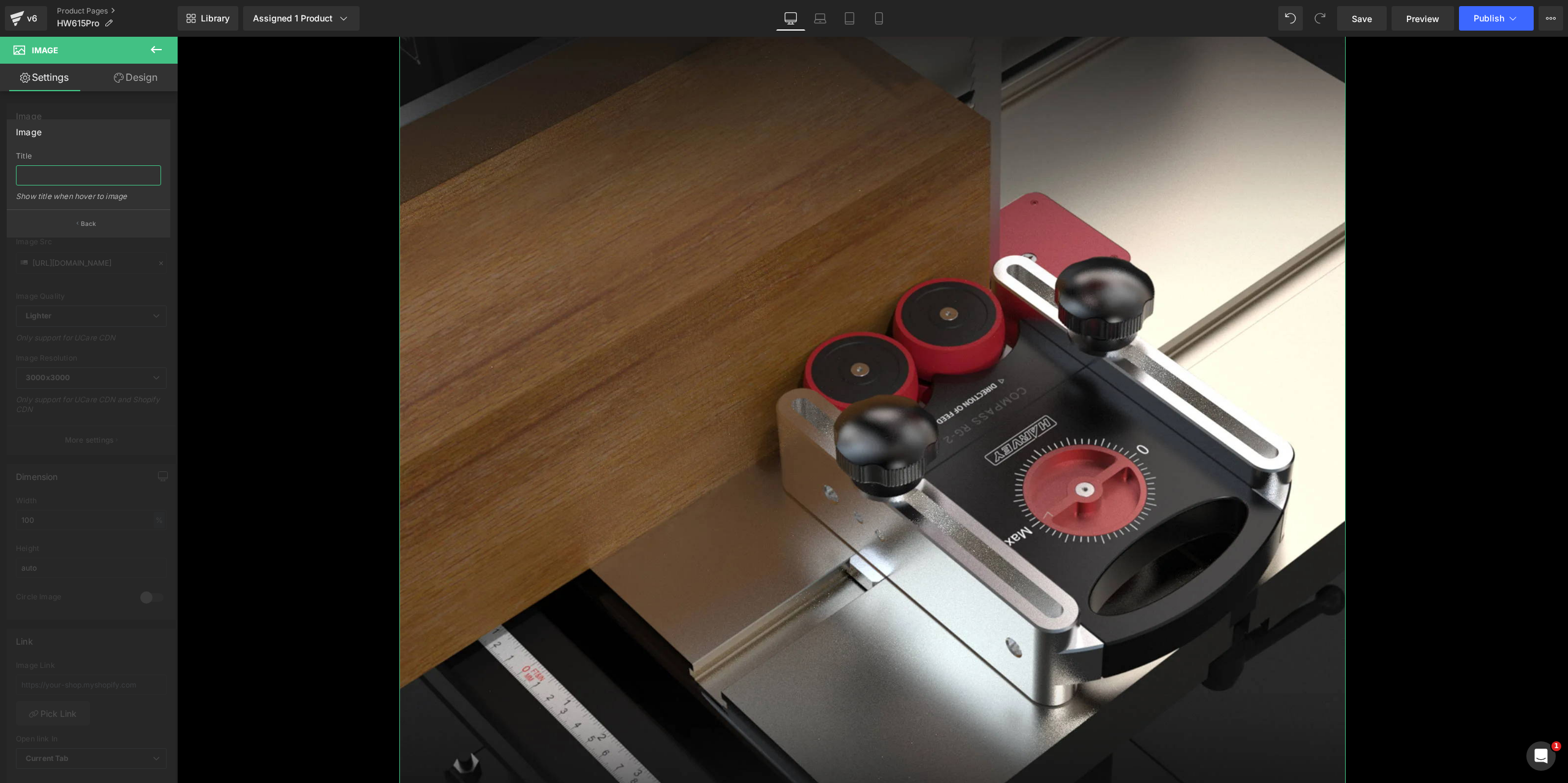
click at [71, 169] on input "text" at bounding box center [88, 175] width 145 height 20
paste input "COMPASS RG-2 roller guide made of anodized aircraft grade aluminimum comes with…"
type input "COMPASS RG-2 roller guide made of anodized aircraft grade aluminimum comes with…"
click at [65, 148] on div "Image COMPASS RG-2 roller guide made of anodized aircraft grade aluminimum come…" at bounding box center [88, 178] width 163 height 118
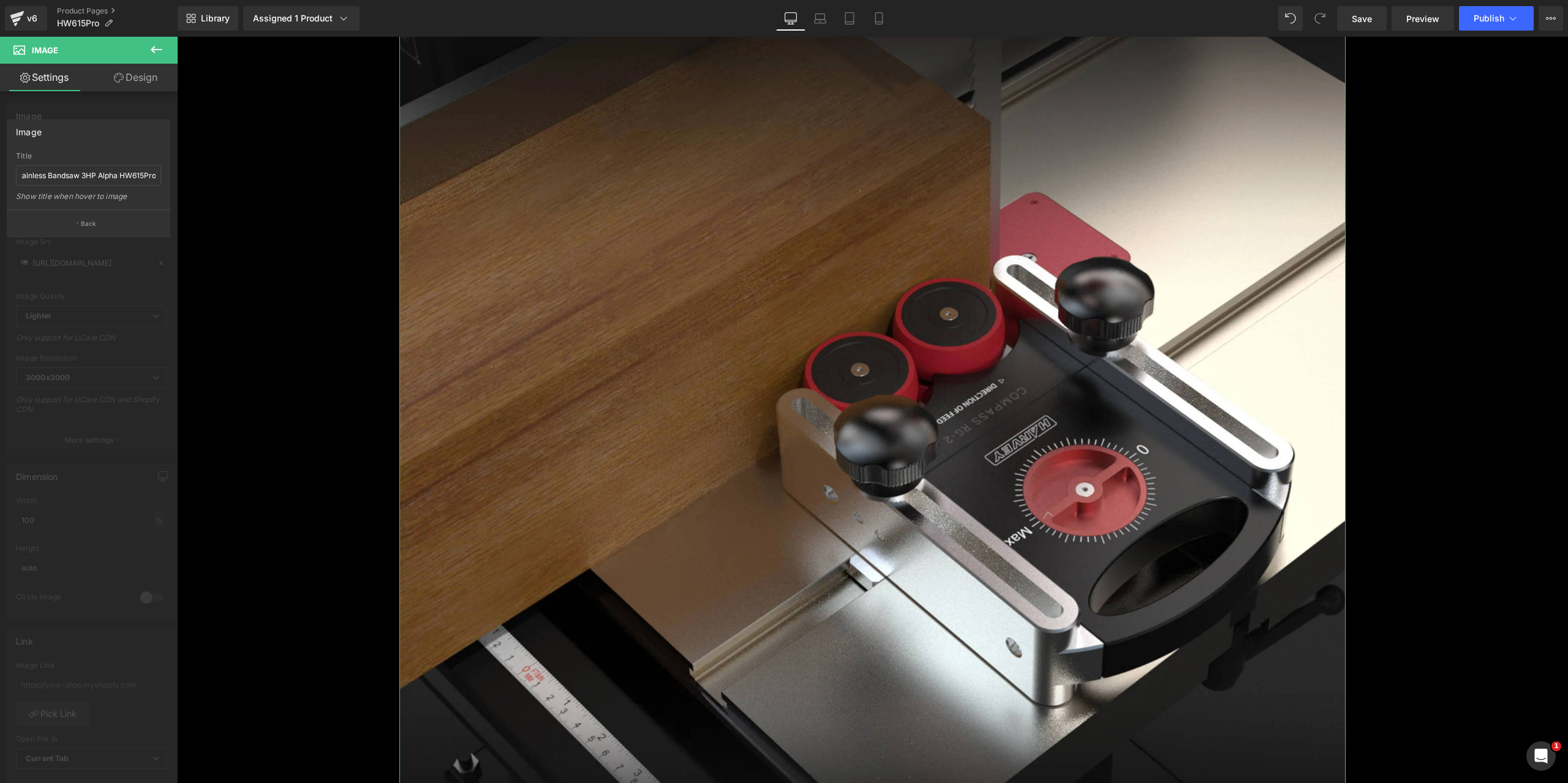
scroll to position [0, 0]
click at [94, 216] on button "Back" at bounding box center [88, 223] width 163 height 28
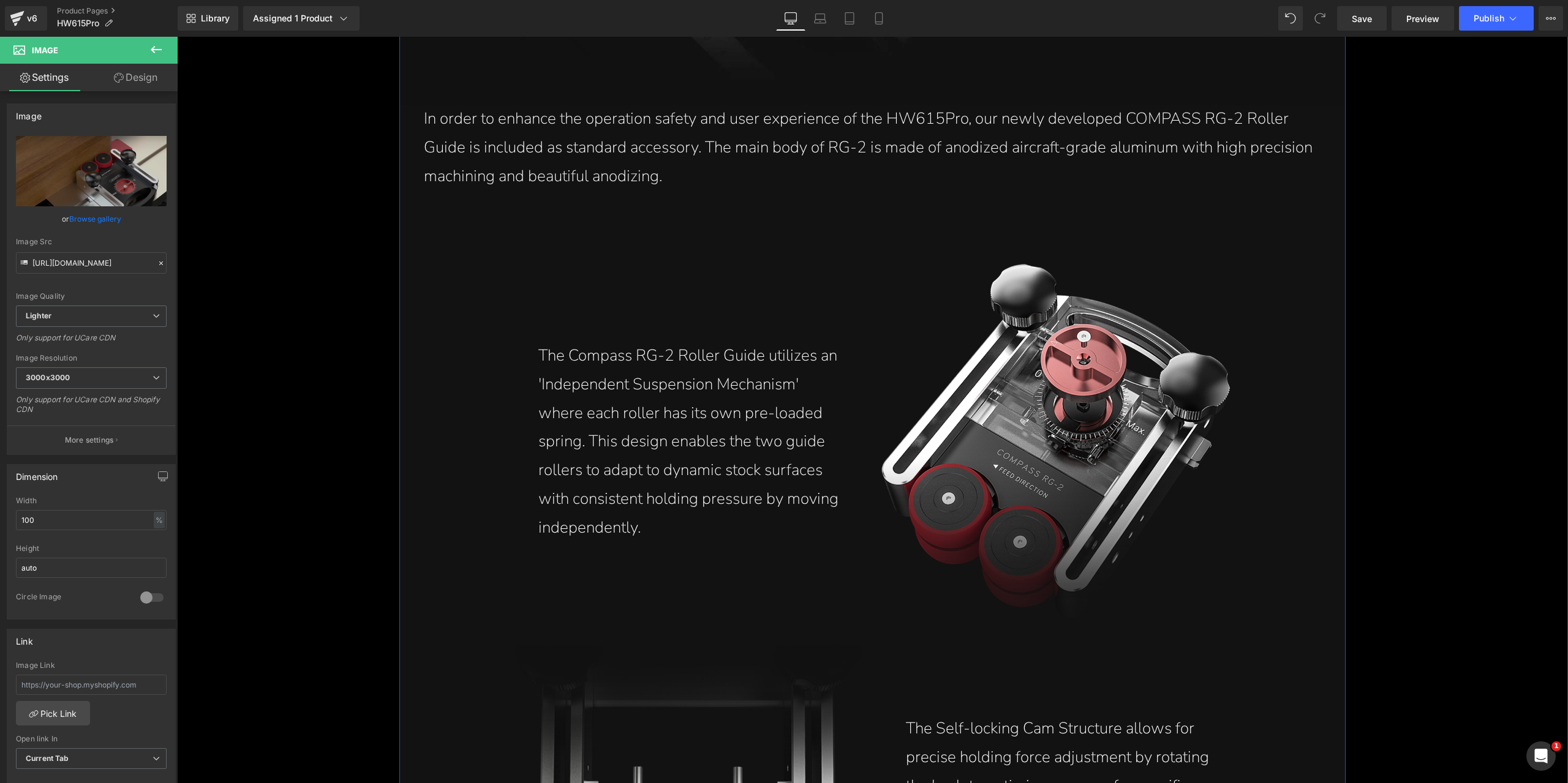
scroll to position [10975, 0]
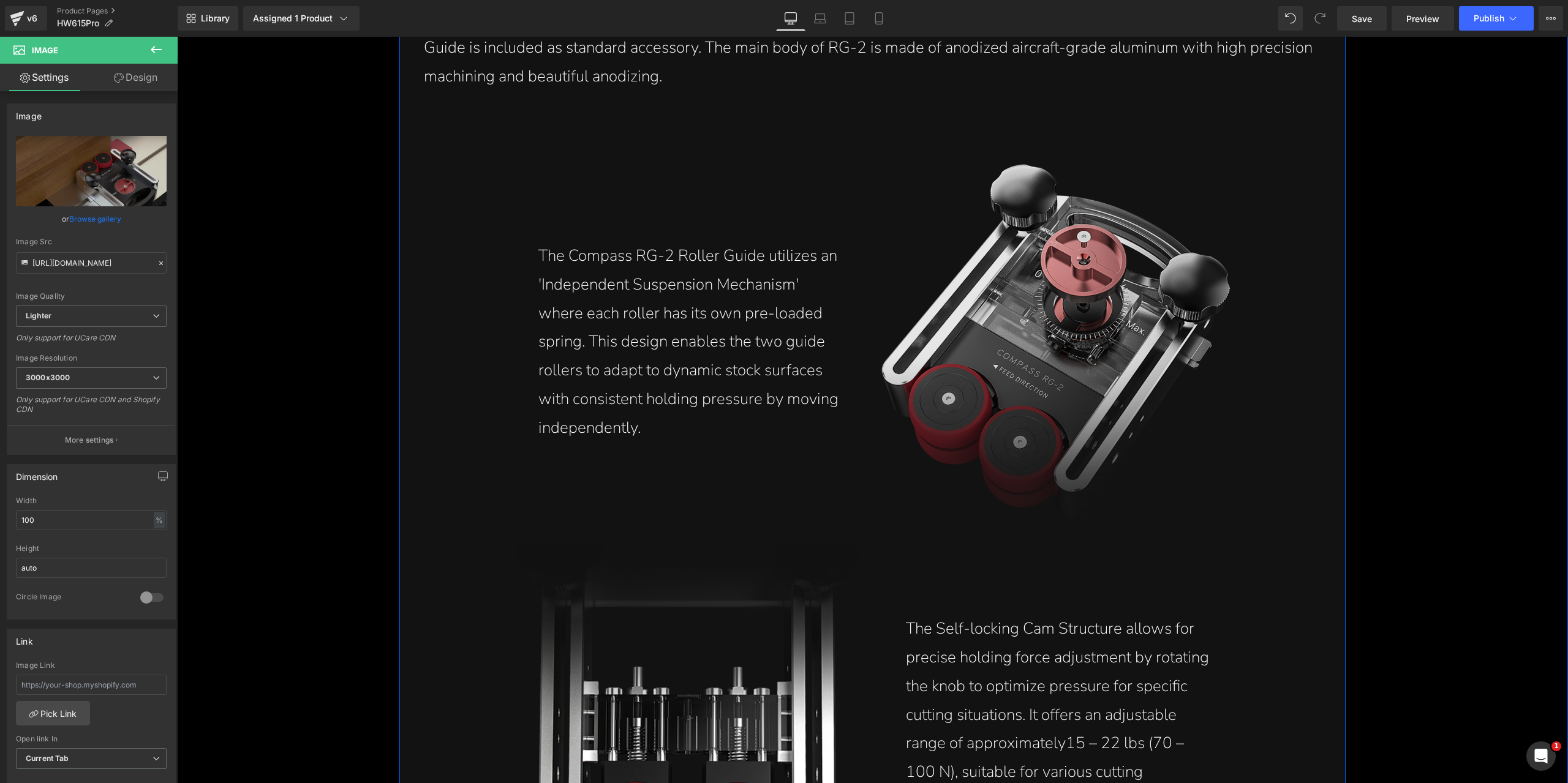
click at [1044, 320] on img at bounding box center [1056, 342] width 349 height 356
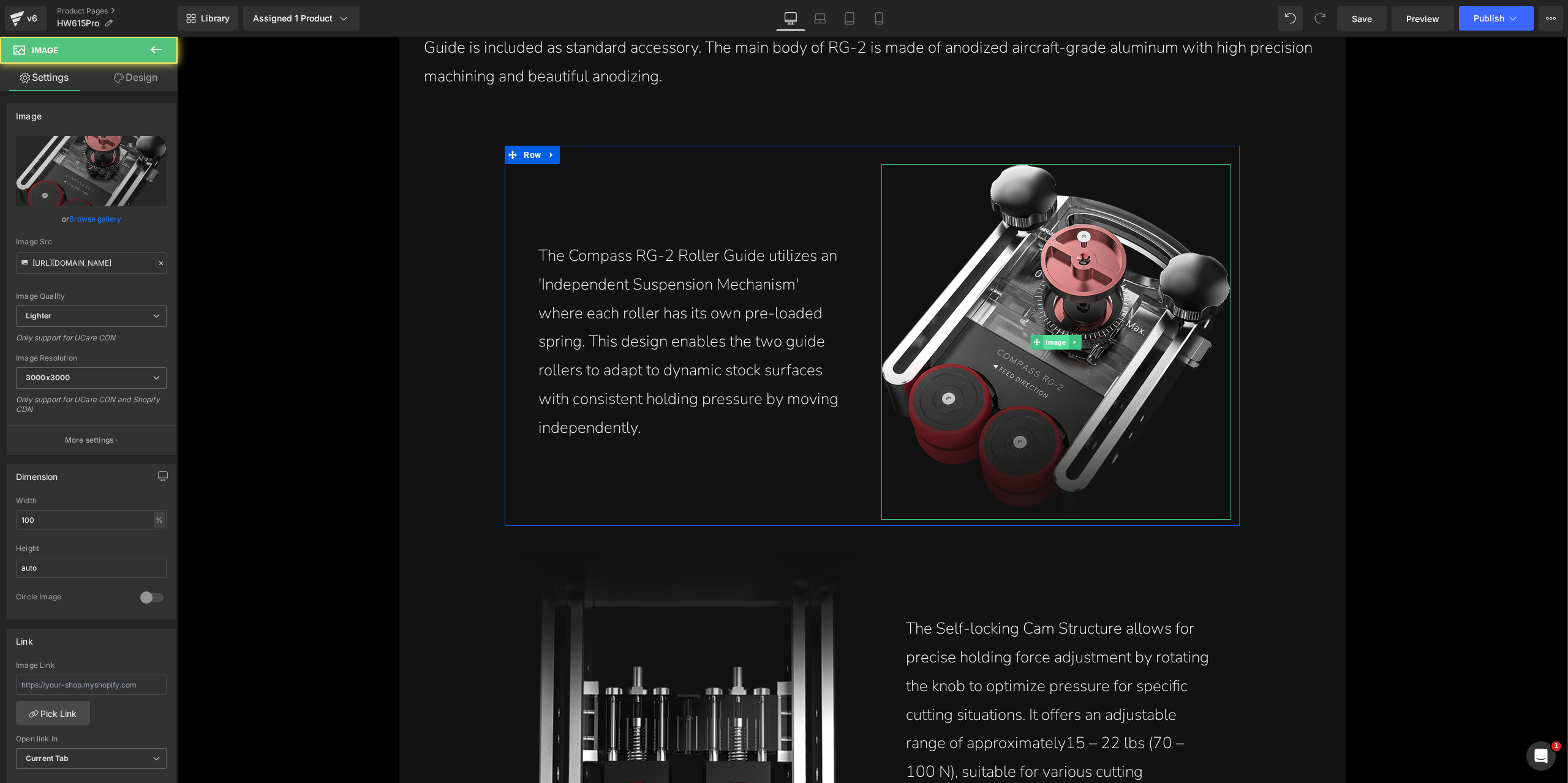
click at [1048, 340] on span "Image" at bounding box center [1056, 342] width 25 height 15
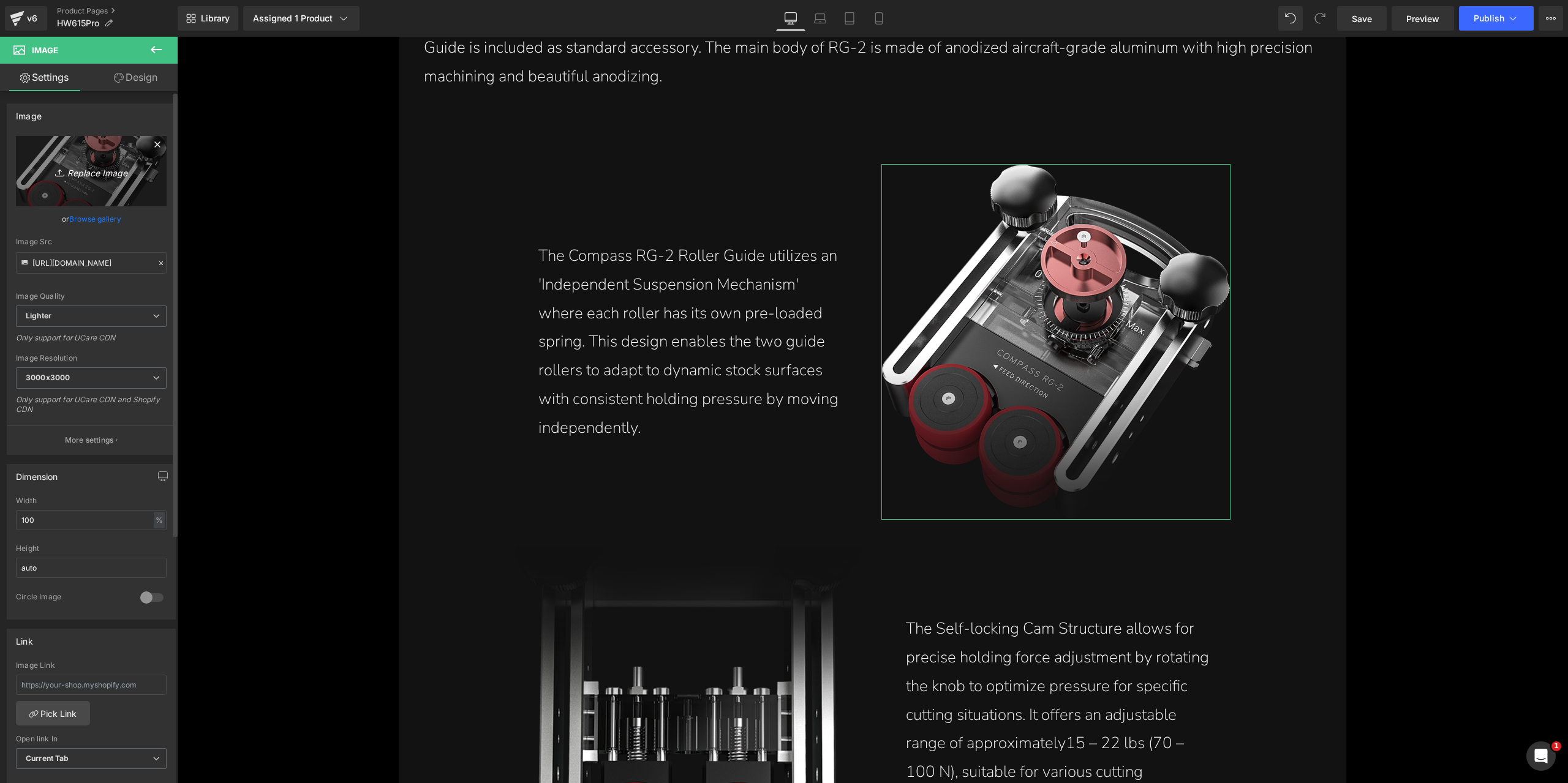
click at [79, 186] on link "Replace Image" at bounding box center [91, 171] width 151 height 71
type input "C:\fakepath\Compass-rg-2-roller-guide-independent-suspension-mechanism-preloade…"
type input "[URL][DOMAIN_NAME]"
drag, startPoint x: 89, startPoint y: 436, endPoint x: 92, endPoint y: 428, distance: 8.5
click at [89, 436] on p "More settings" at bounding box center [89, 440] width 49 height 11
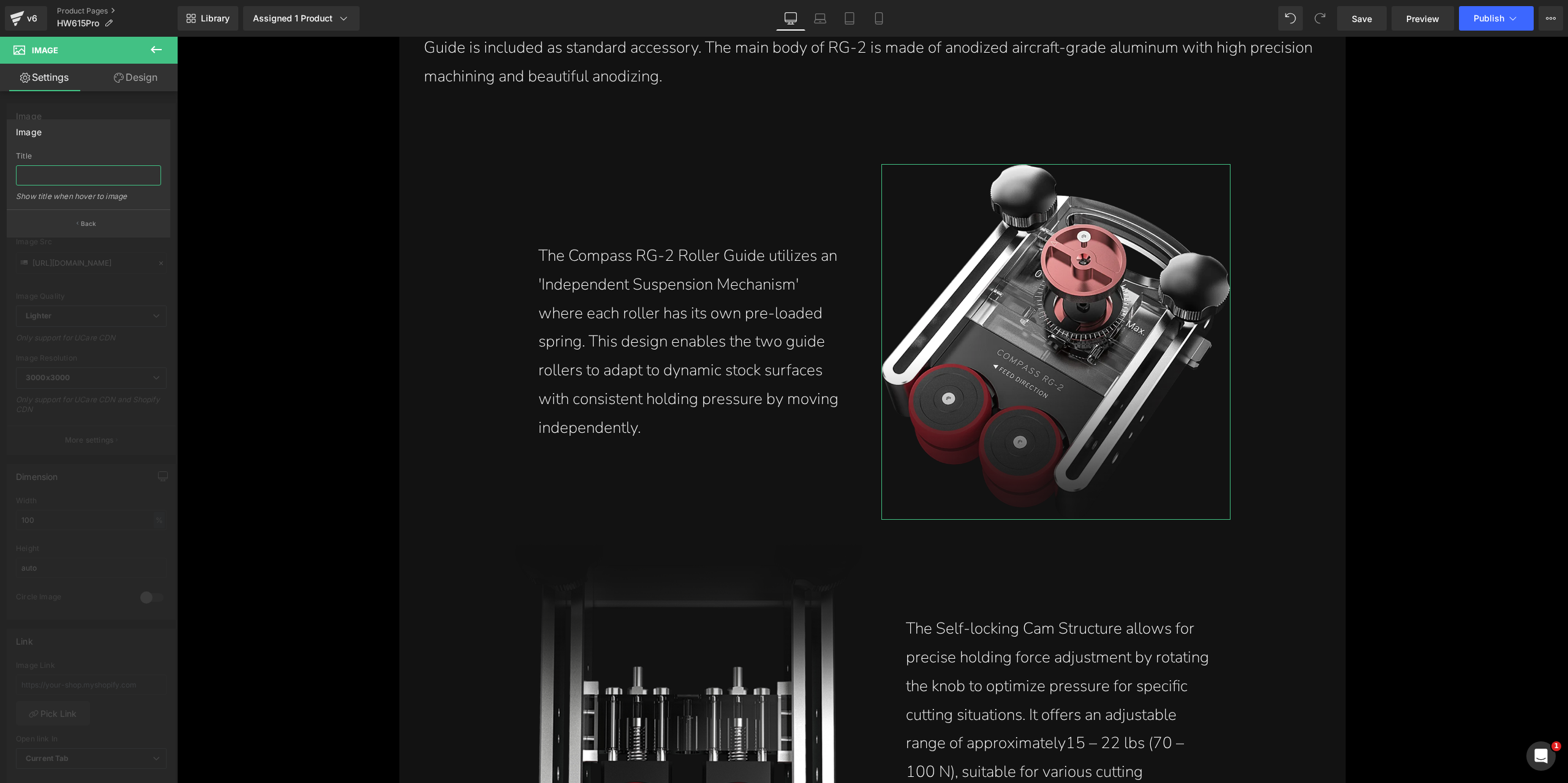
click at [71, 180] on input "text" at bounding box center [88, 175] width 145 height 20
paste input "COMPASS RG-2 roller guide independent suspension mechanism with preloaded sprin…"
type input "COMPASS RG-2 roller guide independent suspension mechanism with preloaded sprin…"
click at [123, 116] on div at bounding box center [88, 413] width 177 height 752
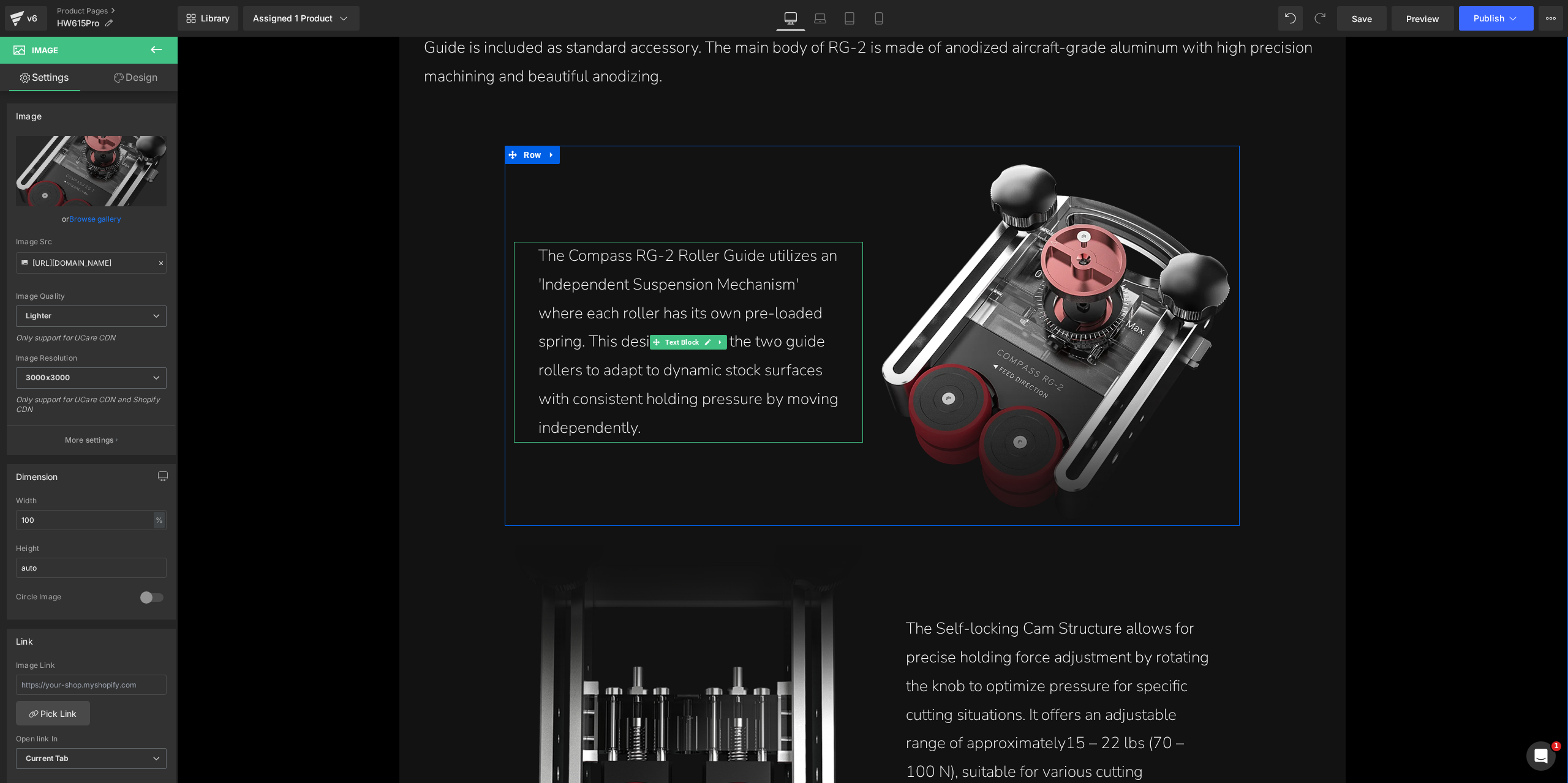
scroll to position [11220, 0]
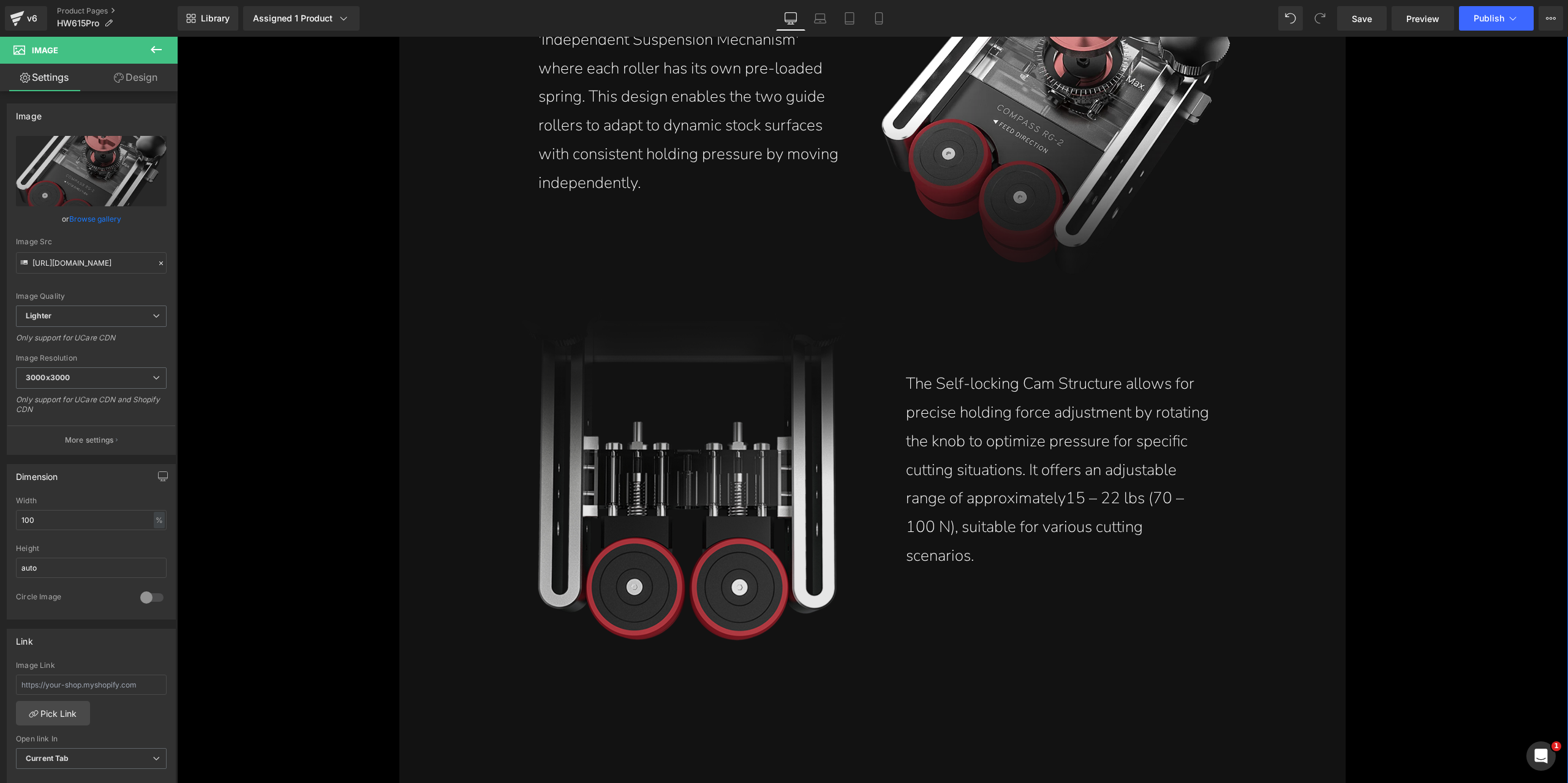
click at [686, 449] on img at bounding box center [688, 470] width 349 height 341
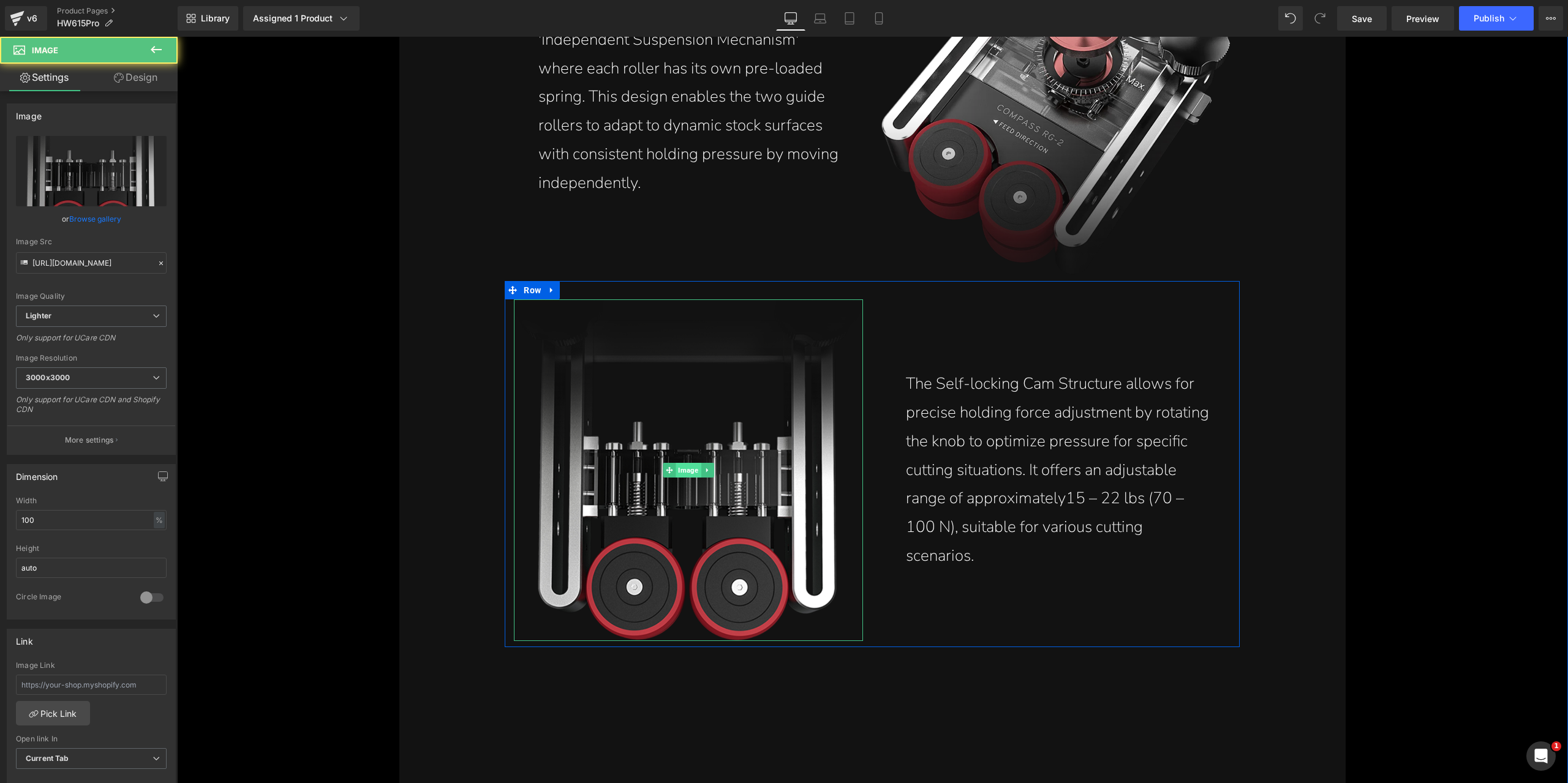
click at [681, 469] on span "Image" at bounding box center [688, 470] width 25 height 15
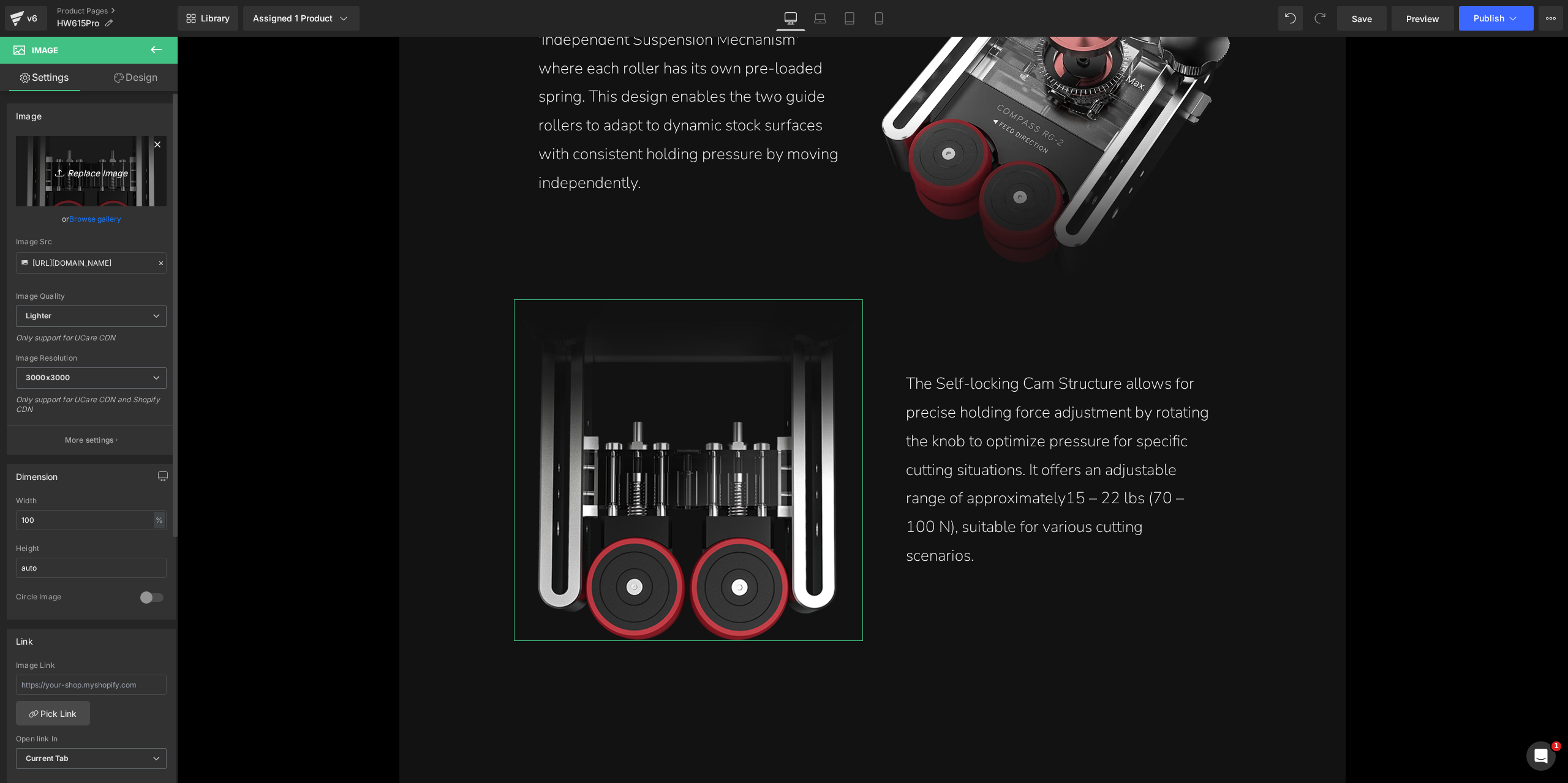
click at [83, 169] on icon "Replace Image" at bounding box center [91, 171] width 98 height 16
type input "C:\fakepath\Compass-rg-2-self-locking-cam-precise-holding-force-rotate-knob-ran…"
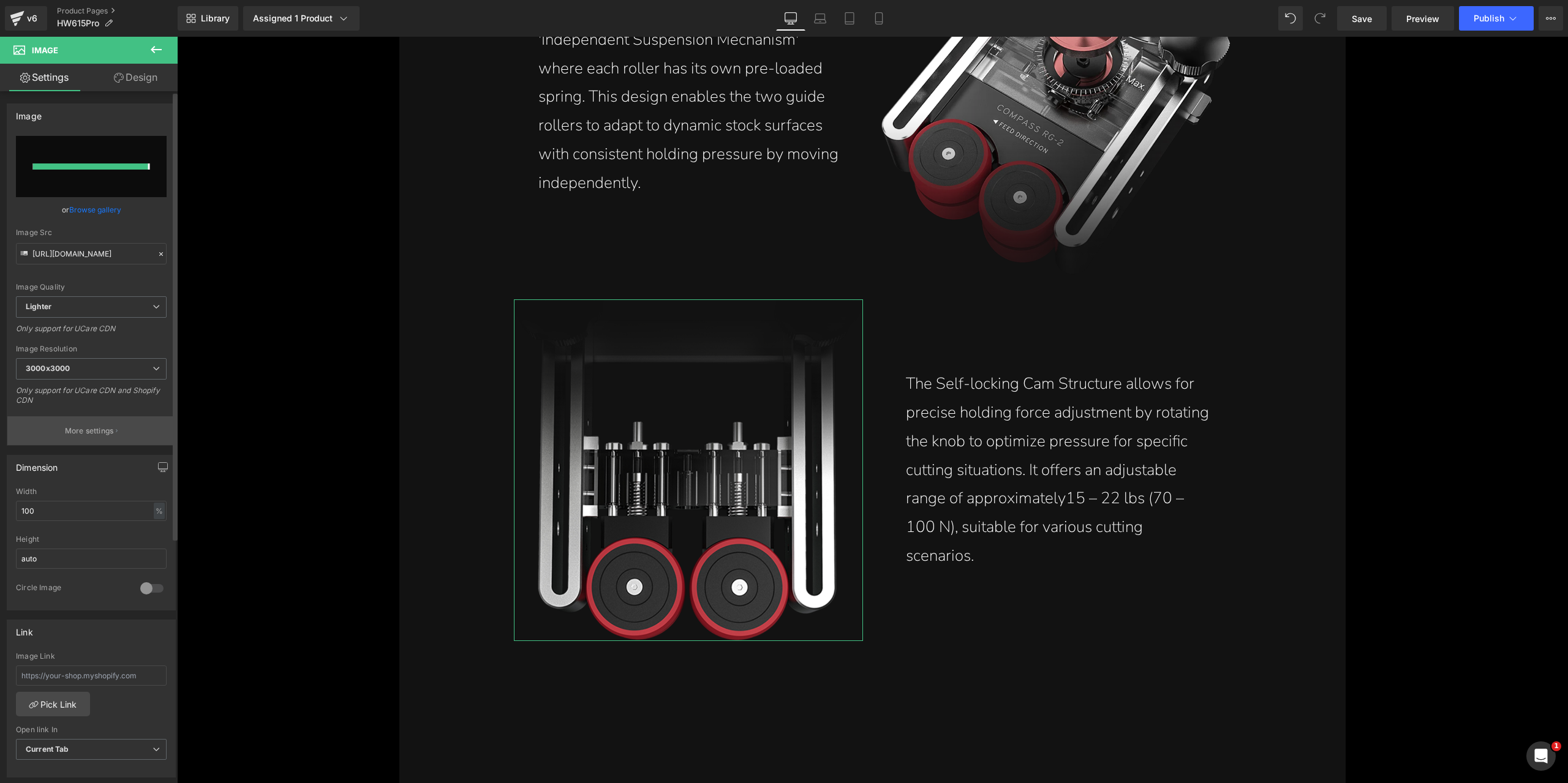
type input "[URL][DOMAIN_NAME]"
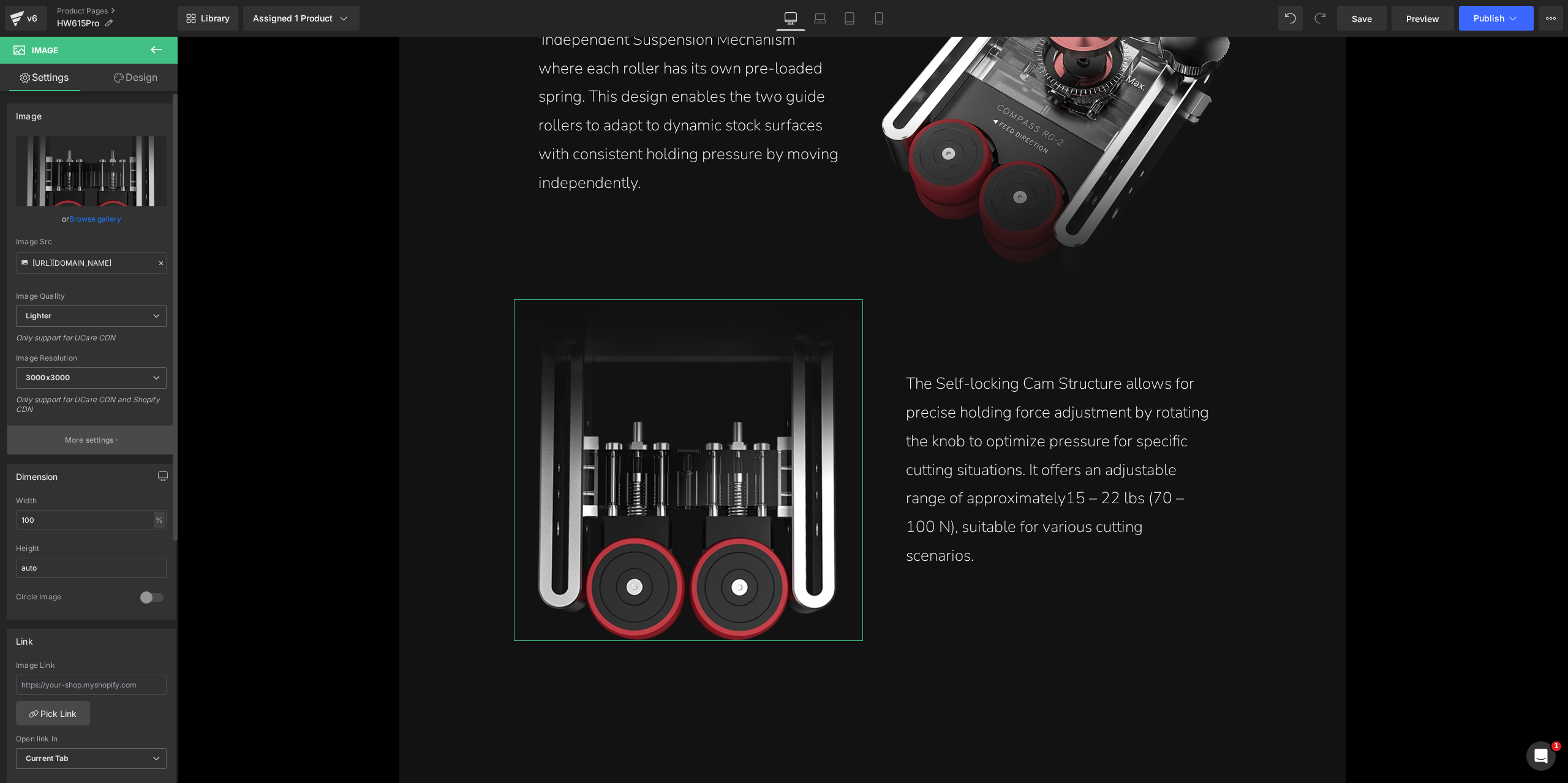
click at [131, 438] on button "More settings" at bounding box center [91, 439] width 168 height 29
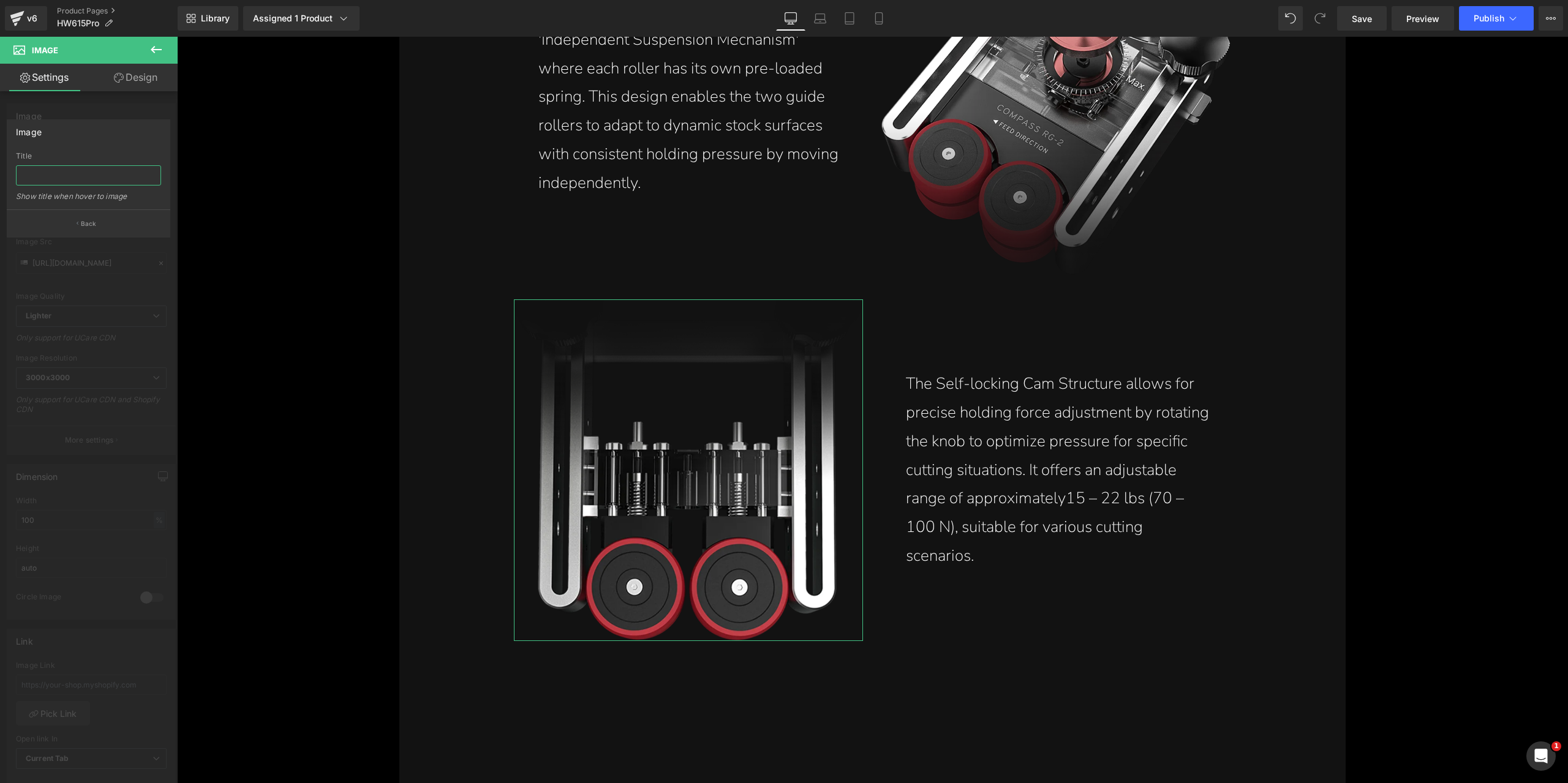
click at [116, 174] on input "text" at bounding box center [88, 175] width 145 height 20
paste input "COMPASS RG-2 self locking camp structure allows for precise holding foce adjust…"
type input "COMPASS RG-2 self locking camp structure allows for precise holding foce adjust…"
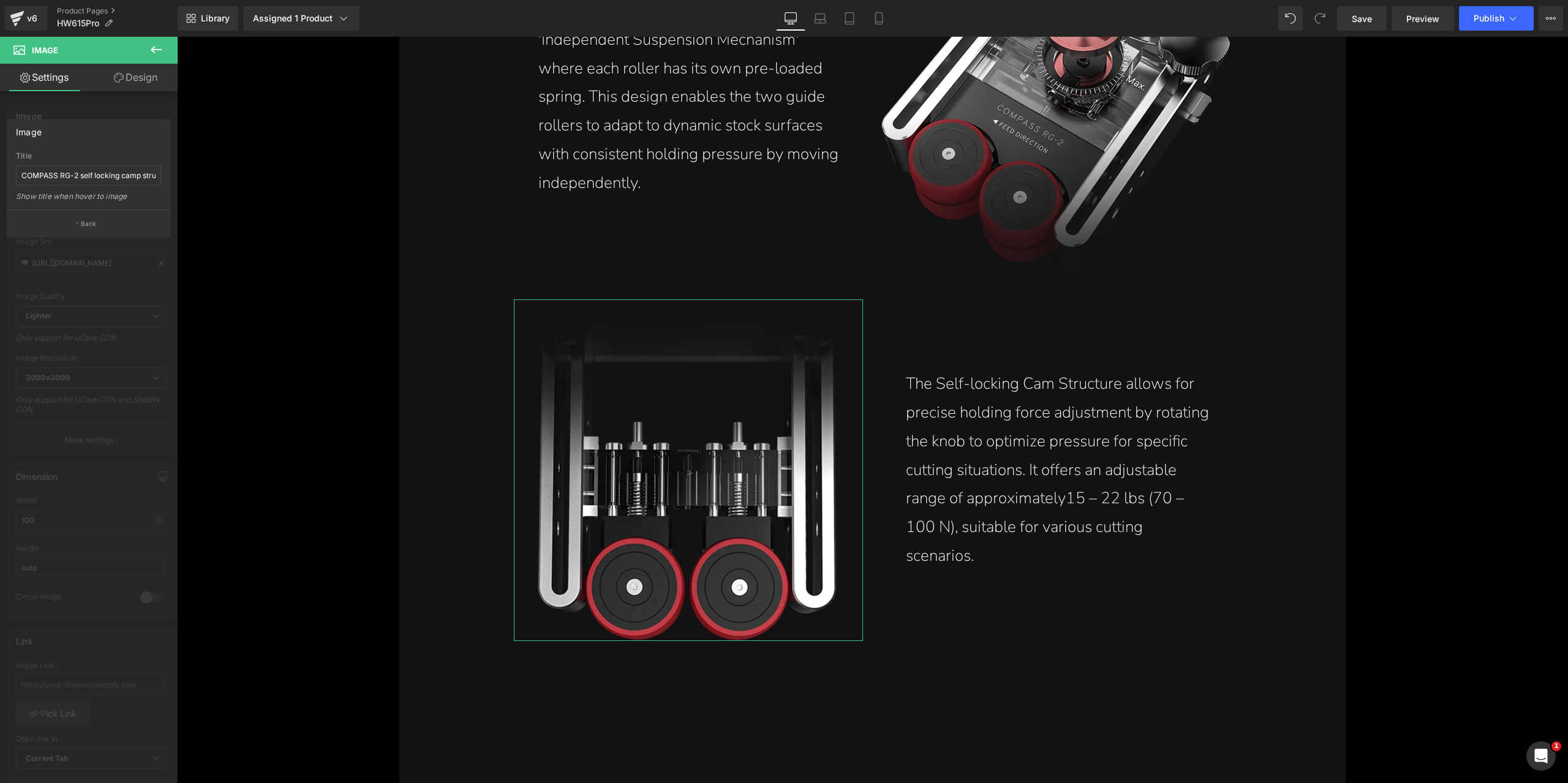
click at [113, 130] on div "Image" at bounding box center [88, 131] width 162 height 24
drag, startPoint x: 109, startPoint y: 230, endPoint x: 375, endPoint y: 393, distance: 312.0
click at [109, 230] on button "Back" at bounding box center [88, 223] width 163 height 28
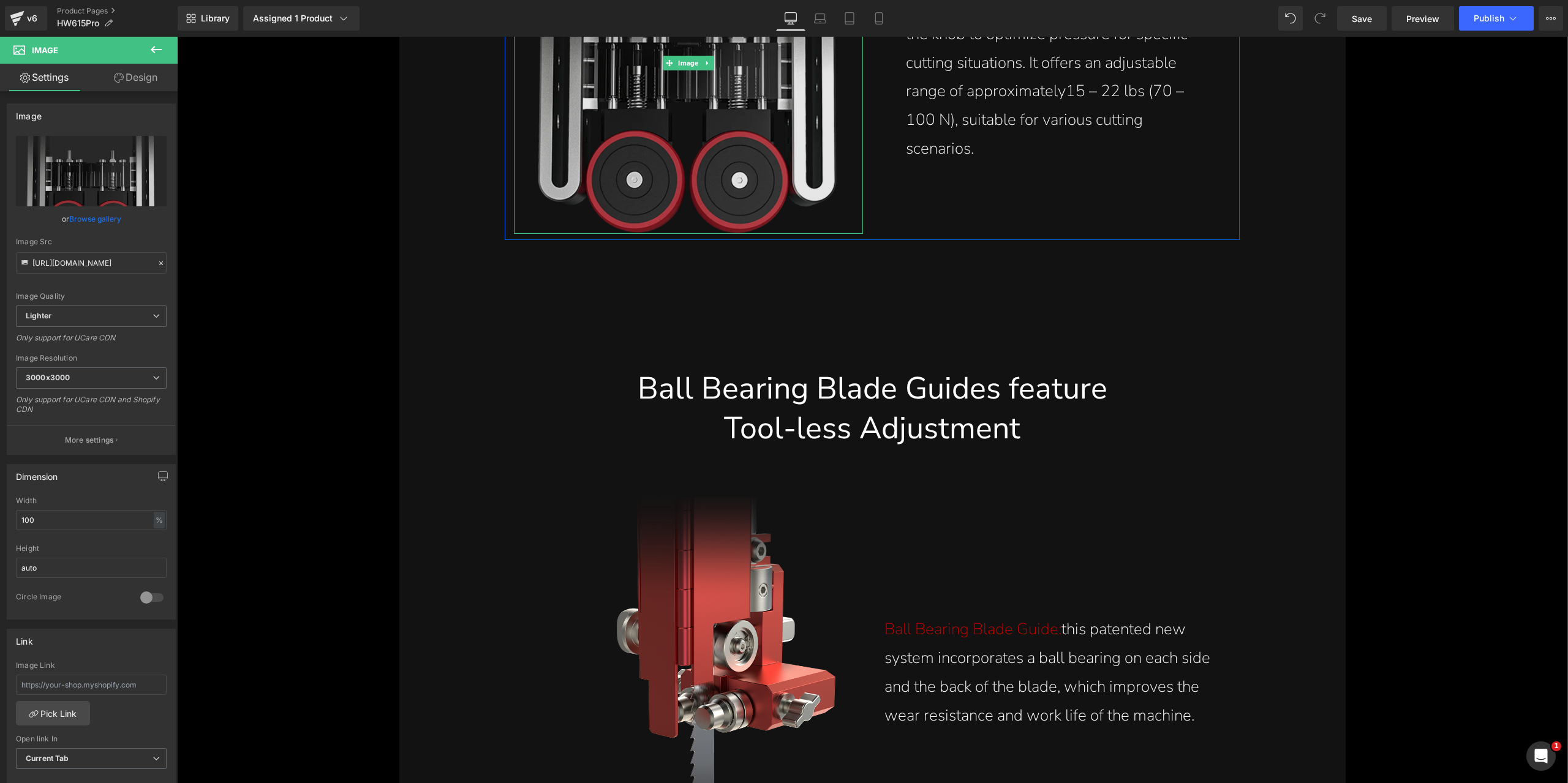
scroll to position [11770, 0]
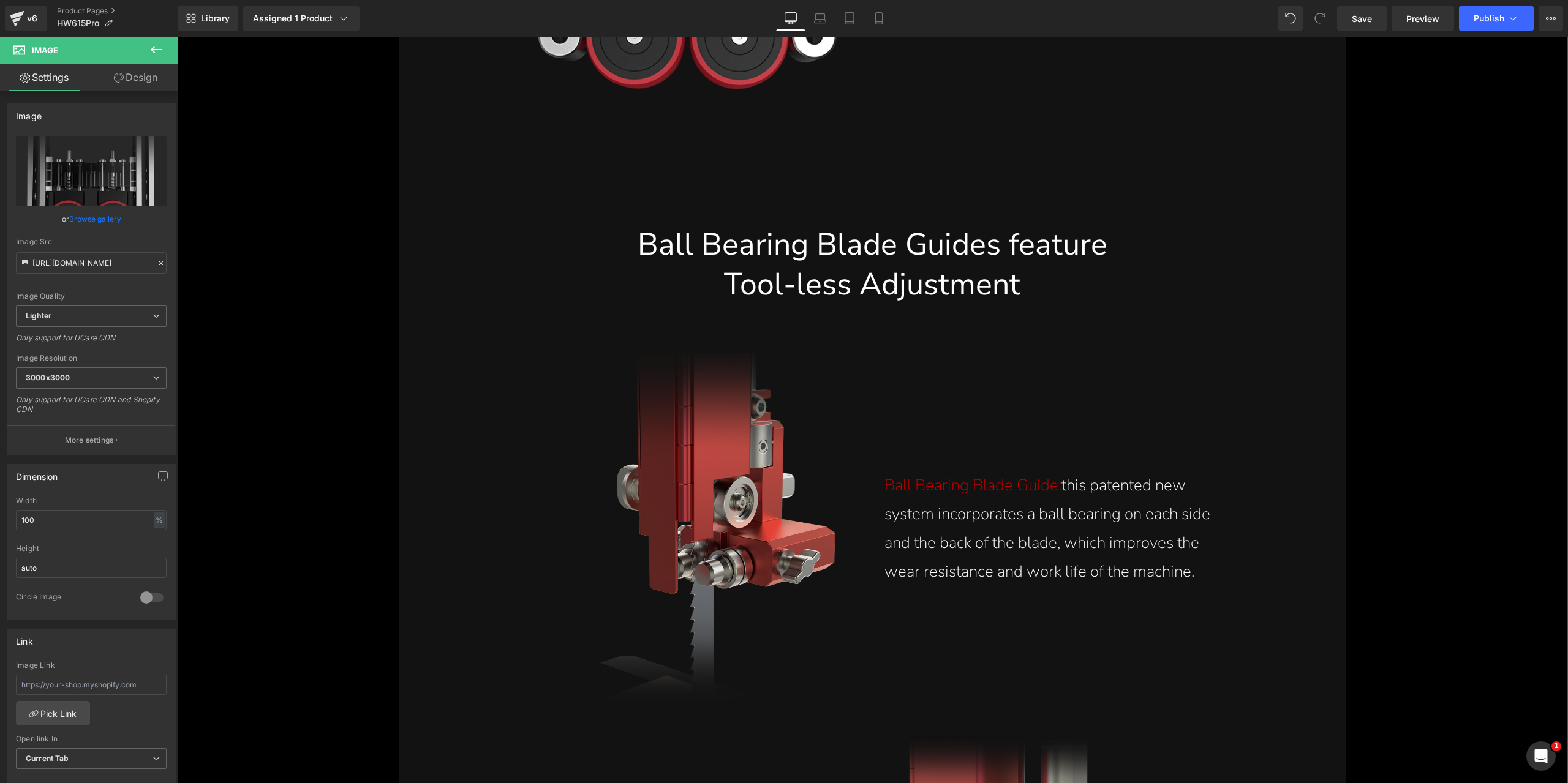
click at [743, 458] on img at bounding box center [688, 529] width 294 height 352
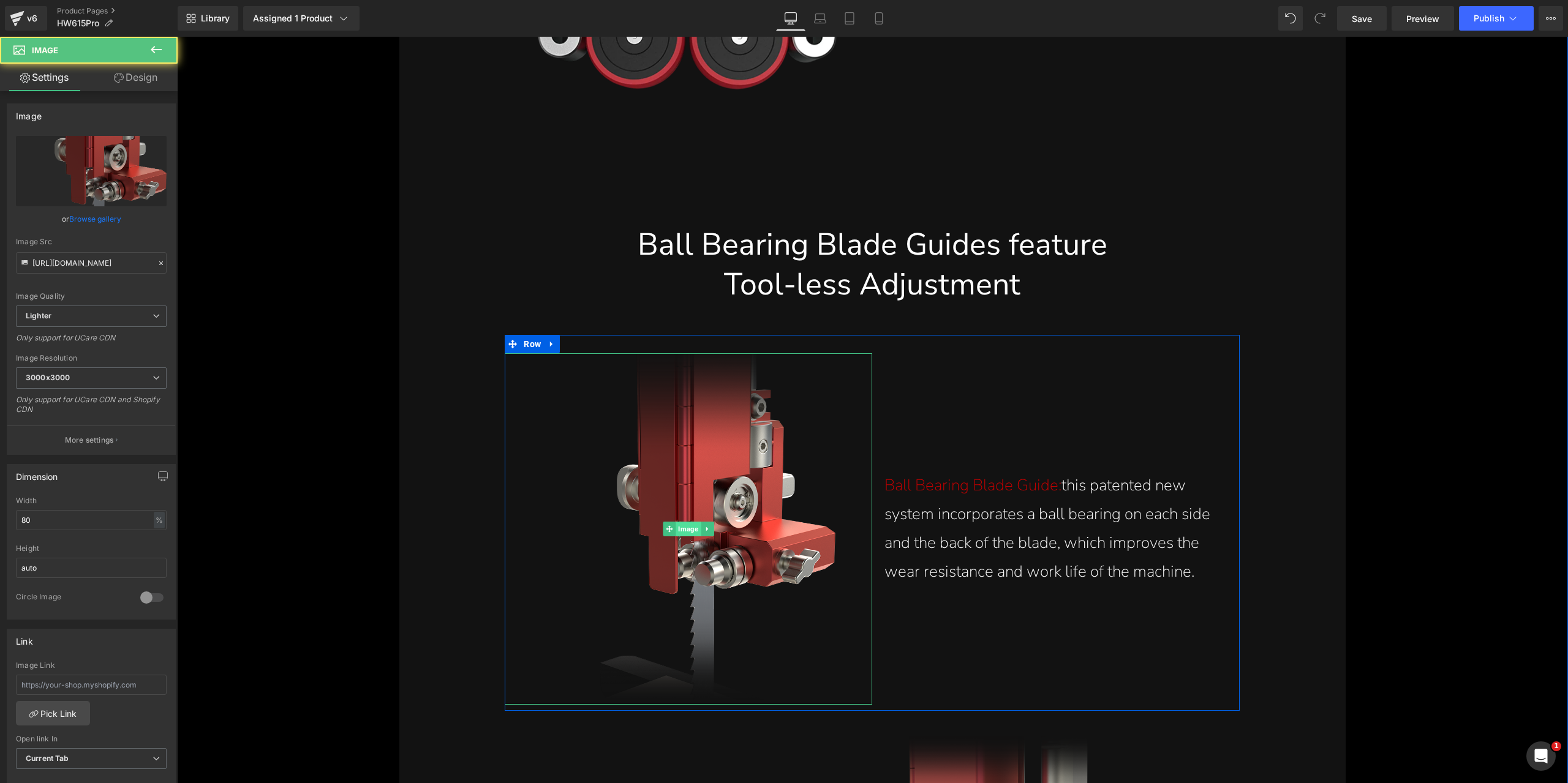
click at [684, 527] on span "Image" at bounding box center [688, 529] width 25 height 15
click at [64, 182] on link "Replace Image" at bounding box center [91, 171] width 151 height 71
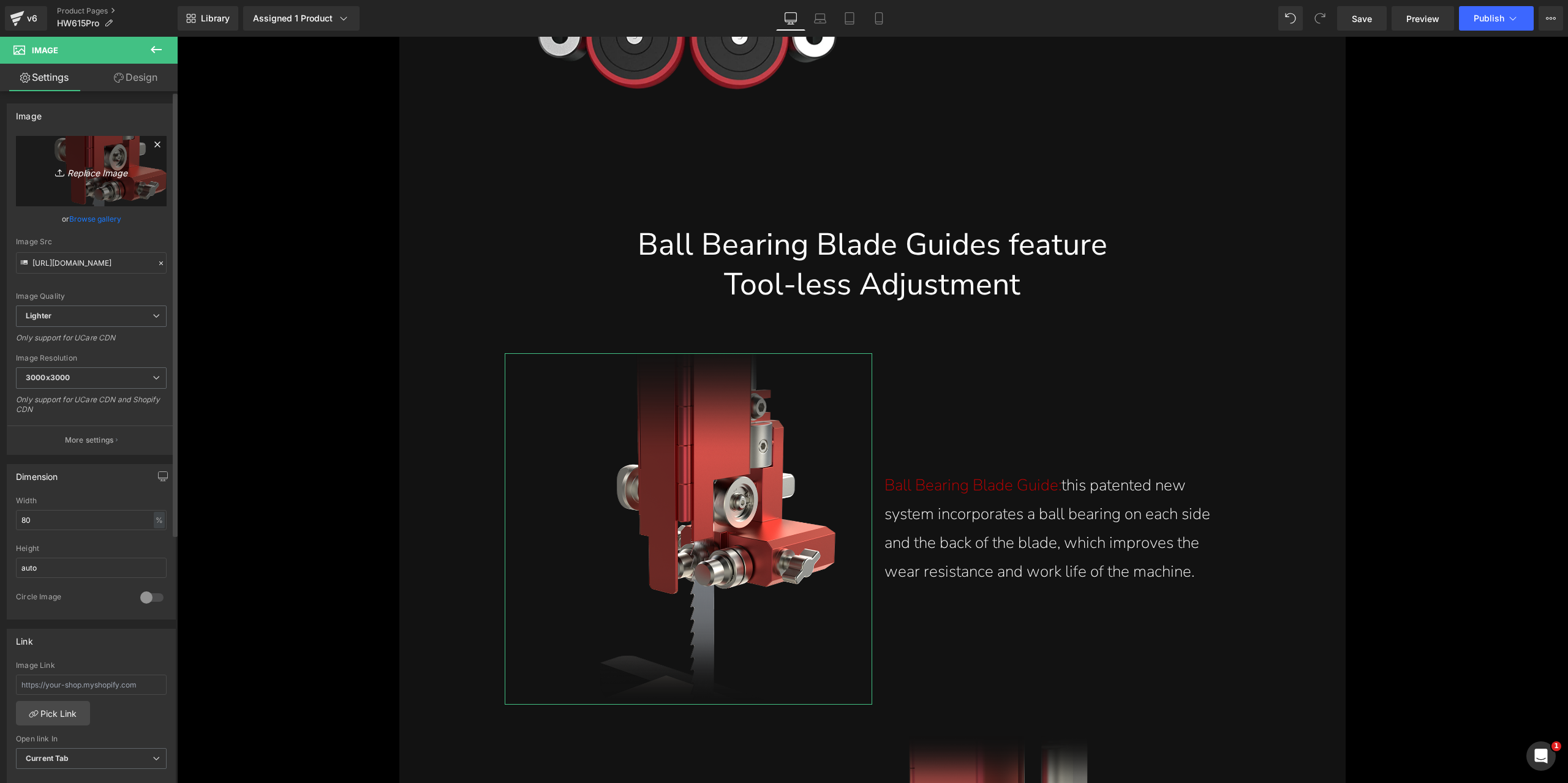
type input "C:\fakepath\ball-bearing-blade-guide-on-each-side-and-back-blade-improve-wear-r…"
type input "[URL][DOMAIN_NAME]"
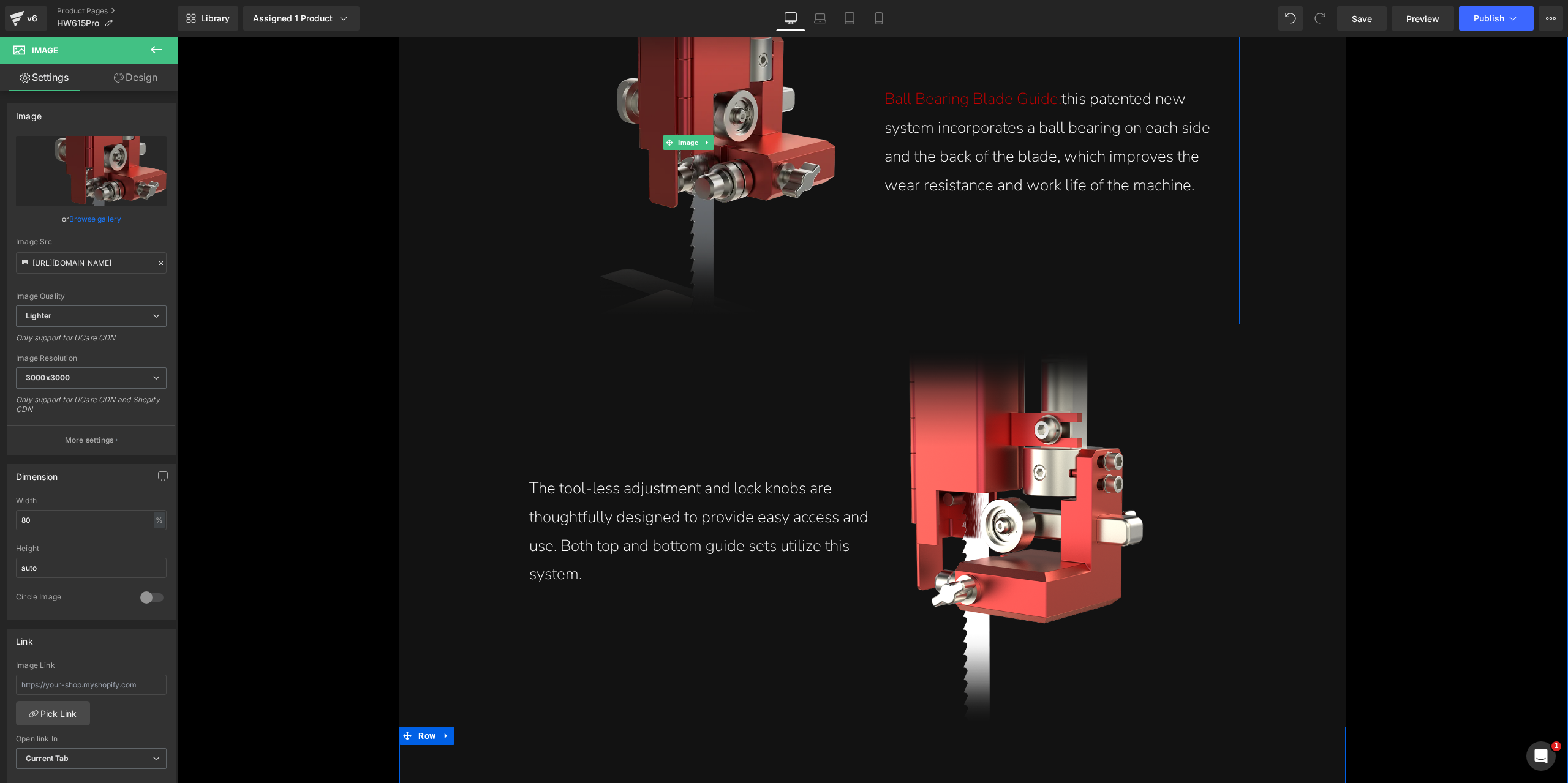
scroll to position [12138, 0]
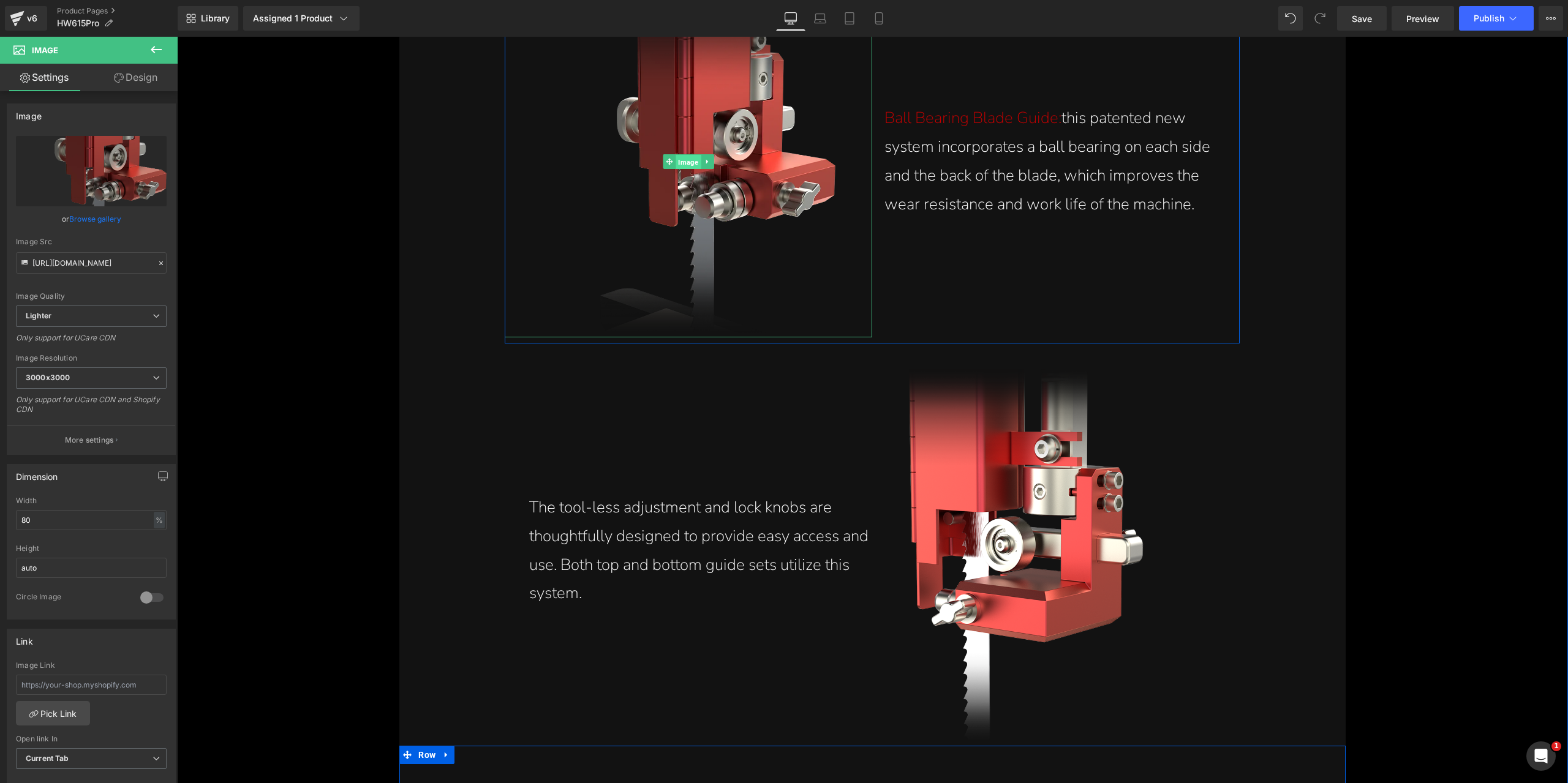
click at [687, 167] on span "Image" at bounding box center [688, 161] width 25 height 15
click at [686, 163] on span "Image" at bounding box center [688, 161] width 25 height 15
click at [85, 438] on p "More settings" at bounding box center [89, 440] width 49 height 11
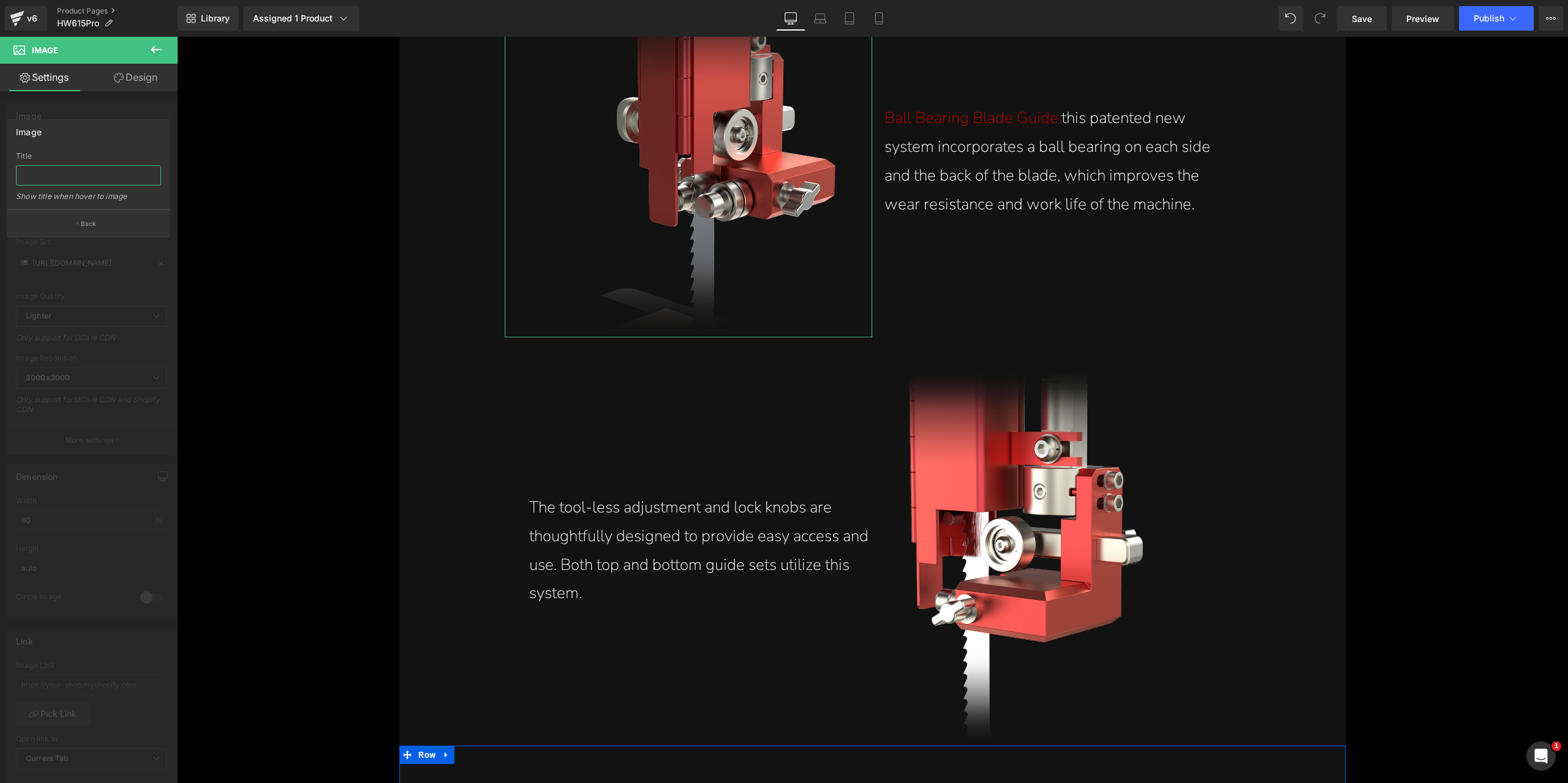
click at [106, 172] on input "text" at bounding box center [88, 175] width 145 height 20
paste input "Ball bearing blade guide incorporates ball bearings on each side and back of bl…"
type input "Ball bearing blade guide incorporates ball bearings on each side and back of bl…"
click at [101, 139] on div "Image" at bounding box center [88, 131] width 162 height 24
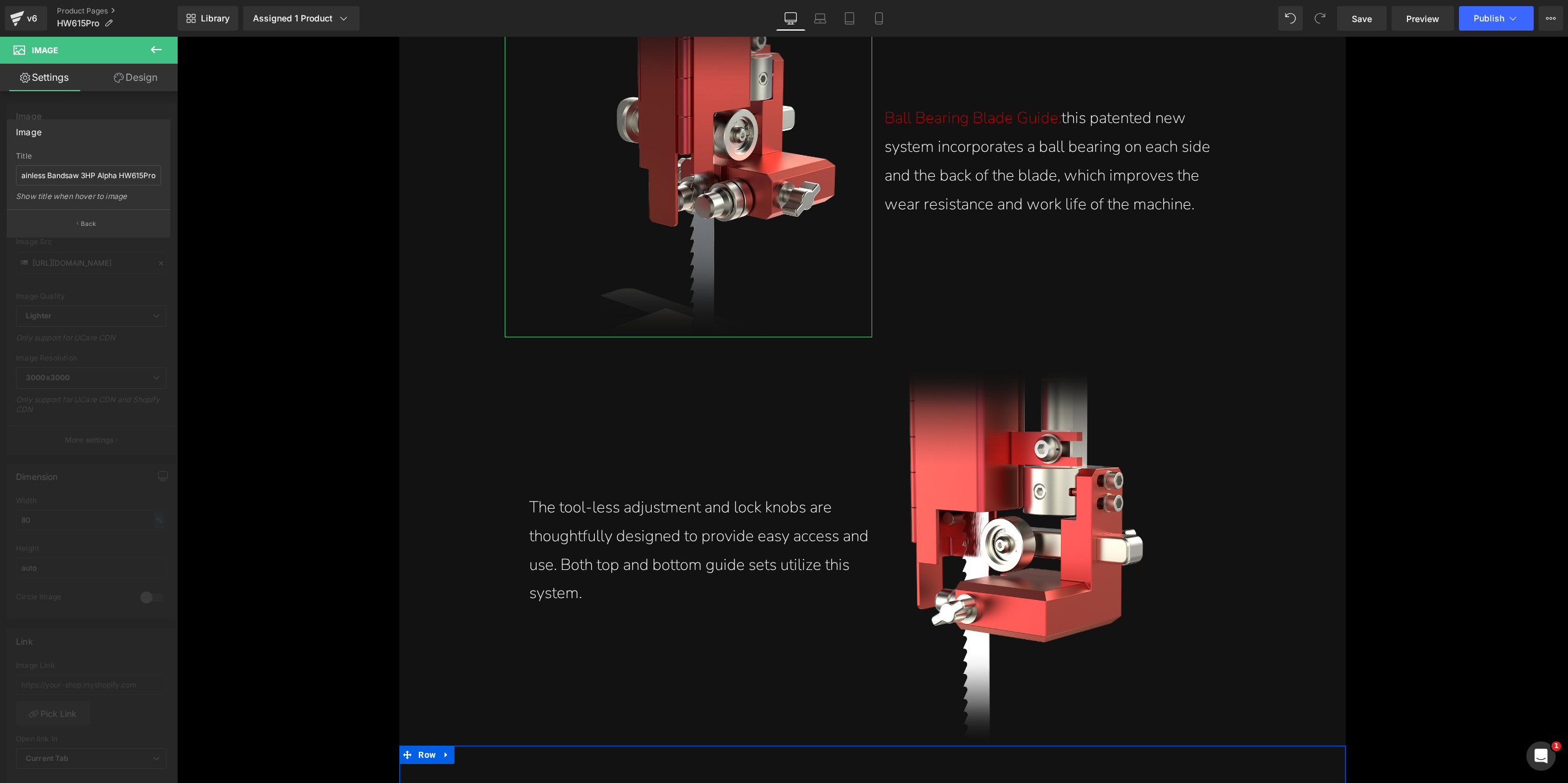
scroll to position [0, 0]
click at [95, 224] on p "Back" at bounding box center [89, 223] width 16 height 10
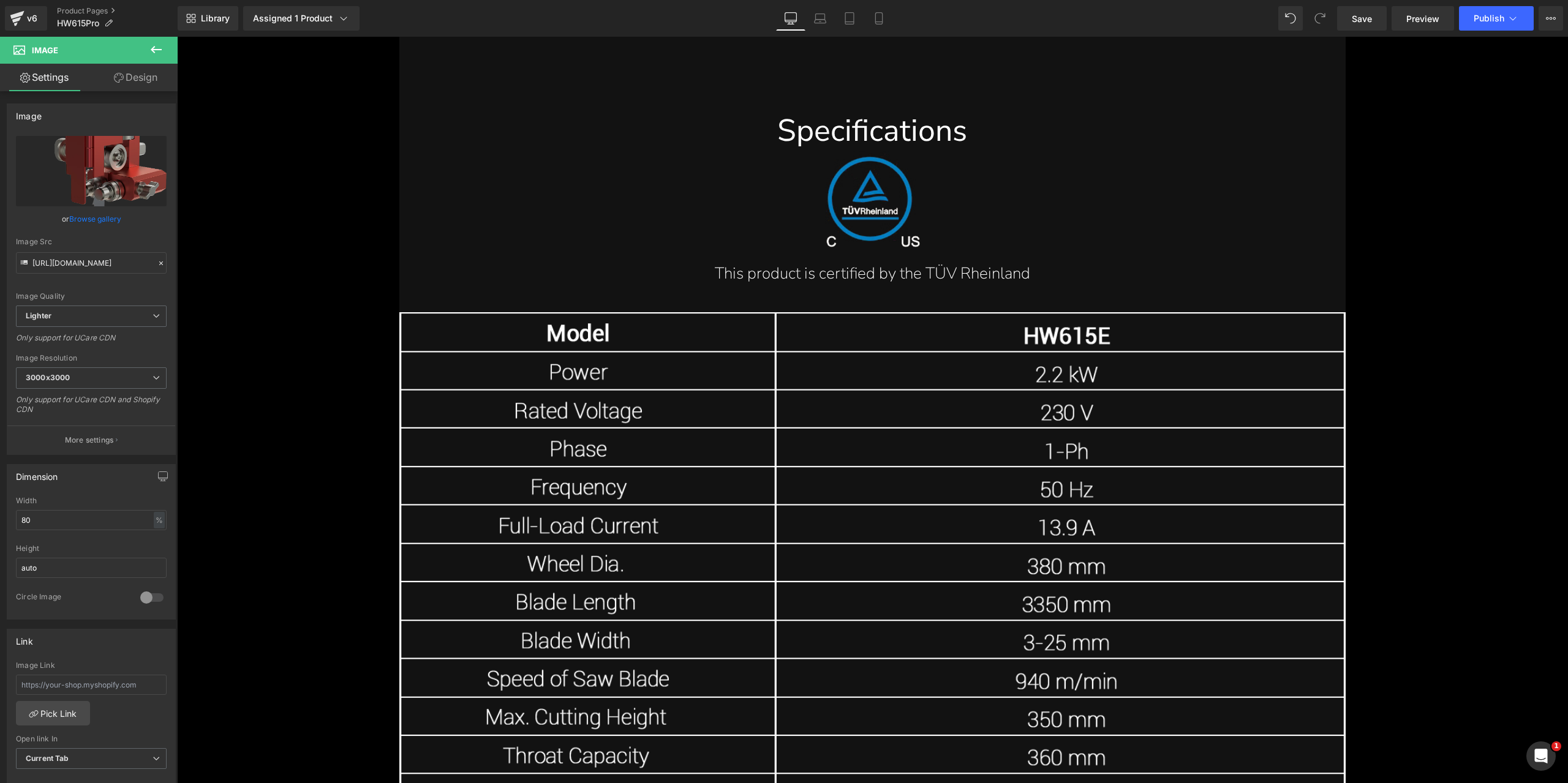
scroll to position [15929, 0]
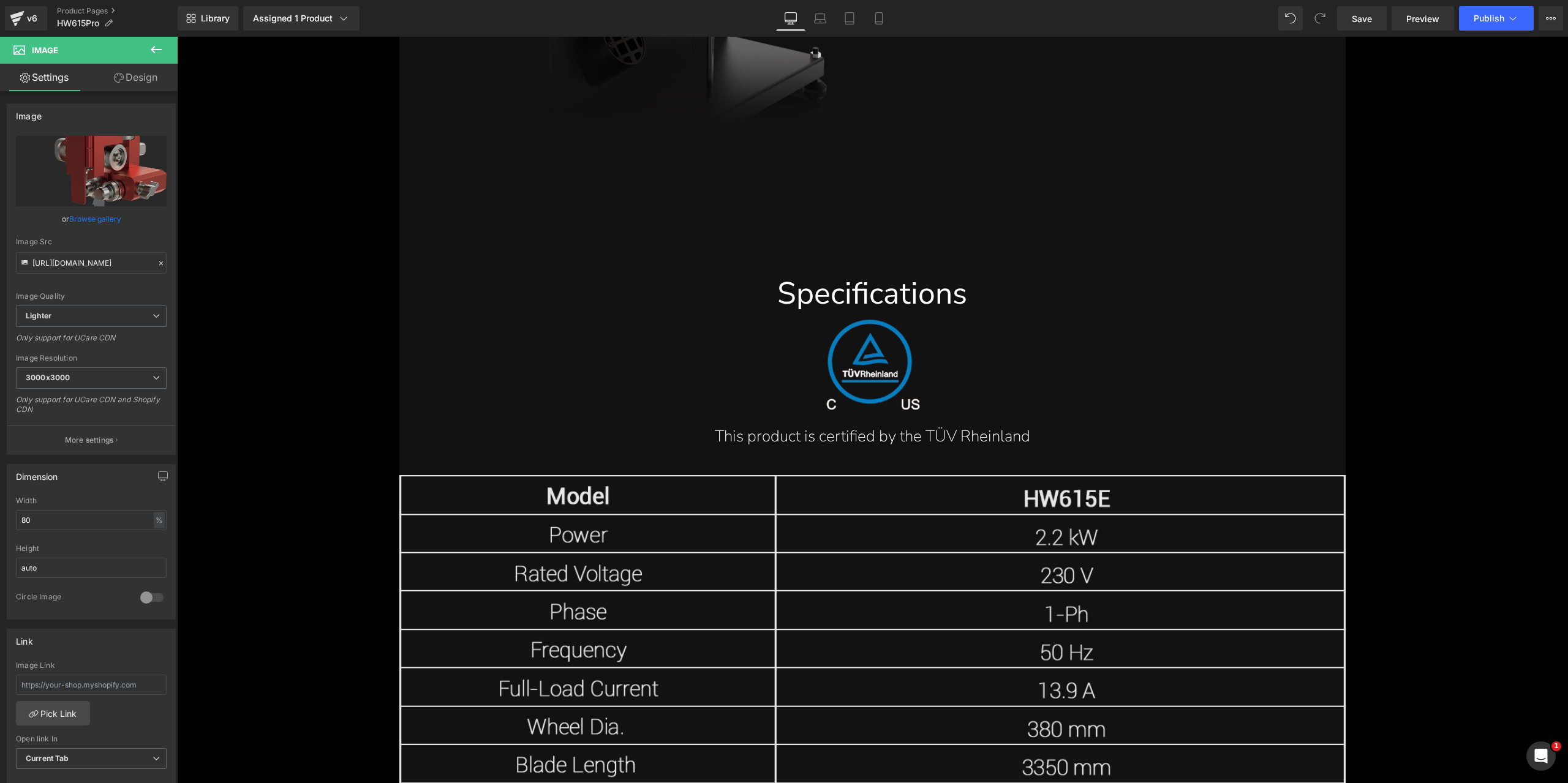
click at [898, 444] on link at bounding box center [904, 443] width 13 height 15
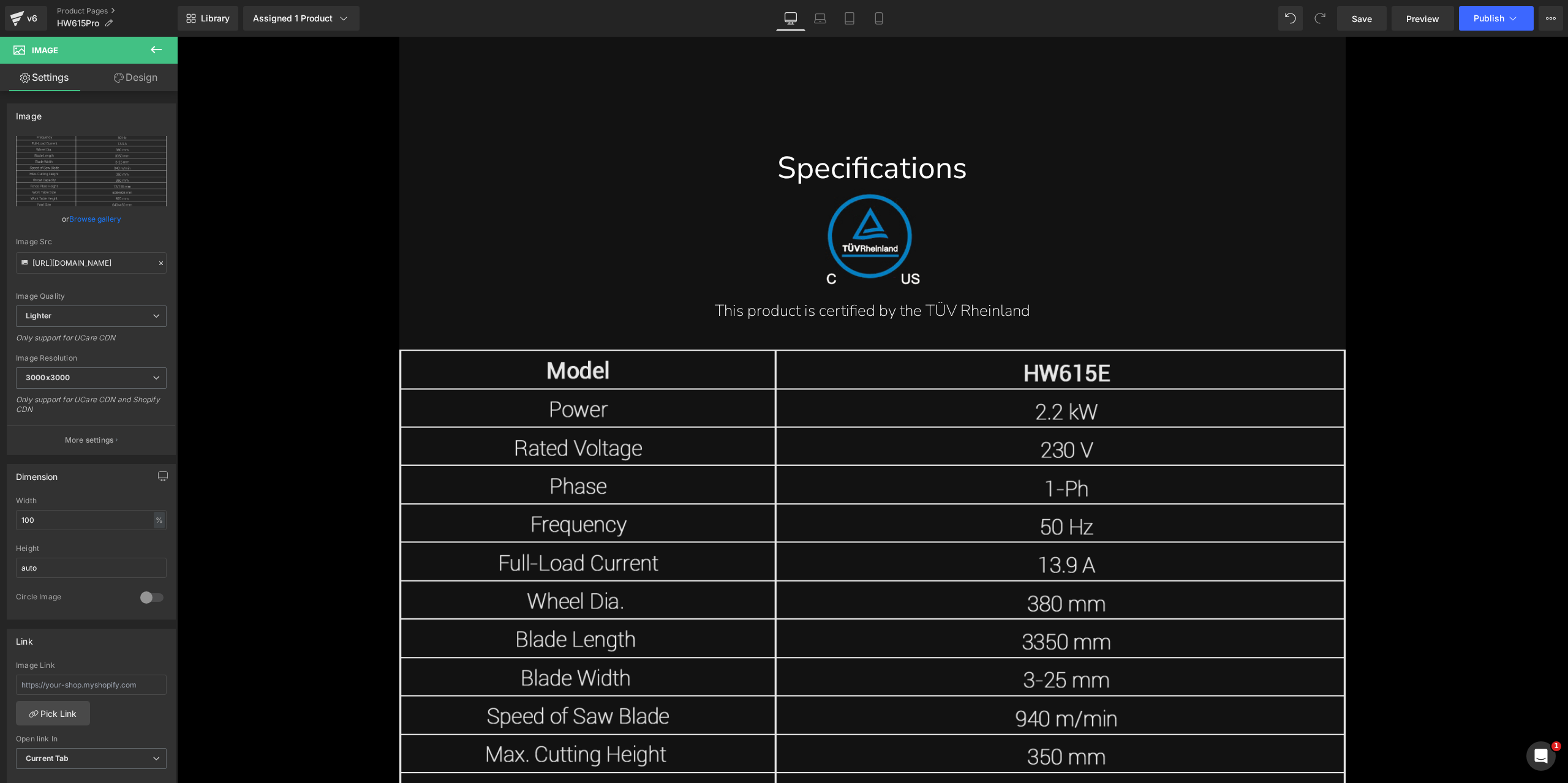
scroll to position [16067, 0]
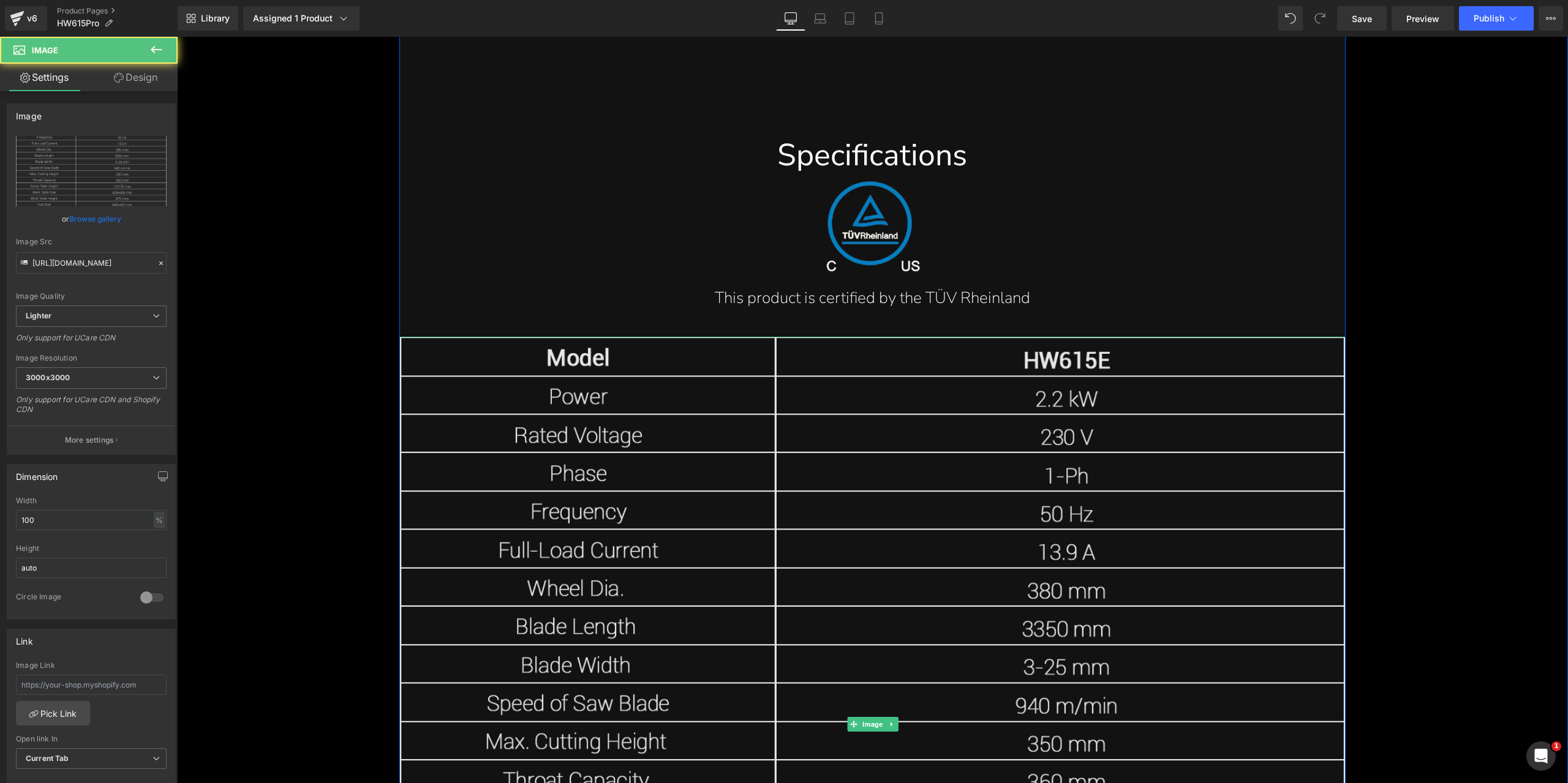
click at [852, 402] on img at bounding box center [871, 724] width 946 height 774
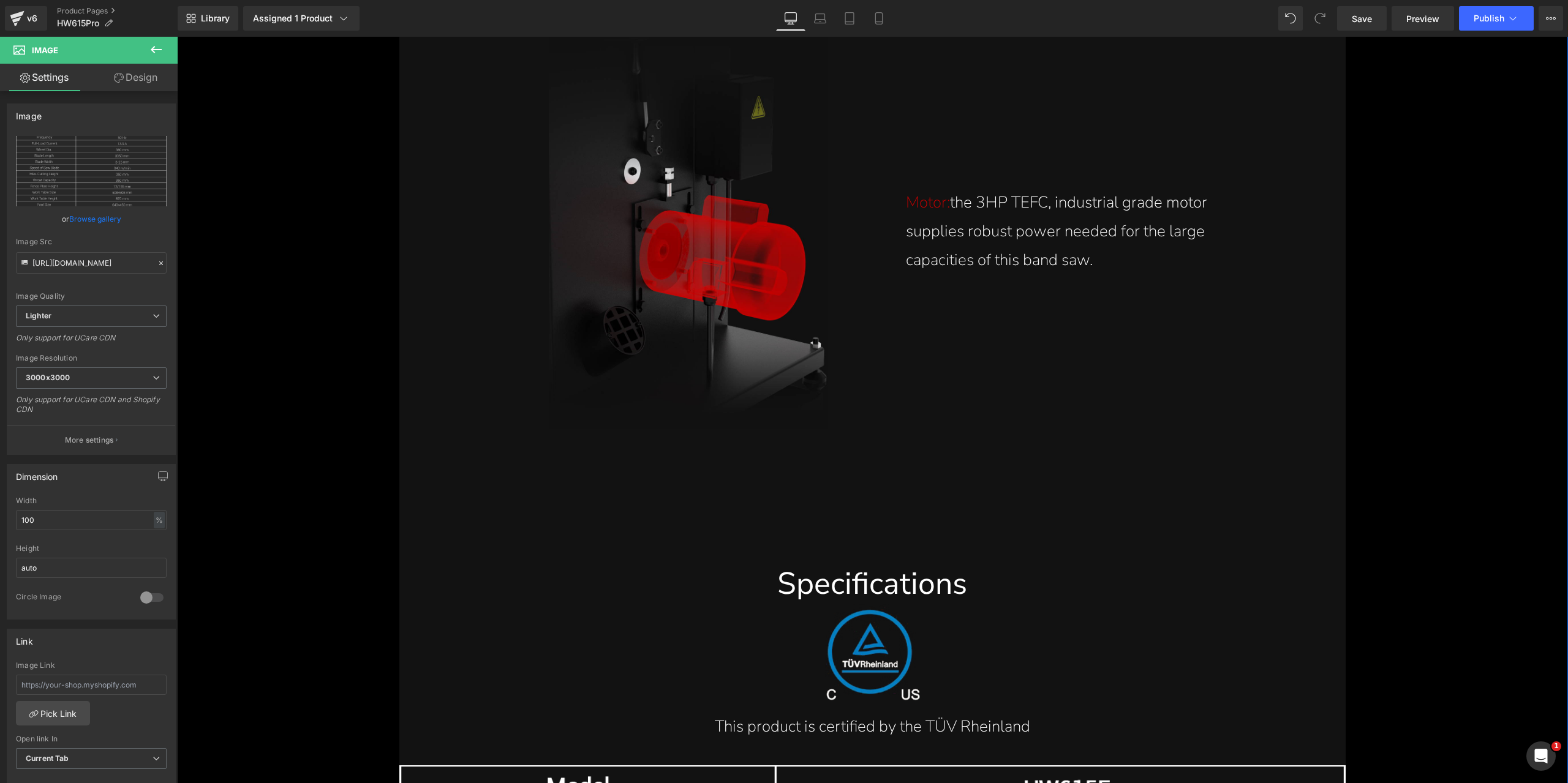
scroll to position [16006, 0]
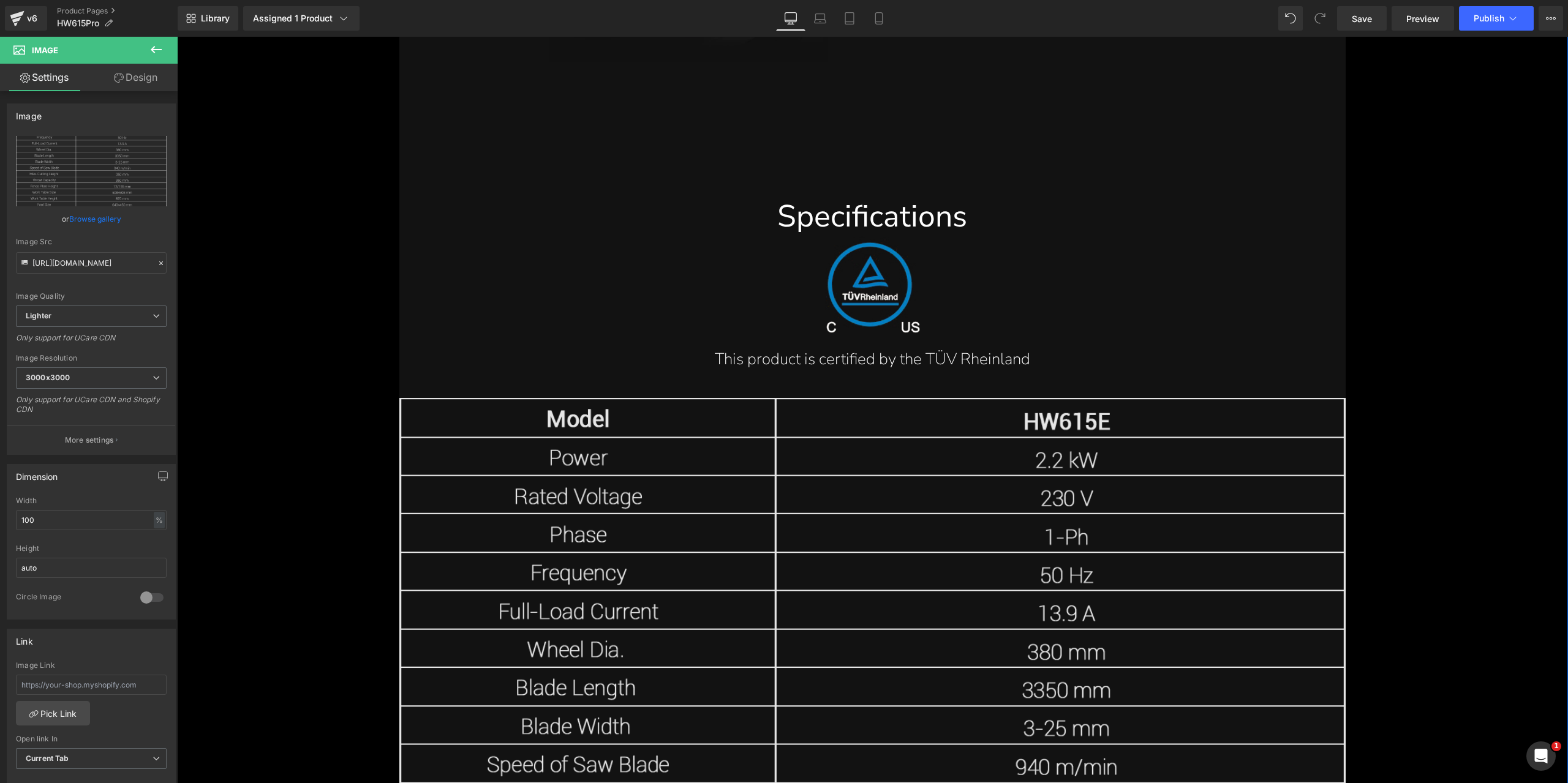
click at [899, 603] on img at bounding box center [871, 785] width 946 height 774
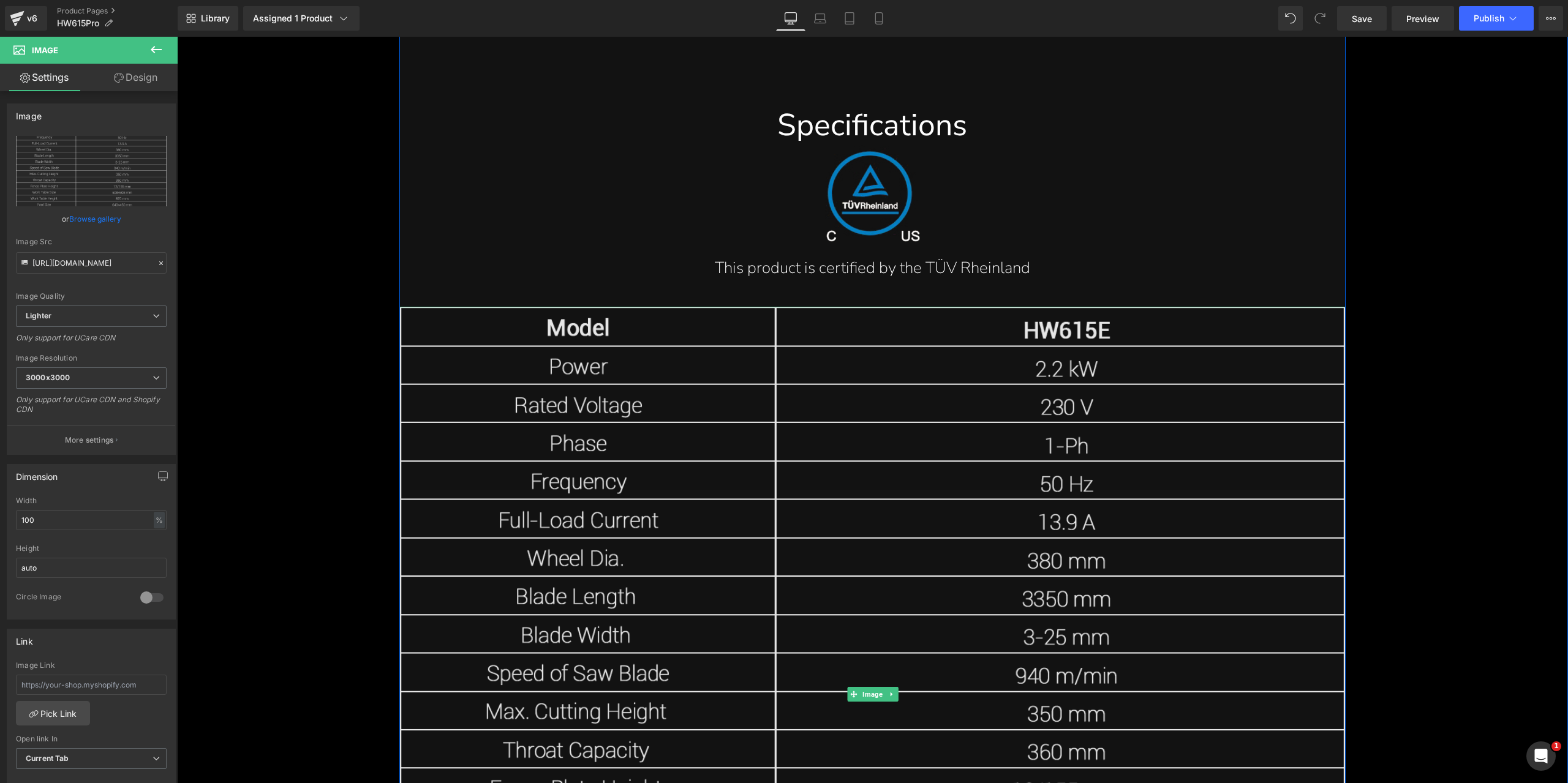
scroll to position [16190, 0]
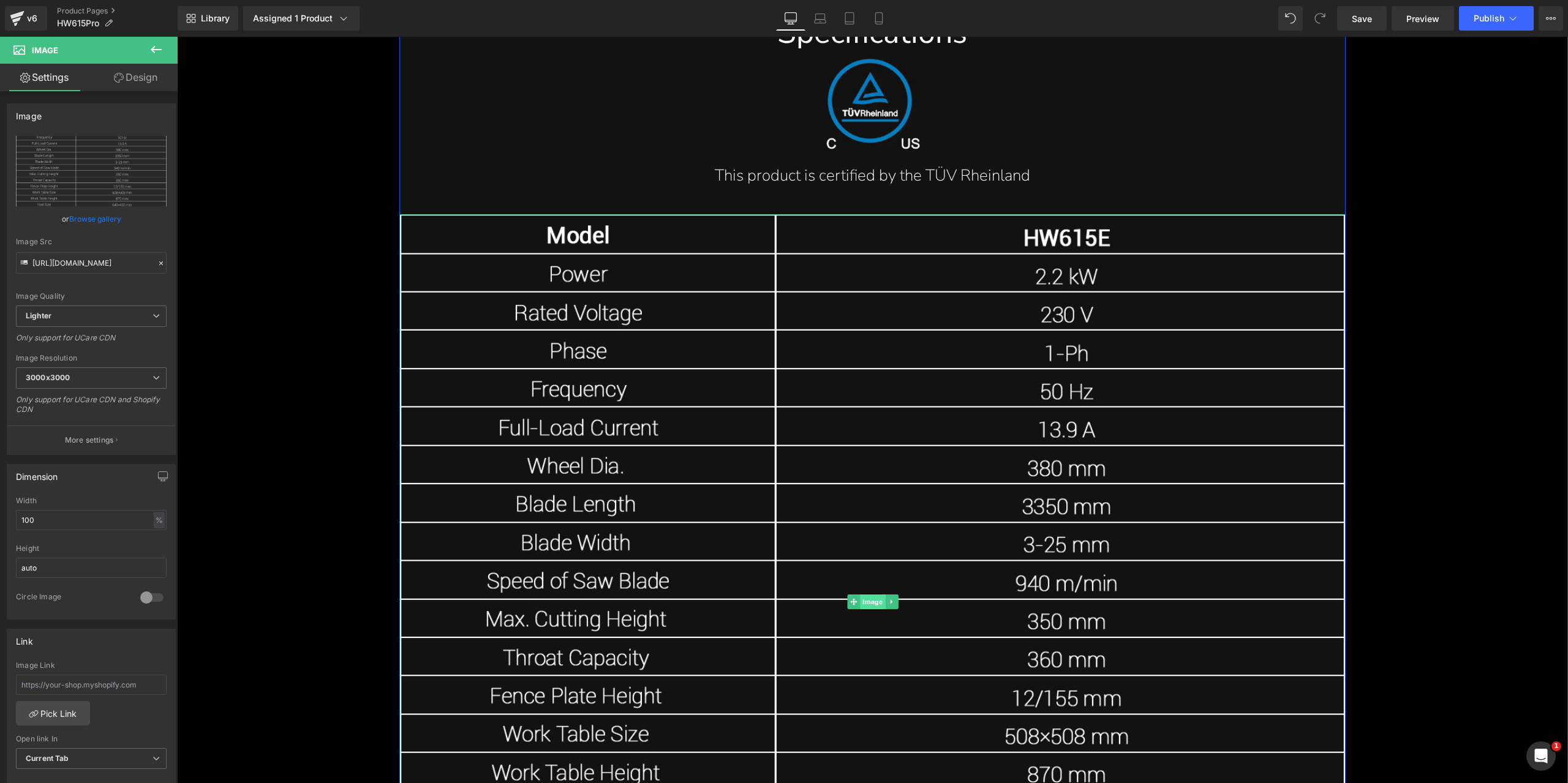
click at [864, 601] on span "Image" at bounding box center [872, 601] width 25 height 15
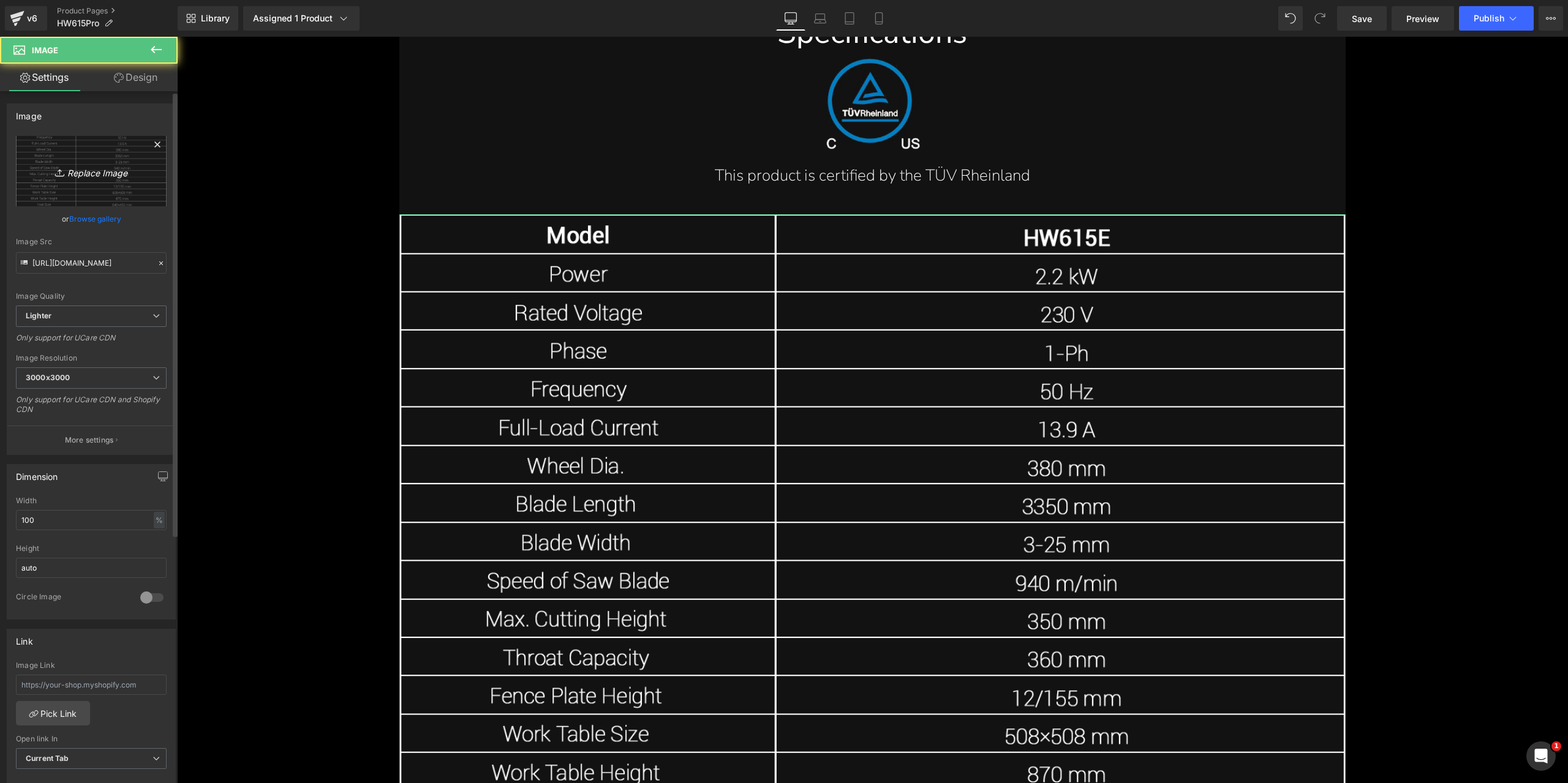
click at [126, 163] on icon "Replace Image" at bounding box center [91, 171] width 98 height 16
type input "C:\fakepath\specification-sheet-for-the-15-inch-stainless-bandsaw-3hp-alpha-hw6…"
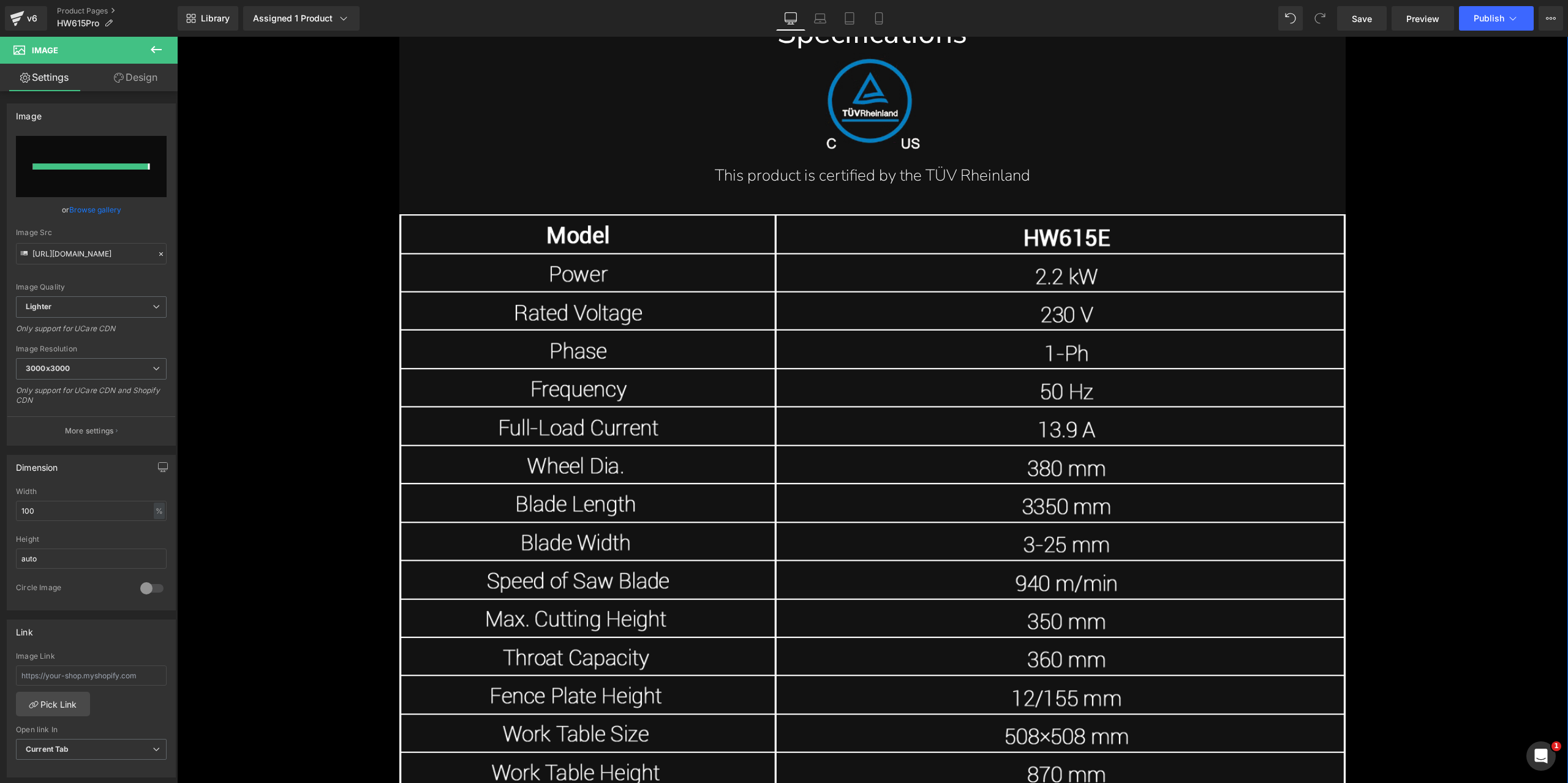
type input "[URL][DOMAIN_NAME]"
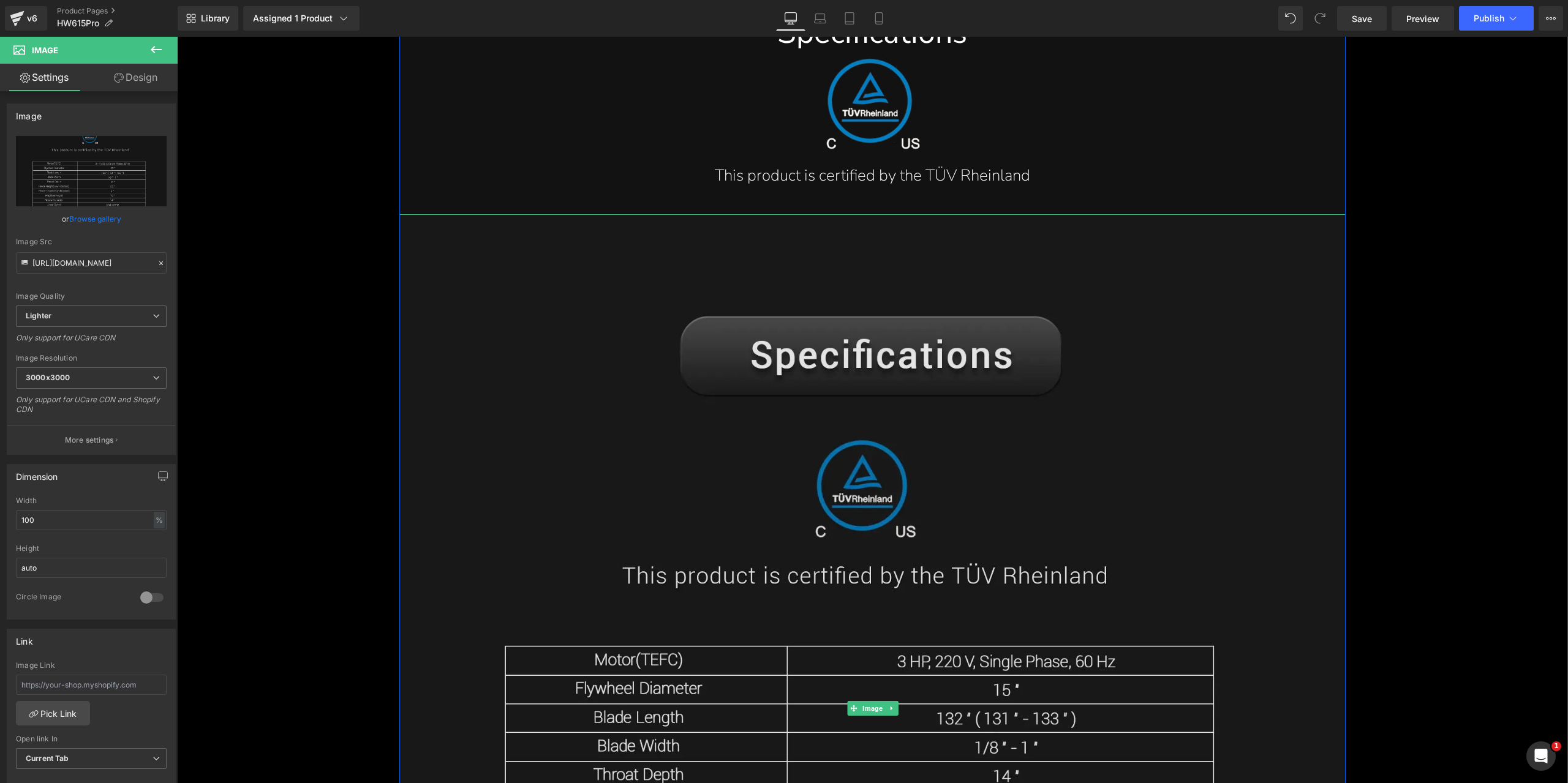
scroll to position [16006, 0]
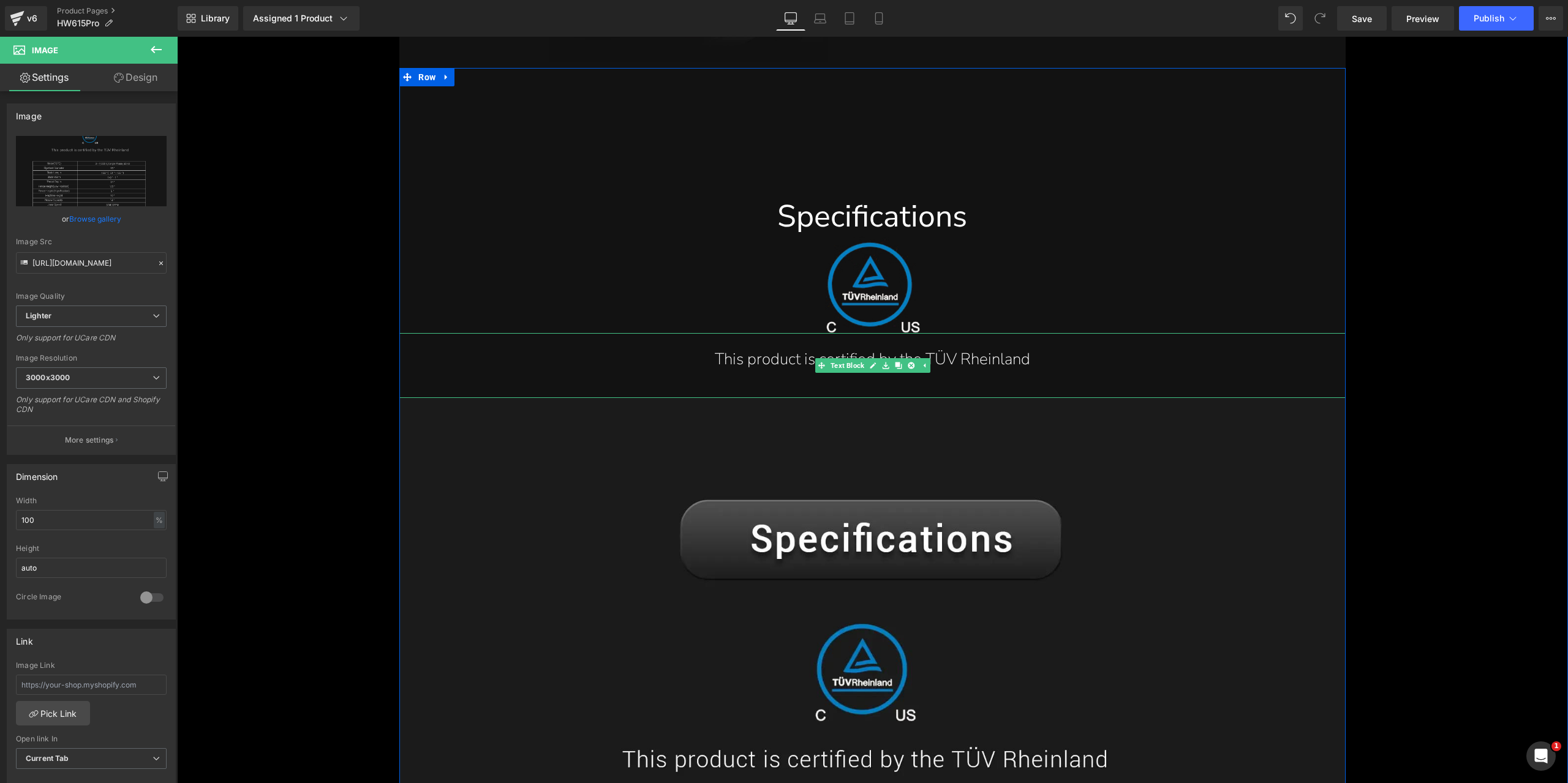
click at [975, 360] on p "This product is certified by the TÜV Rheinland" at bounding box center [871, 360] width 897 height 29
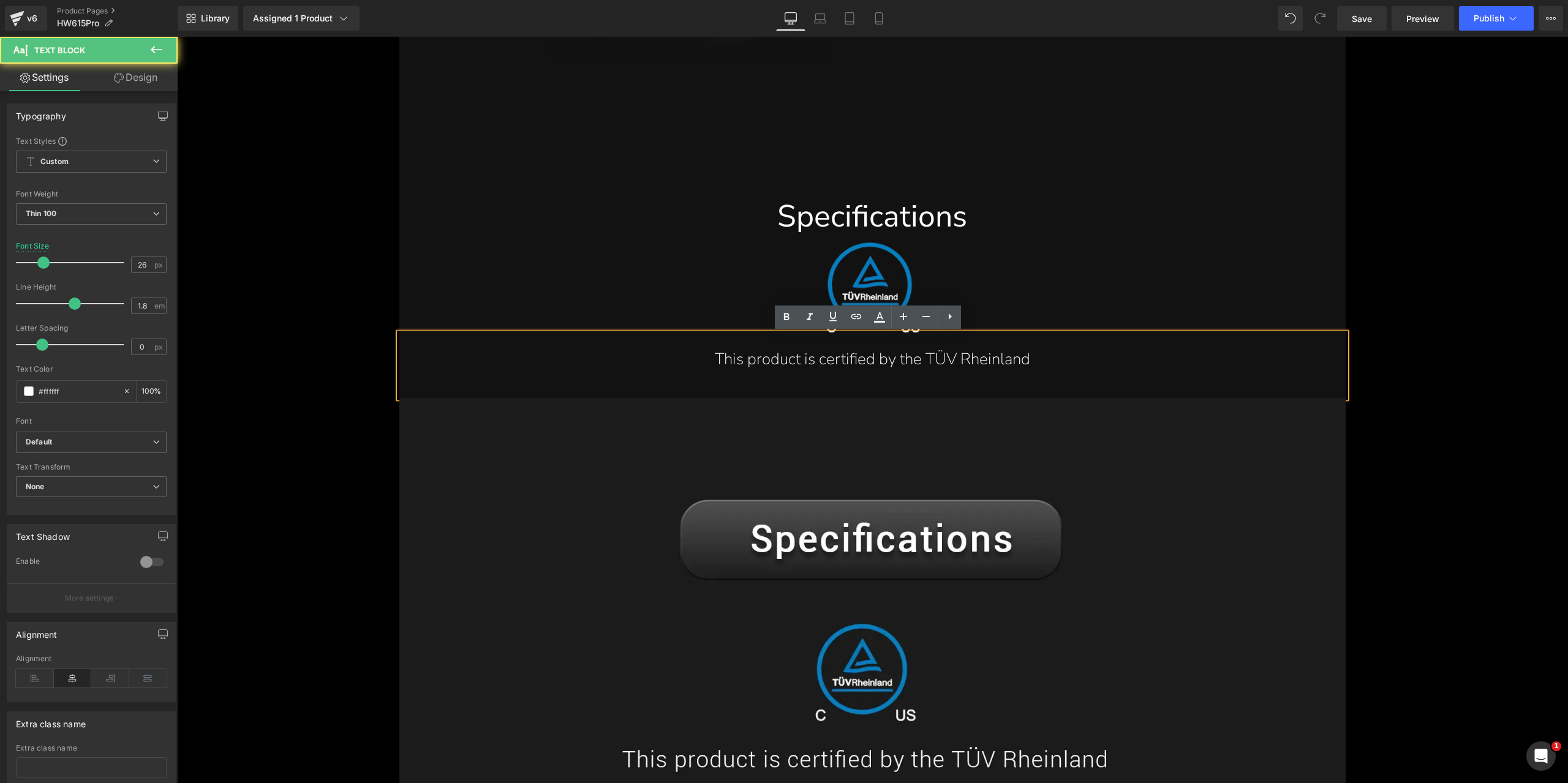
click at [1021, 363] on p "This product is certified by the TÜV Rheinland" at bounding box center [871, 360] width 897 height 29
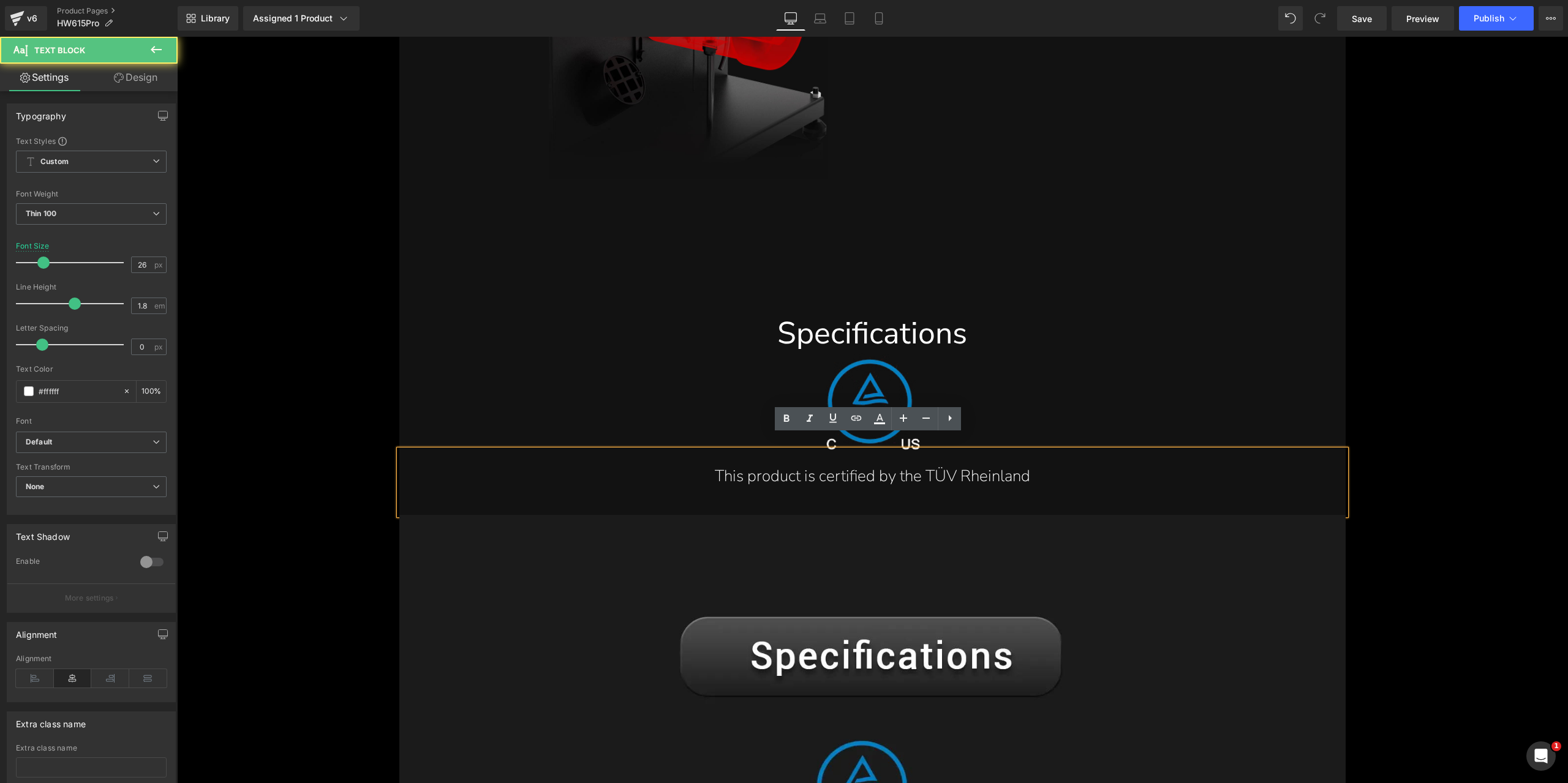
scroll to position [15883, 0]
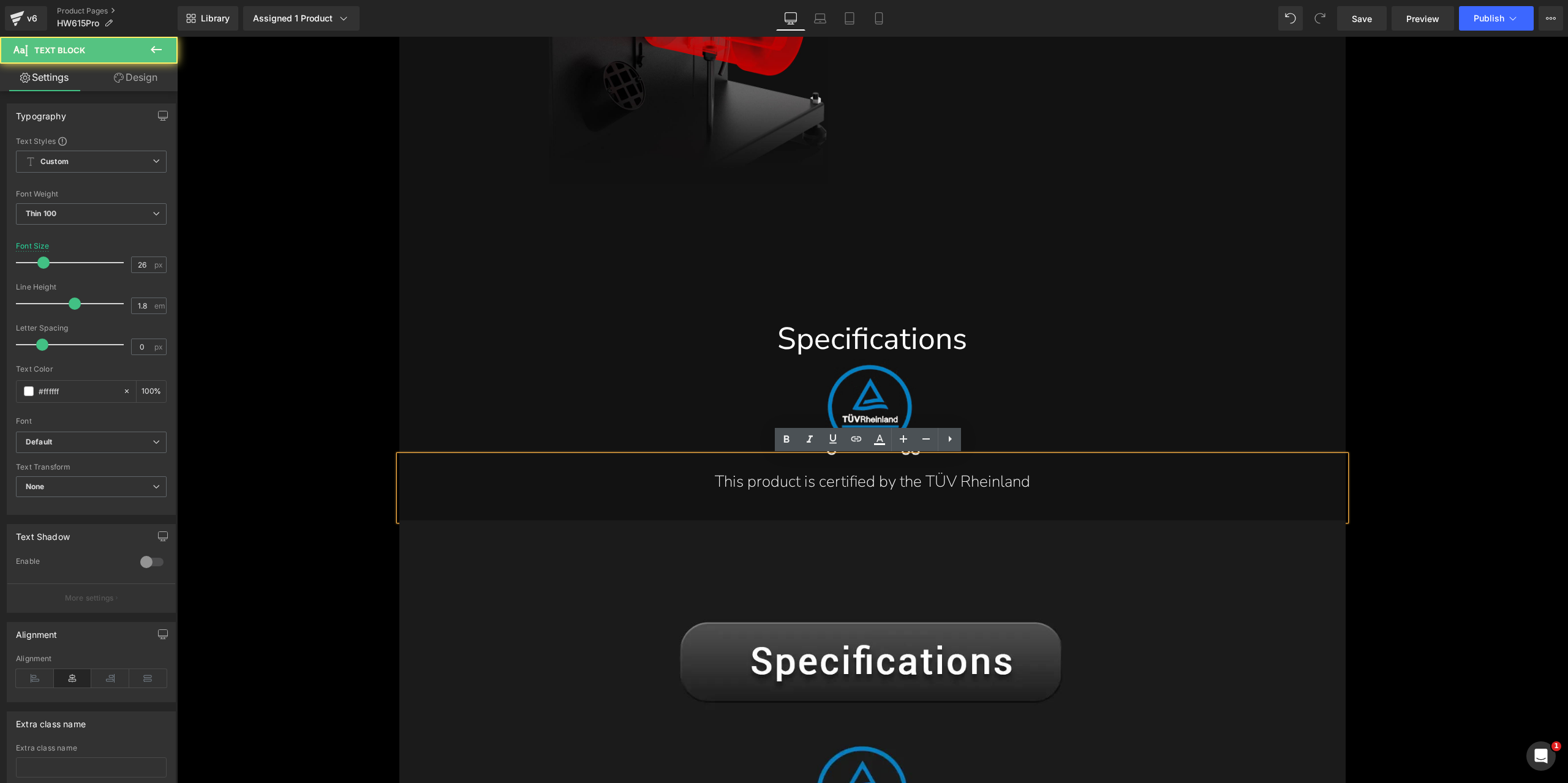
click at [1028, 487] on p "This product is certified by the TÜV Rheinland" at bounding box center [871, 482] width 897 height 29
click at [1052, 493] on p "This product is certified by the TÜV Rheinland" at bounding box center [871, 482] width 897 height 29
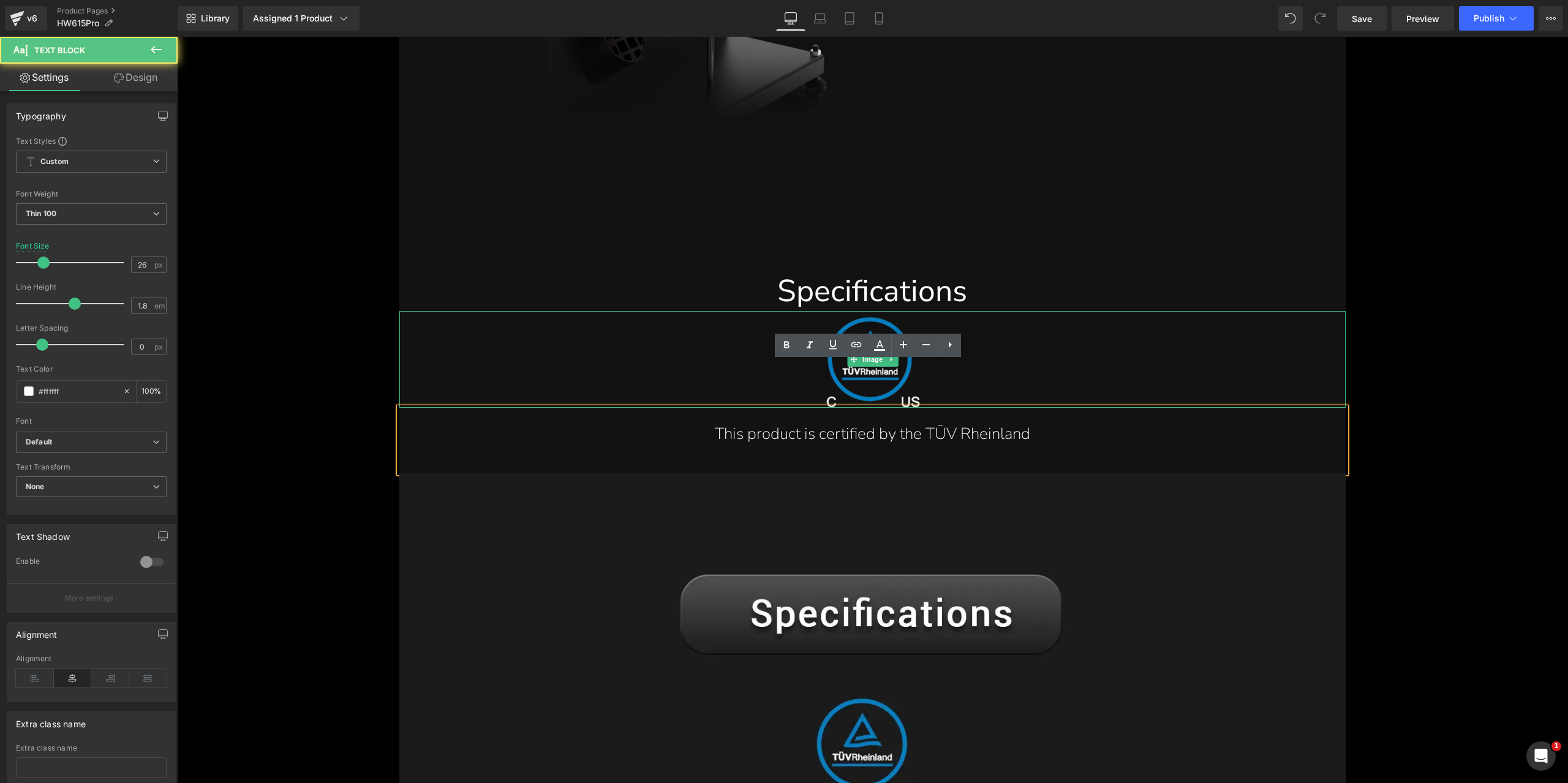
scroll to position [16006, 0]
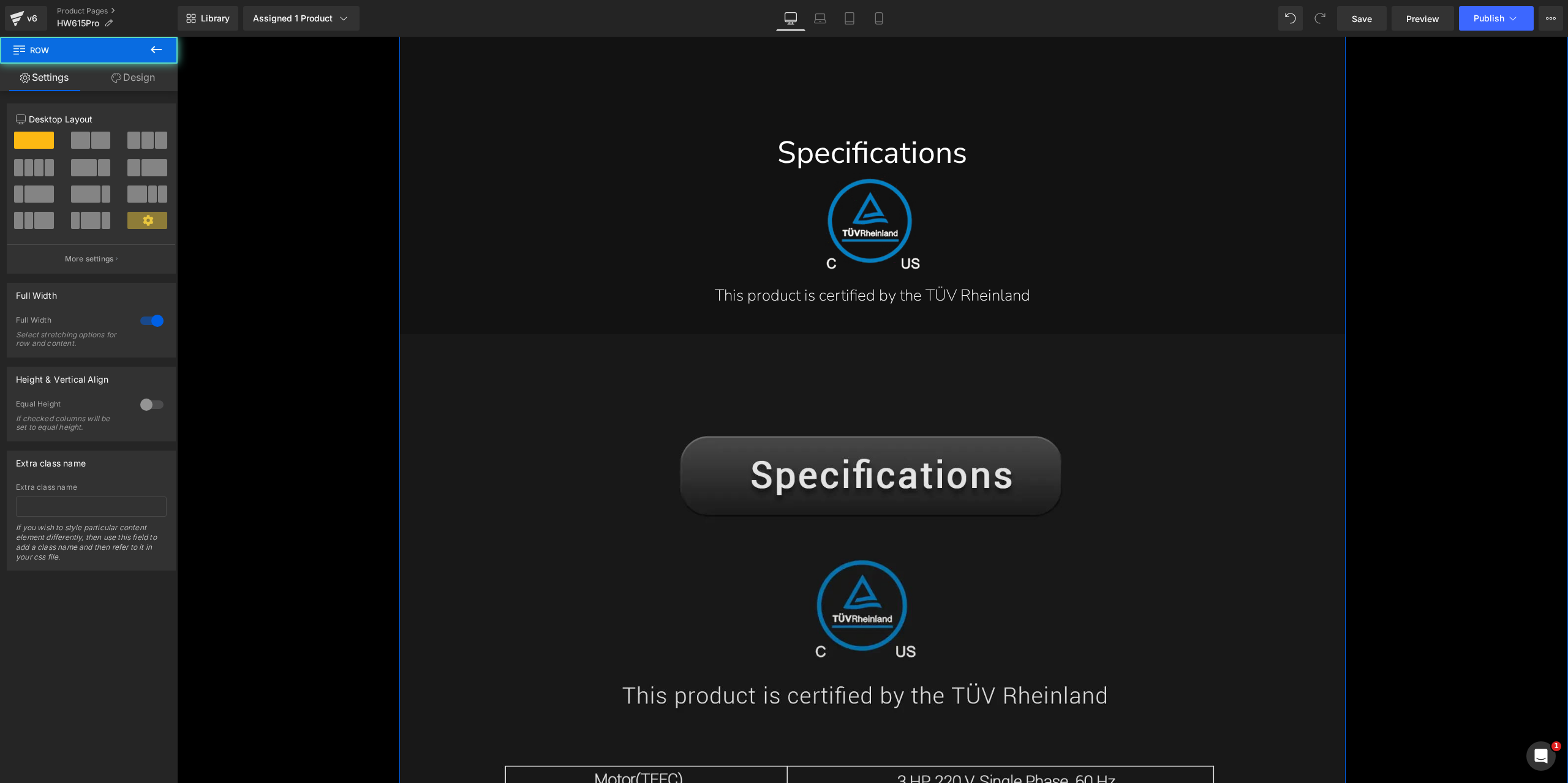
scroll to position [16190, 0]
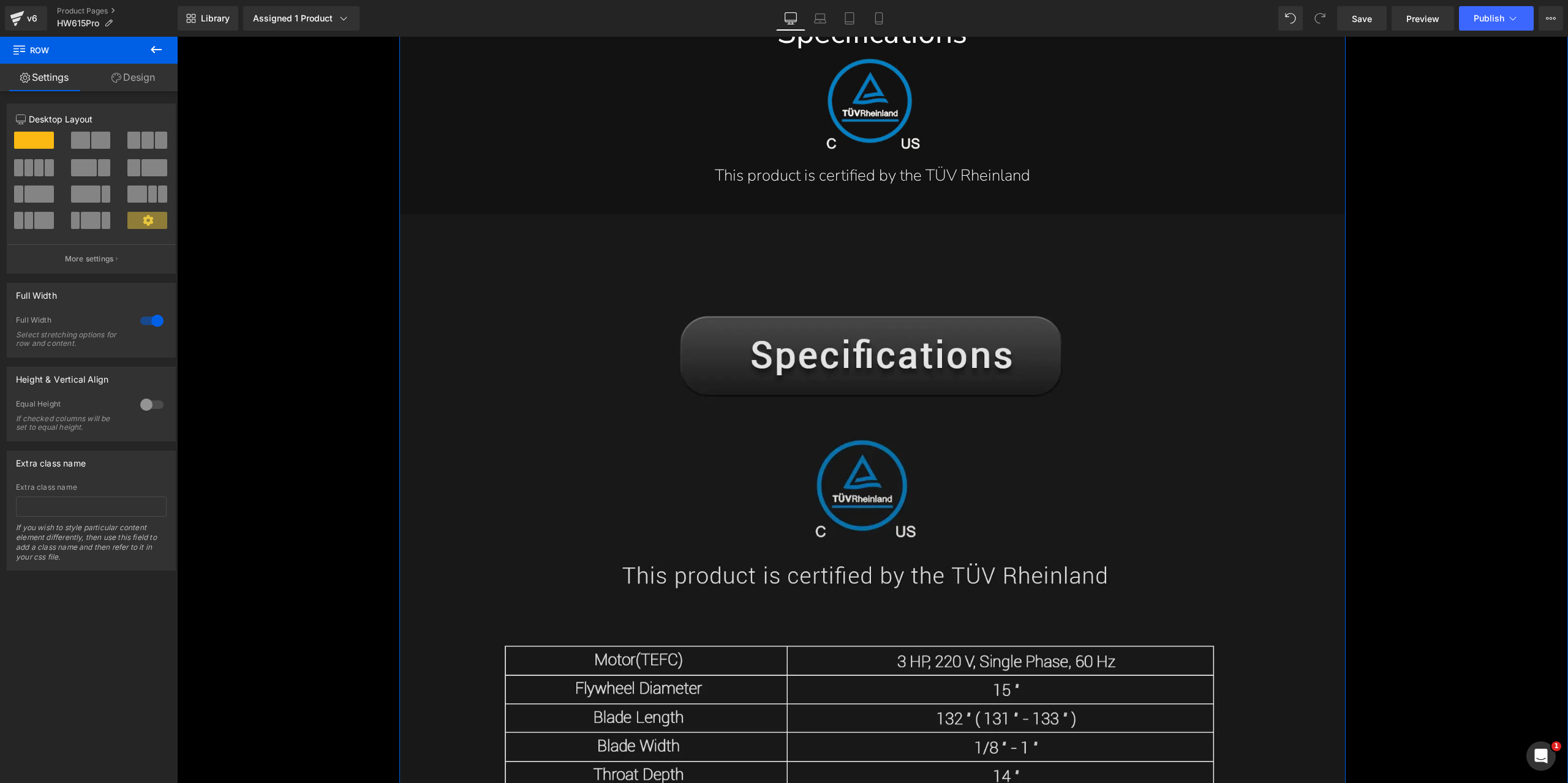
click at [952, 427] on img at bounding box center [871, 707] width 946 height 987
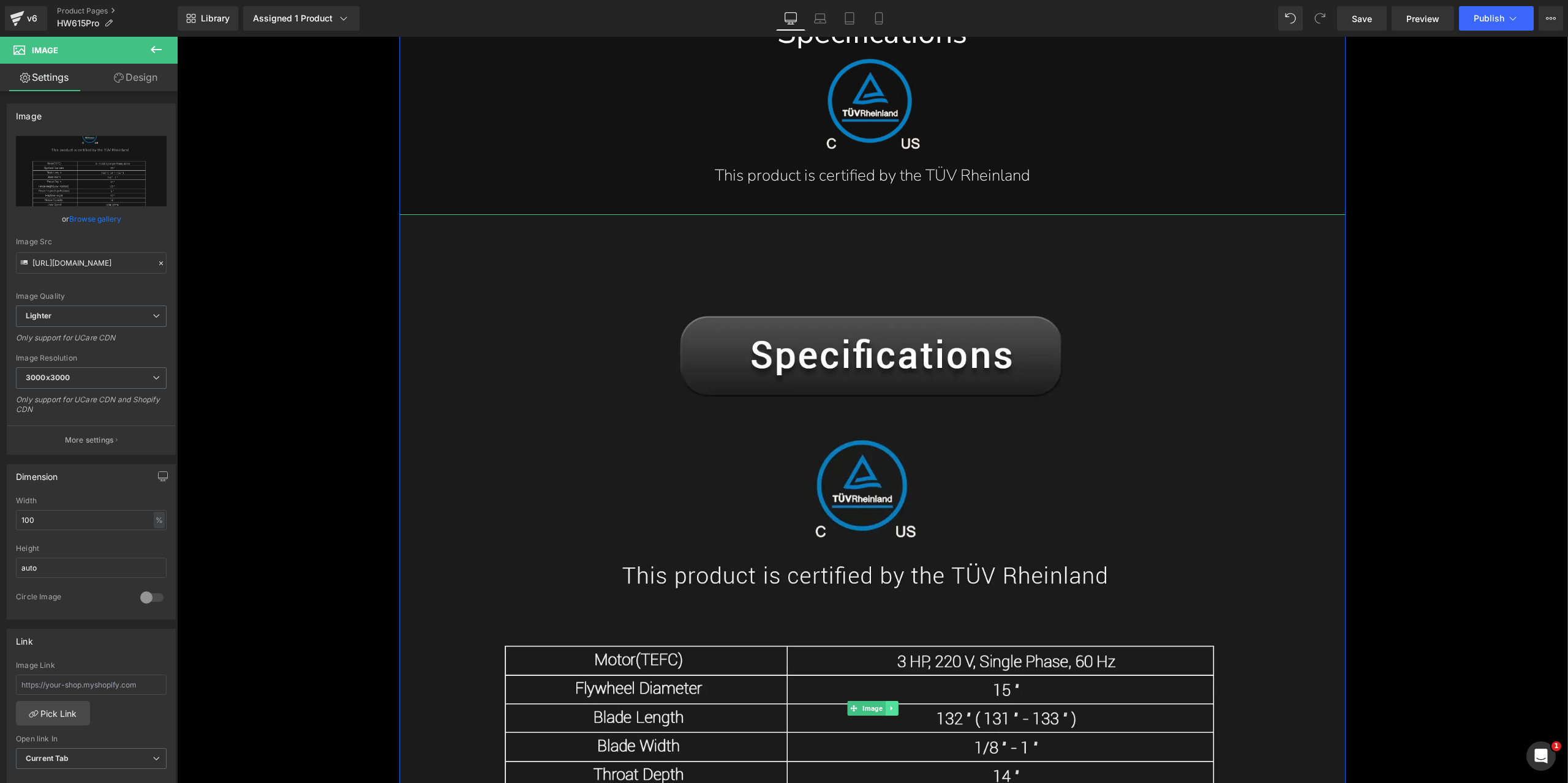
click at [891, 709] on link at bounding box center [891, 708] width 13 height 15
click at [894, 706] on icon at bounding box center [897, 708] width 7 height 7
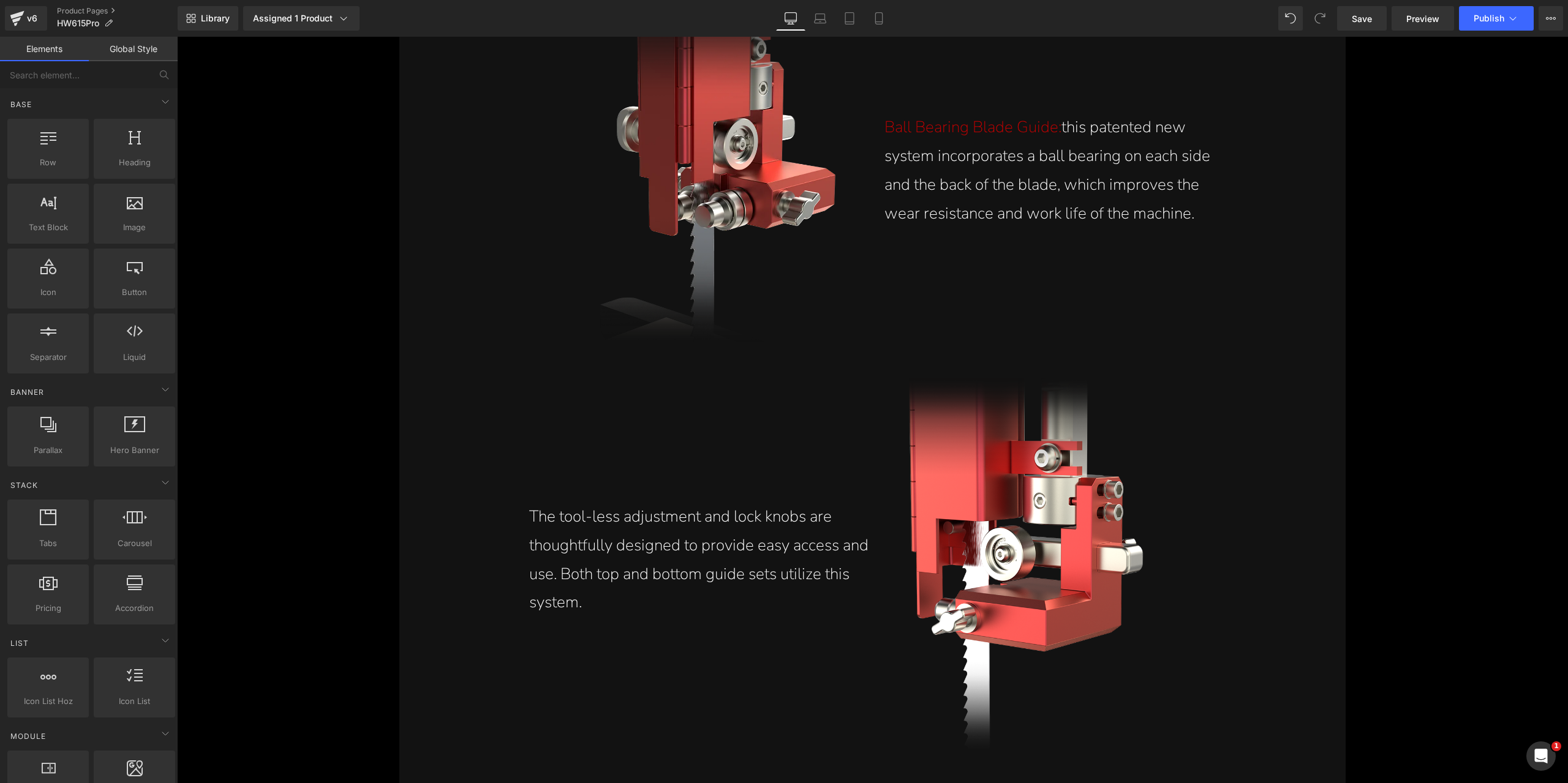
scroll to position [12026, 0]
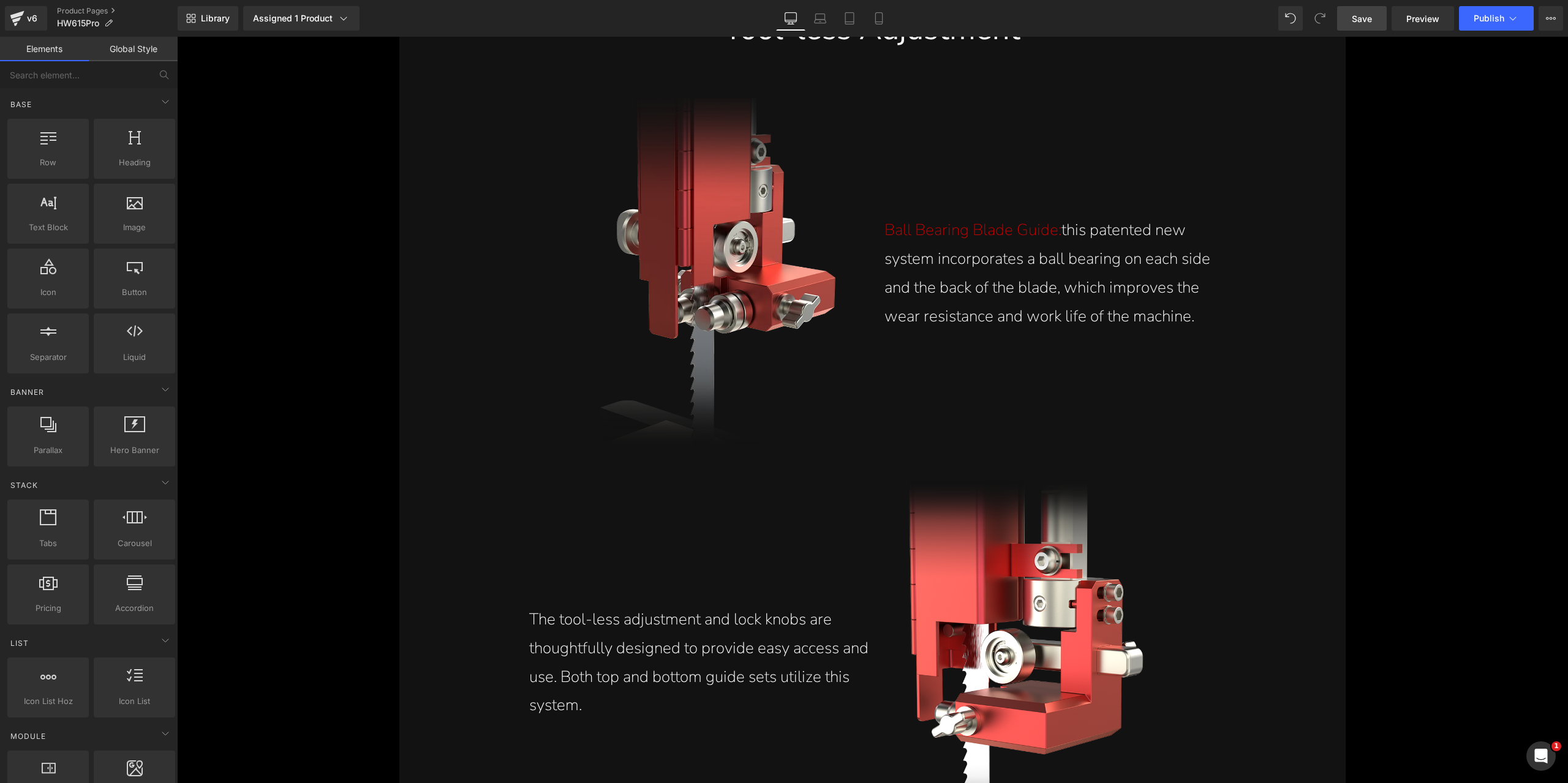
click at [1362, 17] on span "Save" at bounding box center [1361, 18] width 20 height 13
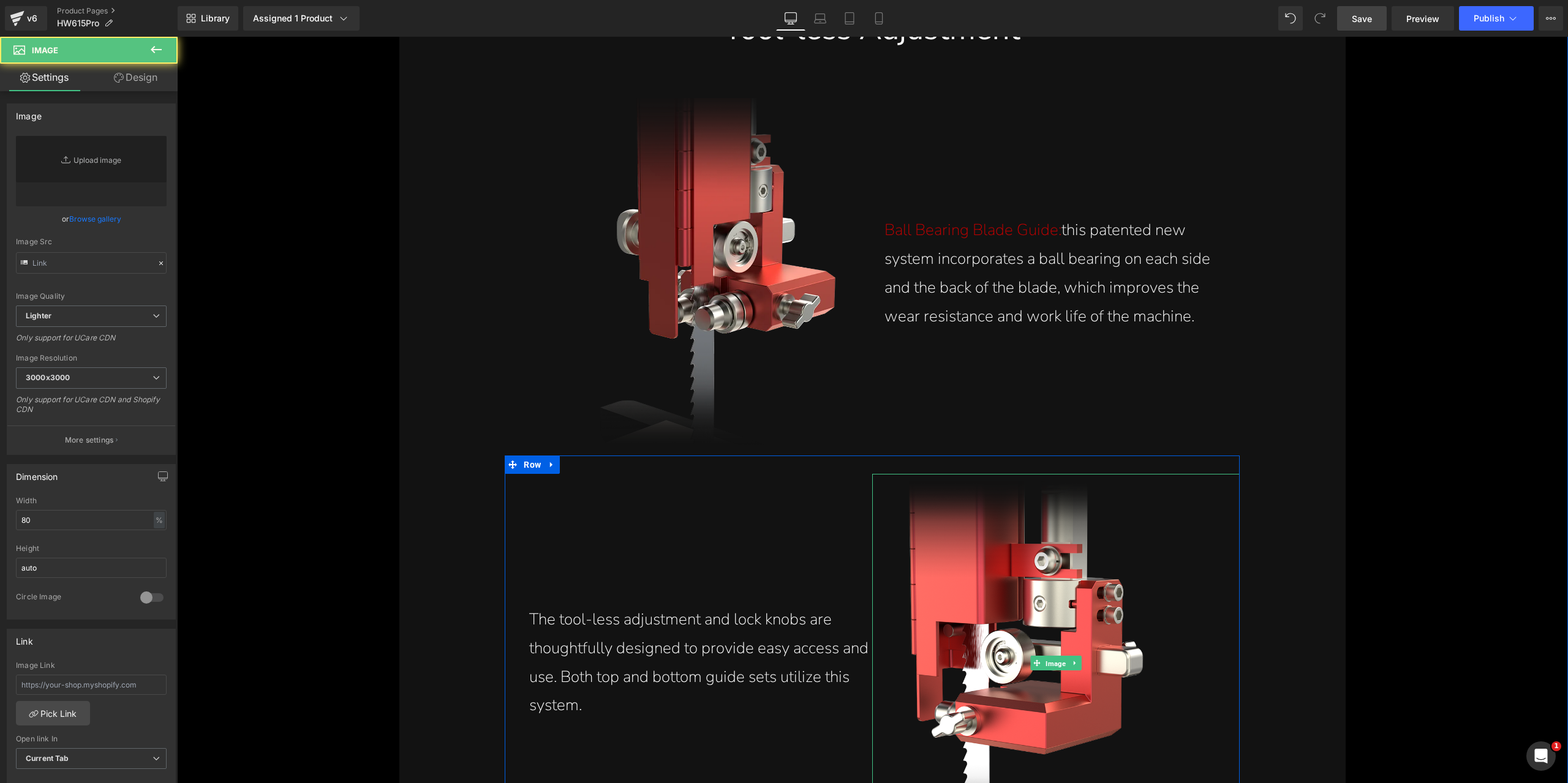
scroll to position [13448, 0]
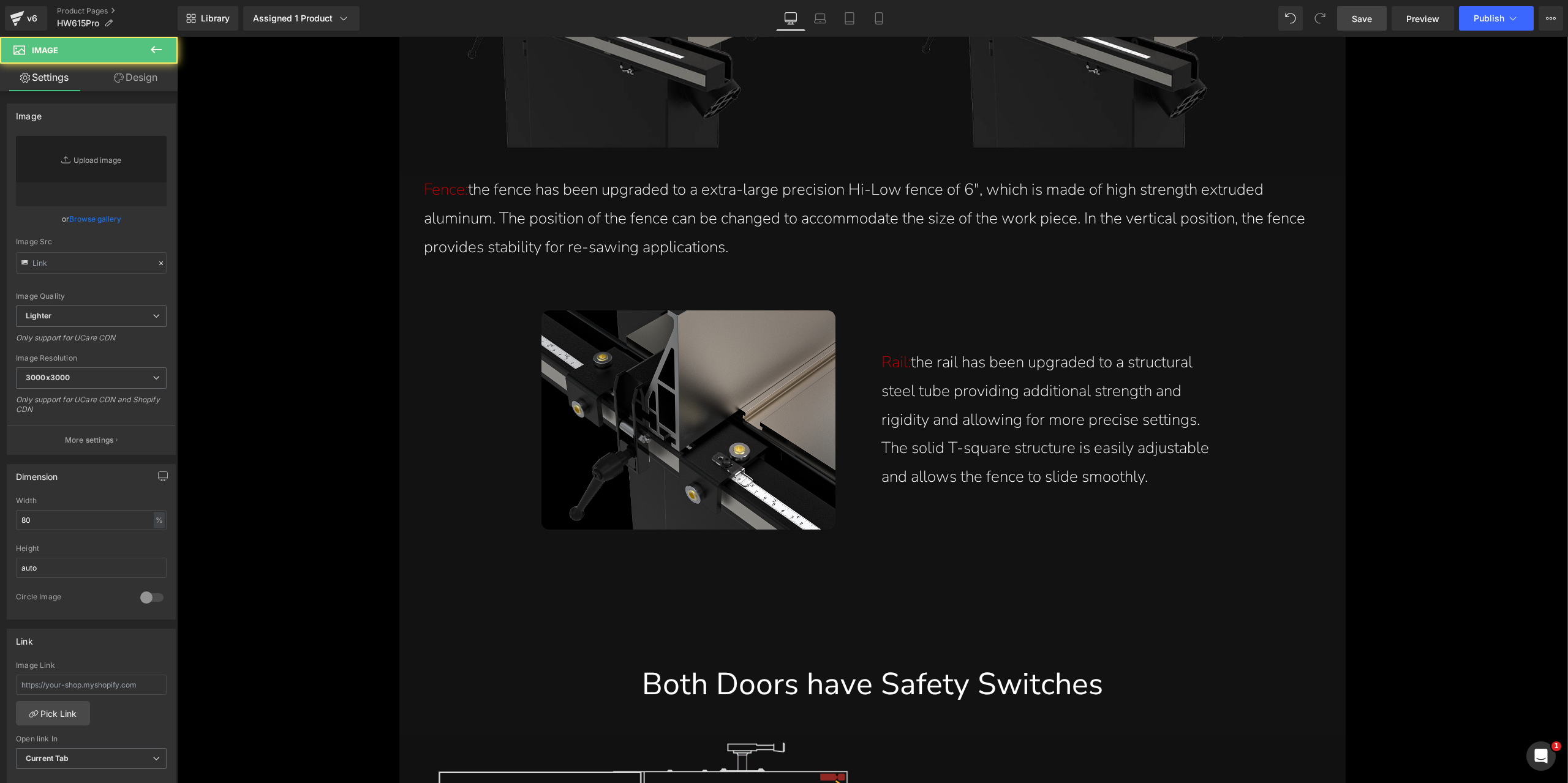
type input "[URL][DOMAIN_NAME]"
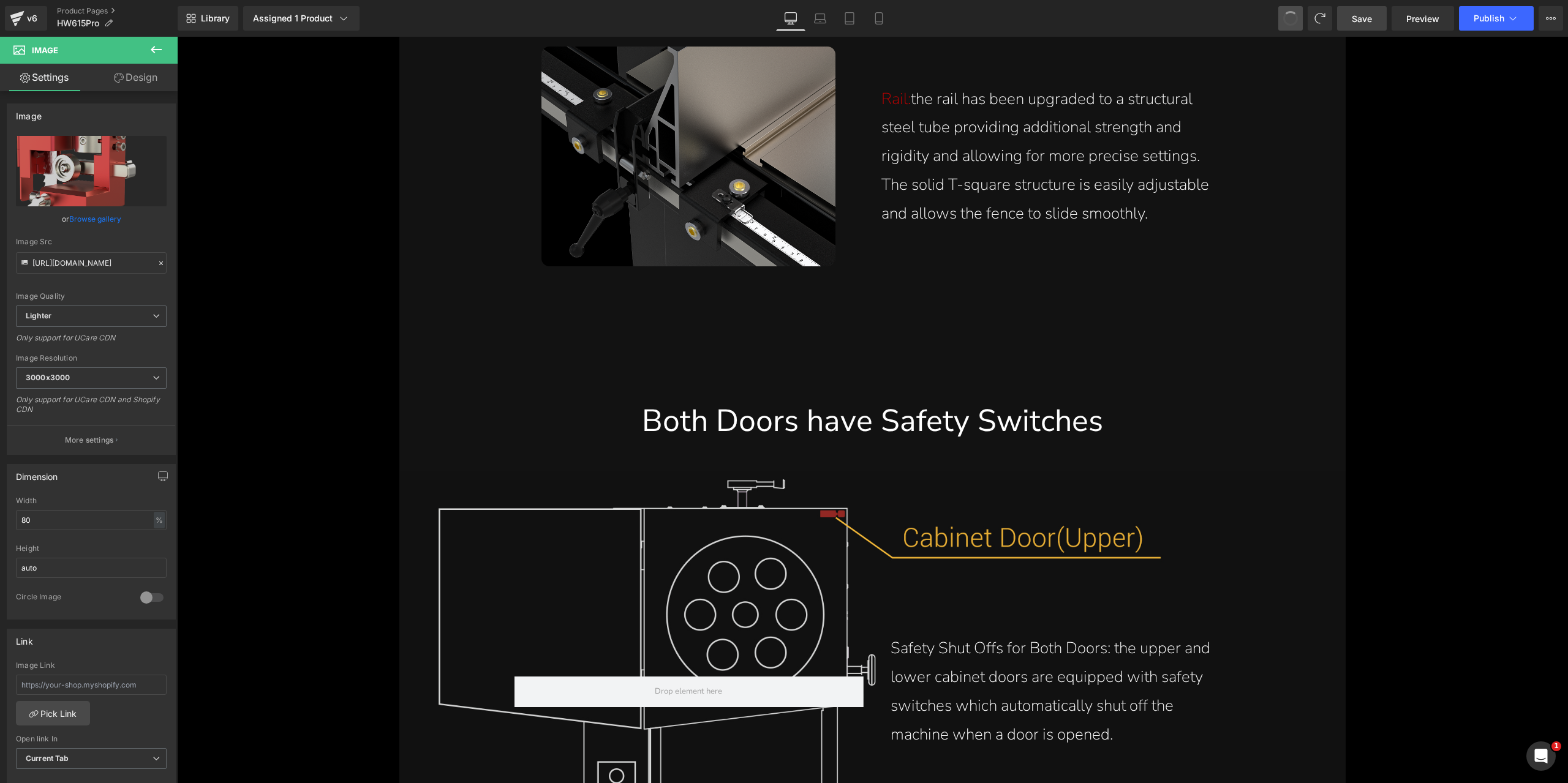
scroll to position [12026, 0]
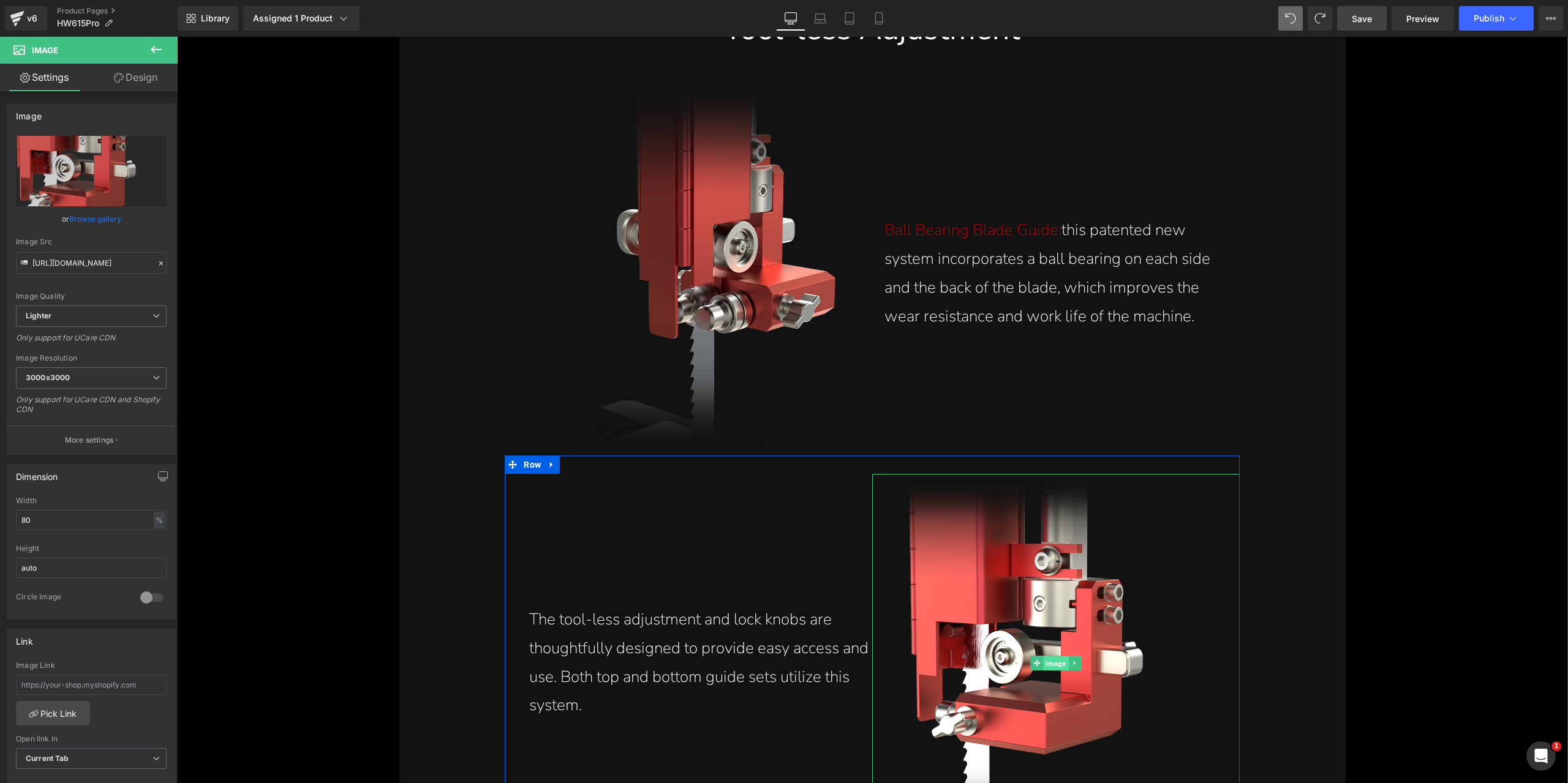
click at [1049, 668] on span "Image" at bounding box center [1056, 663] width 25 height 15
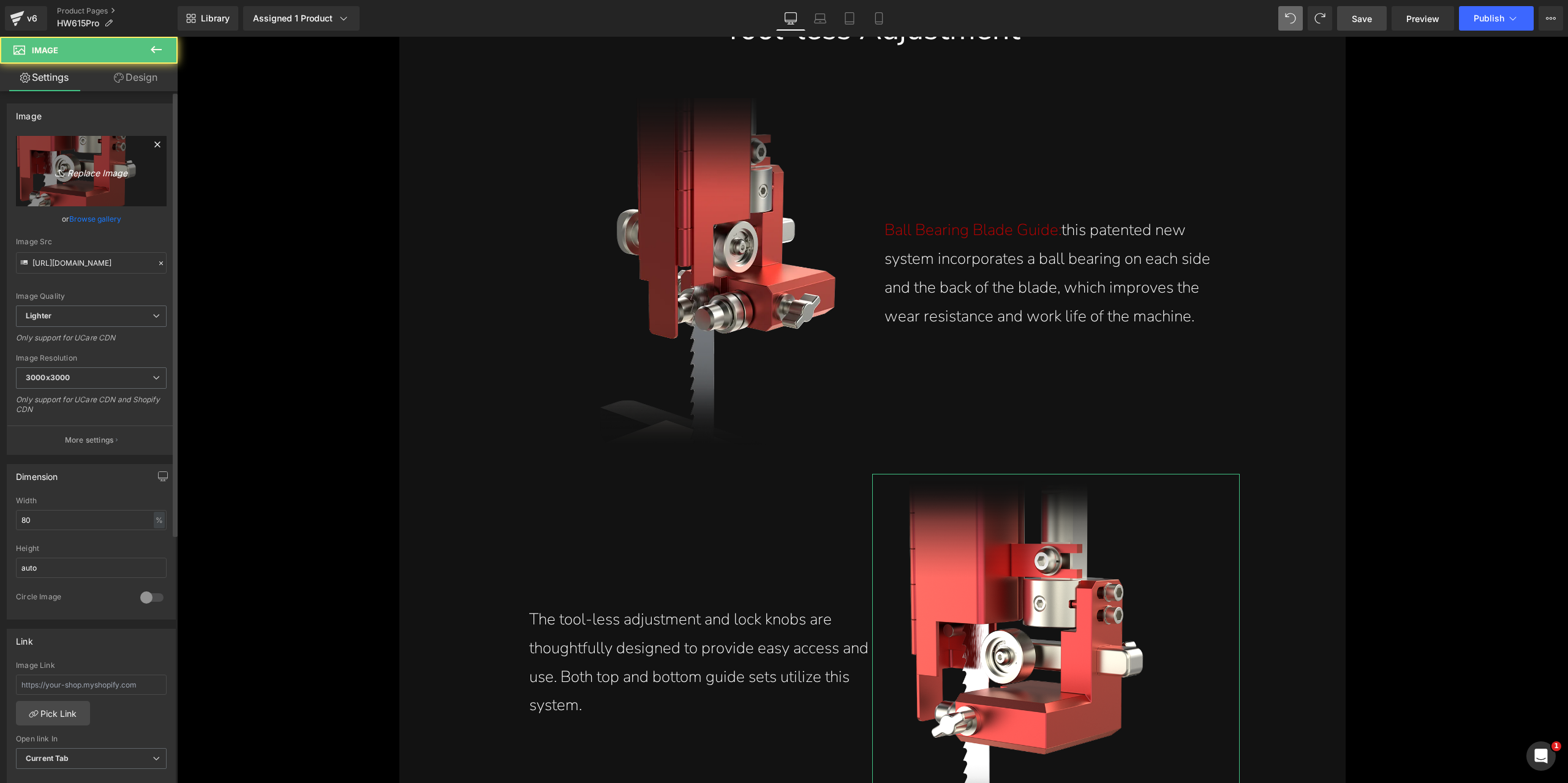
click at [120, 170] on icon "Replace Image" at bounding box center [91, 171] width 98 height 16
type input "C:\fakepath\ball-bearing-blade-guide-tool-less-adjustment-lock-knobs-easy-acces…"
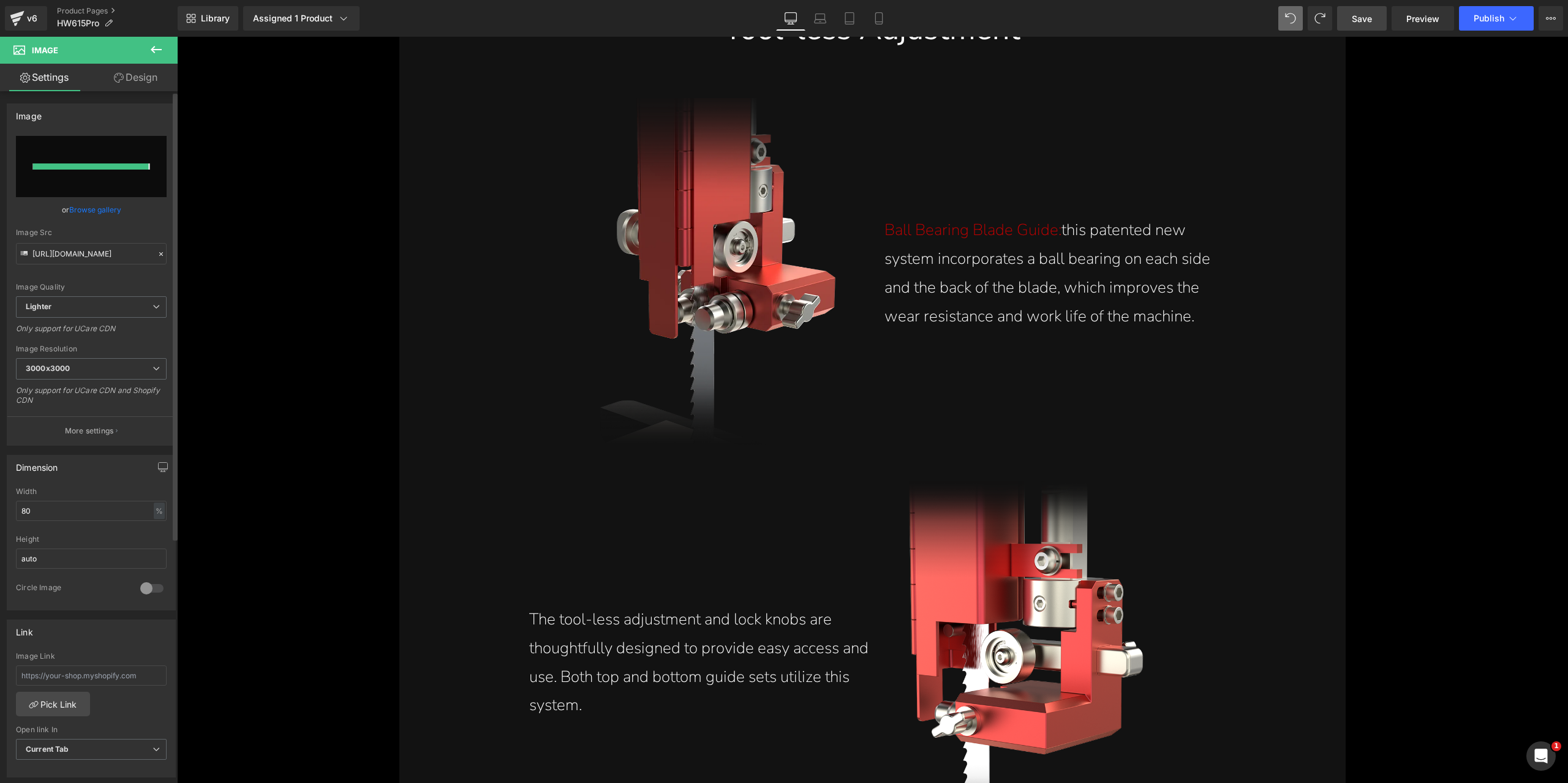
type input "[URL][DOMAIN_NAME]"
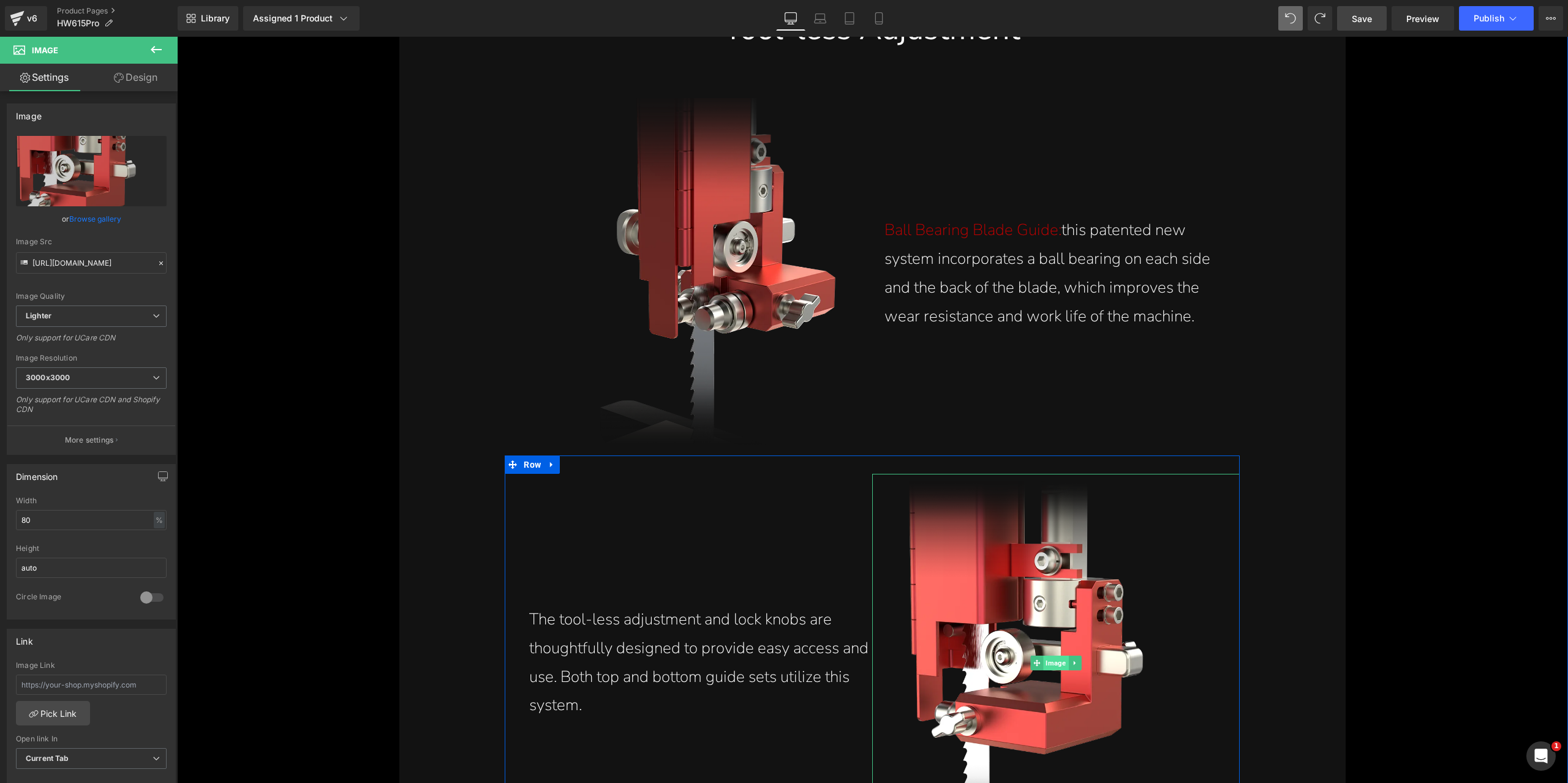
drag, startPoint x: 1052, startPoint y: 665, endPoint x: 1042, endPoint y: 656, distance: 13.5
click at [1052, 665] on span "Image" at bounding box center [1056, 663] width 25 height 15
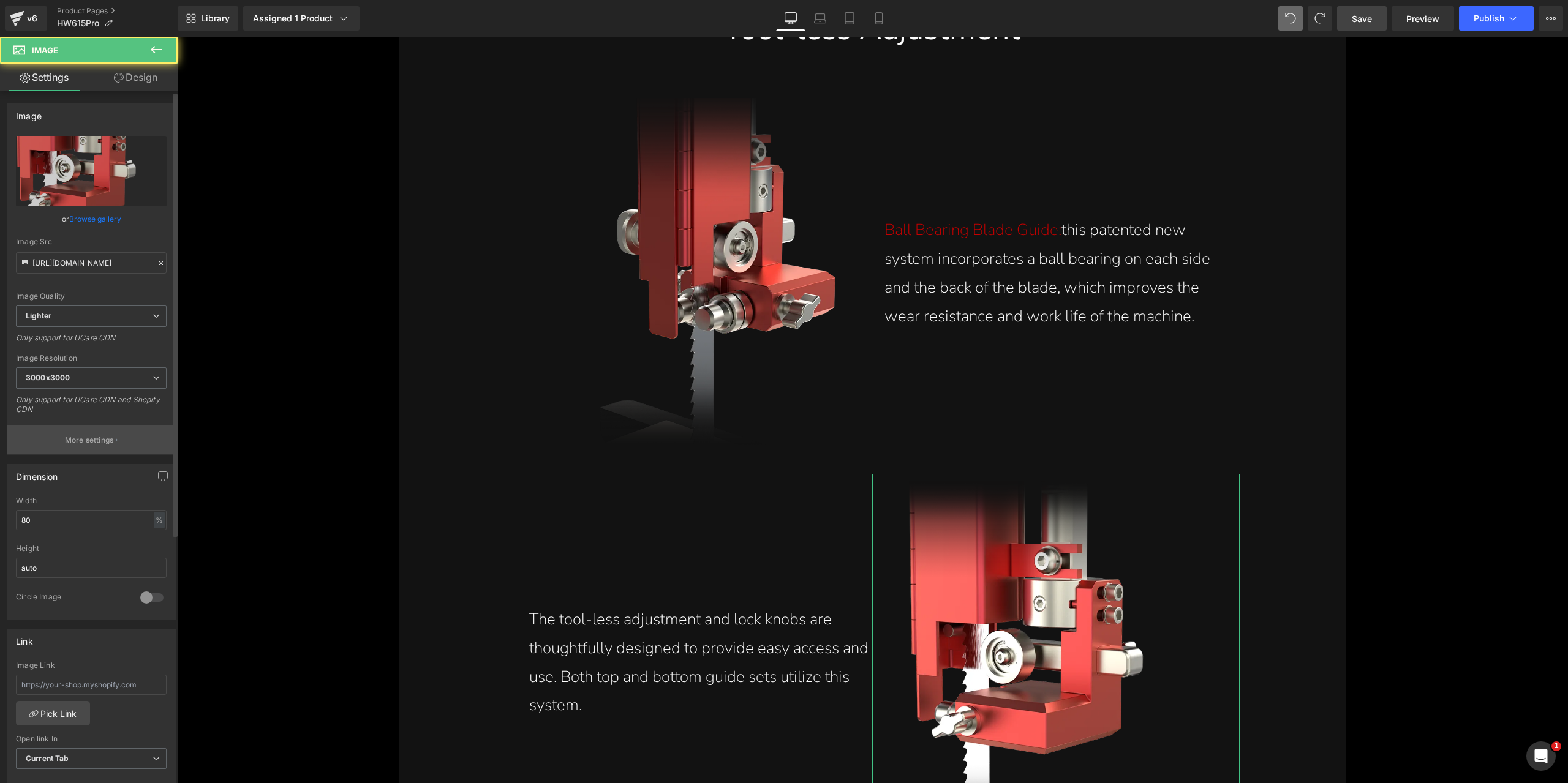
click at [107, 443] on p "More settings" at bounding box center [89, 440] width 49 height 11
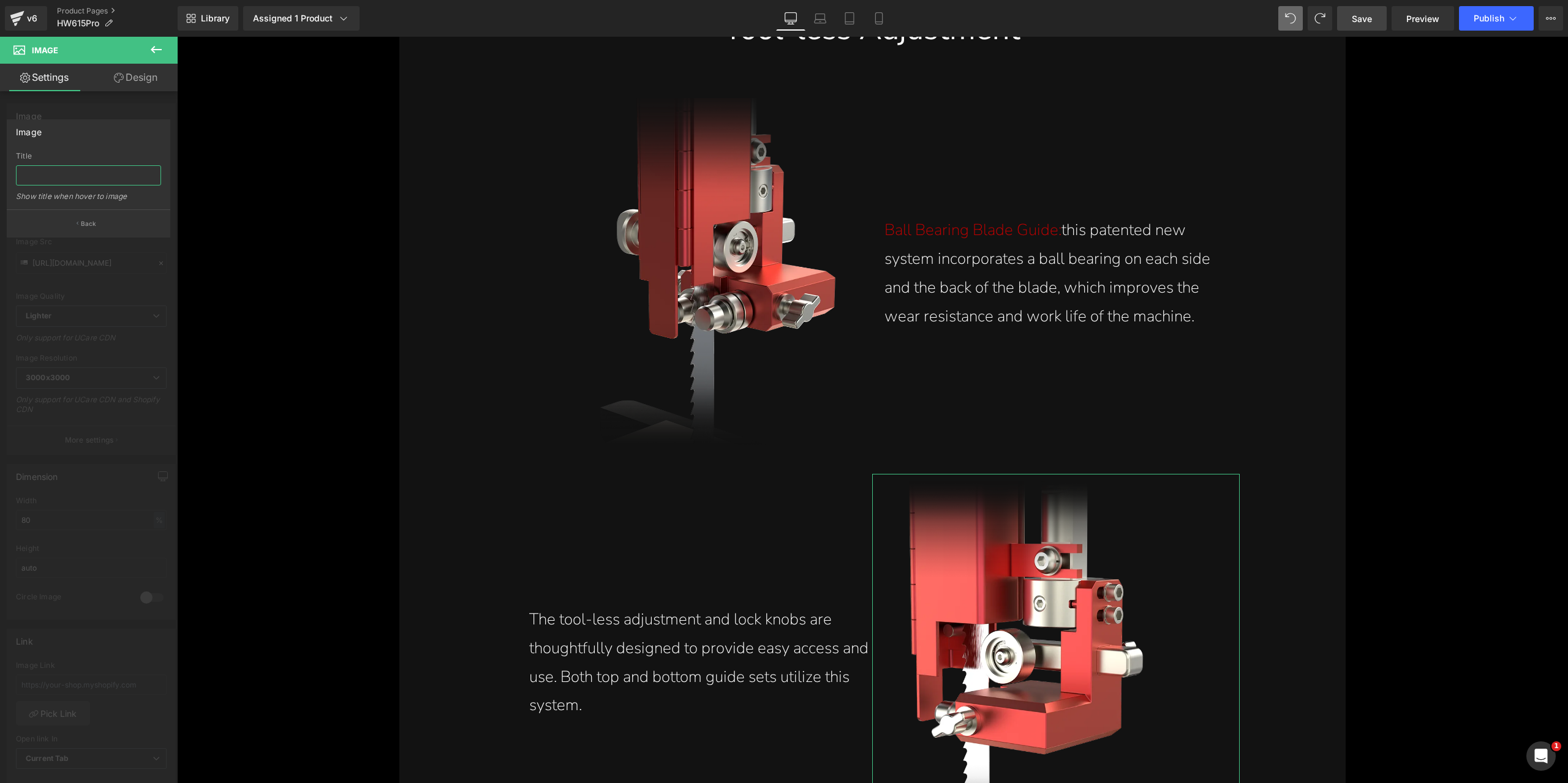
click at [106, 181] on input "text" at bounding box center [88, 175] width 145 height 20
paste input "Ball bearing blade guide tool-less adjustment and lock knobs provide easy acces…"
type input "Ball bearing blade guide tool-less adjustment and lock knobs provide easy acces…"
click at [90, 136] on div "Image" at bounding box center [88, 131] width 162 height 24
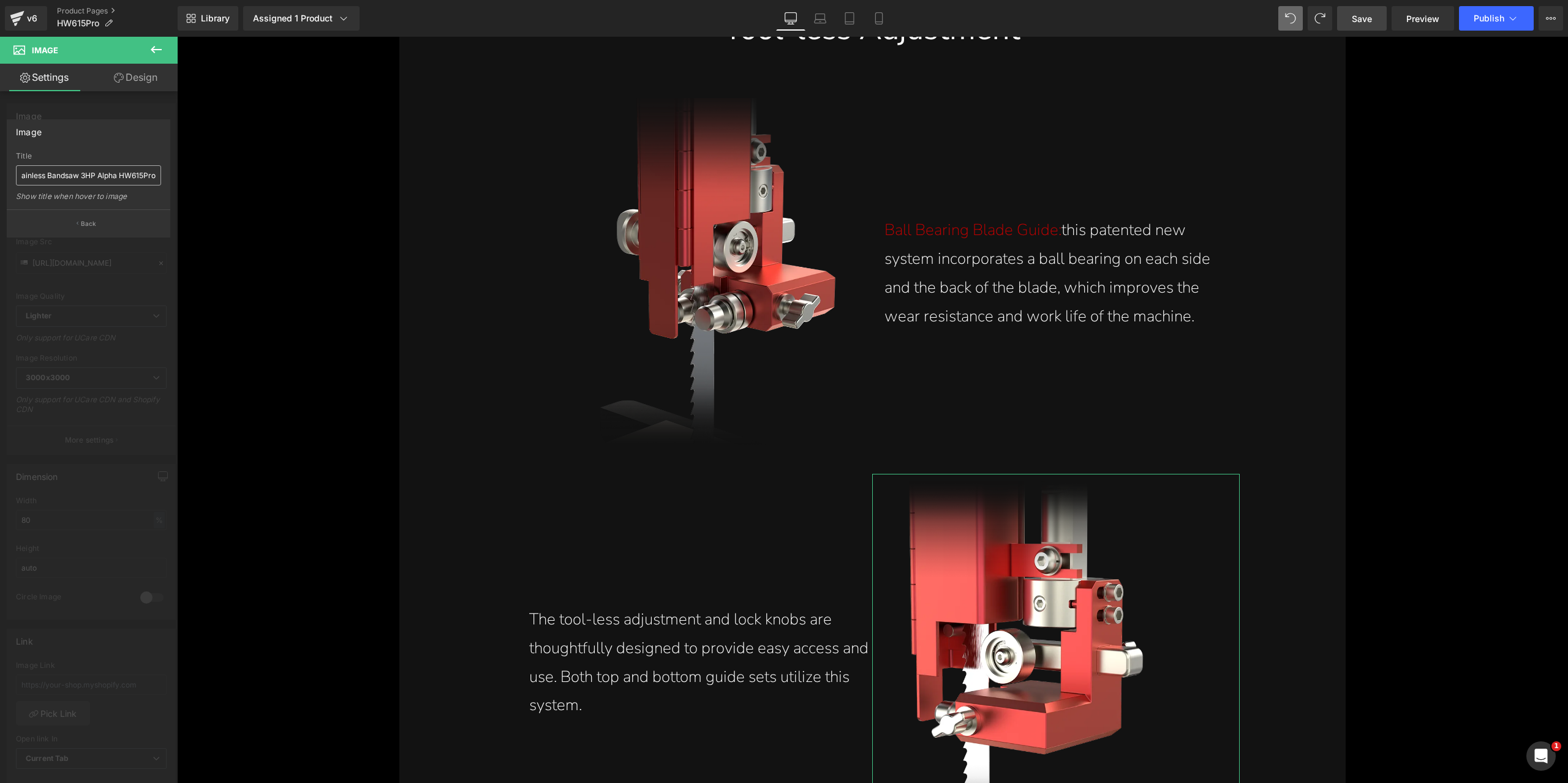
scroll to position [0, 0]
click at [106, 221] on button "Back" at bounding box center [88, 223] width 163 height 28
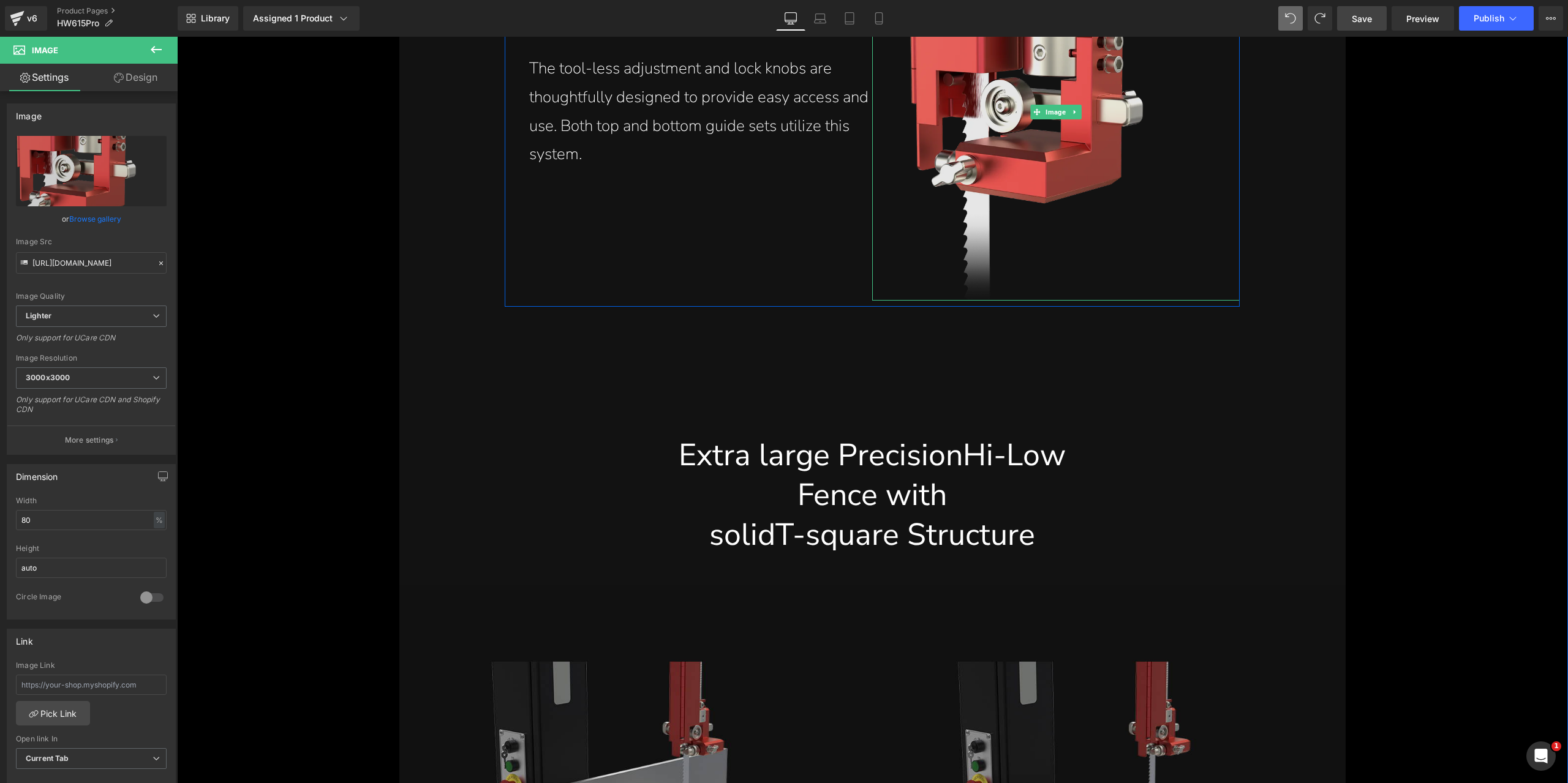
scroll to position [12883, 0]
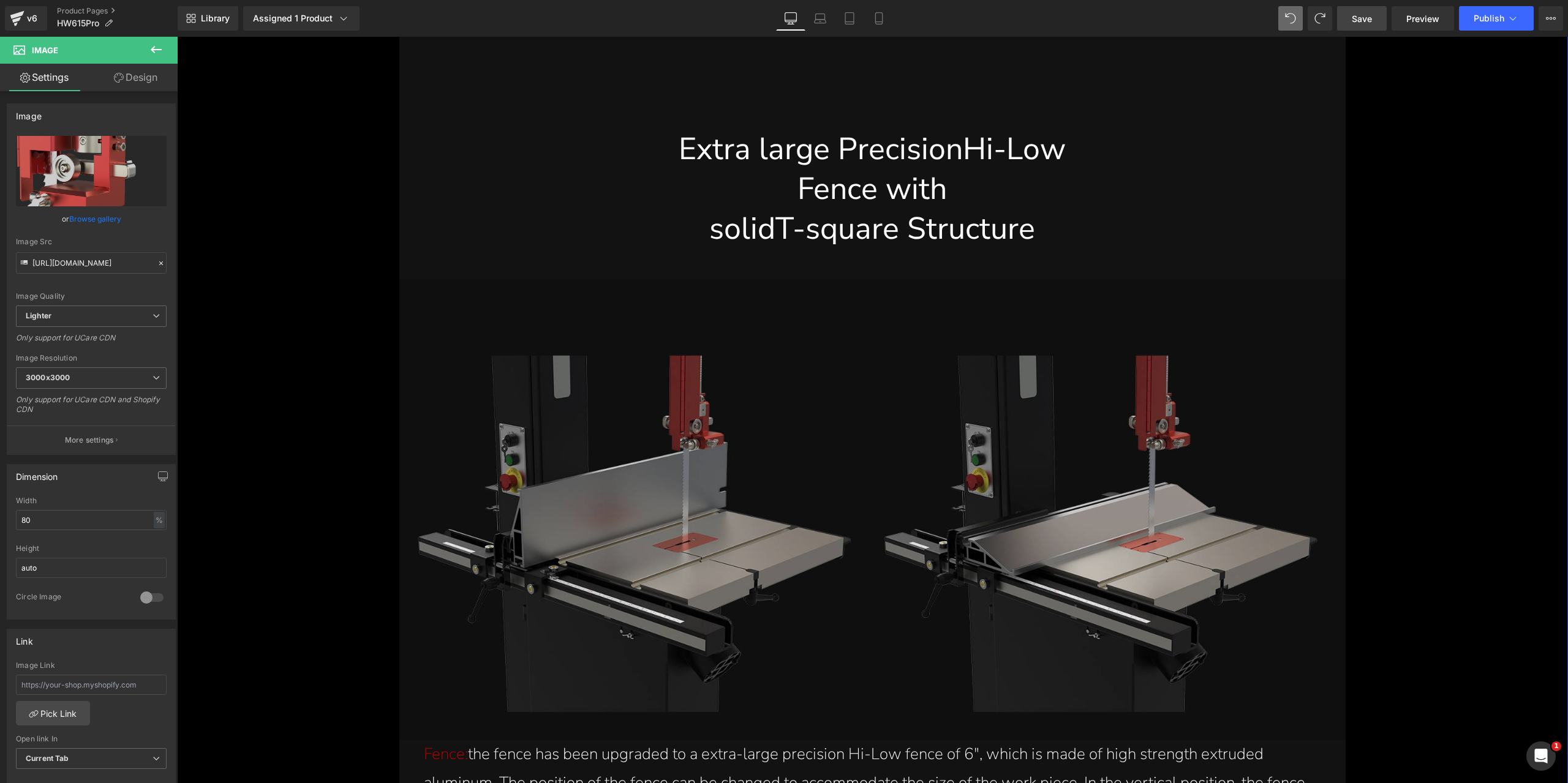
click at [667, 488] on img at bounding box center [871, 510] width 946 height 461
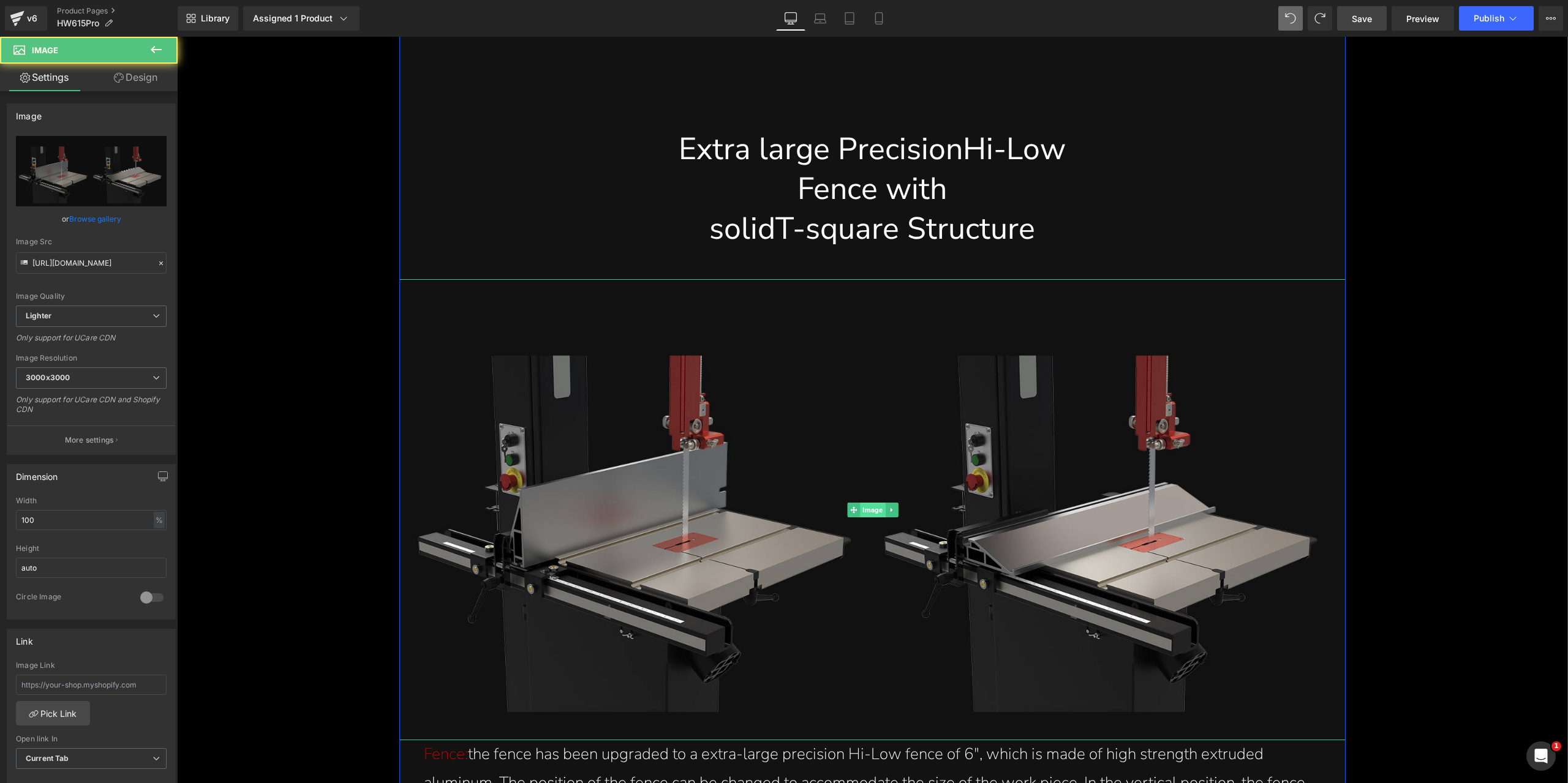
click at [877, 511] on span "Image" at bounding box center [872, 510] width 25 height 15
click at [134, 191] on link "Replace Image" at bounding box center [91, 171] width 151 height 71
type input "C:\fakepath\6-inch-adjustable-hi-low-fence-with-solid-t-square-structure-for-pr…"
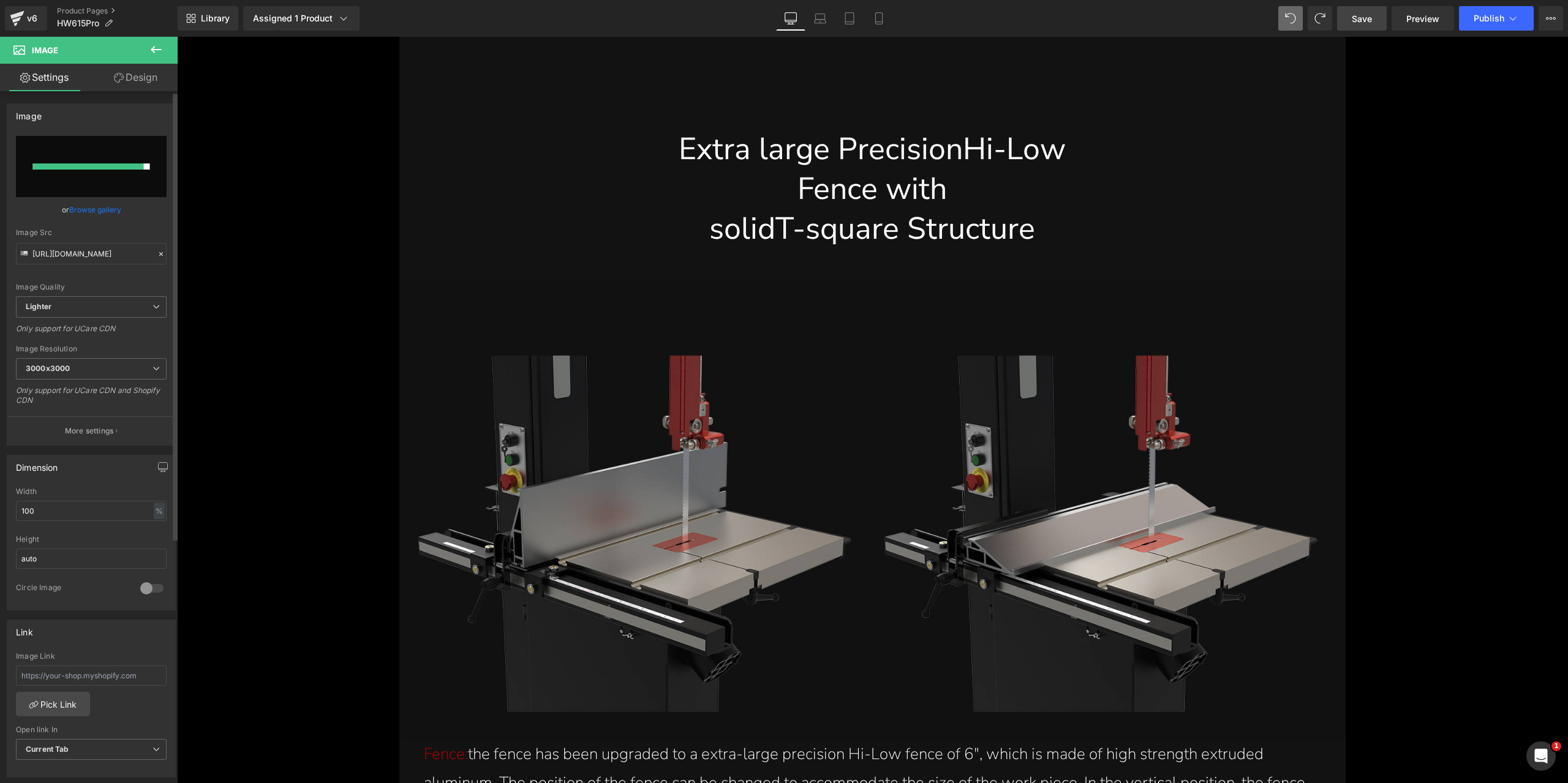
type input "[URL][DOMAIN_NAME]"
drag, startPoint x: 79, startPoint y: 441, endPoint x: 81, endPoint y: 412, distance: 29.1
click at [79, 441] on p "More settings" at bounding box center [89, 440] width 49 height 11
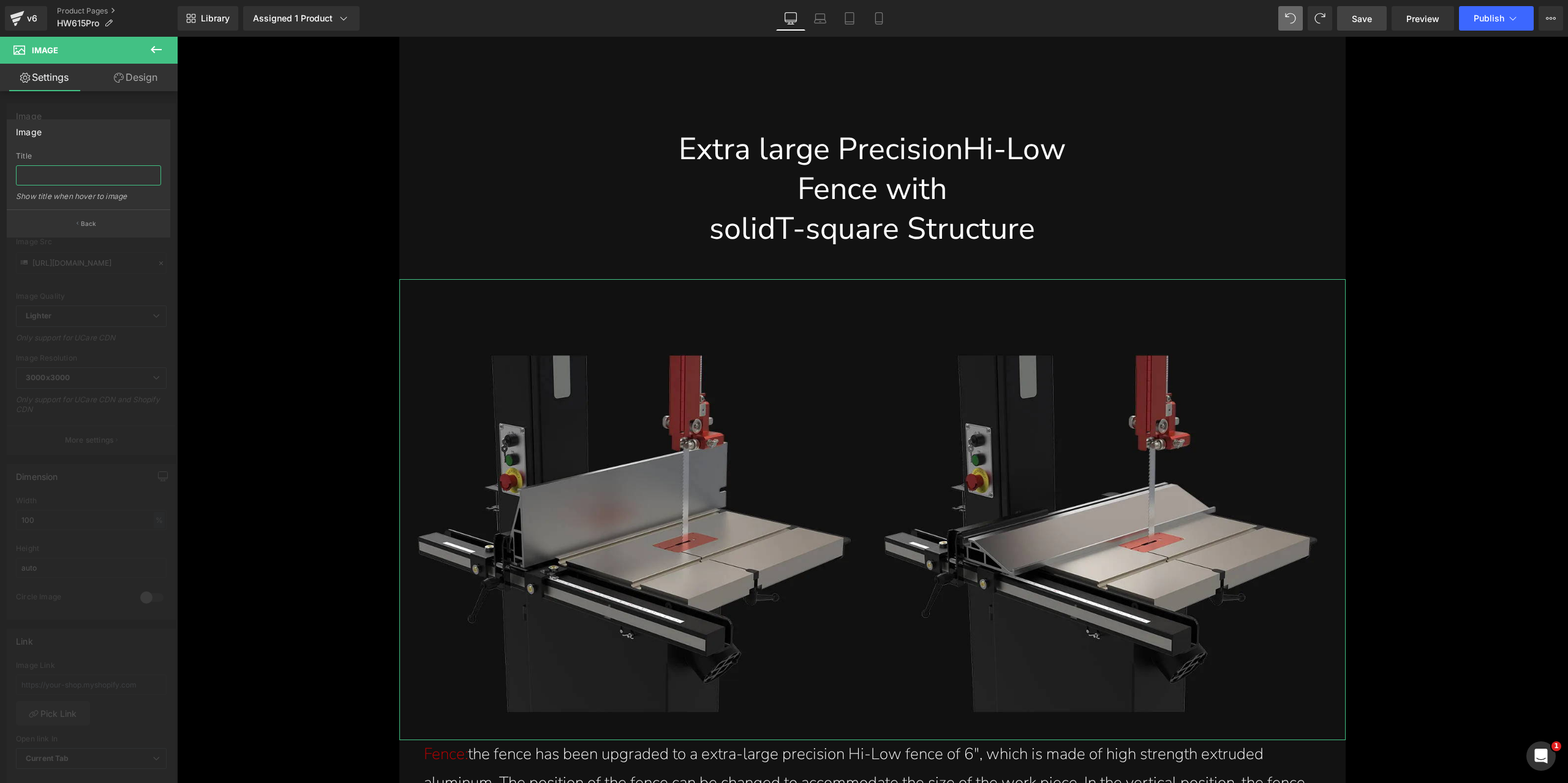
click at [74, 182] on input "text" at bounding box center [88, 175] width 145 height 20
paste input "6 inch hi-low fence with solid t square structure for precision on the 15 Inch …"
type input "6 inch hi-low fence with solid t square structure for precision on the 15 Inch …"
click at [111, 127] on div "Image" at bounding box center [88, 131] width 162 height 24
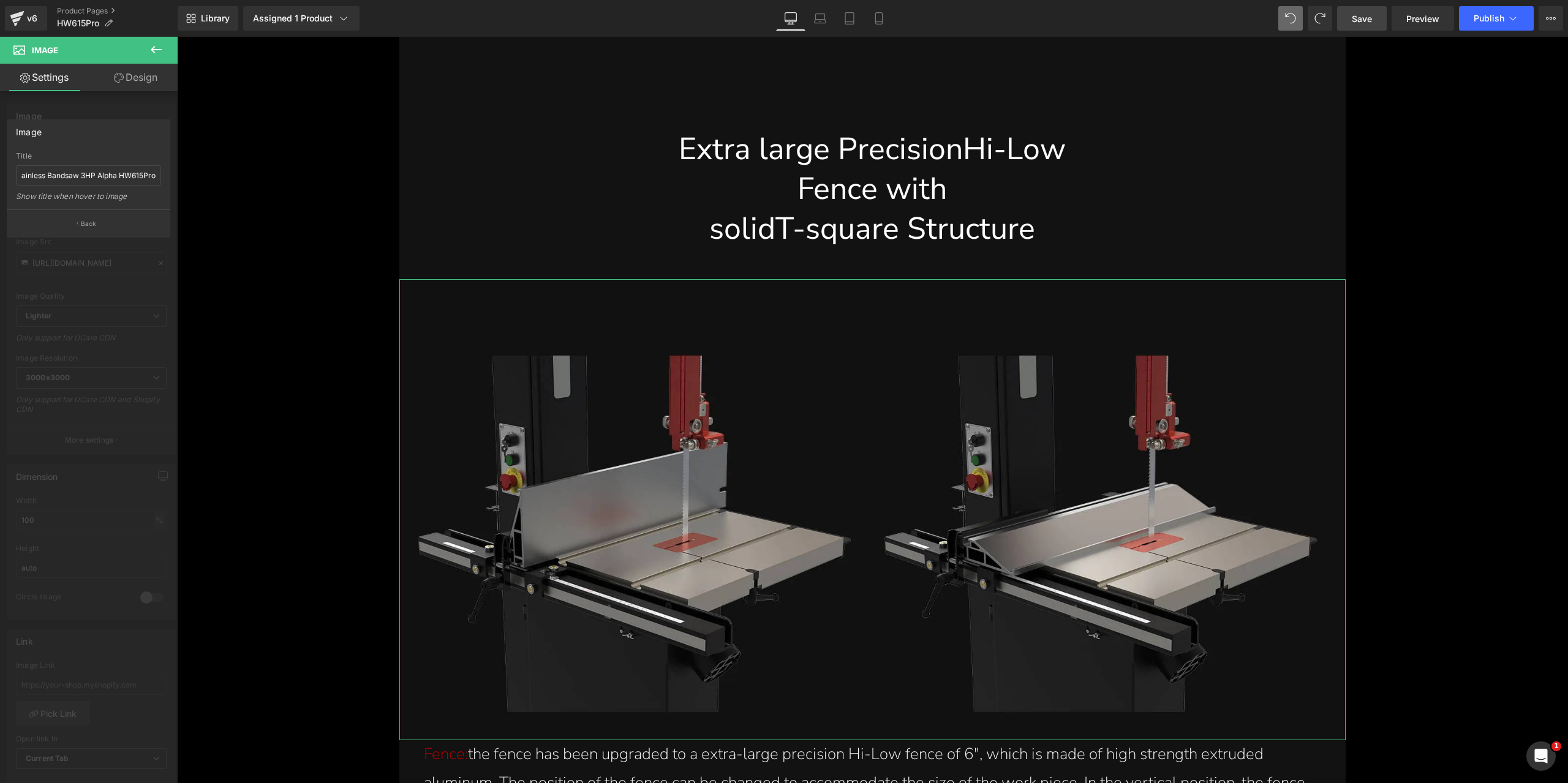
scroll to position [0, 0]
click at [110, 221] on button "Back" at bounding box center [88, 223] width 163 height 28
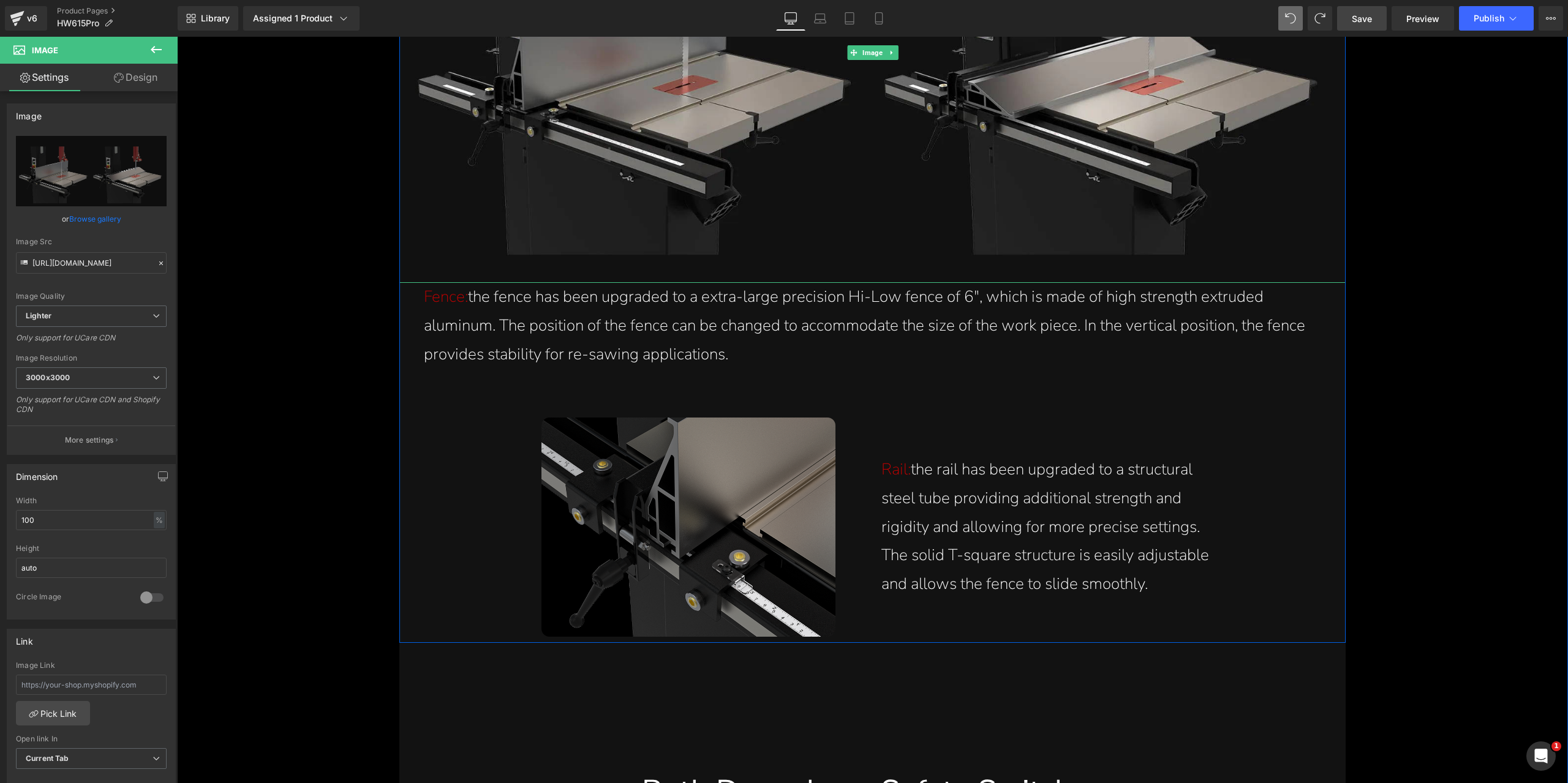
scroll to position [13495, 0]
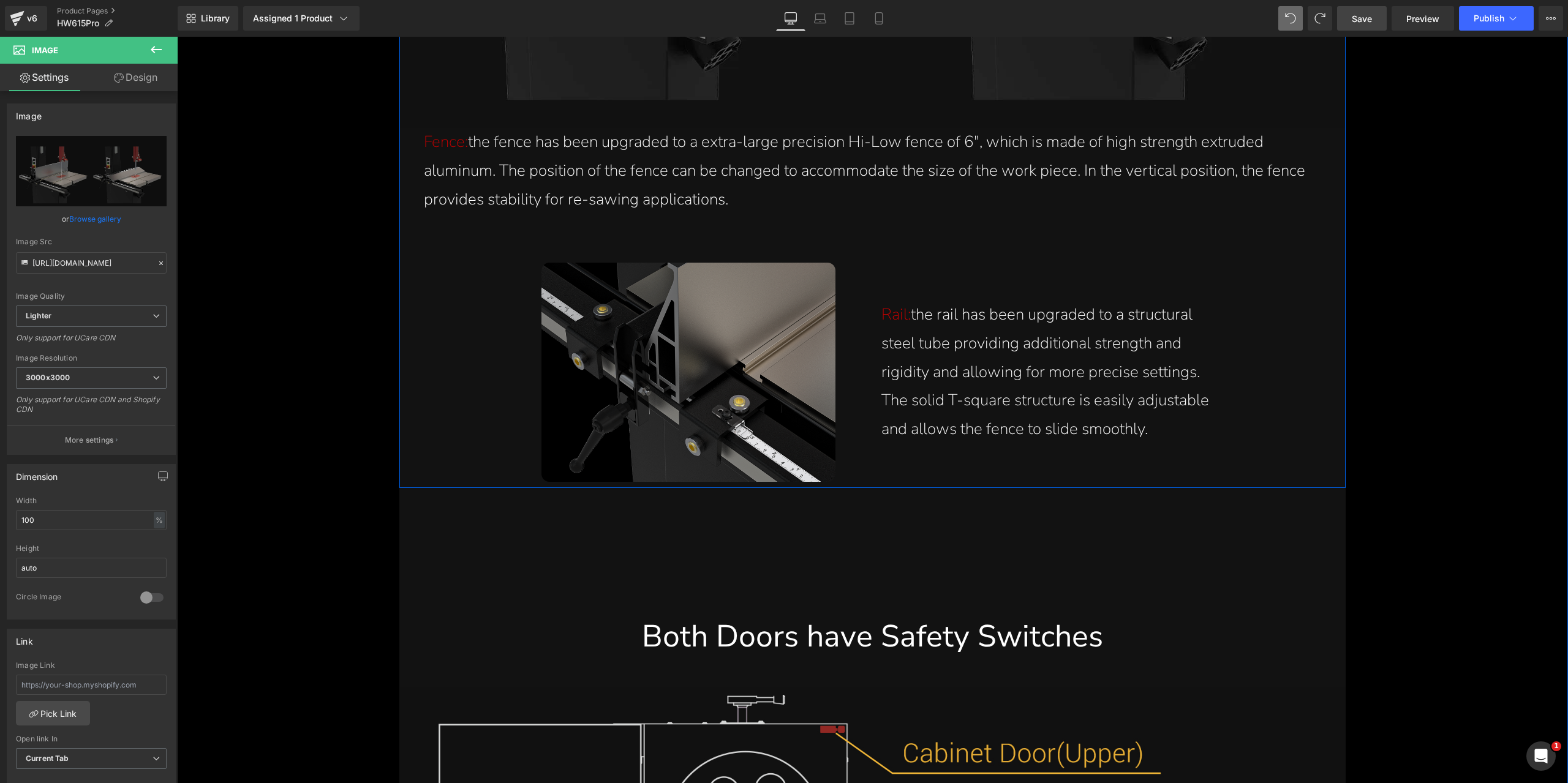
click at [705, 385] on img at bounding box center [688, 373] width 294 height 220
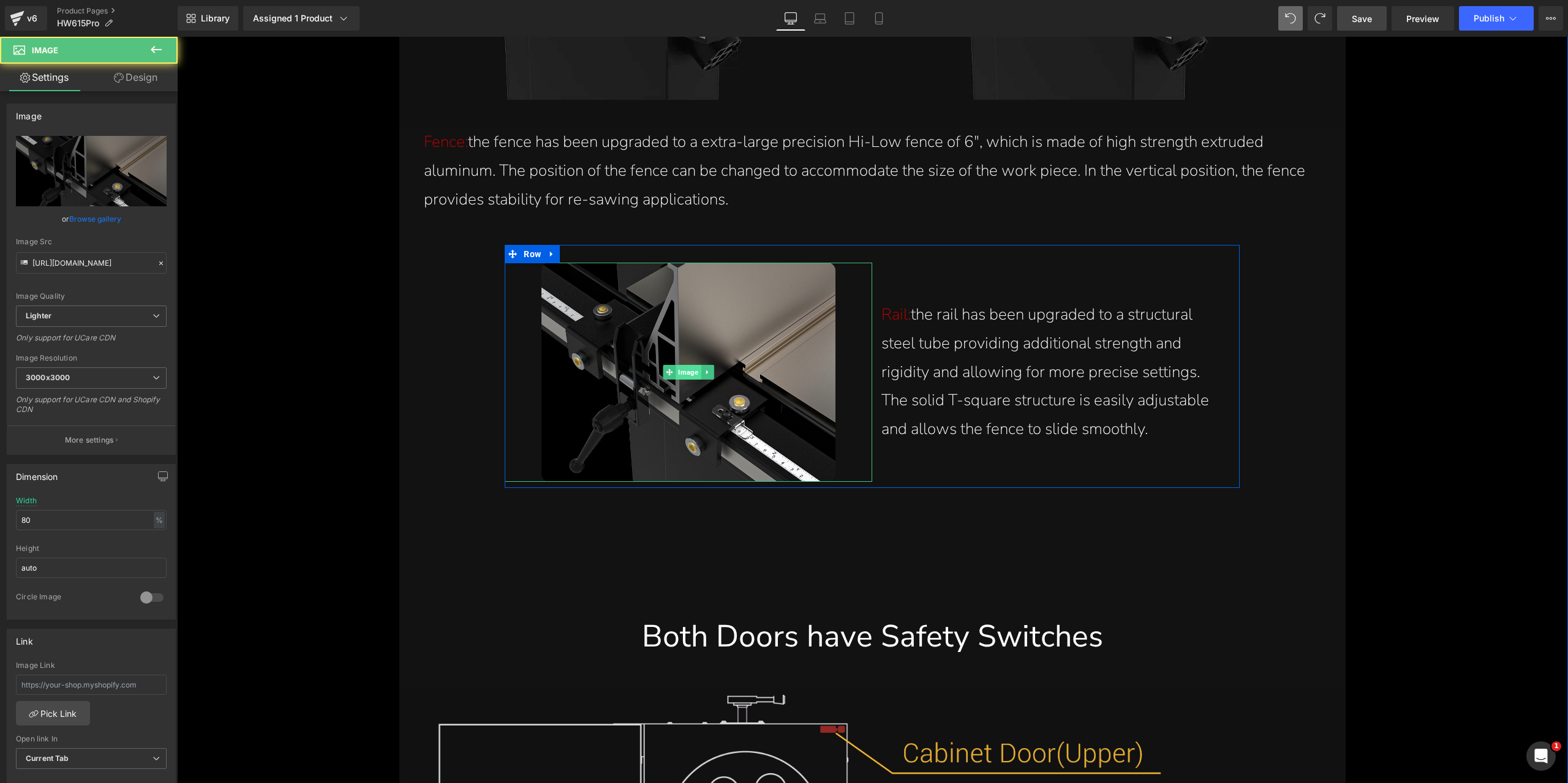
click at [688, 372] on span "Image" at bounding box center [688, 372] width 25 height 15
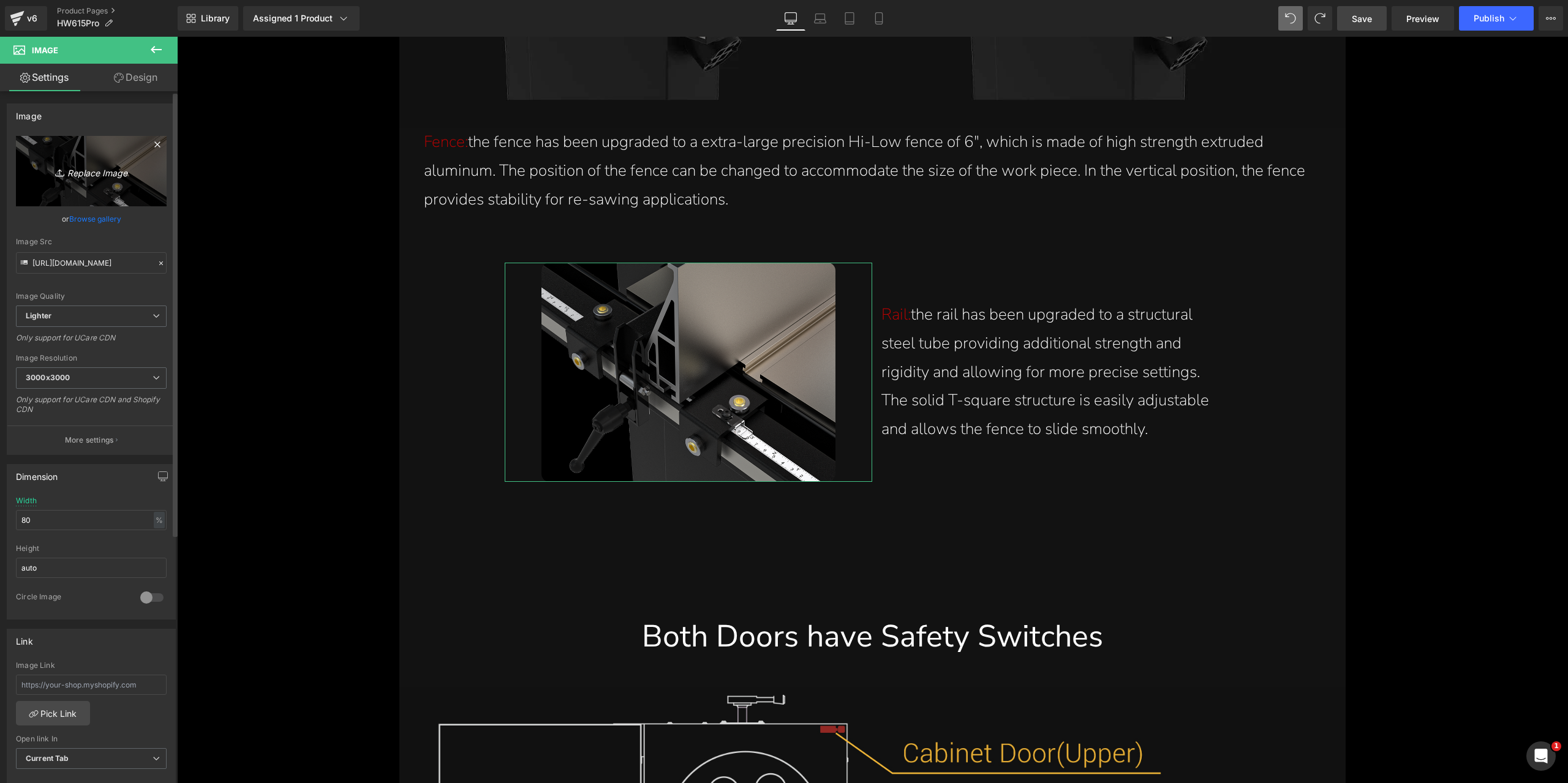
click at [100, 177] on icon "Replace Image" at bounding box center [91, 171] width 98 height 16
type input "C:\fakepath\rail-structural-steel-tube-for-strength-rigidity-t-square-structure…"
type input "[URL][DOMAIN_NAME]"
drag, startPoint x: 89, startPoint y: 436, endPoint x: 101, endPoint y: 394, distance: 43.7
click at [89, 436] on p "More settings" at bounding box center [89, 440] width 49 height 11
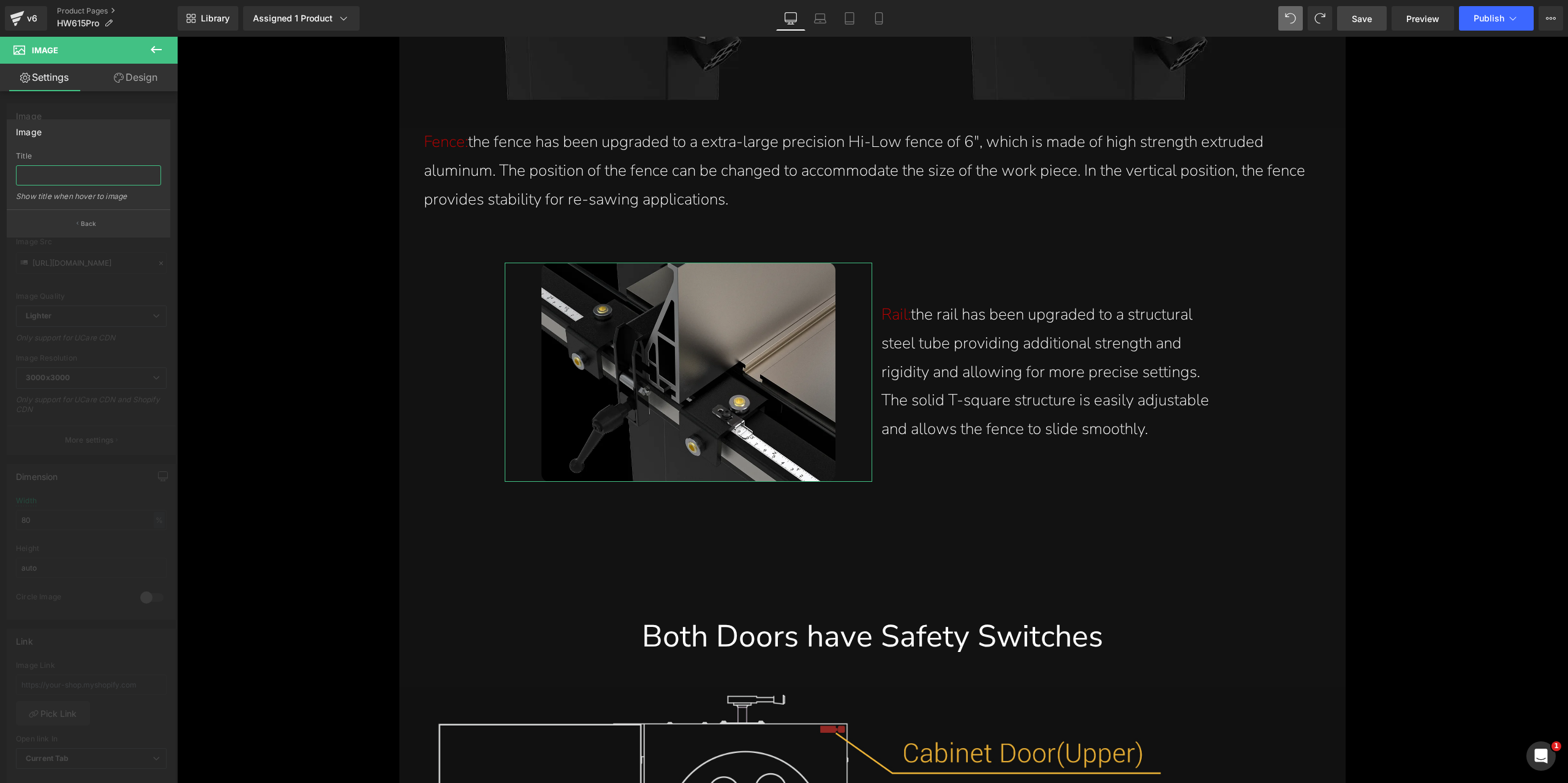
click at [118, 177] on input "text" at bounding box center [88, 175] width 145 height 20
paste input "Rail has structural steel tube for strength and rigidity for precision with sol…"
type input "Rail has structural steel tube for strength and rigidity for precision with sol…"
click at [113, 136] on div "Image" at bounding box center [88, 131] width 162 height 24
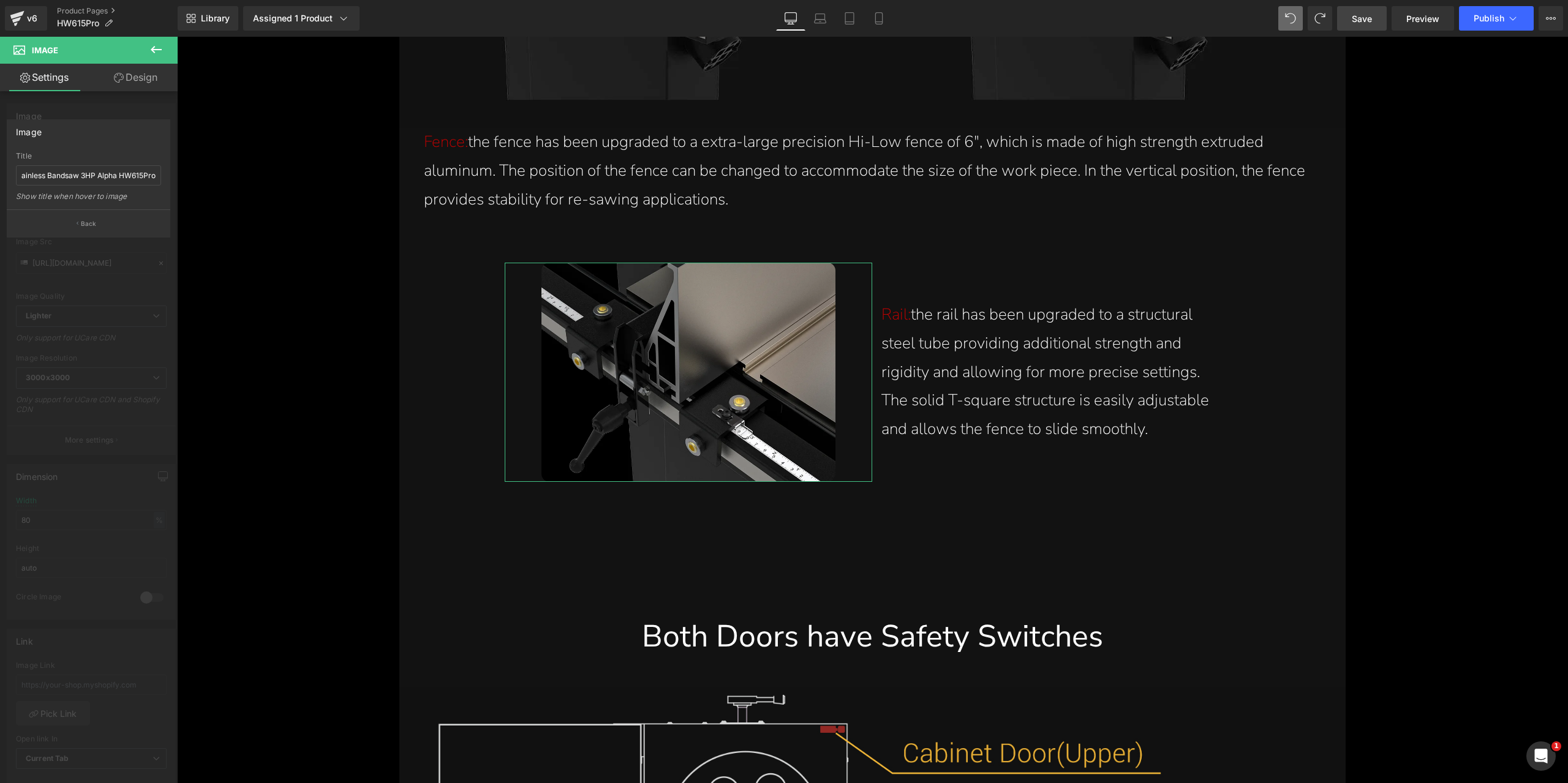
scroll to position [0, 0]
click at [111, 224] on button "Back" at bounding box center [88, 223] width 163 height 28
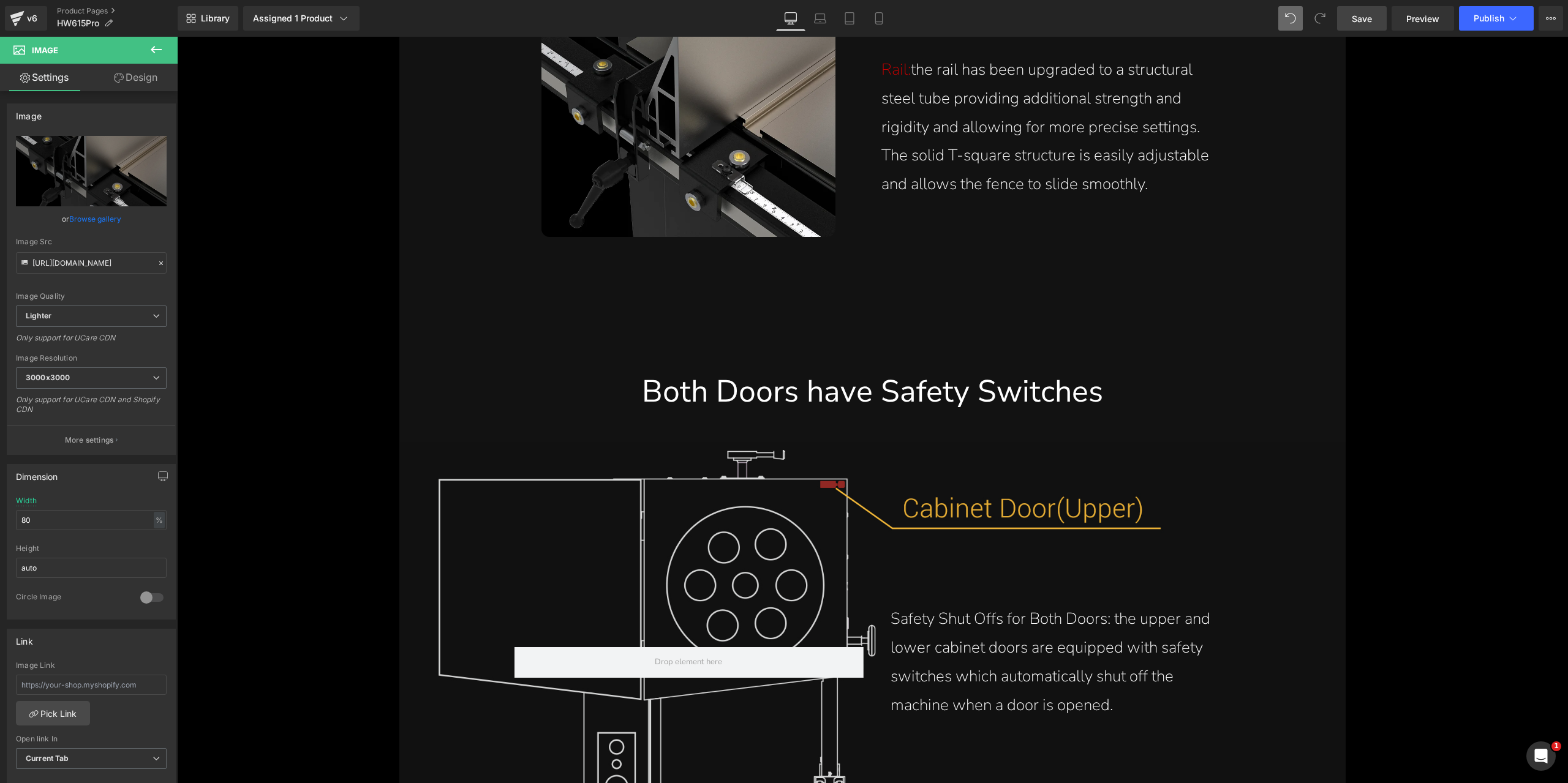
scroll to position [13924, 0]
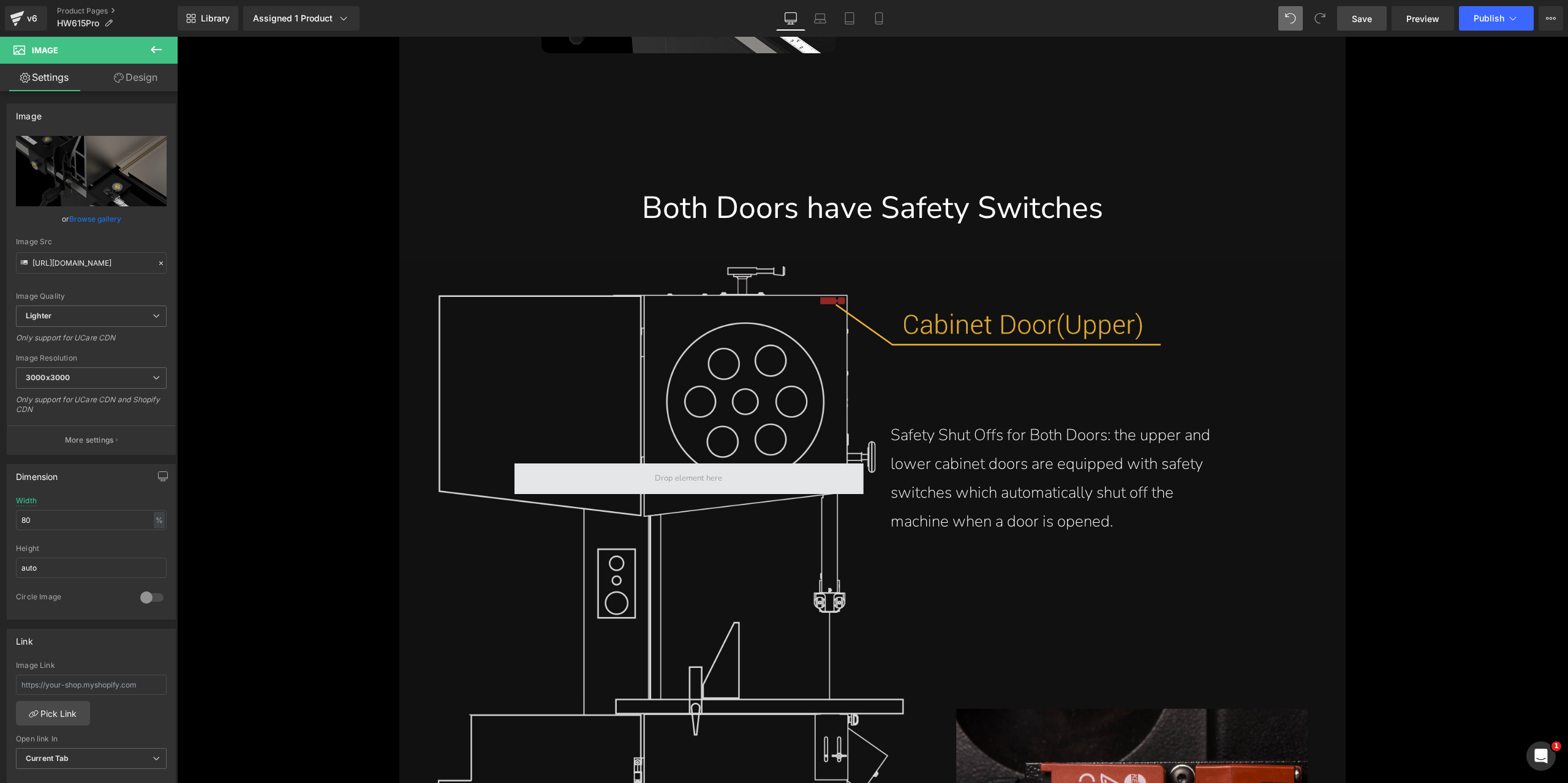
click at [760, 469] on span at bounding box center [688, 478] width 349 height 31
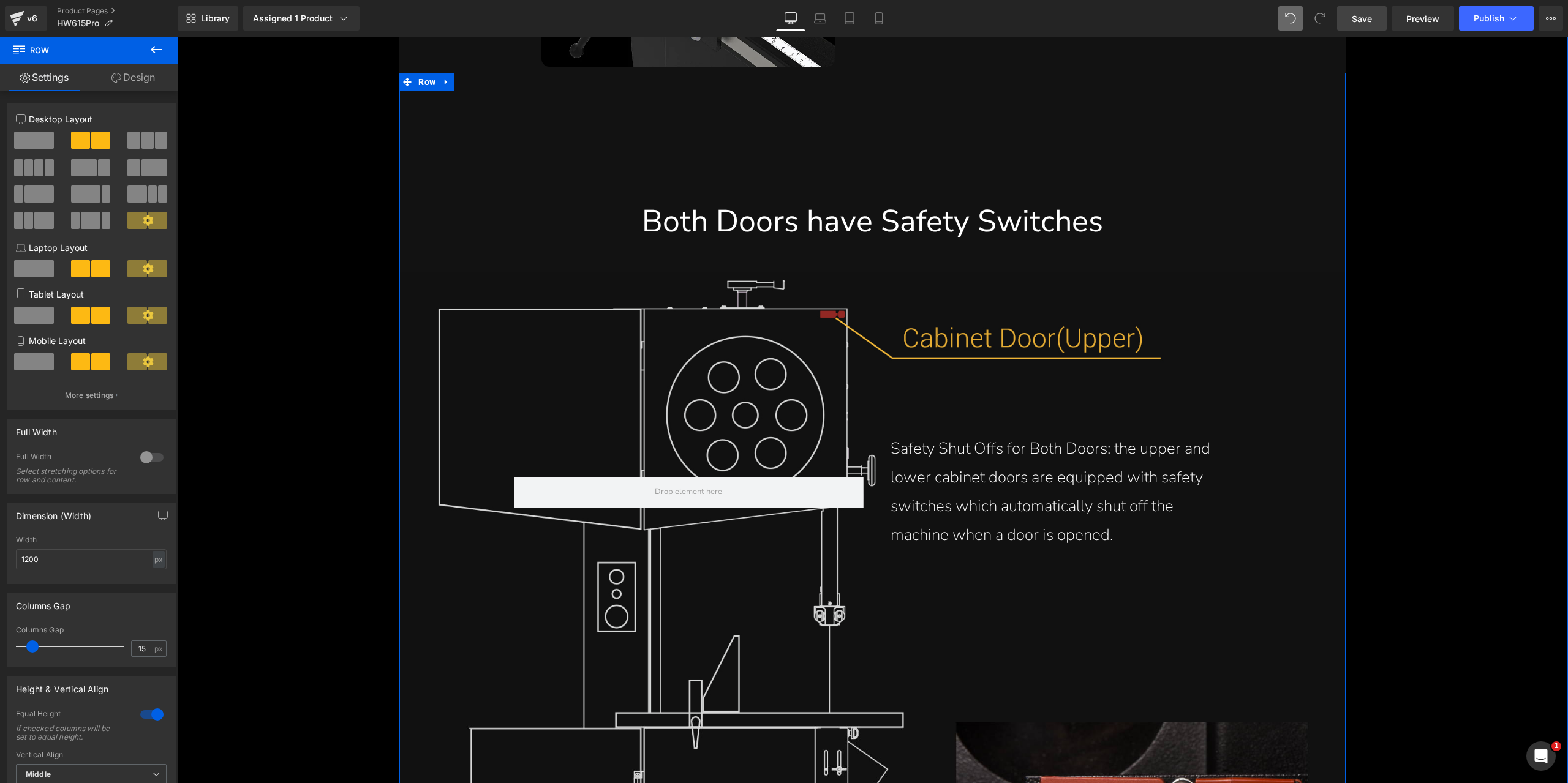
scroll to position [13863, 0]
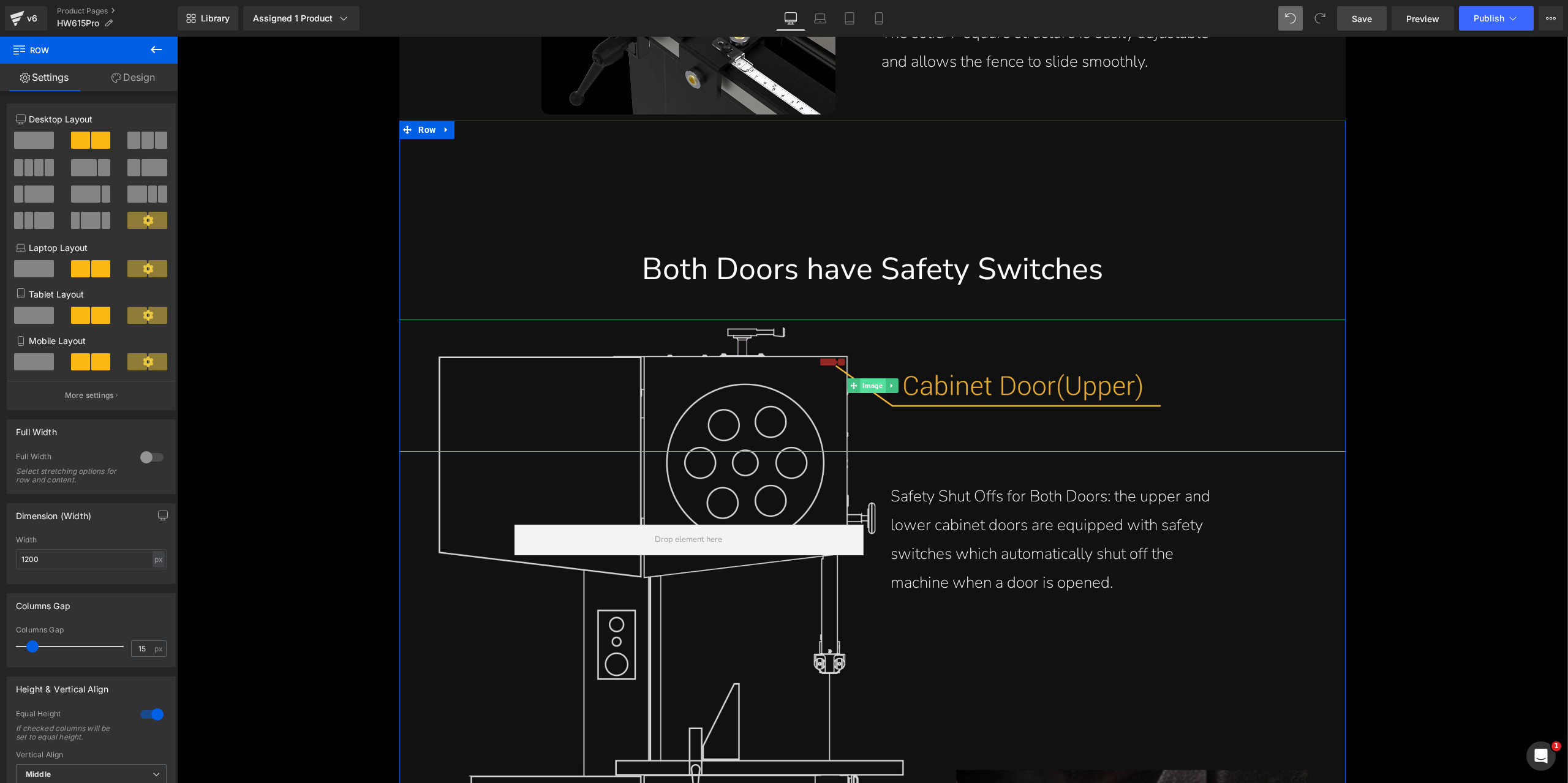
click at [863, 388] on span "Image" at bounding box center [872, 385] width 25 height 15
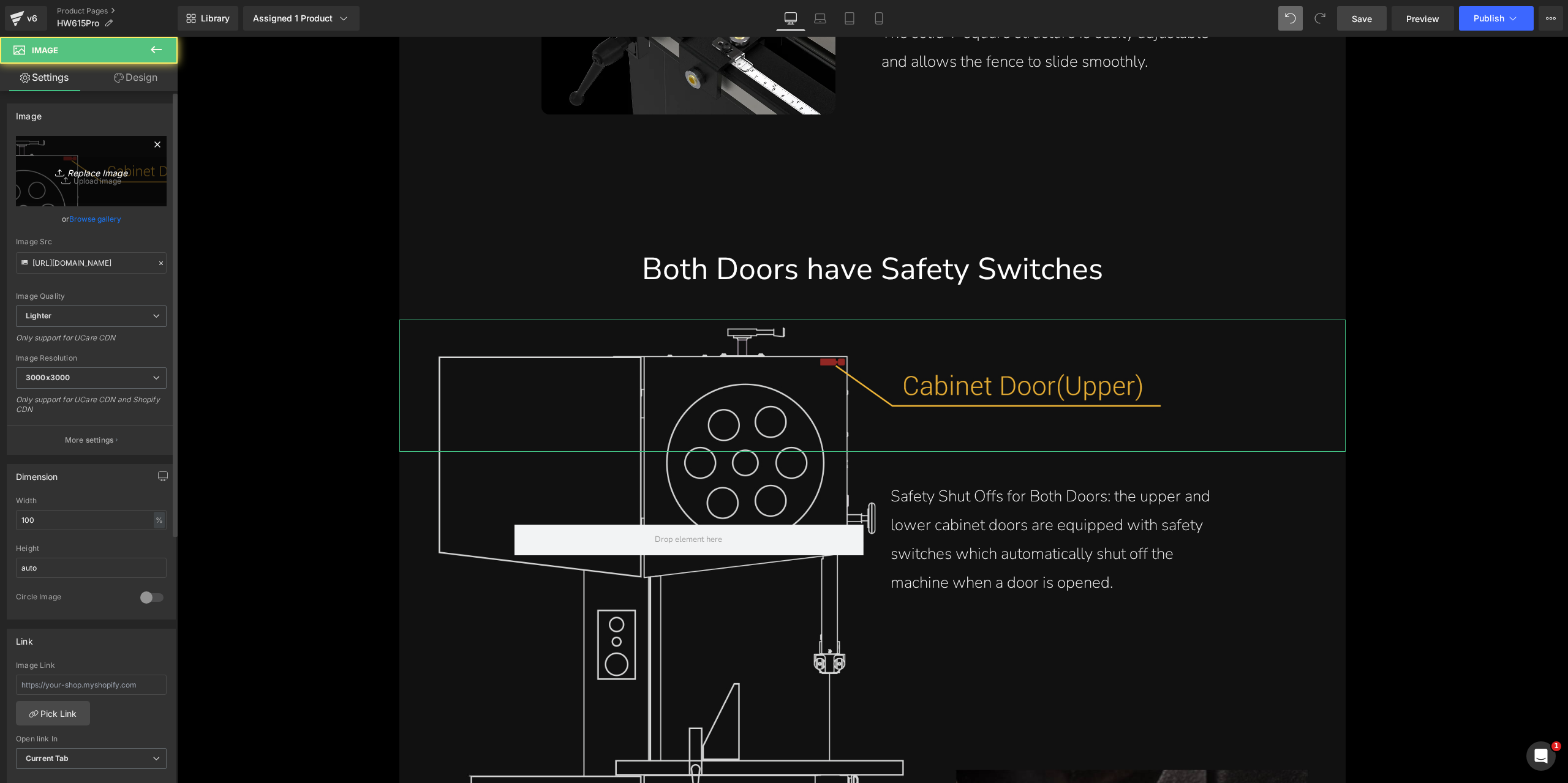
click at [87, 167] on icon "Replace Image" at bounding box center [91, 171] width 98 height 16
type input "C:\fakepath\safety-features-cabinet-door-upper-and-lower-safety-shut-off-switch…"
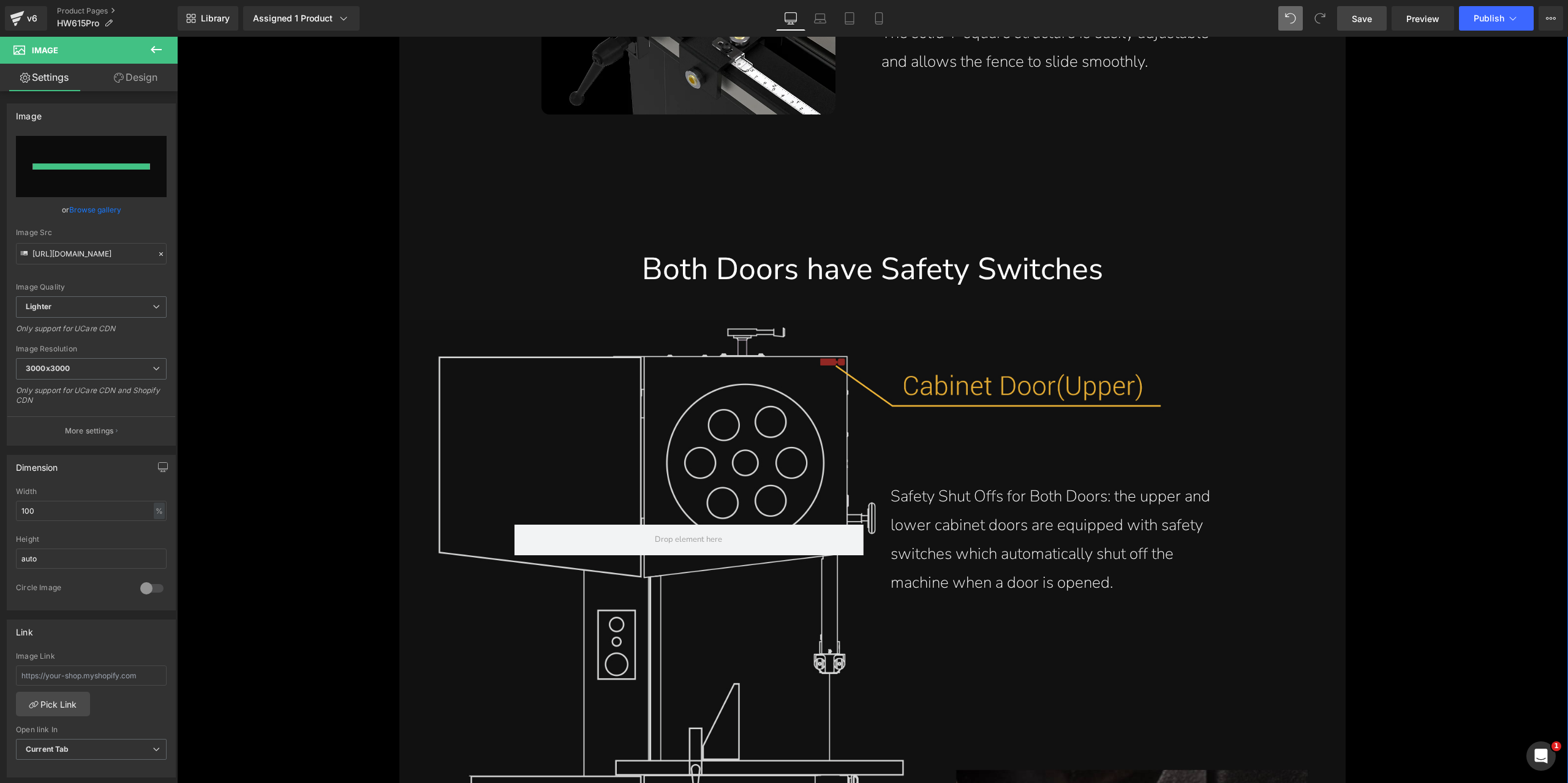
type input "[URL][DOMAIN_NAME]"
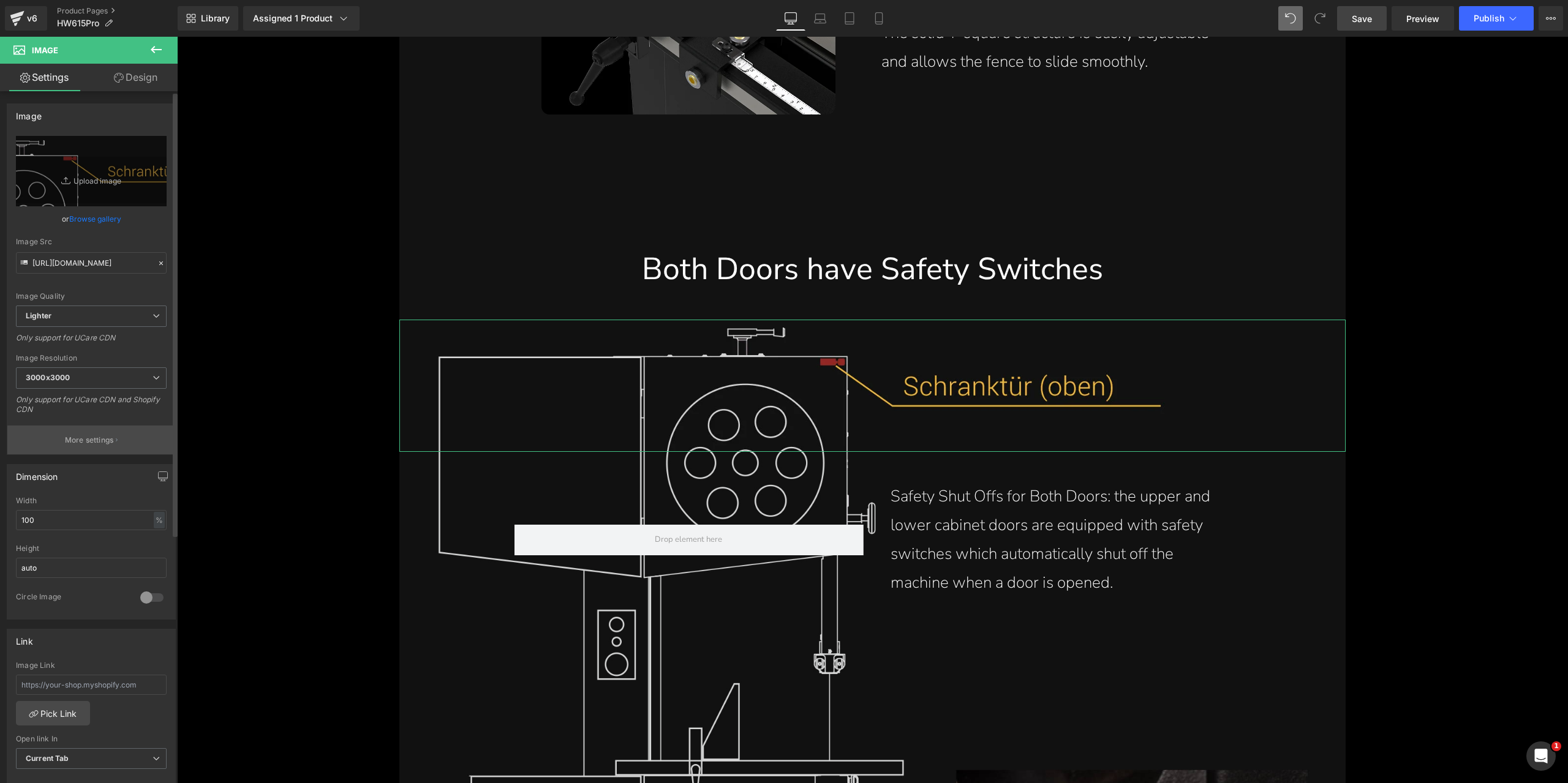
click at [100, 435] on p "More settings" at bounding box center [89, 440] width 49 height 11
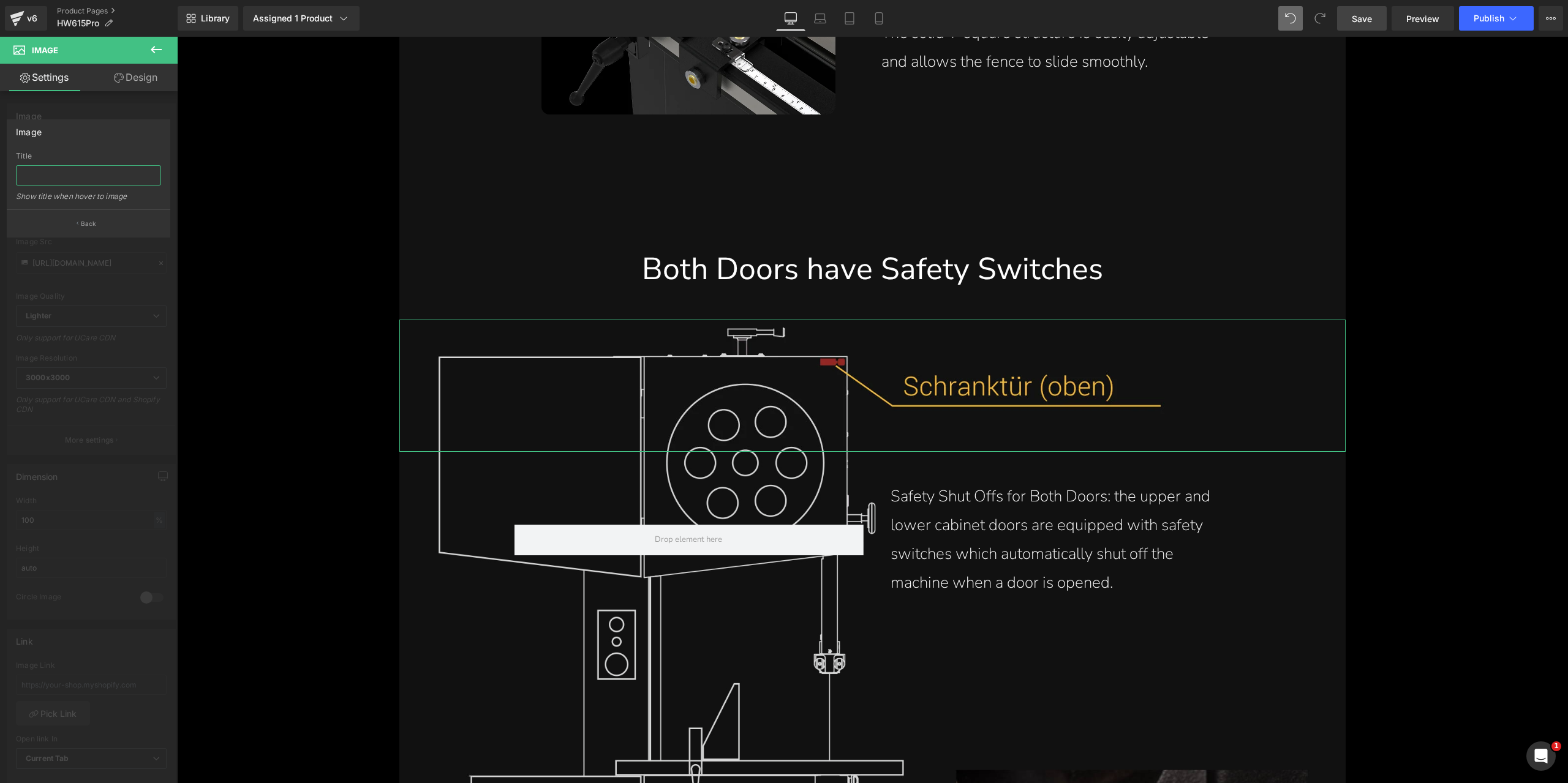
click at [86, 173] on input "text" at bounding box center [88, 175] width 145 height 20
click at [92, 175] on input "text" at bounding box center [88, 175] width 145 height 20
paste input "Safety features on both upper and lower cabinet doors with safety shut off swit…"
type input "Safety features on both upper and lower cabinet doors with safety shut off swit…"
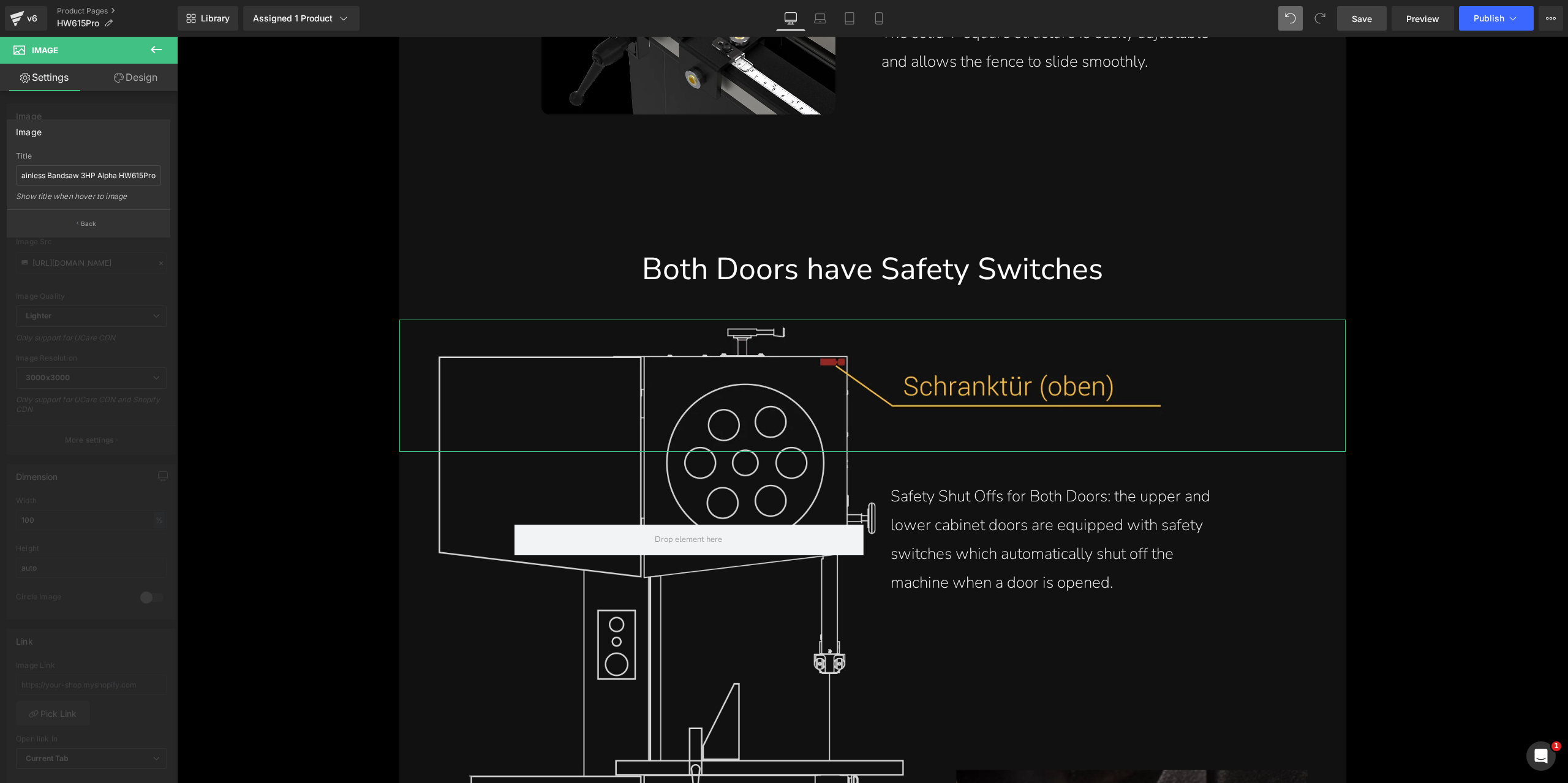
click at [112, 138] on div "Image" at bounding box center [88, 131] width 162 height 24
click at [95, 226] on p "Back" at bounding box center [89, 223] width 16 height 10
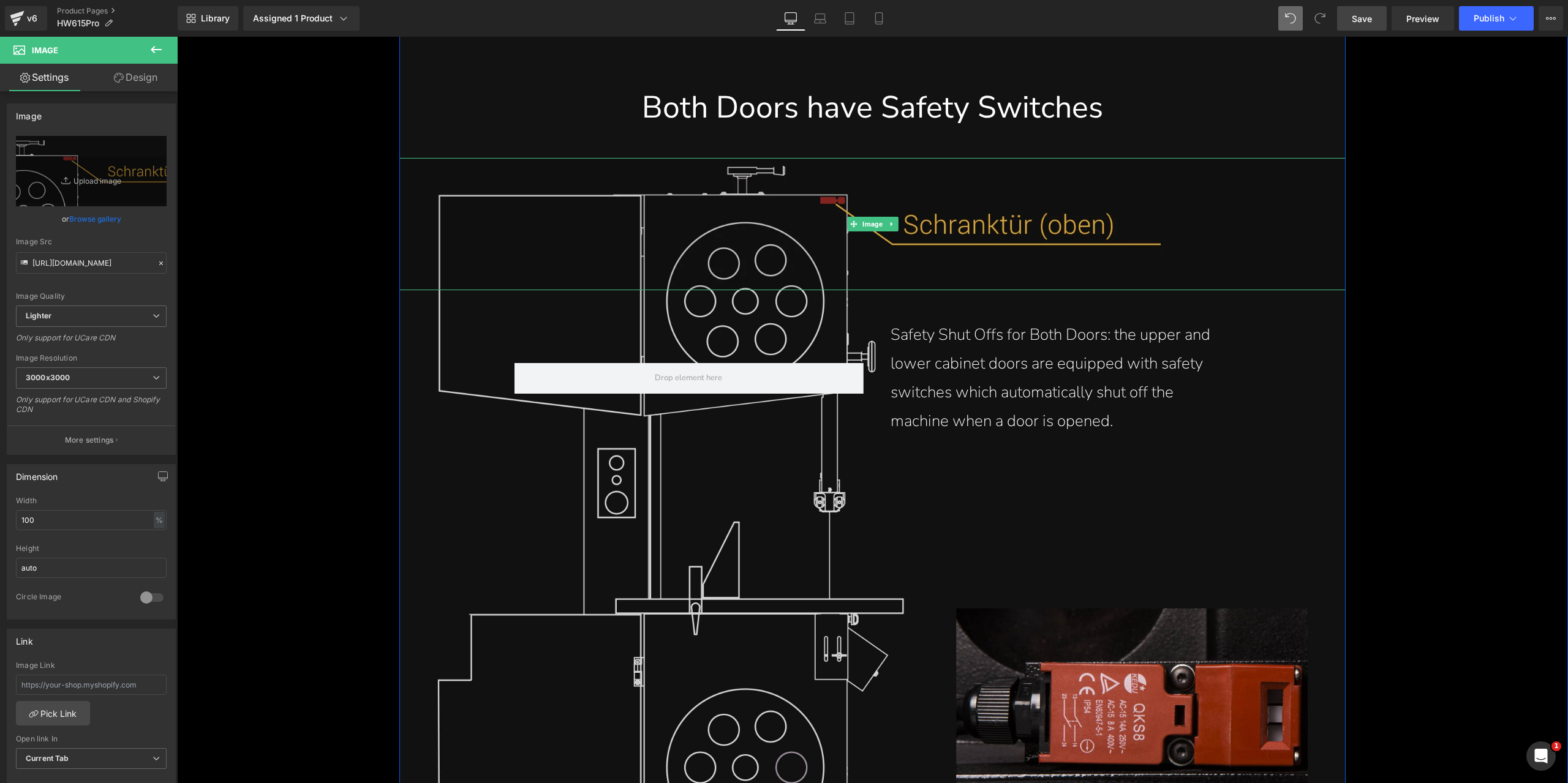
scroll to position [14047, 0]
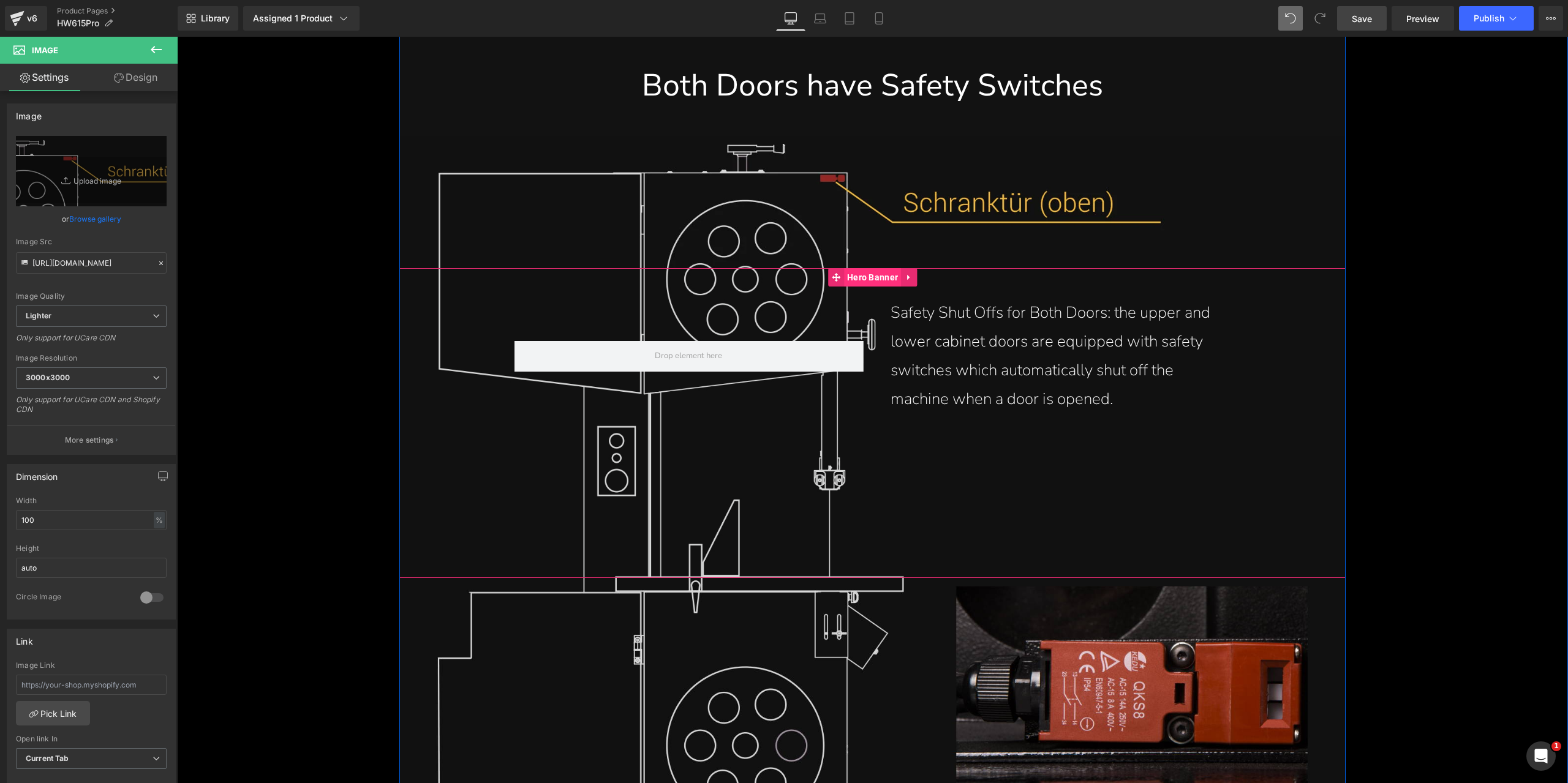
click at [863, 282] on span "Hero Banner" at bounding box center [872, 277] width 57 height 18
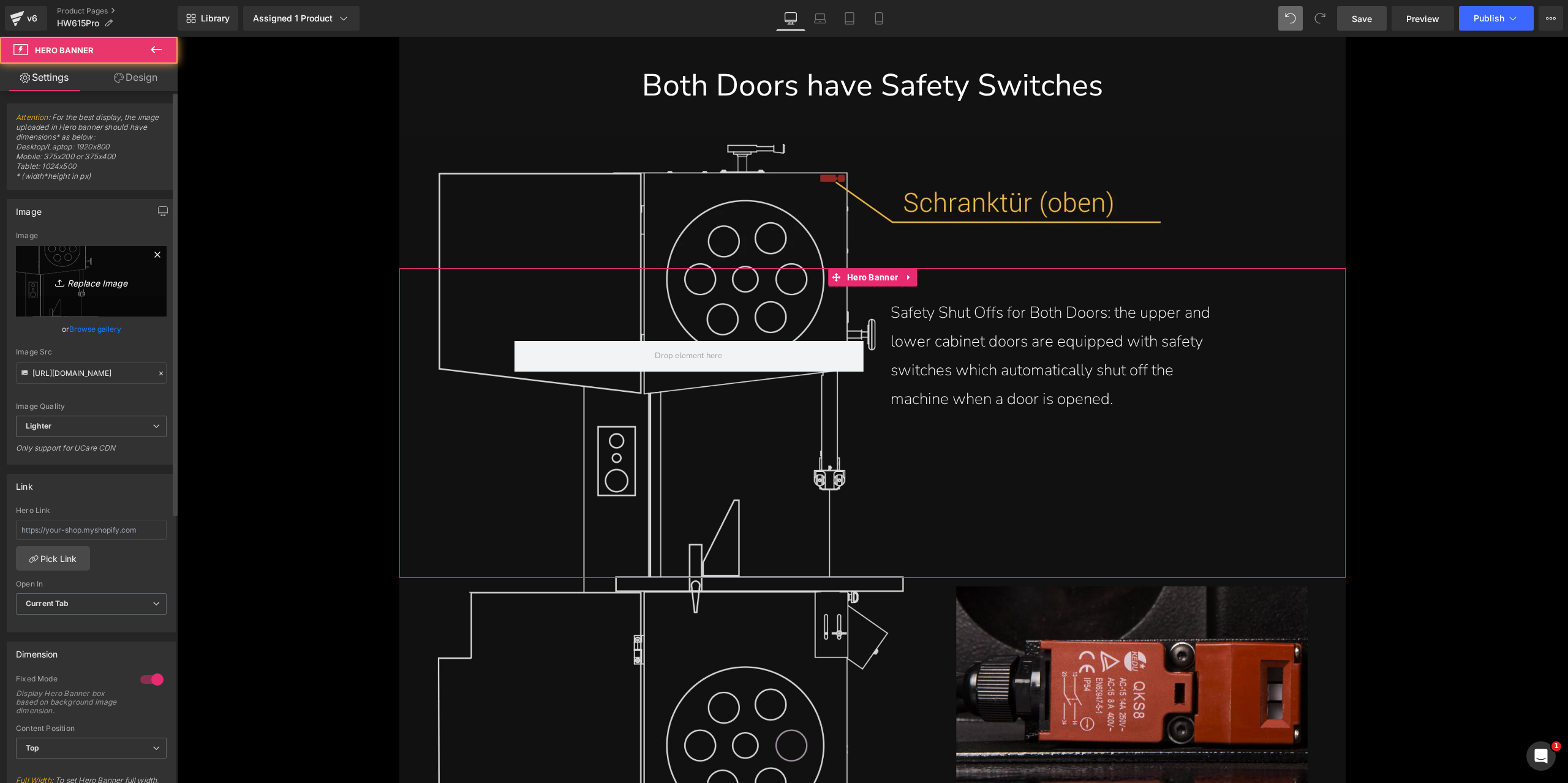
click at [79, 285] on icon "Replace Image" at bounding box center [91, 282] width 98 height 16
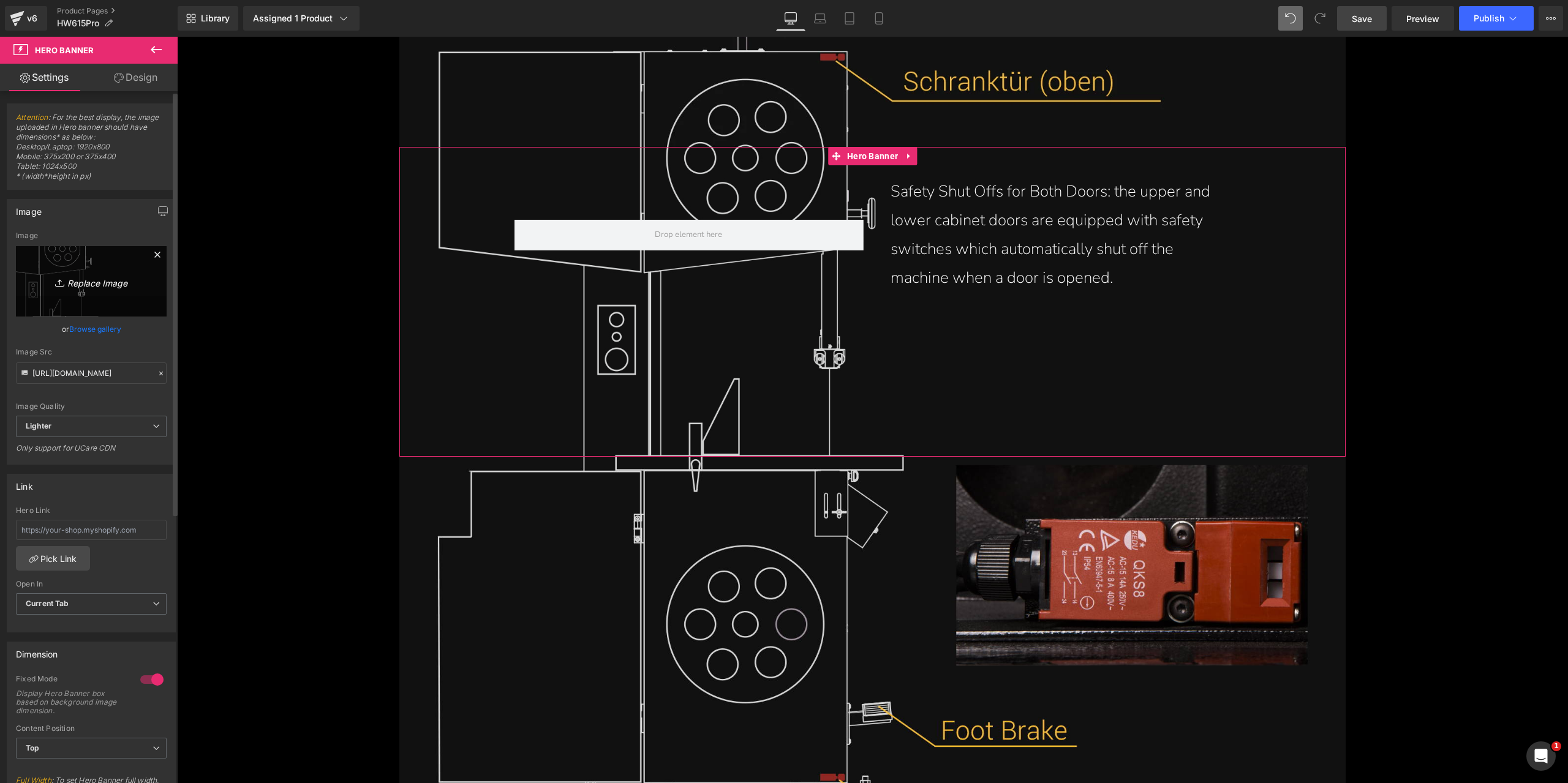
scroll to position [14169, 0]
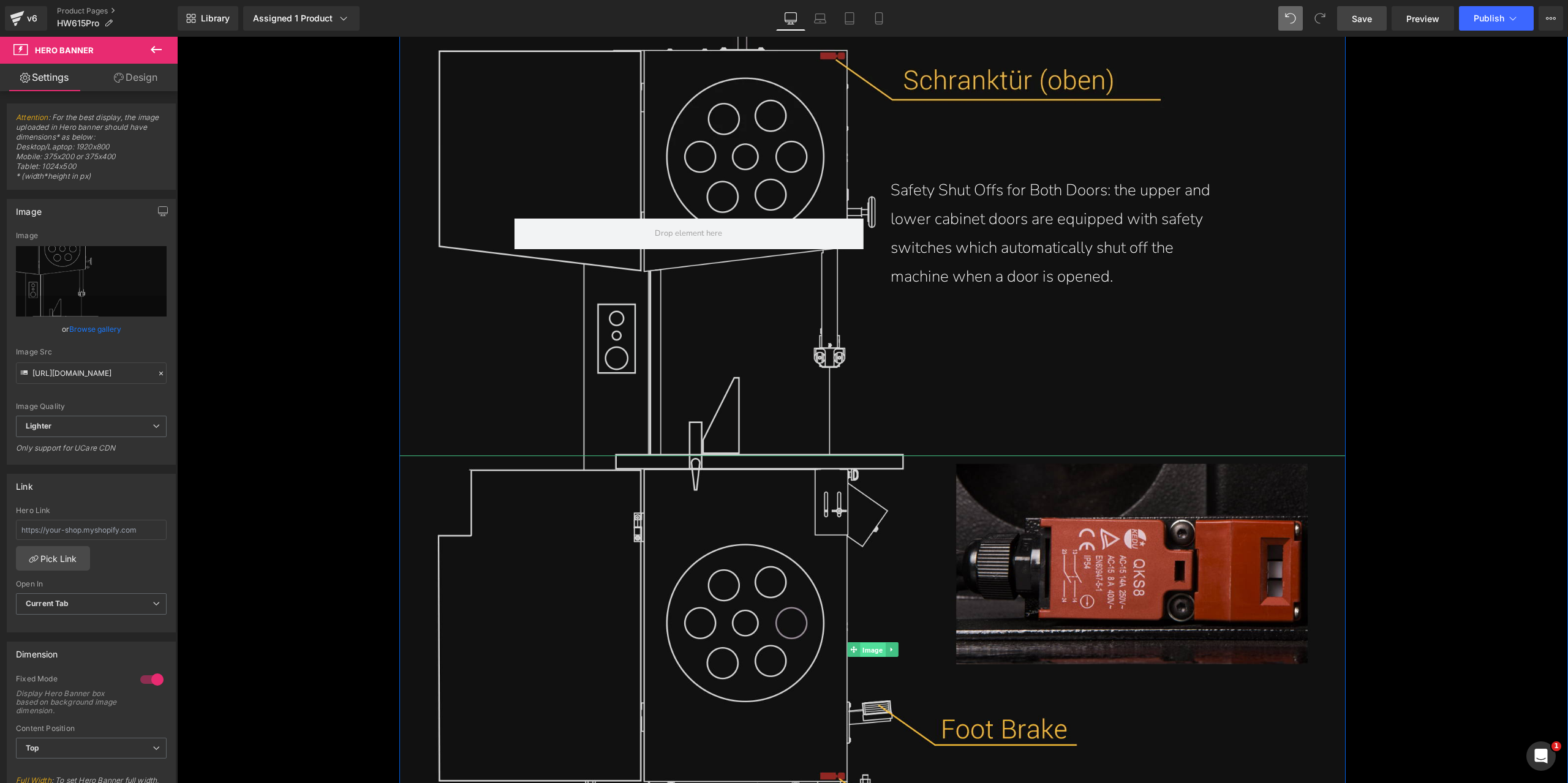
click at [872, 649] on span "Image" at bounding box center [872, 649] width 25 height 15
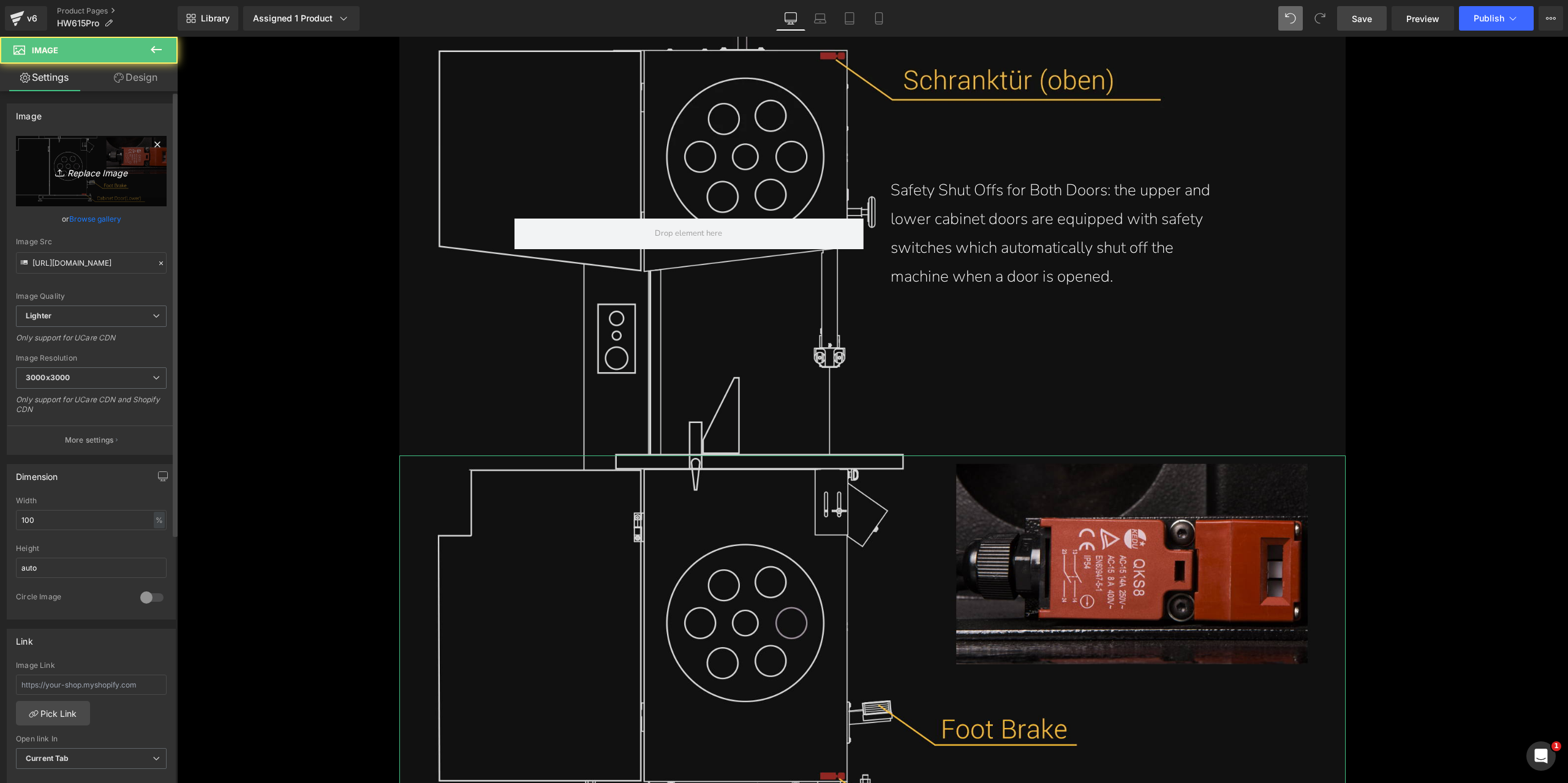
click at [106, 167] on icon "Replace Image" at bounding box center [91, 171] width 98 height 16
type input "C:\fakepath\automatic-safety-shut-off-switch-on-the-cabinet-doors-on-15-inch-st…"
click at [870, 655] on span "Image" at bounding box center [872, 649] width 25 height 15
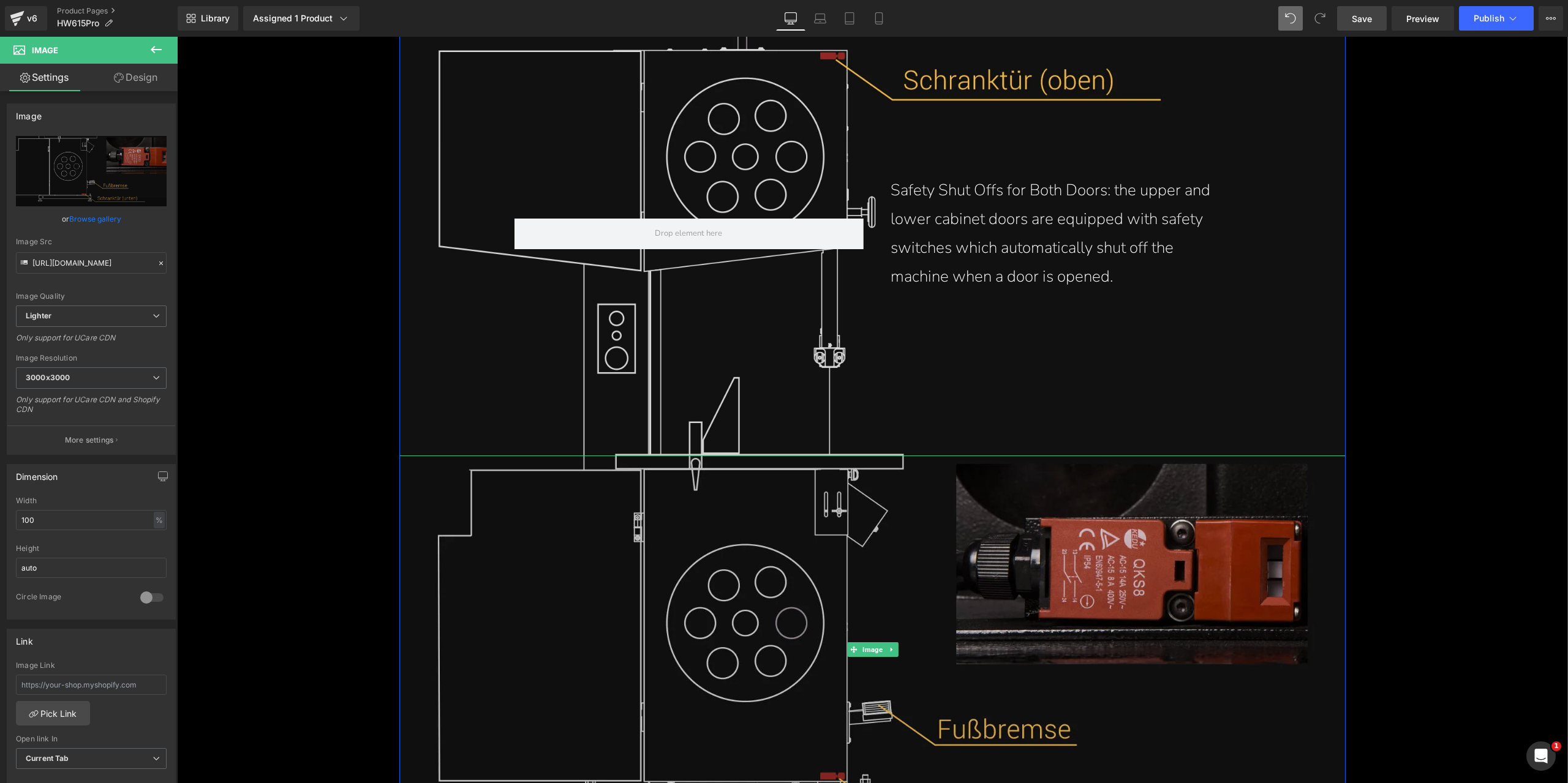
type input "[URL][DOMAIN_NAME]"
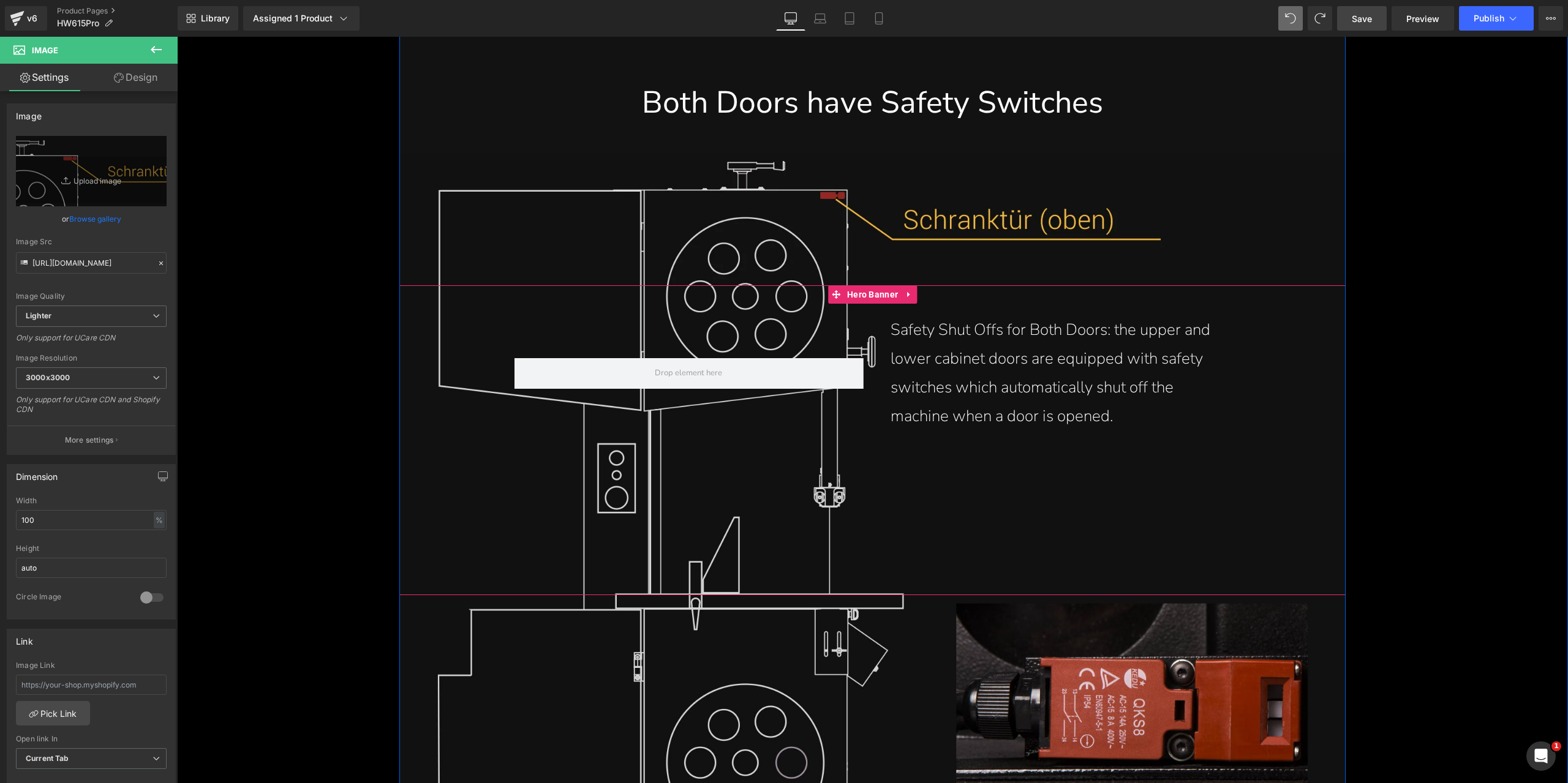
scroll to position [14018, 0]
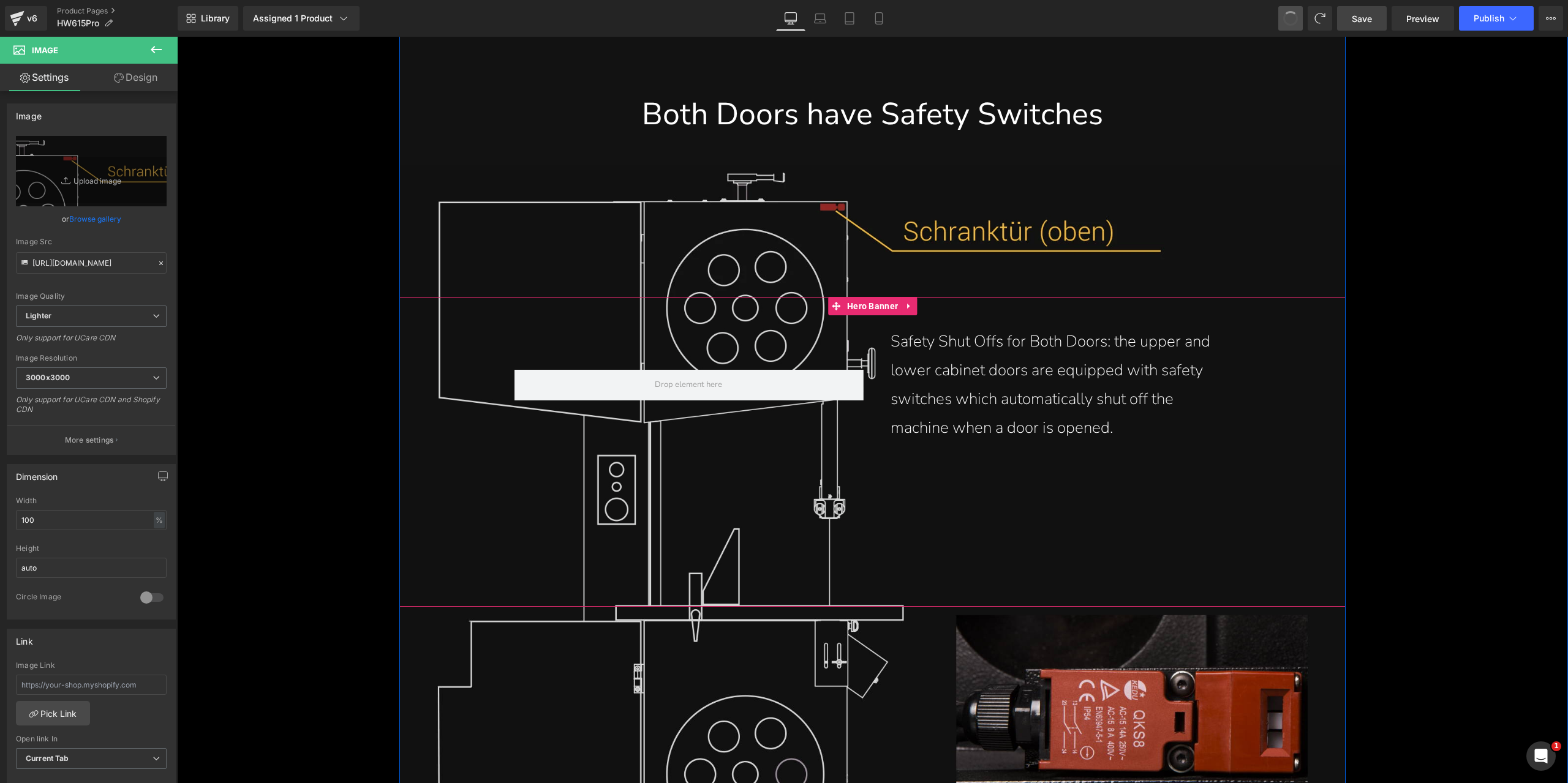
type input "[URL][DOMAIN_NAME]"
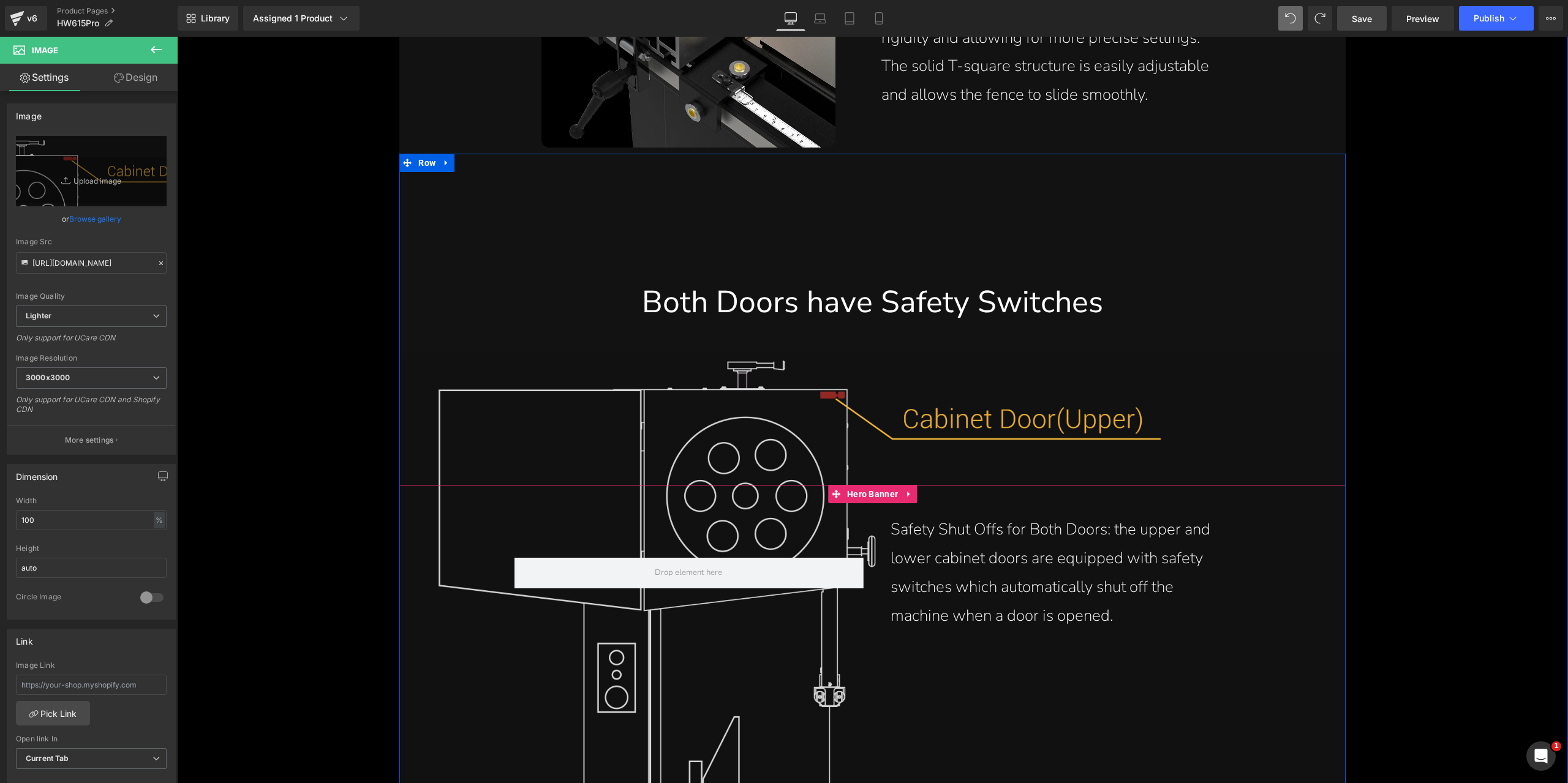
scroll to position [13834, 0]
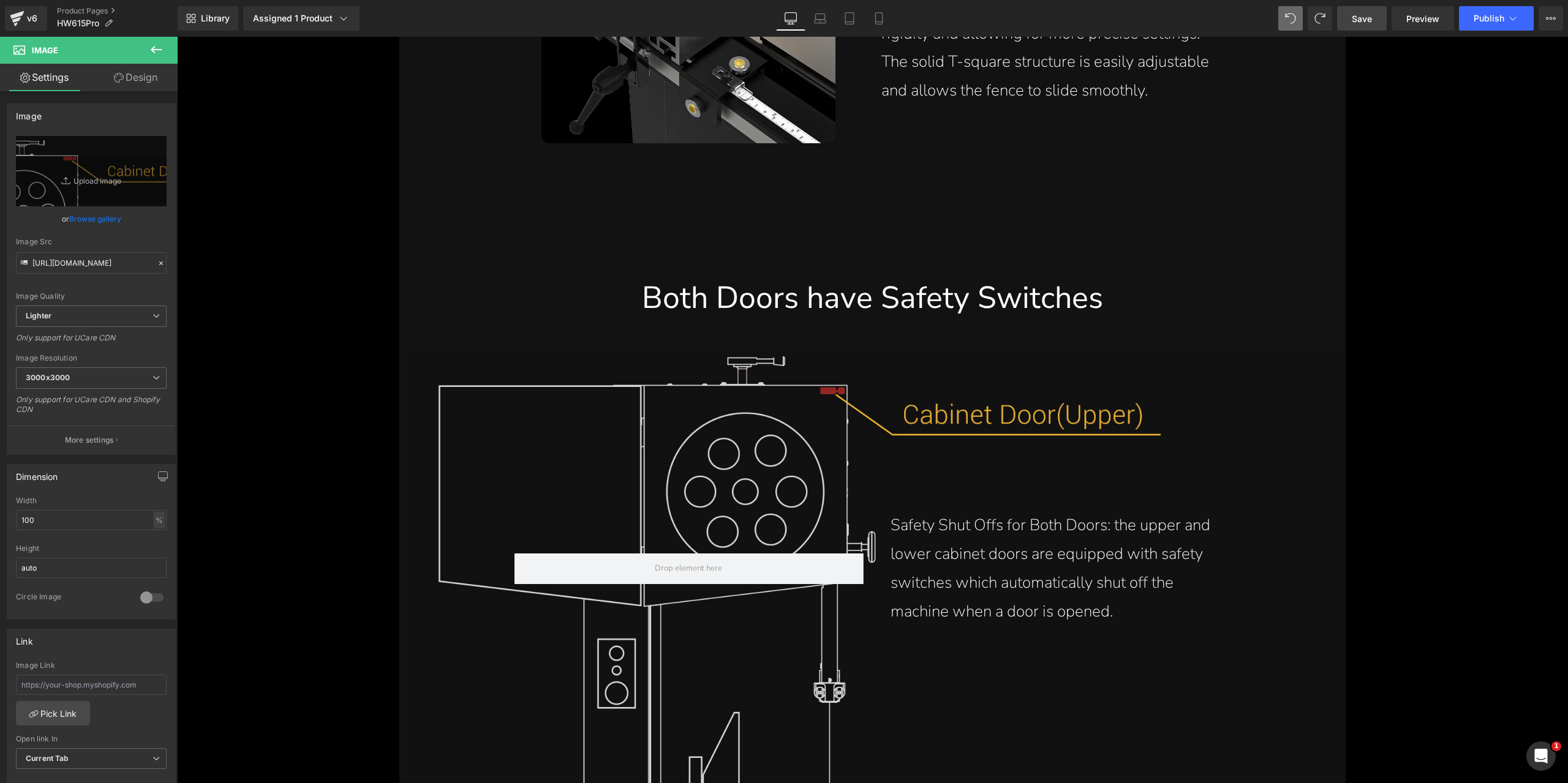
click at [1355, 12] on span "Save" at bounding box center [1361, 18] width 20 height 13
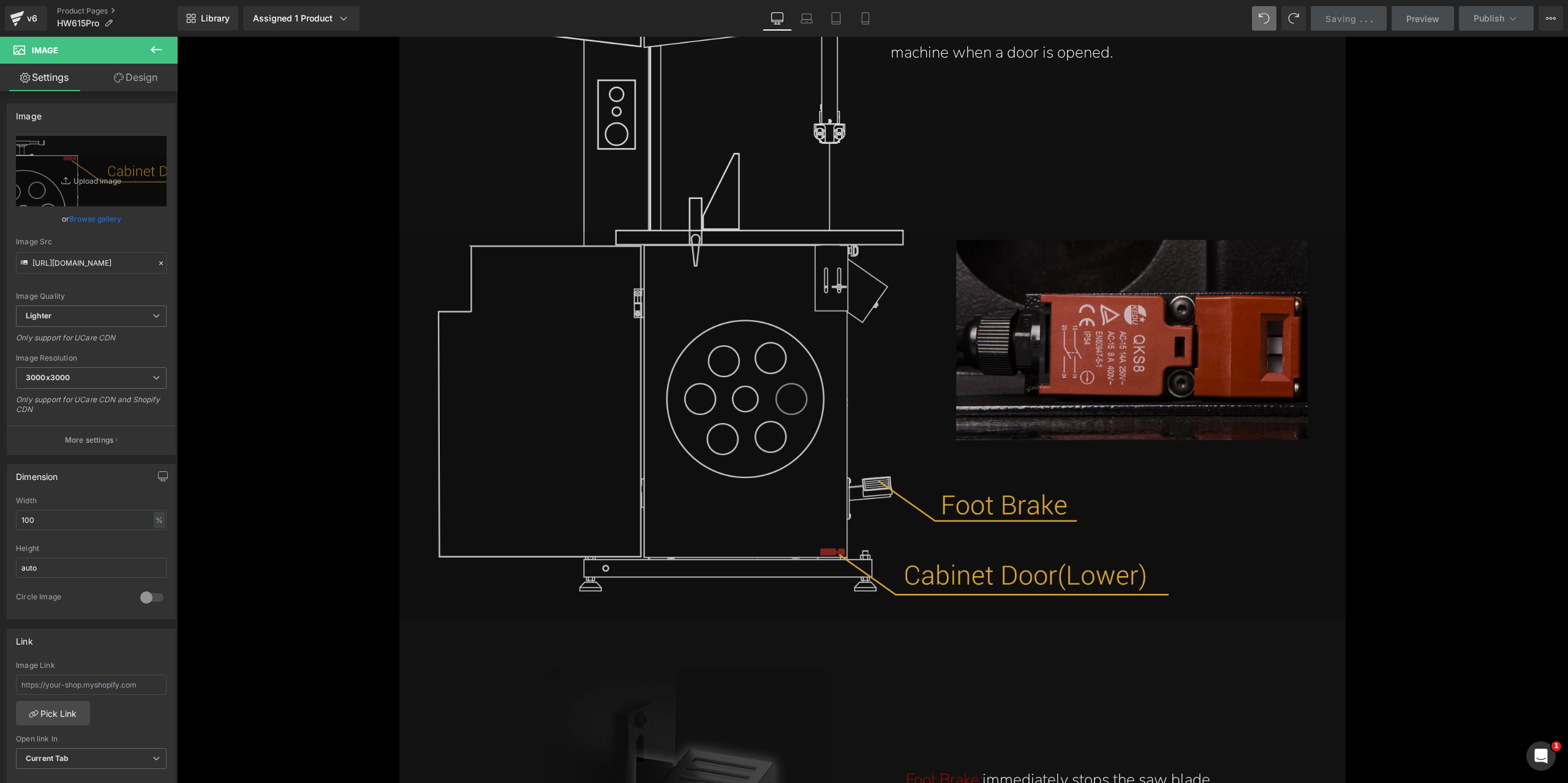
scroll to position [14447, 0]
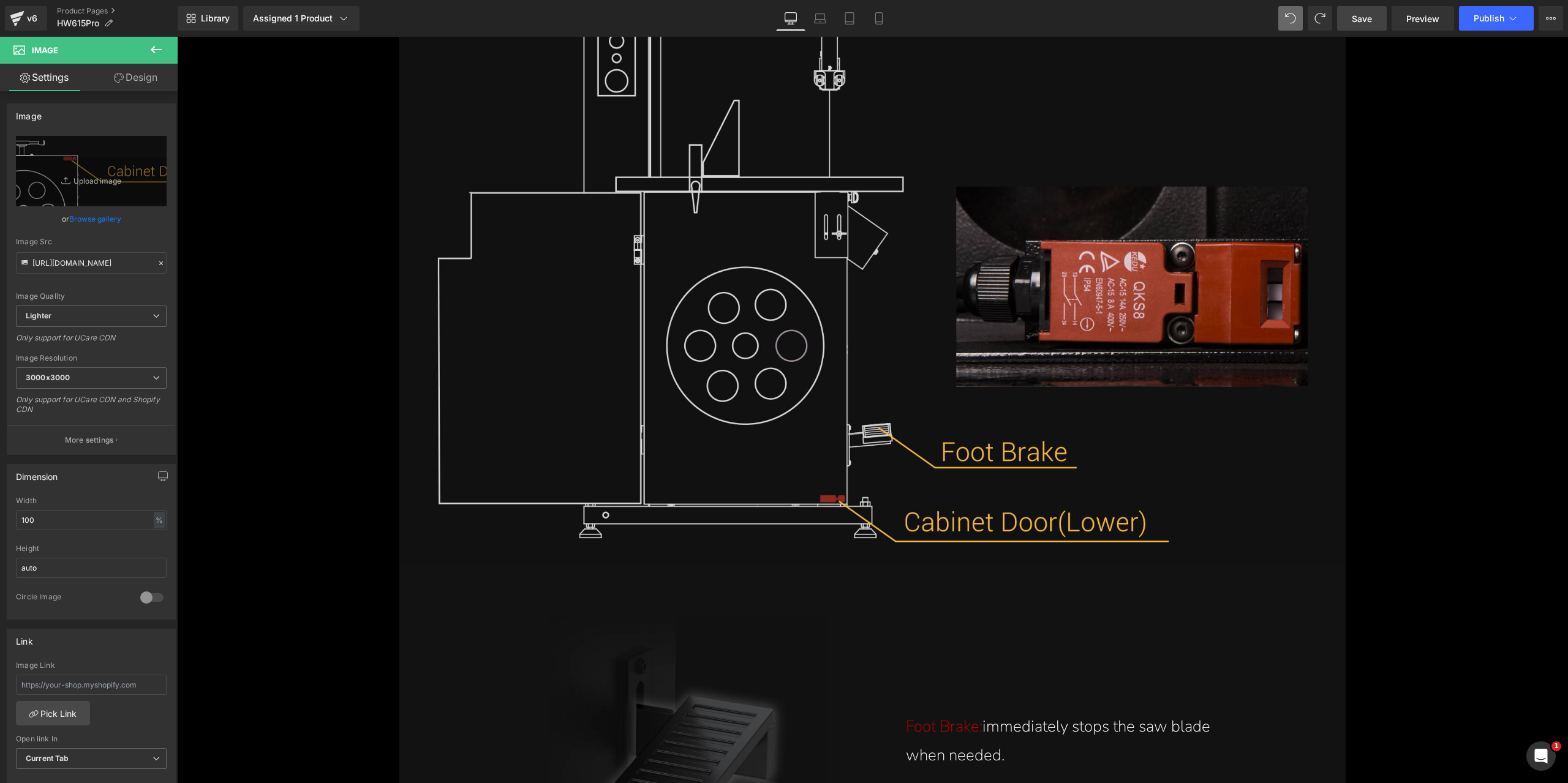
click at [1369, 24] on span "Save" at bounding box center [1361, 18] width 20 height 13
